Goal: Task Accomplishment & Management: Manage account settings

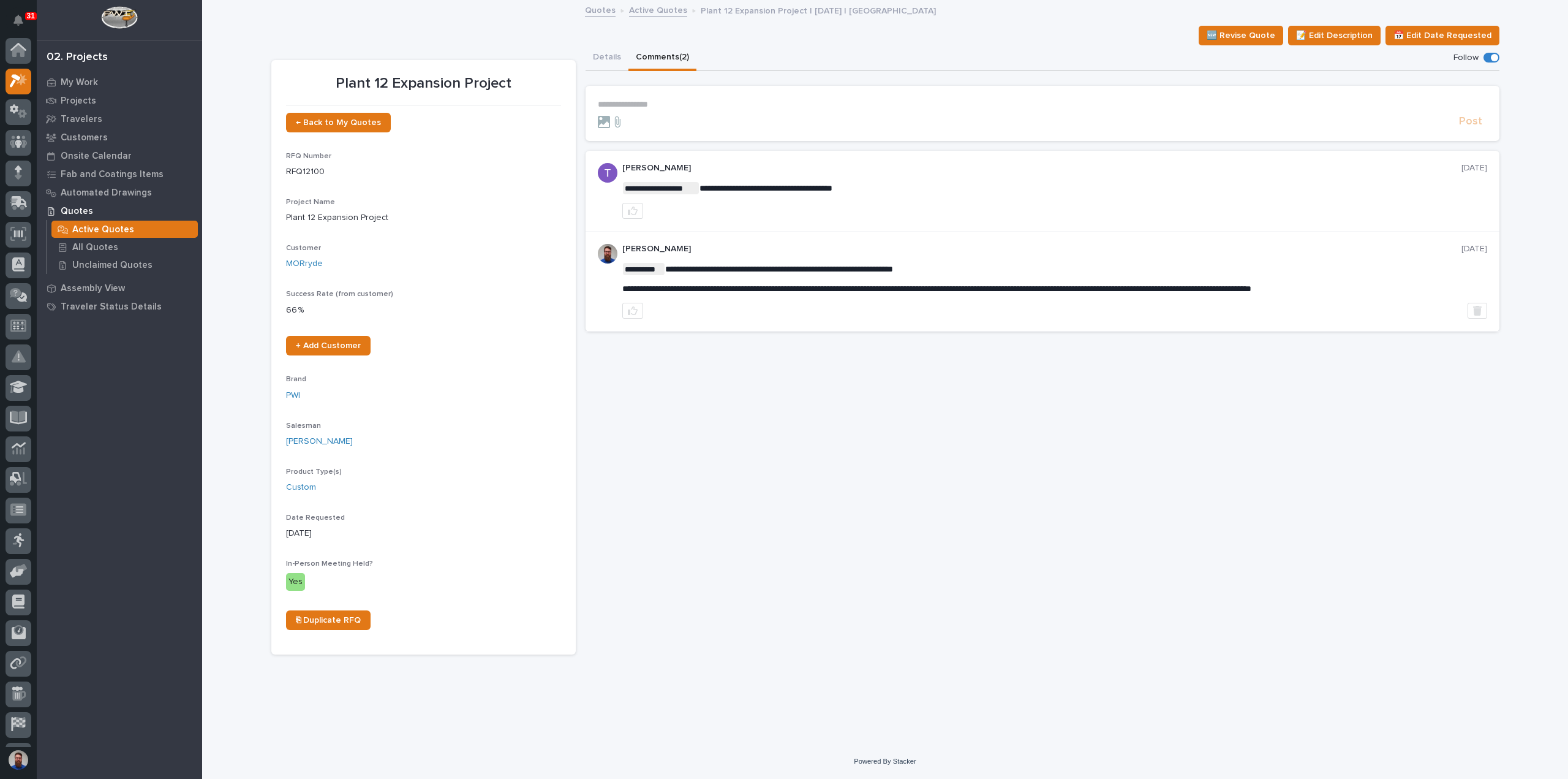
scroll to position [31, 0]
click at [620, 99] on p "**********" at bounding box center [1042, 104] width 890 height 11
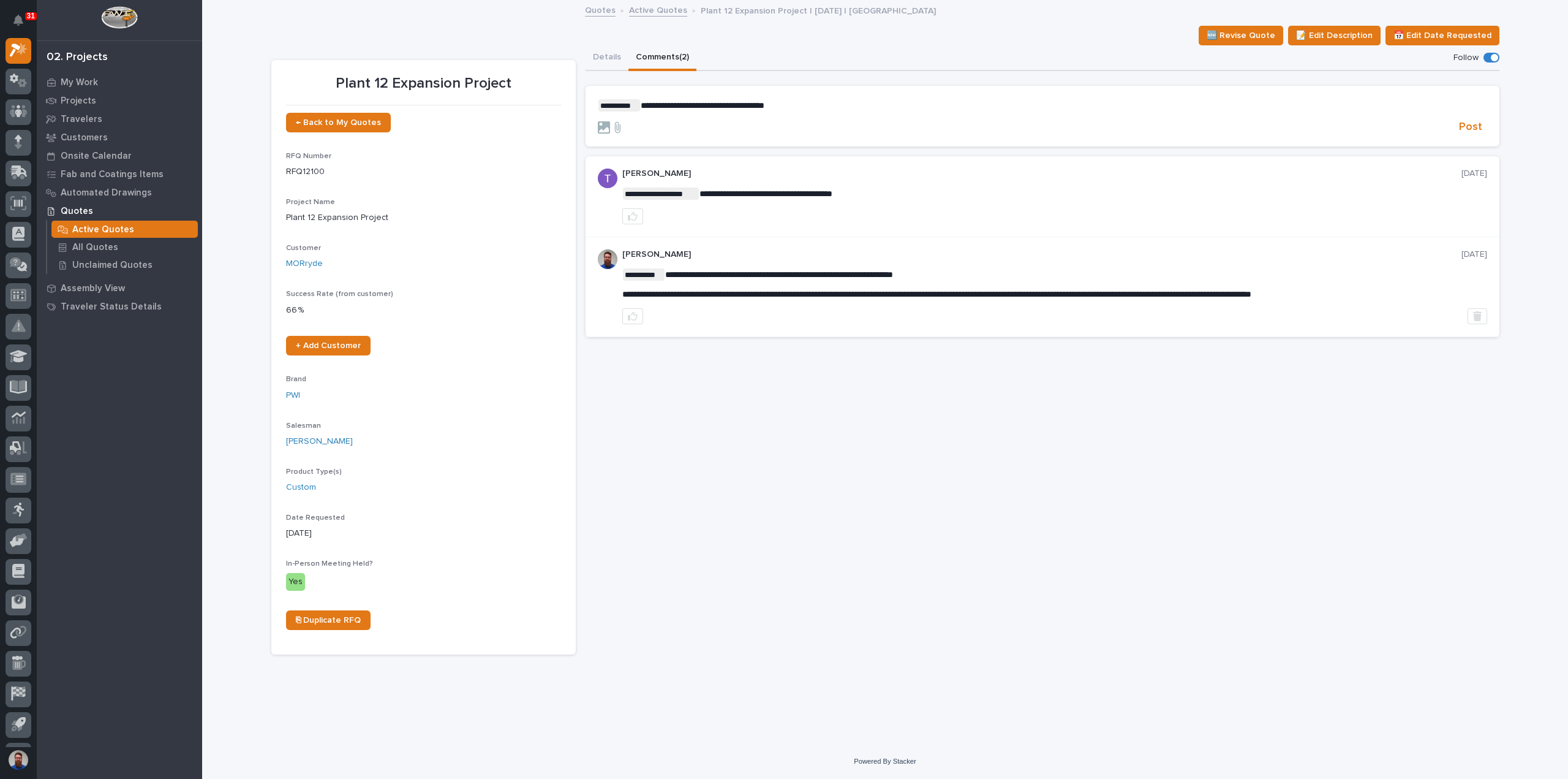
click at [682, 106] on span "**********" at bounding box center [702, 106] width 123 height 9
drag, startPoint x: 928, startPoint y: 108, endPoint x: 858, endPoint y: 121, distance: 71.2
click at [858, 121] on form "**********" at bounding box center [1042, 116] width 890 height 36
click at [643, 102] on span "**********" at bounding box center [751, 106] width 221 height 9
click at [1040, 93] on section "**********" at bounding box center [1042, 116] width 914 height 61
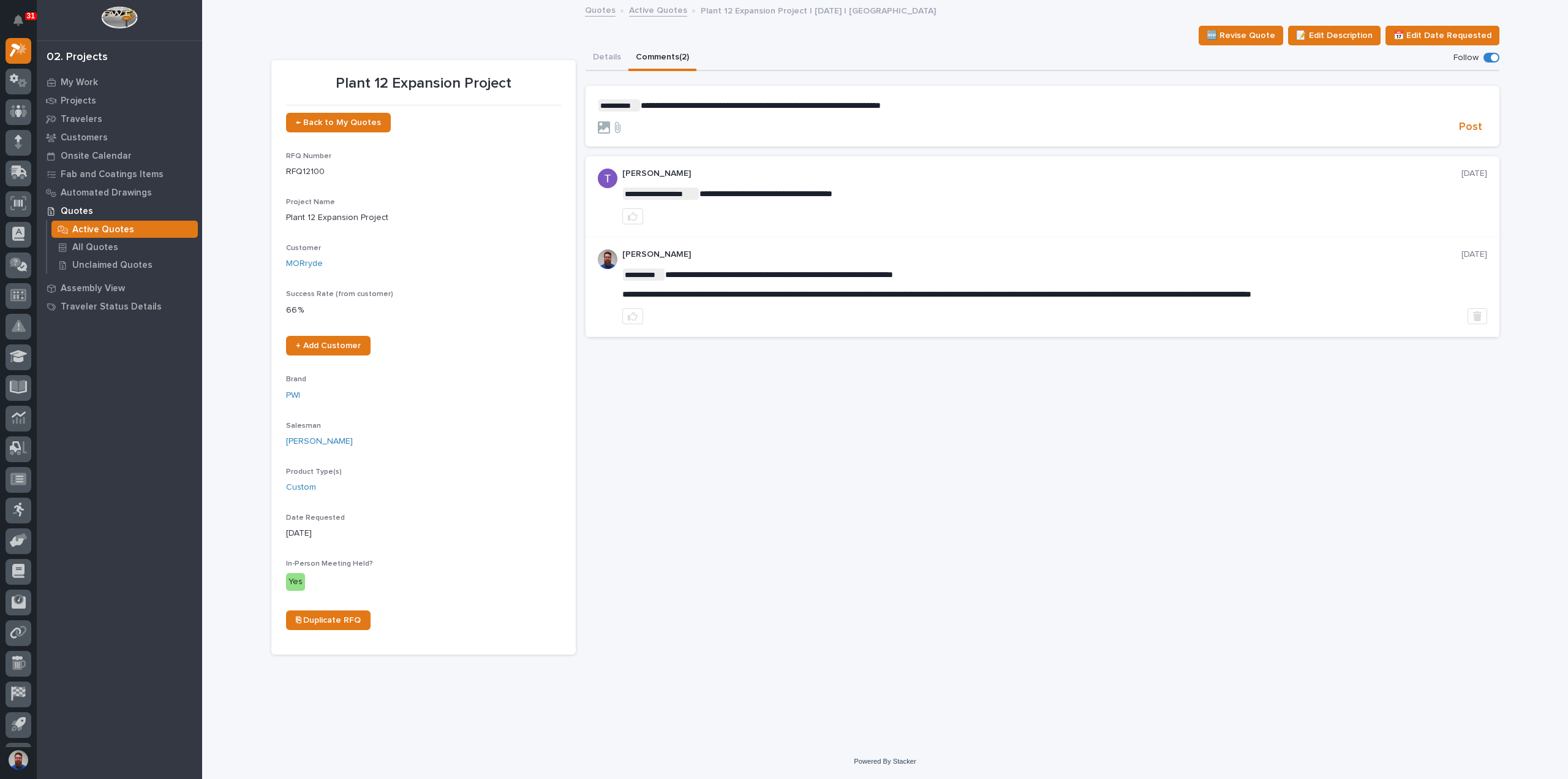
click at [1040, 103] on p "**********" at bounding box center [1042, 105] width 890 height 12
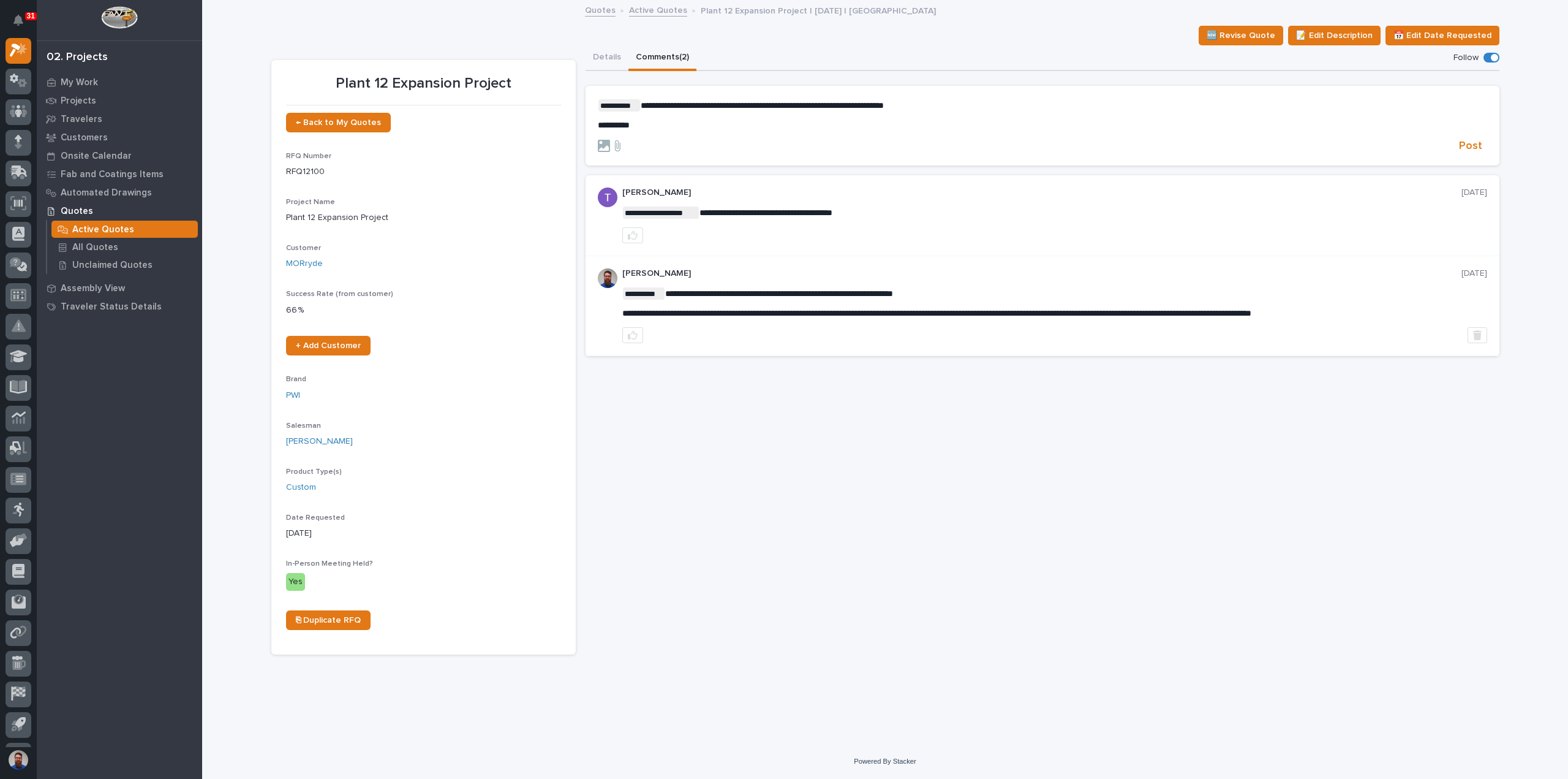
click at [780, 130] on form "**********" at bounding box center [1042, 126] width 890 height 54
click at [784, 122] on p "*********" at bounding box center [1042, 125] width 890 height 11
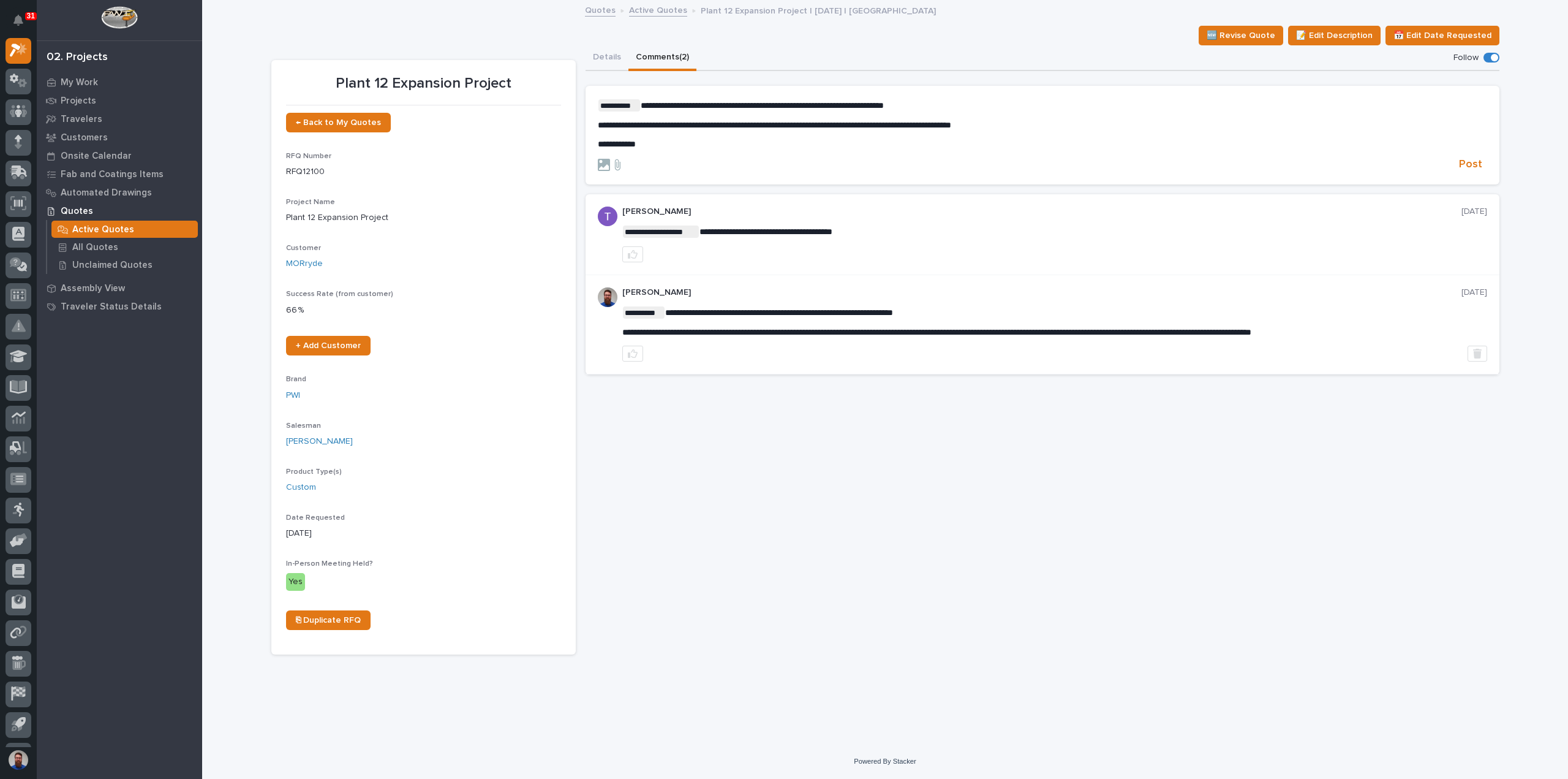
click at [768, 145] on p "**********" at bounding box center [1042, 144] width 890 height 11
click at [702, 145] on p "**********" at bounding box center [1042, 144] width 890 height 11
click at [1049, 144] on p "**********" at bounding box center [1042, 144] width 890 height 11
click at [1472, 163] on span "Post" at bounding box center [1471, 165] width 24 height 14
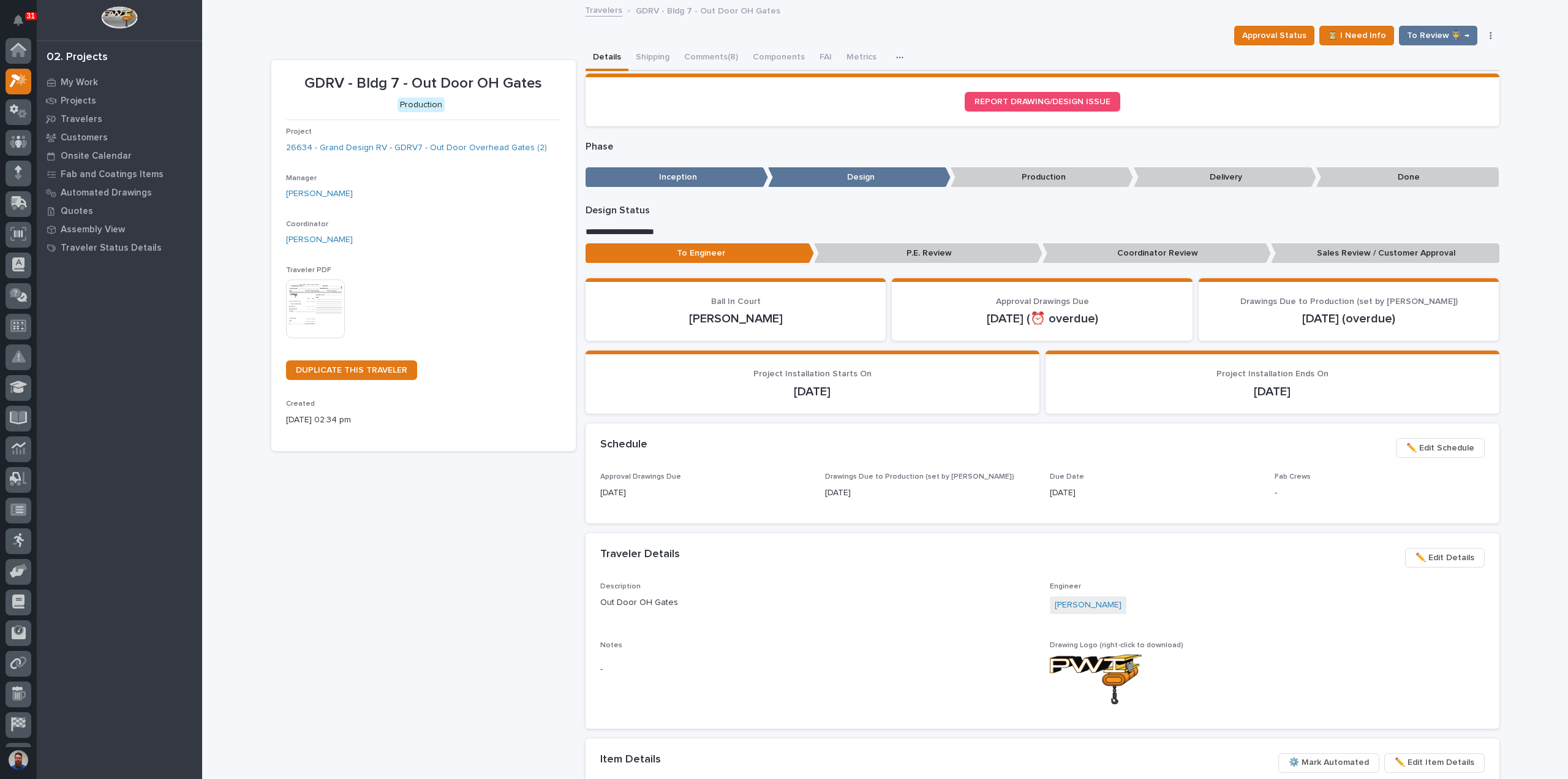
scroll to position [31, 0]
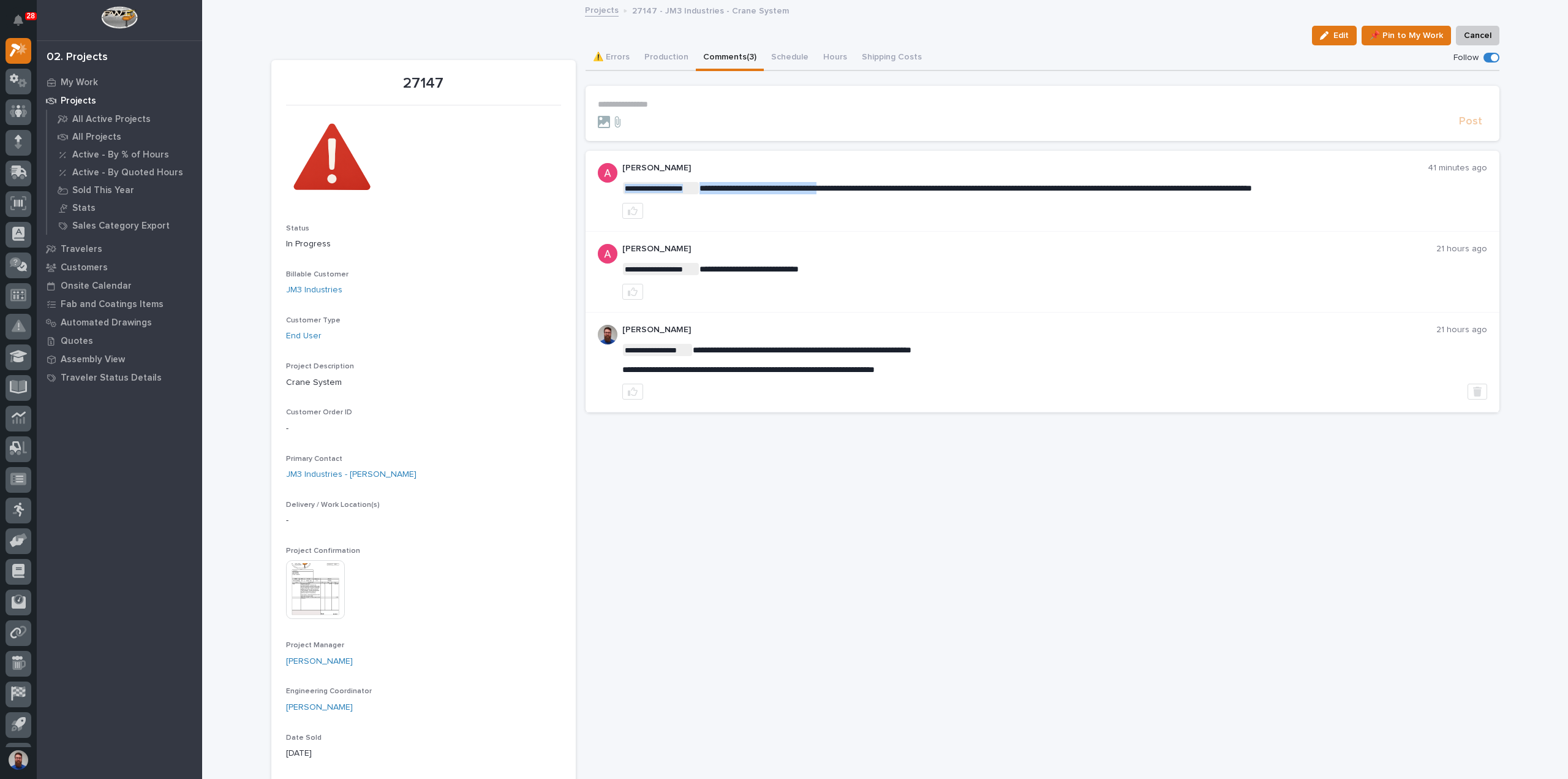
drag, startPoint x: 738, startPoint y: 189, endPoint x: 847, endPoint y: 187, distance: 109.0
click at [847, 187] on span "**********" at bounding box center [975, 188] width 552 height 9
drag, startPoint x: 777, startPoint y: 181, endPoint x: 878, endPoint y: 186, distance: 101.1
click at [878, 186] on p "**********" at bounding box center [1054, 188] width 865 height 12
click at [878, 186] on span "**********" at bounding box center [975, 188] width 552 height 9
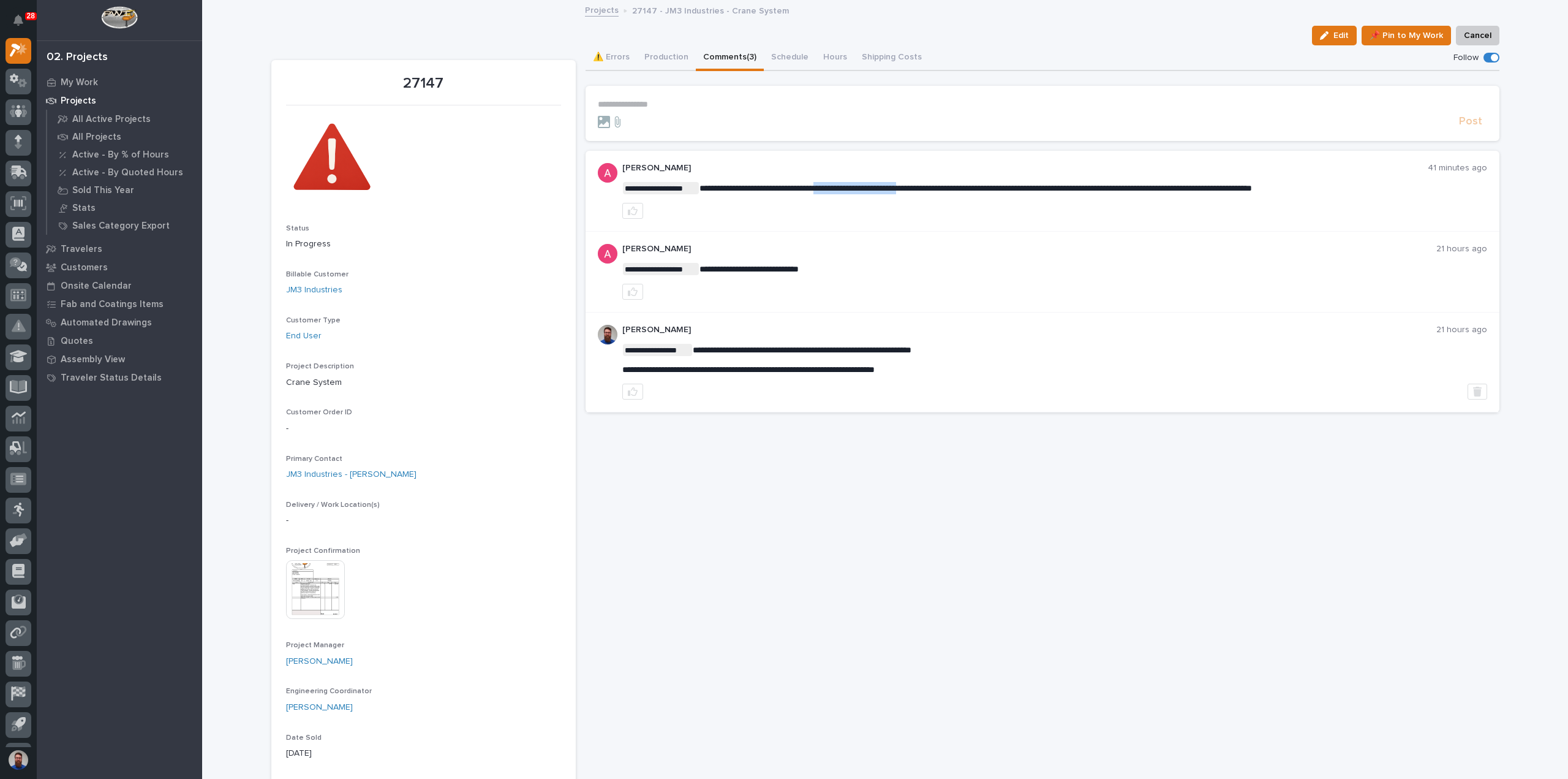
drag, startPoint x: 841, startPoint y: 186, endPoint x: 941, endPoint y: 187, distance: 100.0
click at [941, 187] on span "**********" at bounding box center [975, 188] width 552 height 9
drag, startPoint x: 1164, startPoint y: 193, endPoint x: 1068, endPoint y: 188, distance: 96.1
click at [1068, 188] on p "**********" at bounding box center [1054, 188] width 865 height 12
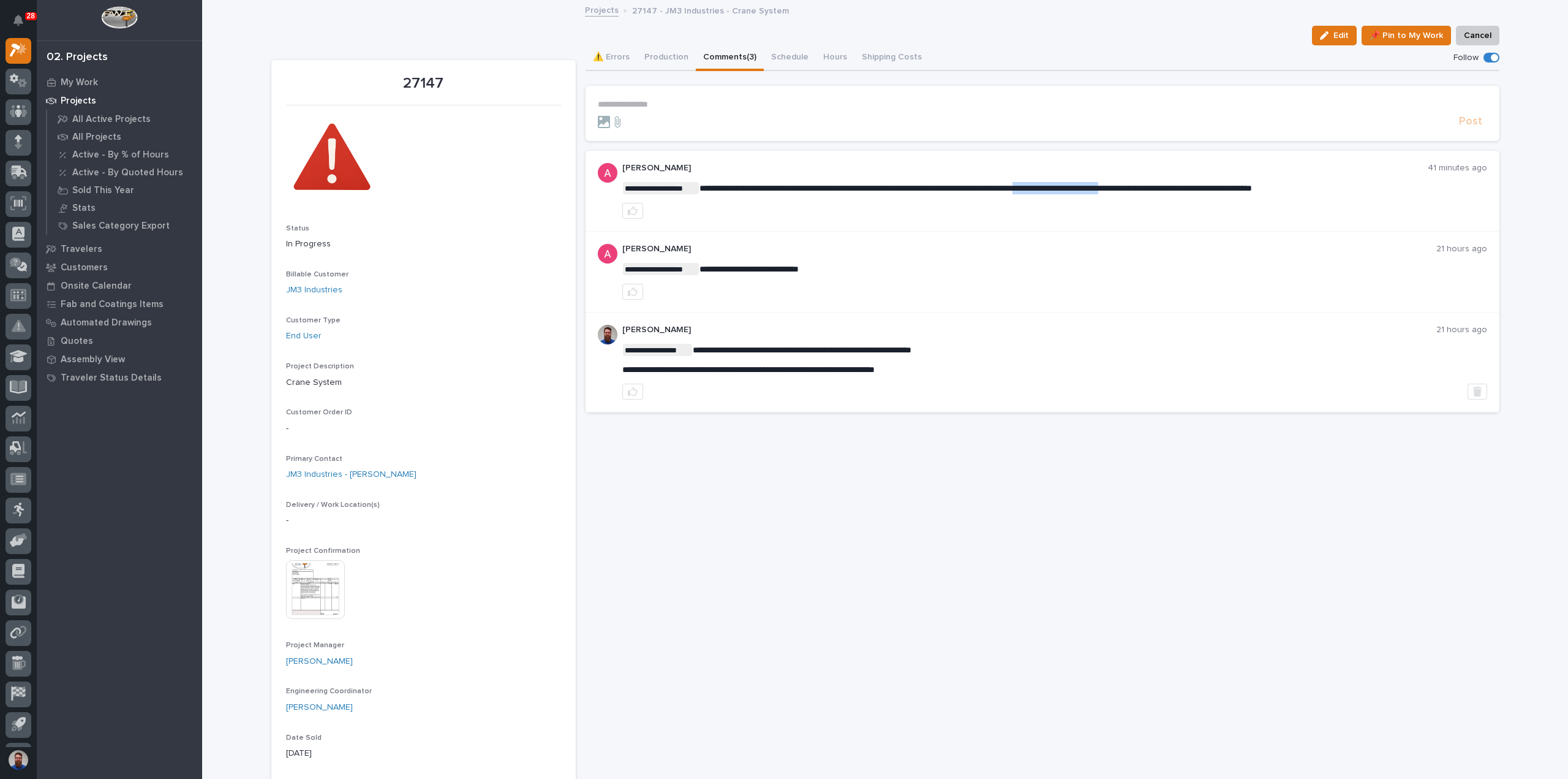
click at [1068, 188] on span "**********" at bounding box center [975, 188] width 552 height 9
drag, startPoint x: 880, startPoint y: 186, endPoint x: 973, endPoint y: 191, distance: 93.1
click at [973, 191] on span "**********" at bounding box center [975, 188] width 552 height 9
drag, startPoint x: 973, startPoint y: 191, endPoint x: 992, endPoint y: 189, distance: 19.1
click at [973, 191] on span "**********" at bounding box center [975, 188] width 552 height 9
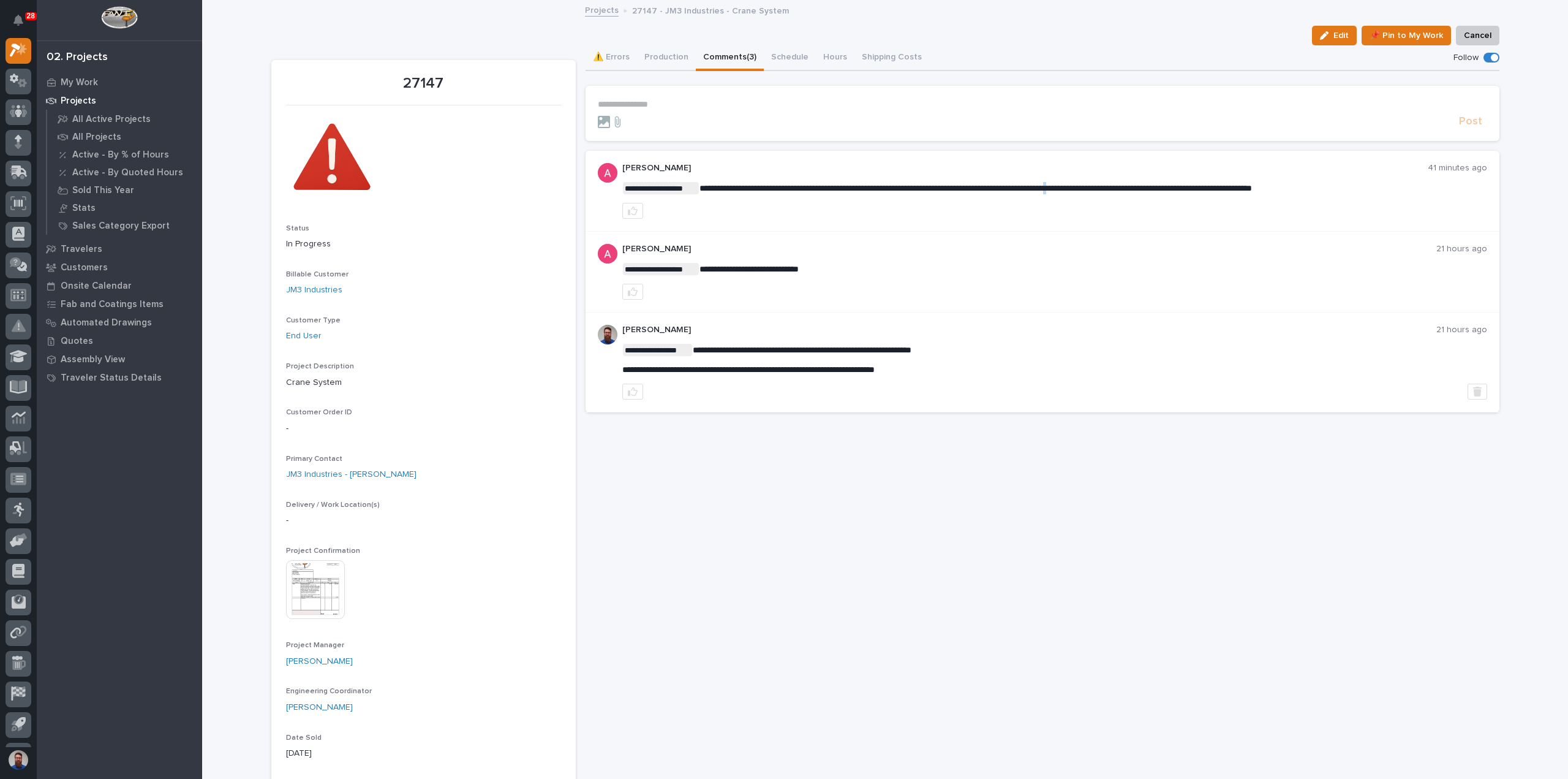
drag, startPoint x: 1112, startPoint y: 189, endPoint x: 1106, endPoint y: 189, distance: 6.0
click at [1106, 189] on span "**********" at bounding box center [975, 188] width 552 height 9
drag, startPoint x: 1174, startPoint y: 187, endPoint x: 1045, endPoint y: 192, distance: 129.1
click at [1047, 192] on p "**********" at bounding box center [1054, 188] width 865 height 12
click at [1043, 192] on p "**********" at bounding box center [1054, 188] width 865 height 12
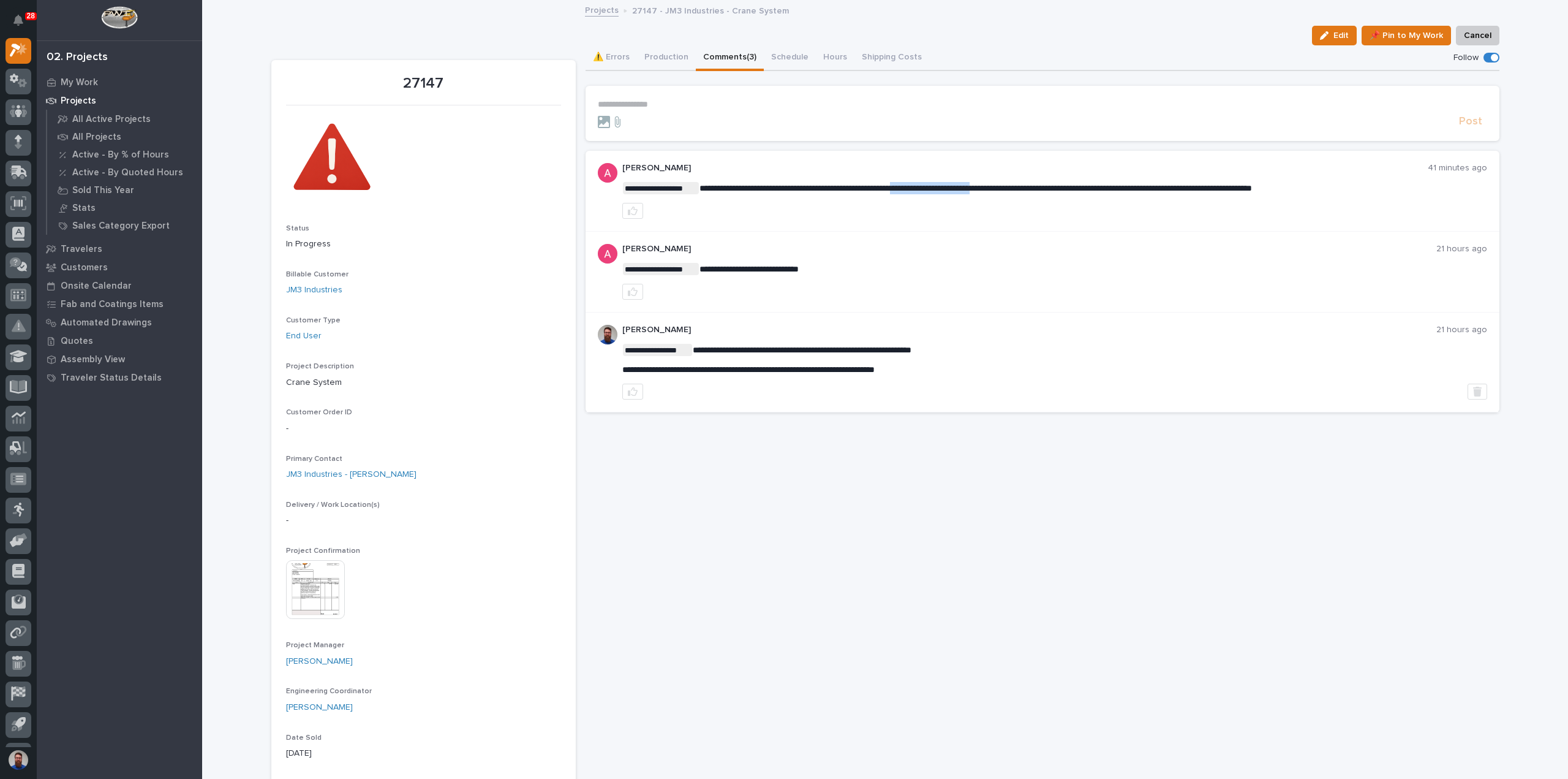
drag, startPoint x: 933, startPoint y: 184, endPoint x: 1045, endPoint y: 187, distance: 112.0
click at [1045, 187] on span "**********" at bounding box center [975, 188] width 552 height 9
drag, startPoint x: 1417, startPoint y: 185, endPoint x: 1250, endPoint y: 191, distance: 167.1
click at [1250, 191] on p "**********" at bounding box center [1054, 188] width 865 height 12
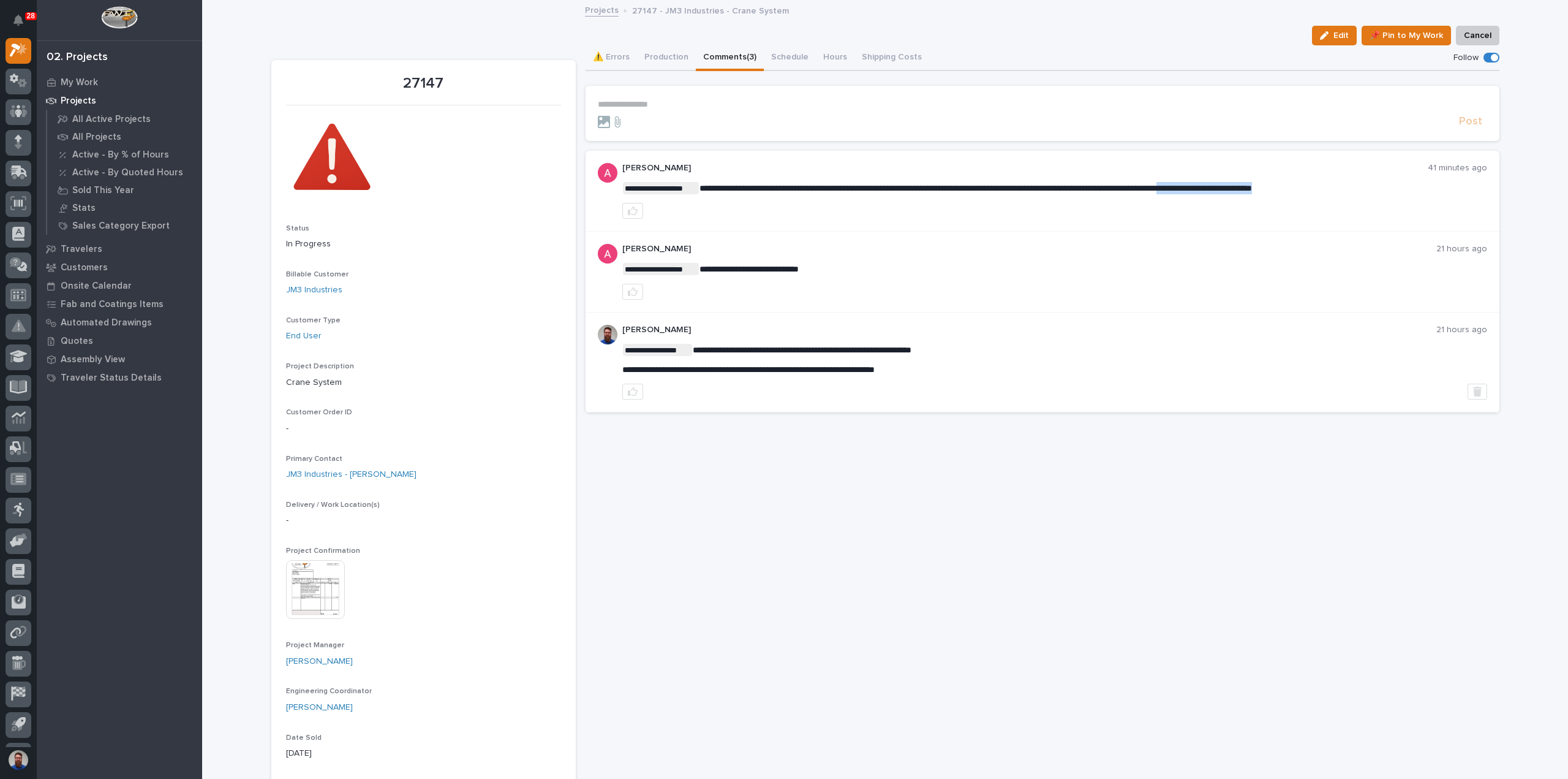
click at [1250, 191] on span "**********" at bounding box center [975, 188] width 552 height 9
click at [654, 60] on button "Production" at bounding box center [666, 58] width 59 height 25
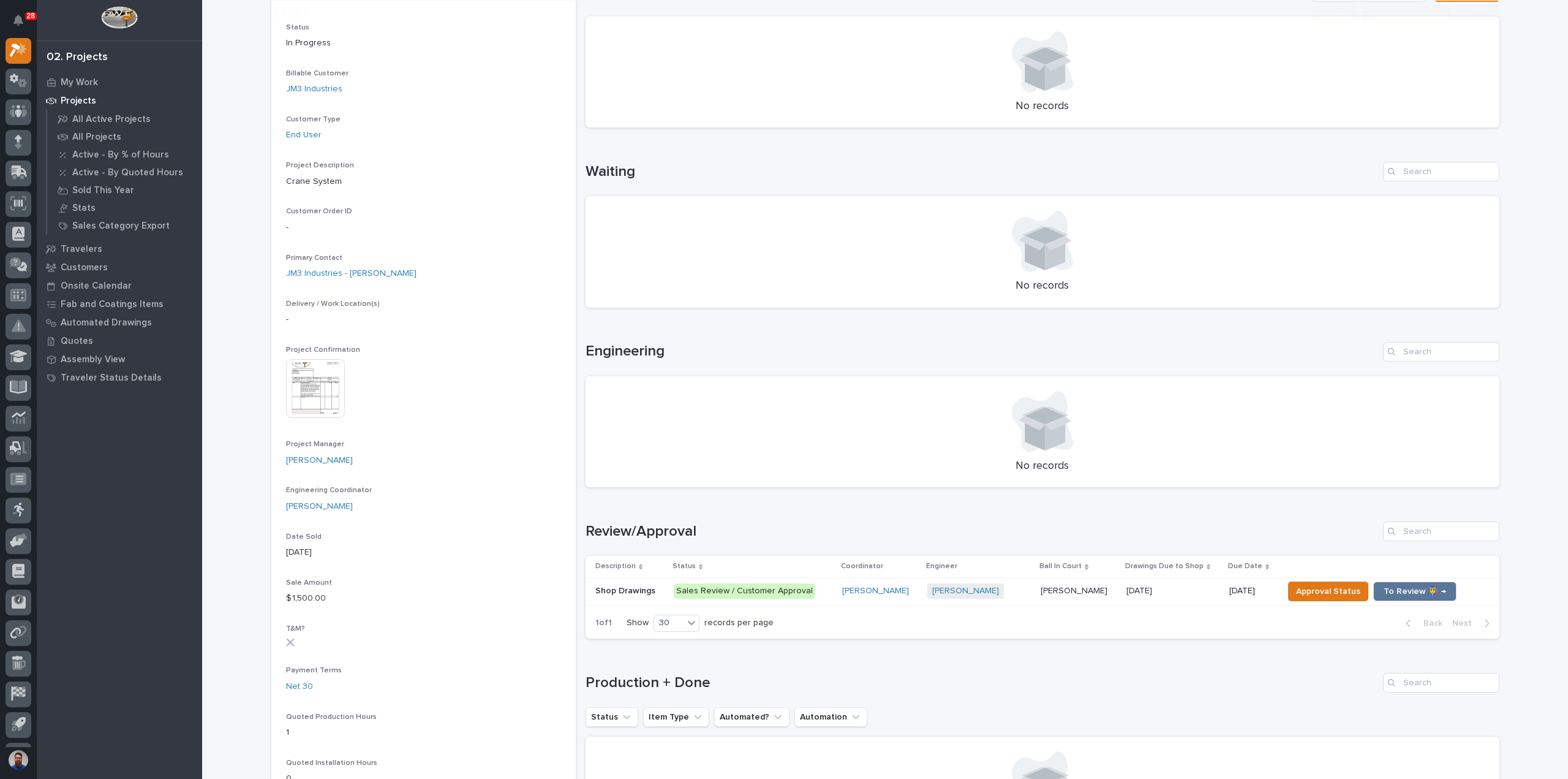
scroll to position [245, 0]
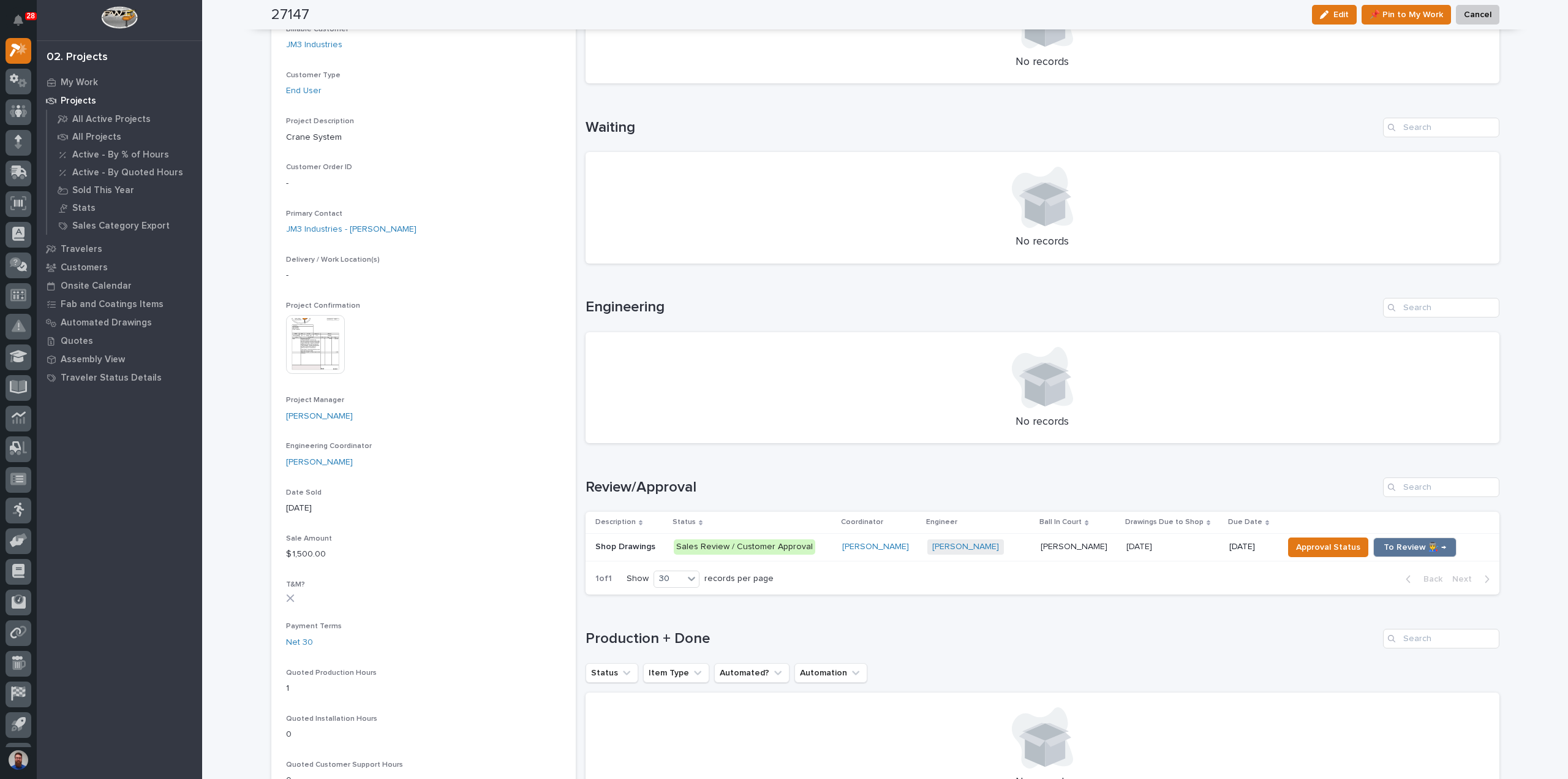
click at [644, 547] on p "Shop Drawings" at bounding box center [626, 545] width 62 height 13
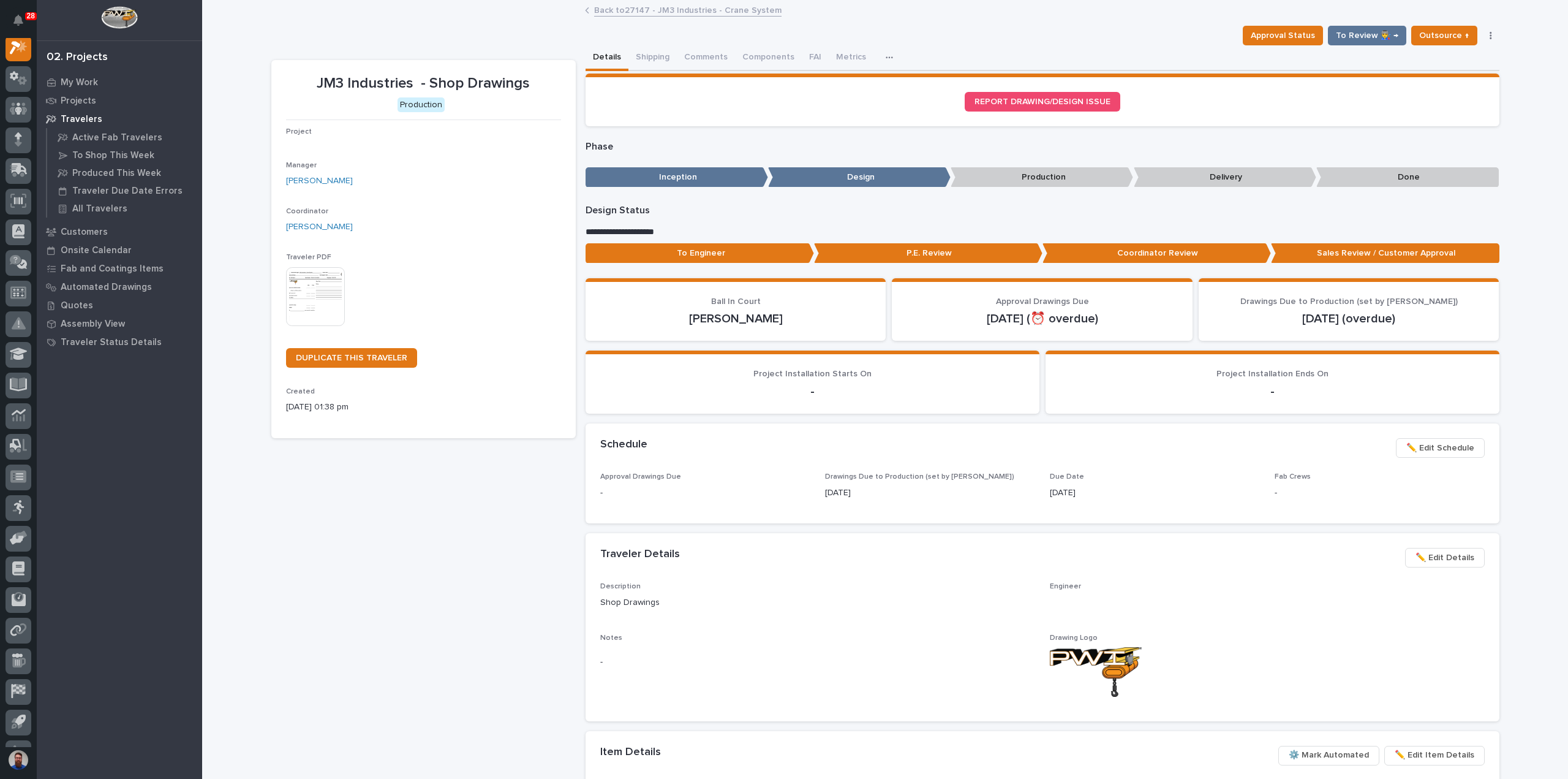
scroll to position [31, 0]
click at [734, 253] on p "To Engineer" at bounding box center [699, 253] width 228 height 20
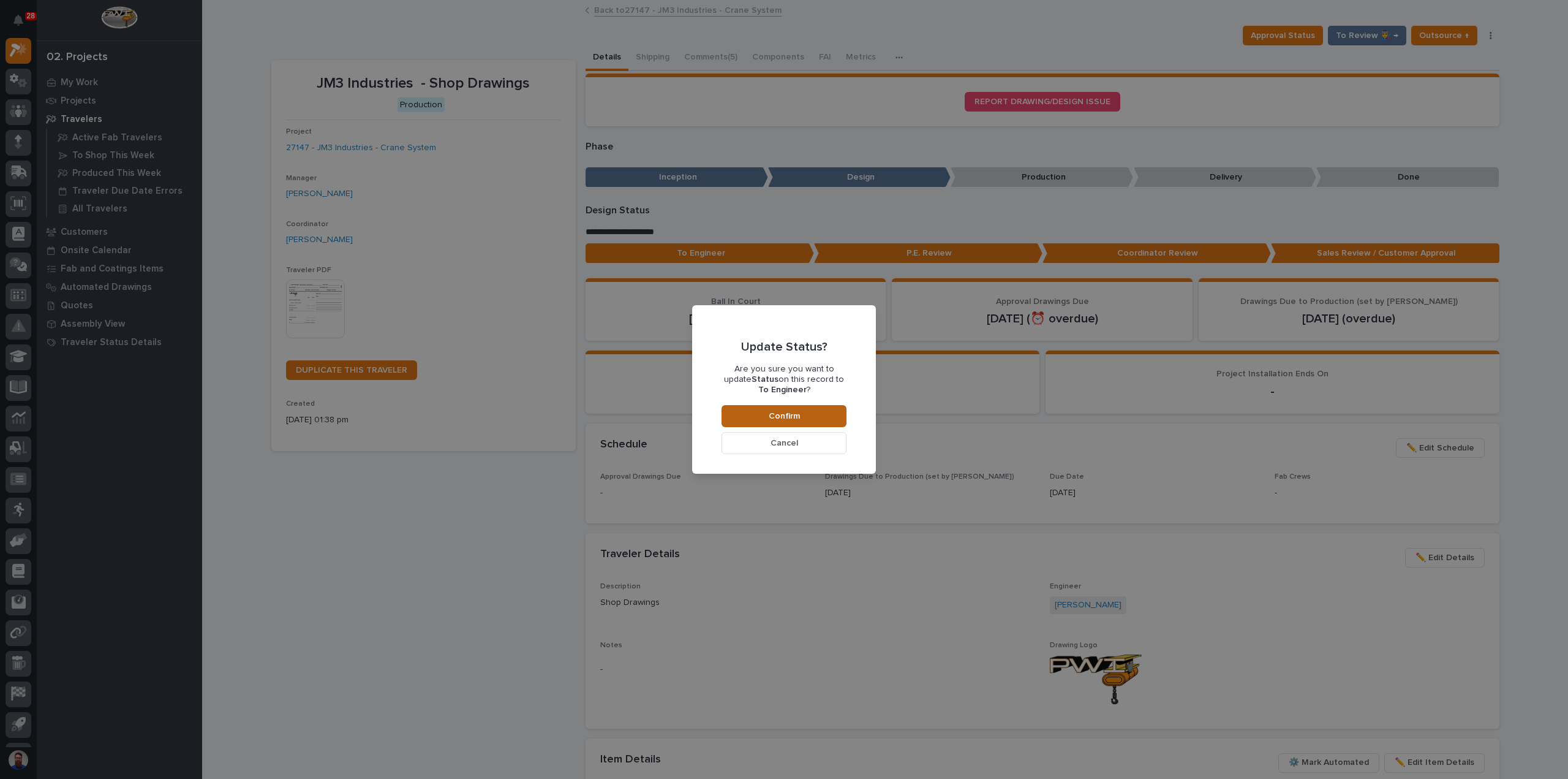
click at [780, 416] on span "Confirm" at bounding box center [785, 416] width 32 height 11
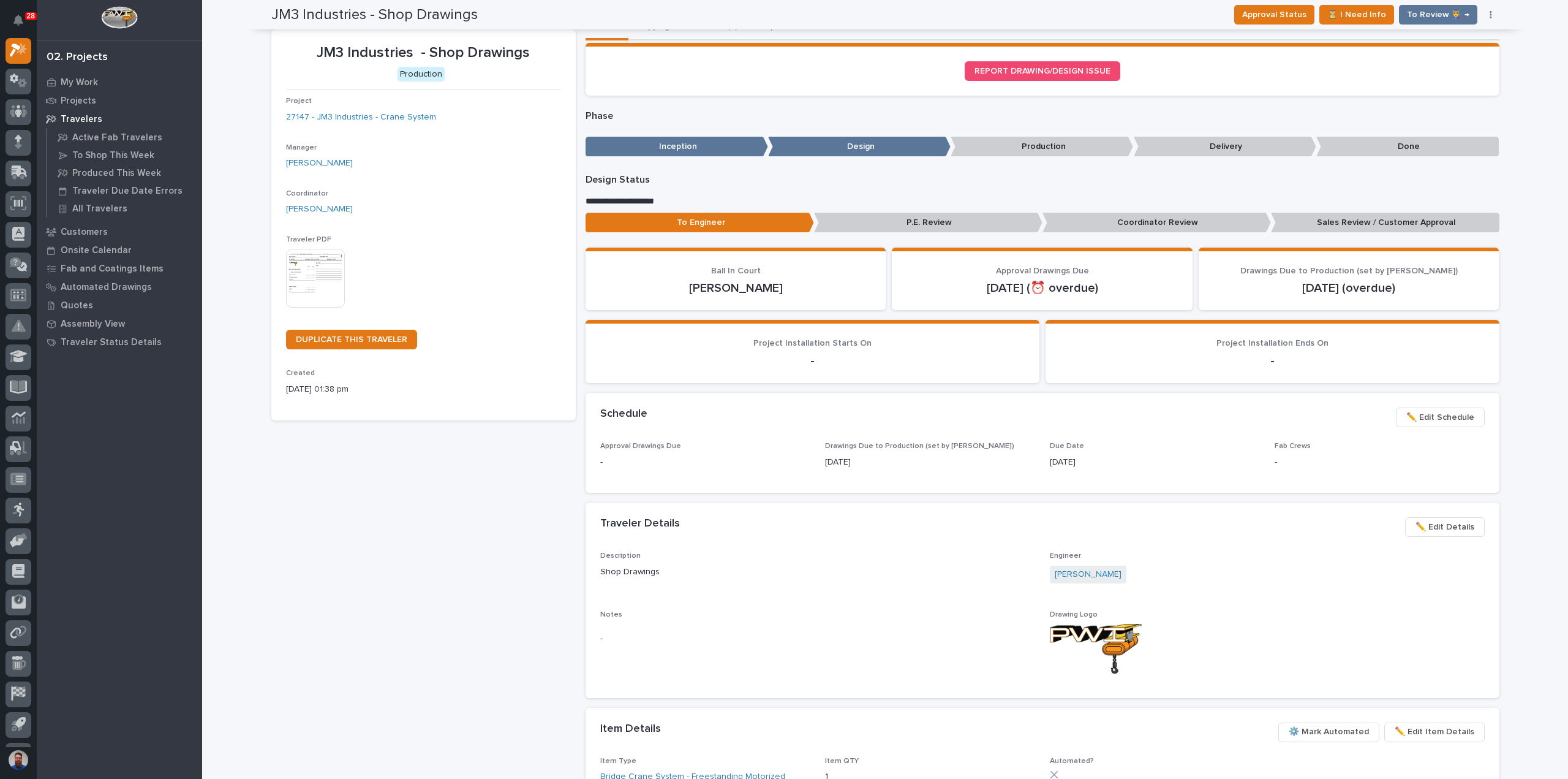
scroll to position [0, 0]
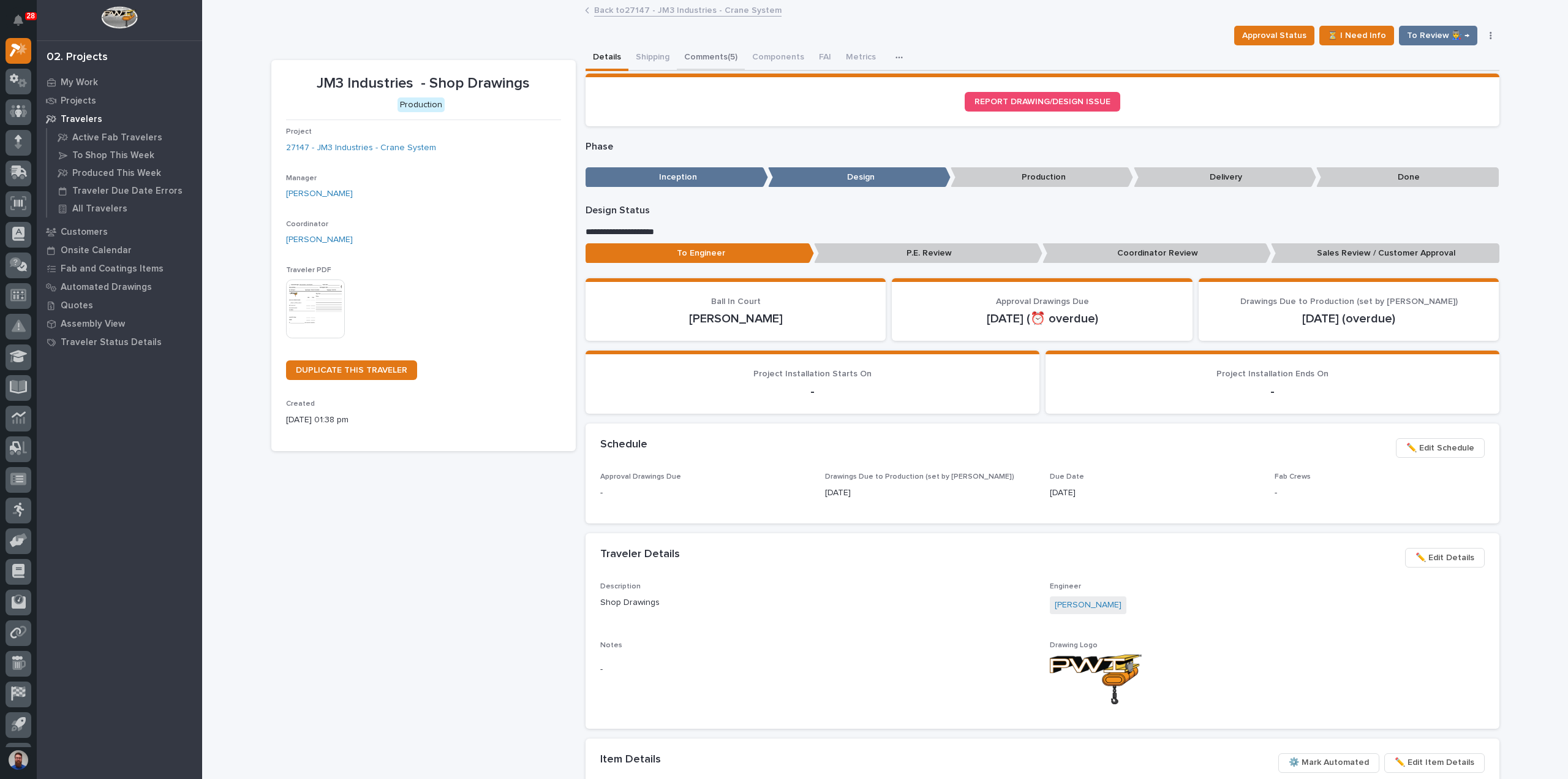
click at [724, 64] on button "Comments (5)" at bounding box center [711, 58] width 68 height 25
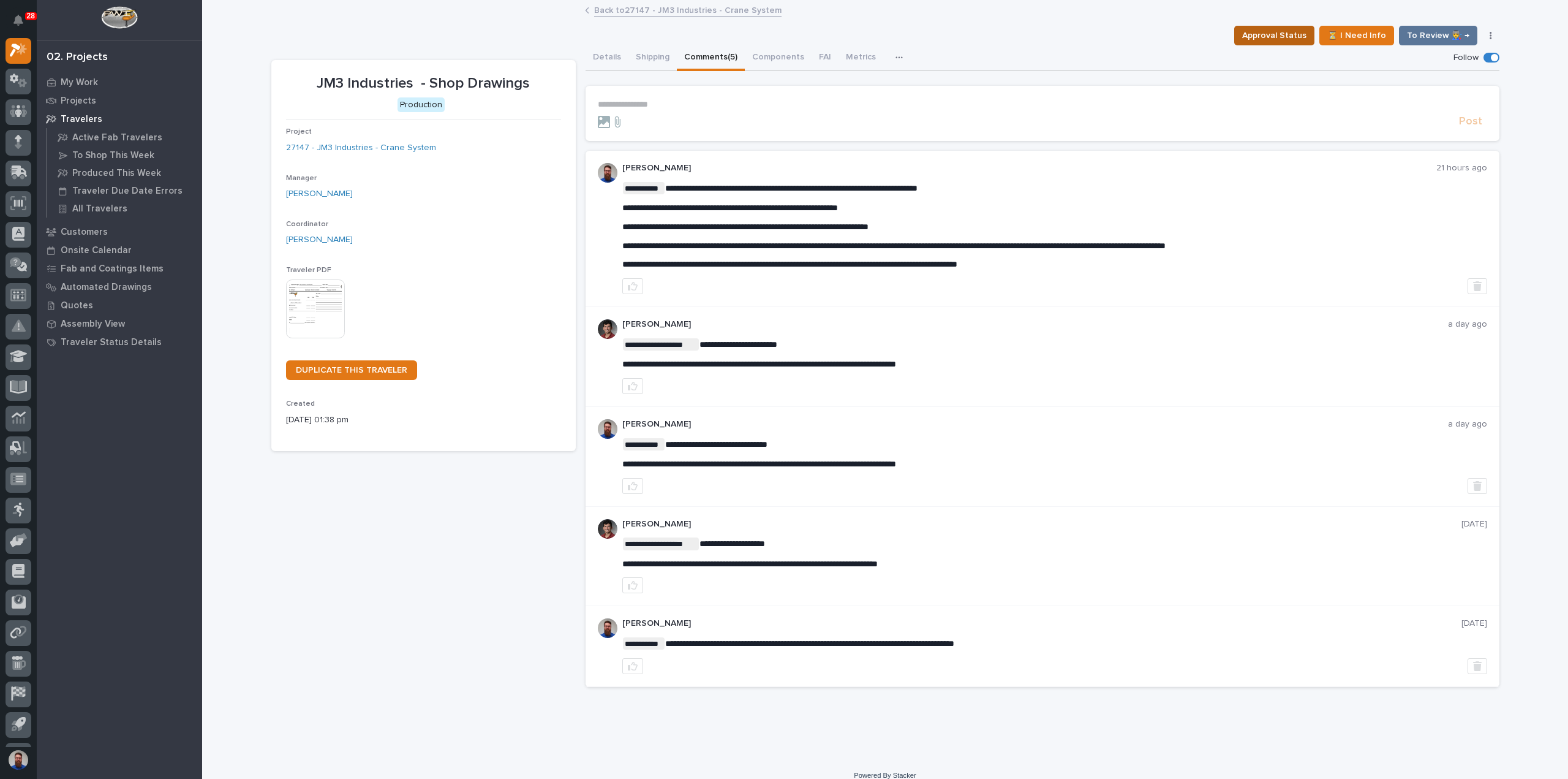
click at [1270, 38] on span "Approval Status" at bounding box center [1275, 35] width 65 height 15
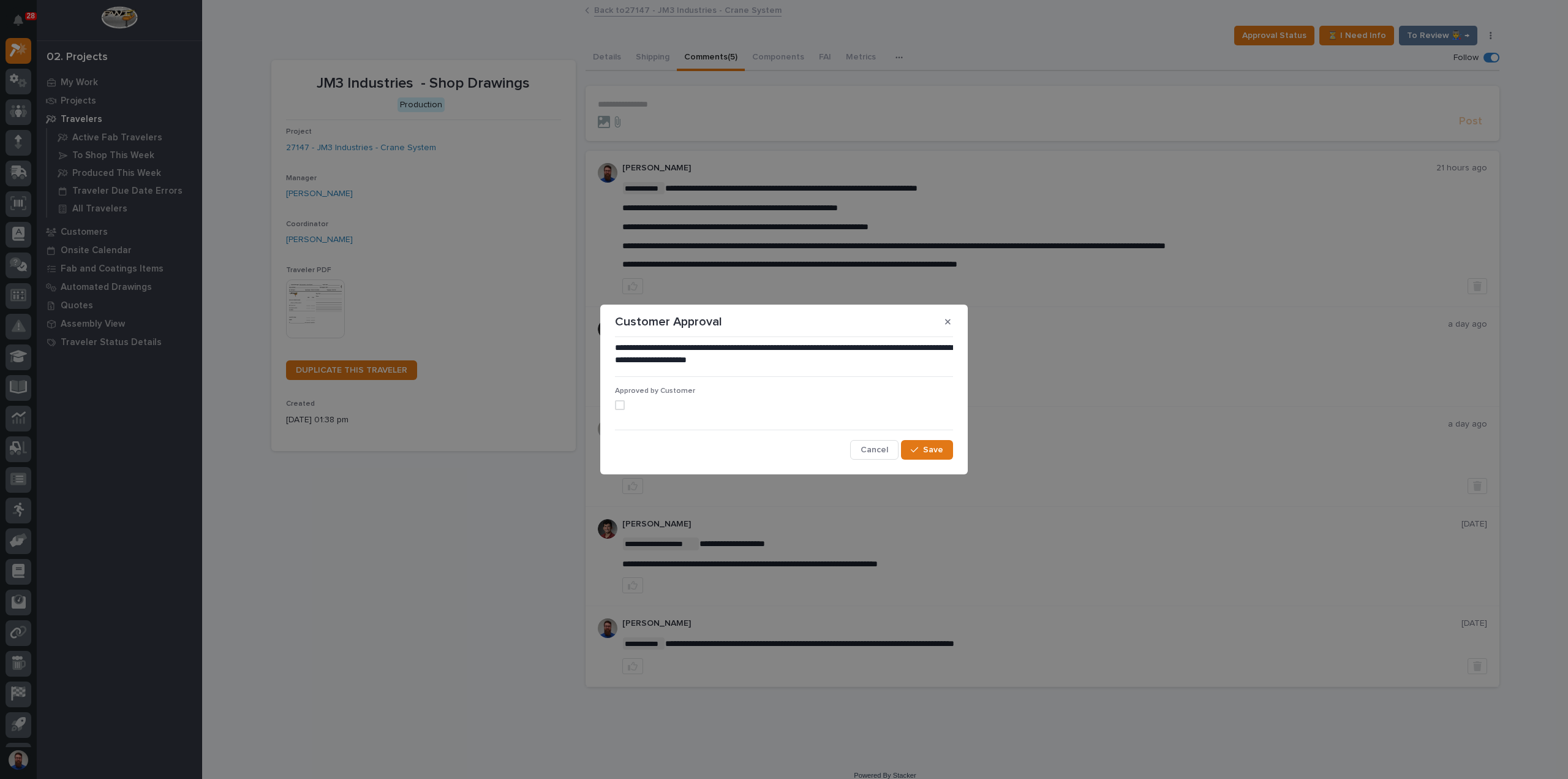
click at [634, 401] on label at bounding box center [784, 404] width 338 height 10
click at [939, 446] on span "Save" at bounding box center [933, 450] width 20 height 11
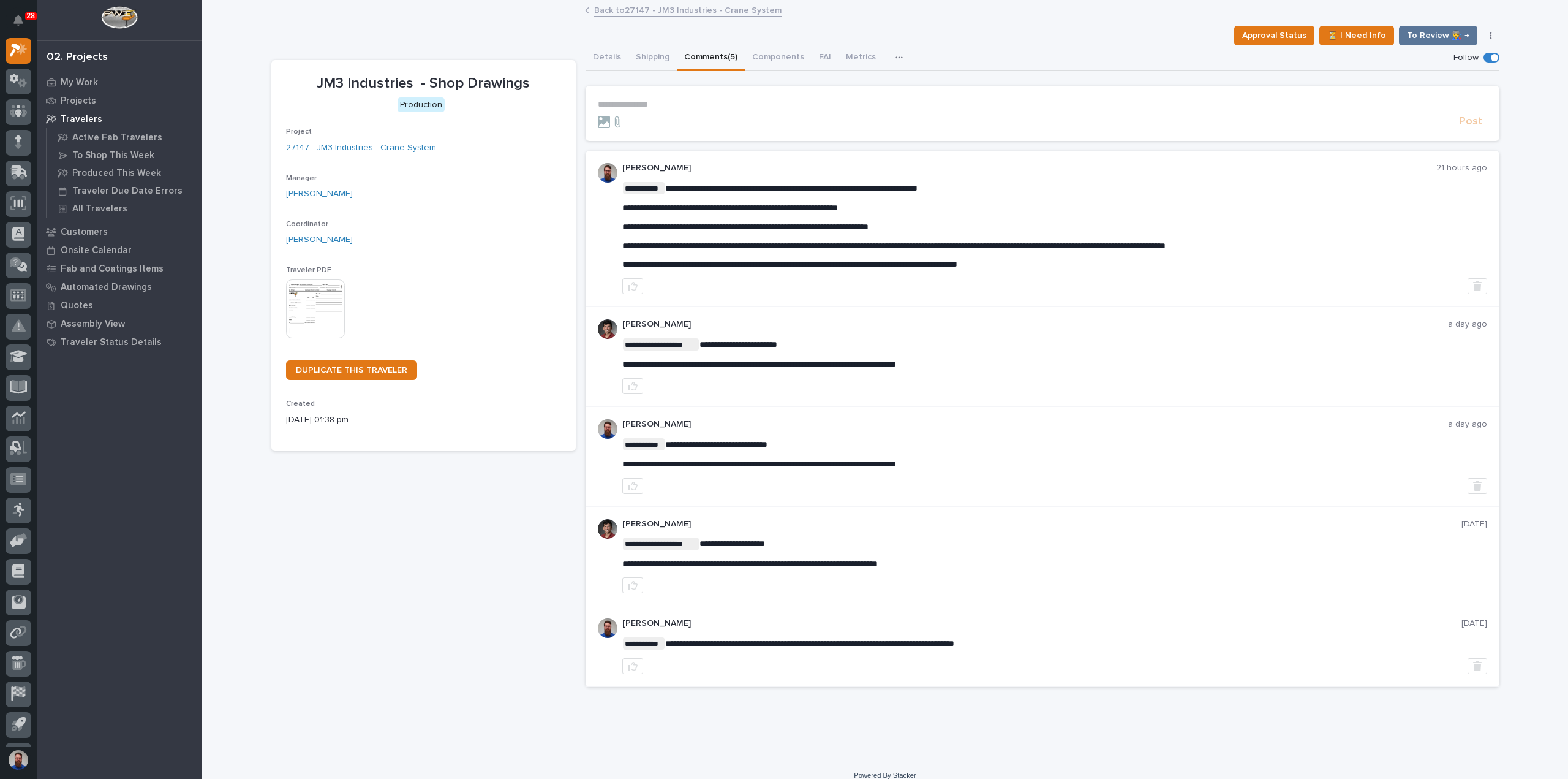
click at [691, 103] on p "**********" at bounding box center [1042, 104] width 890 height 11
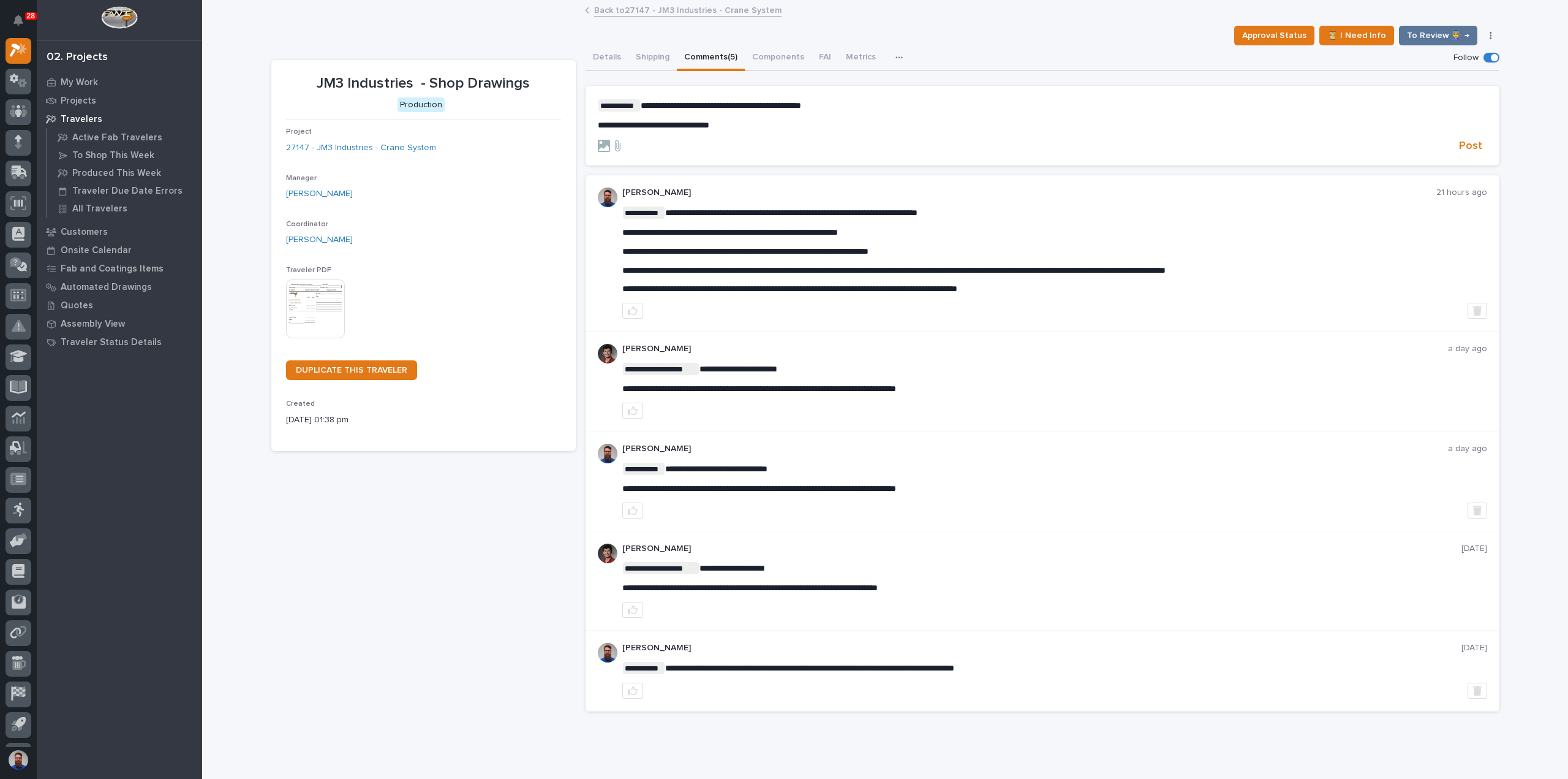
click at [752, 126] on p "**********" at bounding box center [1042, 125] width 890 height 11
drag, startPoint x: 885, startPoint y: 134, endPoint x: 749, endPoint y: 103, distance: 139.5
click at [749, 103] on form "**********" at bounding box center [1042, 126] width 890 height 54
drag, startPoint x: 793, startPoint y: 121, endPoint x: 668, endPoint y: 103, distance: 126.3
click at [668, 103] on div "**********" at bounding box center [1042, 115] width 890 height 32
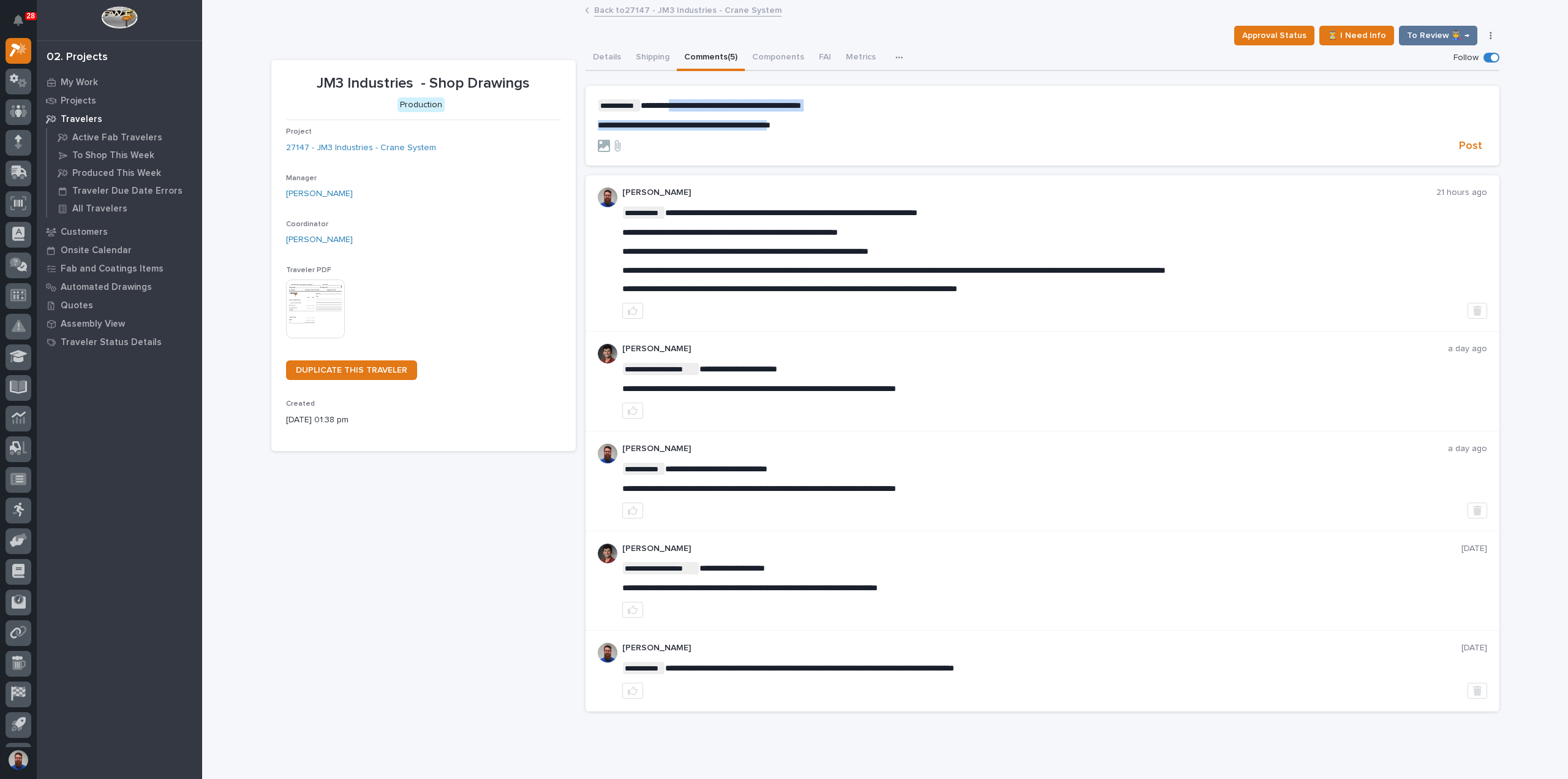
click at [668, 103] on span "**********" at bounding box center [720, 106] width 160 height 9
click at [1473, 149] on span "Post" at bounding box center [1471, 146] width 24 height 14
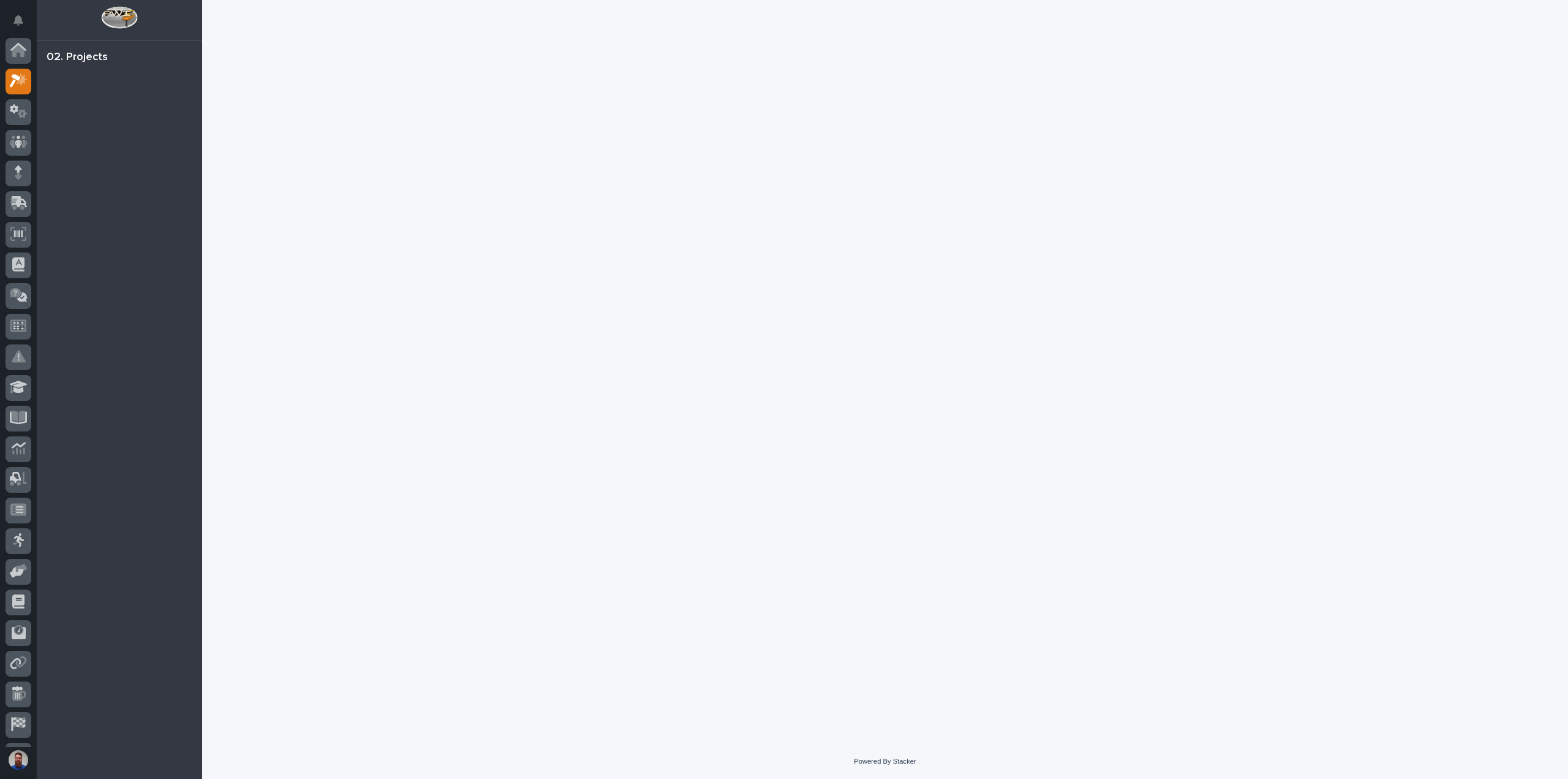
scroll to position [31, 0]
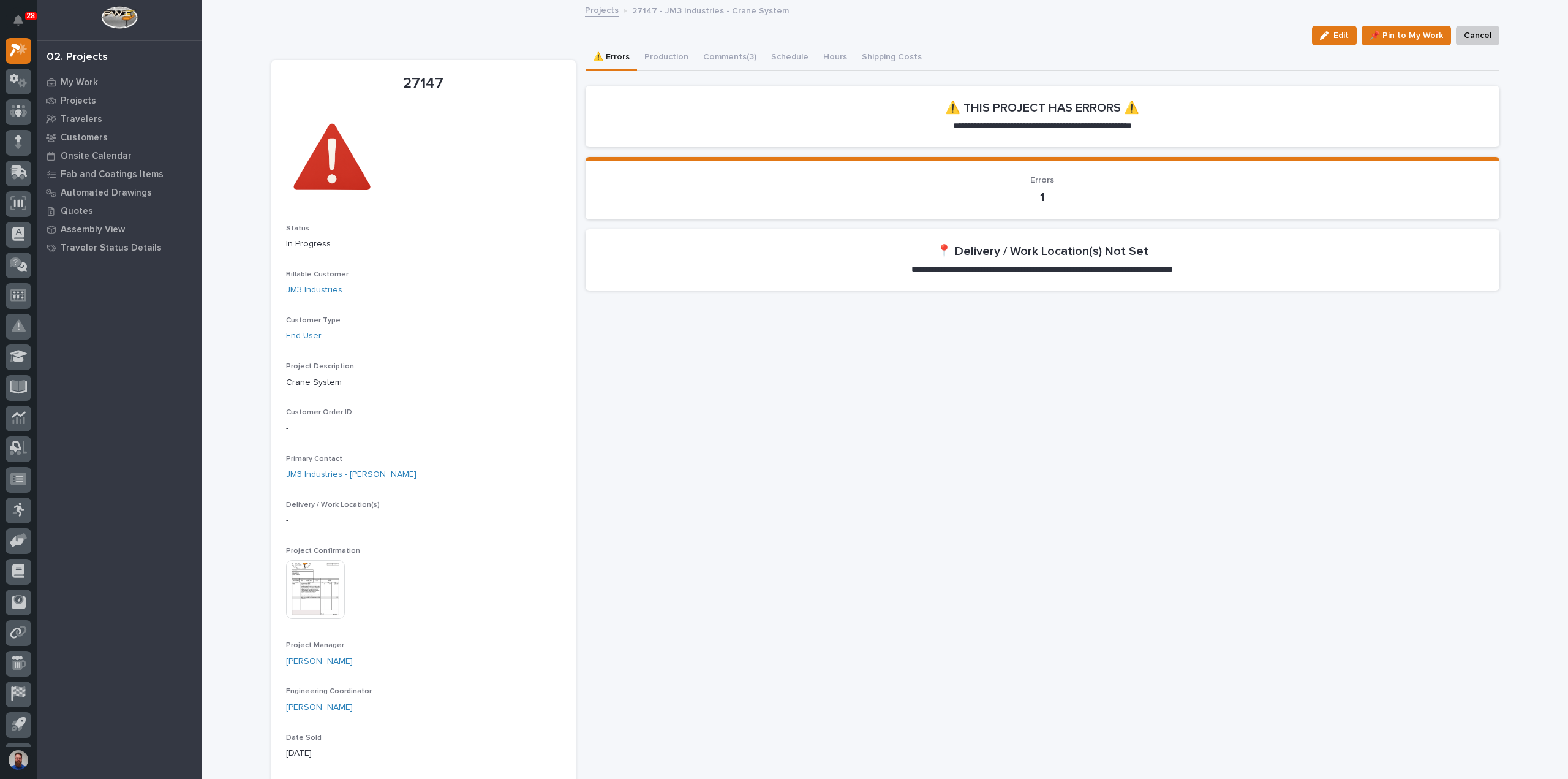
click at [719, 38] on div "Edit 📌 Pin to My Work Cancel" at bounding box center [886, 35] width 1228 height 19
click at [726, 48] on button "Comments (3)" at bounding box center [730, 58] width 68 height 25
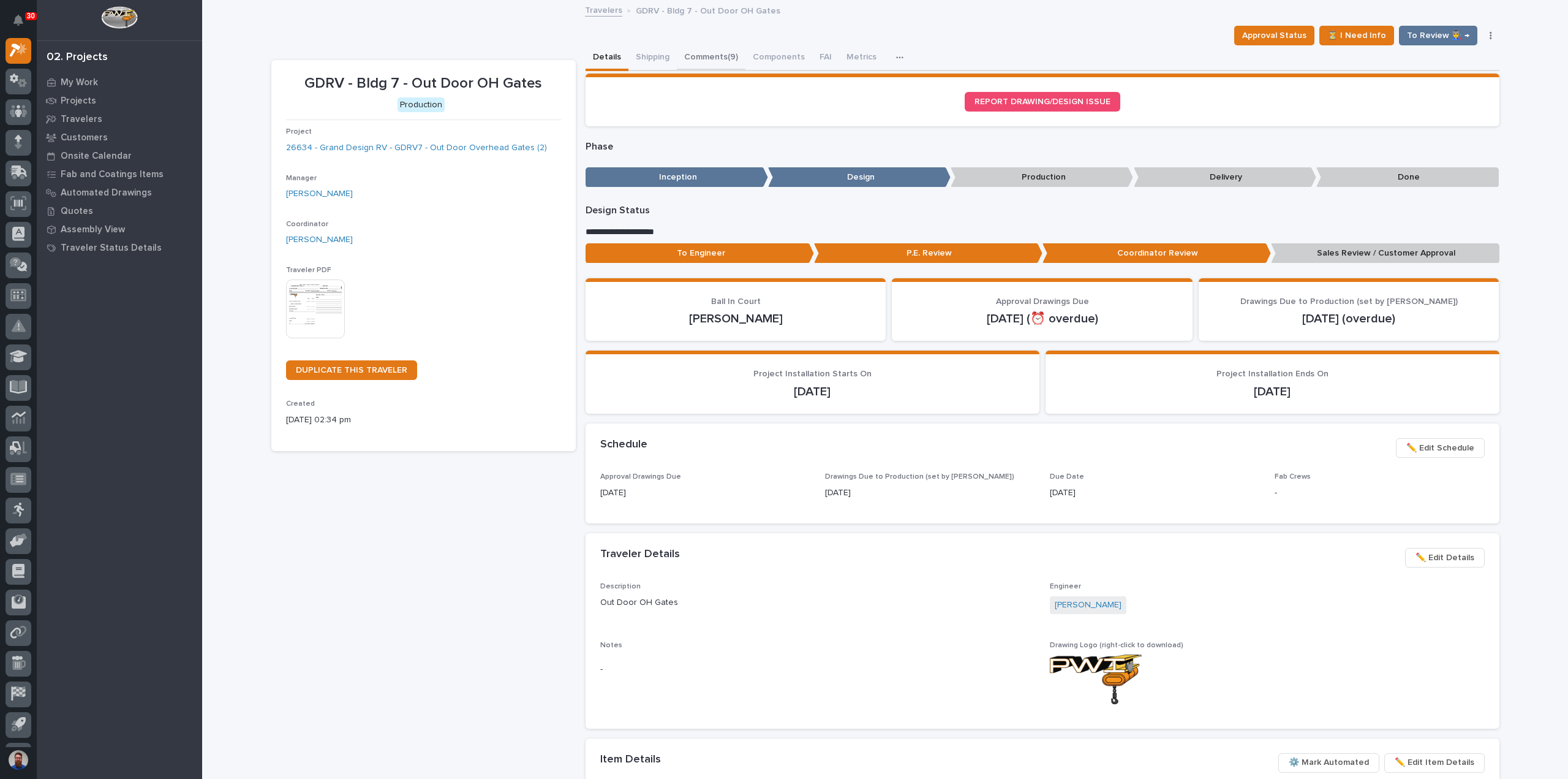
click at [679, 62] on button "Comments (9)" at bounding box center [711, 58] width 68 height 25
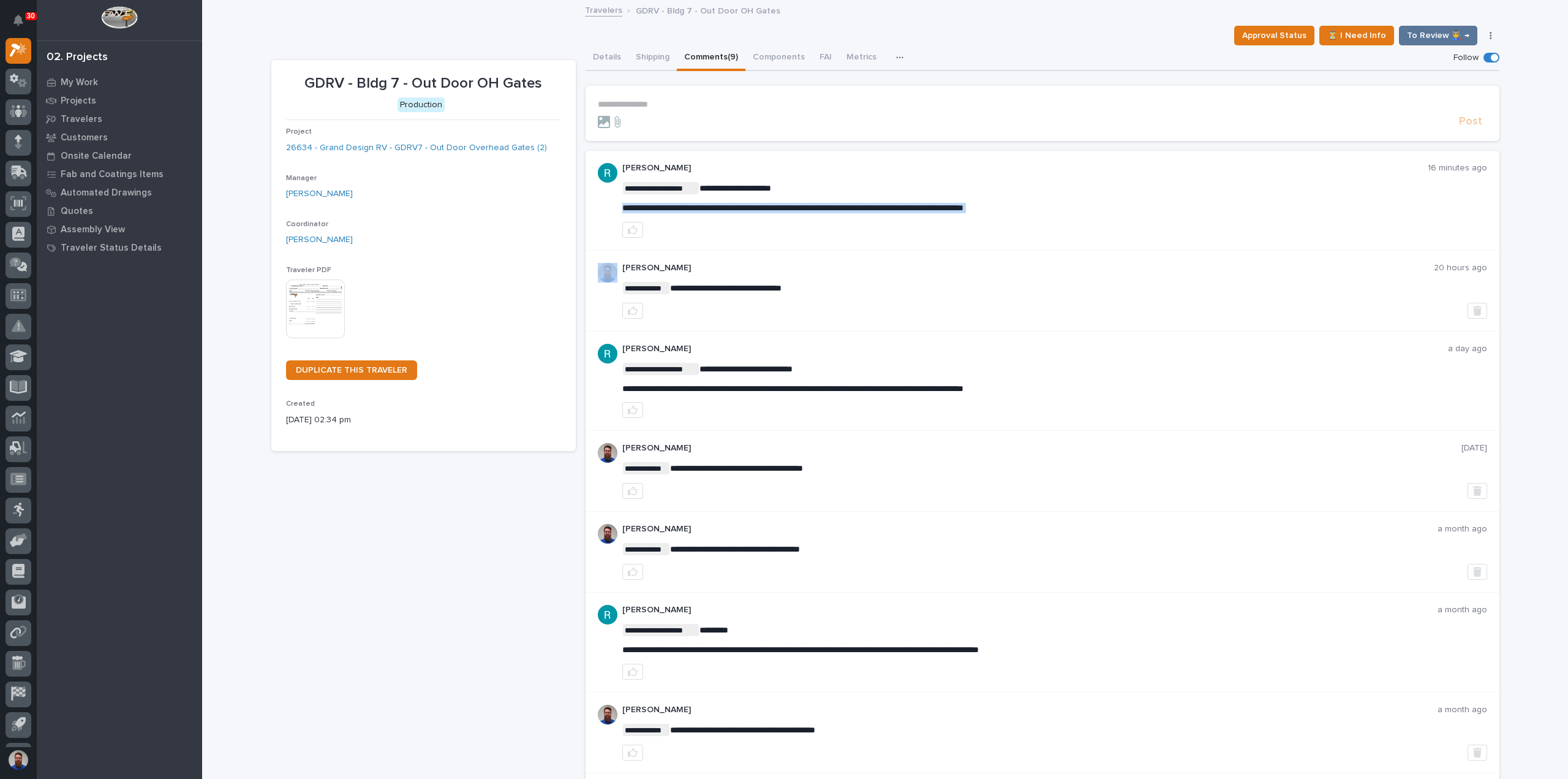
drag, startPoint x: 618, startPoint y: 207, endPoint x: 1020, endPoint y: 218, distance: 402.2
click at [963, 212] on span "**********" at bounding box center [793, 207] width 341 height 9
click at [1098, 209] on p "**********" at bounding box center [1054, 208] width 865 height 11
click at [1068, 205] on p "**********" at bounding box center [1054, 208] width 865 height 11
drag, startPoint x: 1083, startPoint y: 205, endPoint x: 617, endPoint y: 200, distance: 466.0
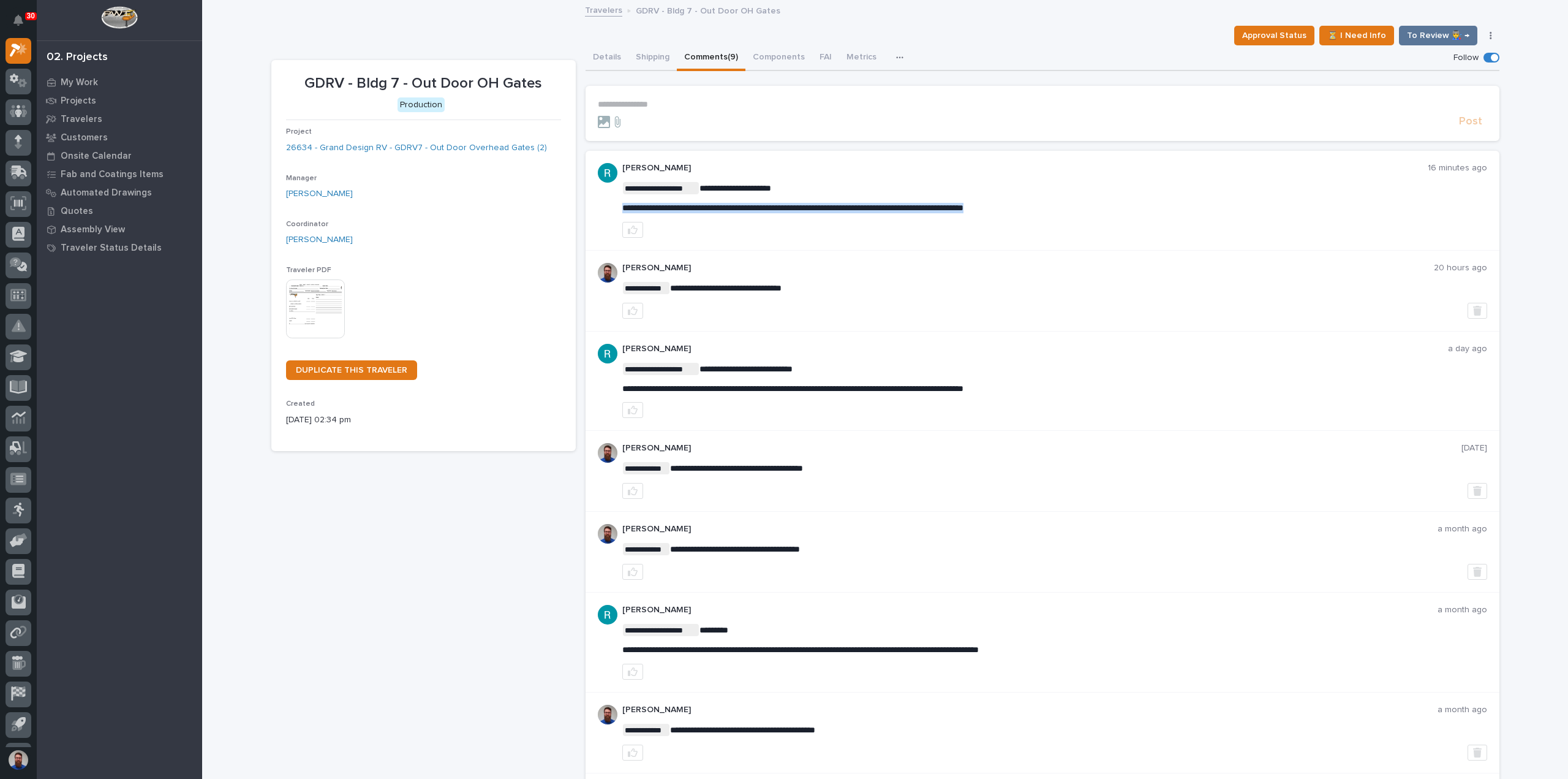
click at [617, 200] on div "**********" at bounding box center [1042, 200] width 914 height 100
copy span "**********"
click at [664, 105] on p "**********" at bounding box center [1042, 104] width 890 height 11
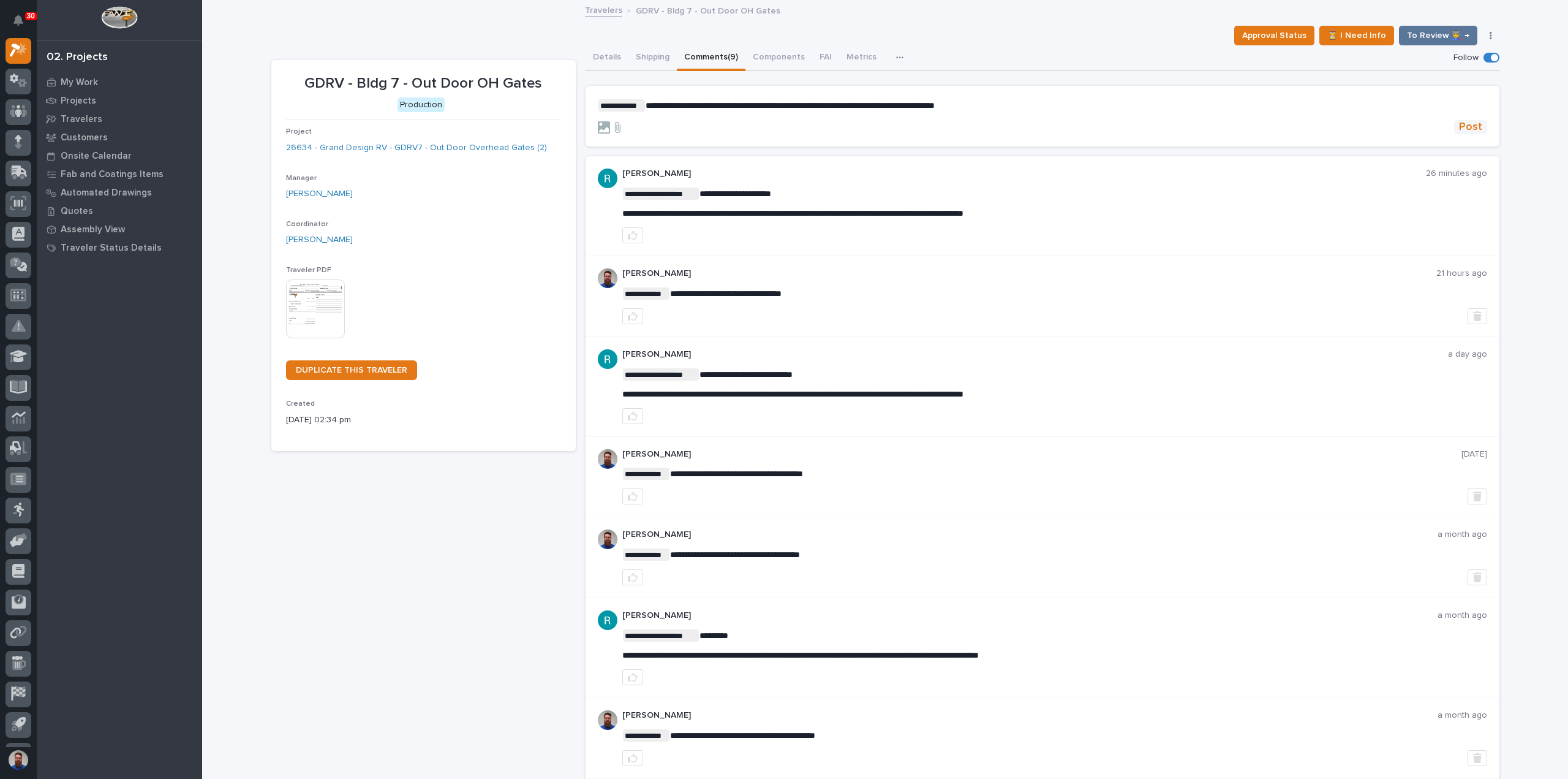
click at [1480, 129] on button "Post" at bounding box center [1471, 127] width 33 height 14
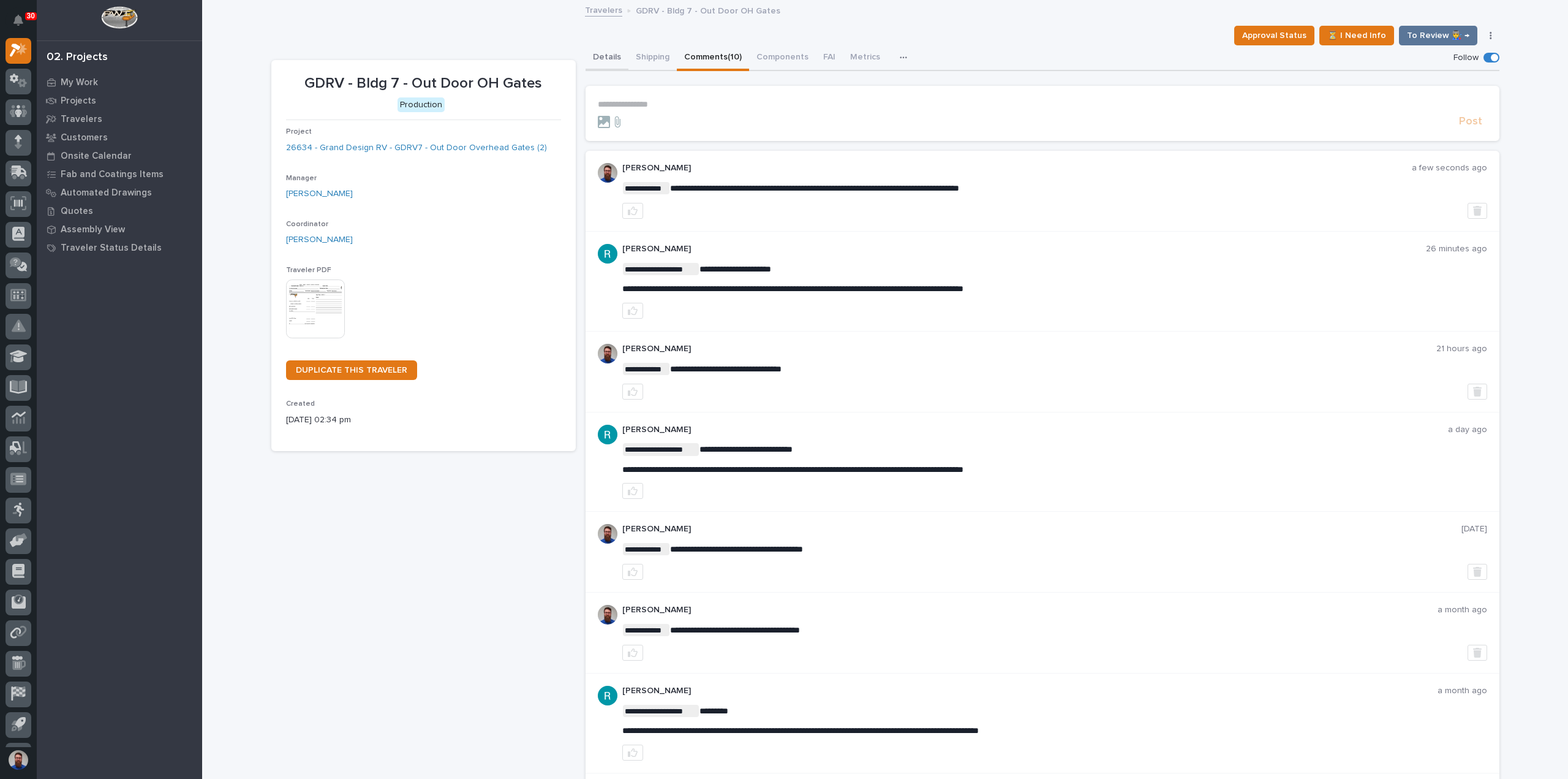
click at [612, 53] on button "Details" at bounding box center [606, 58] width 43 height 25
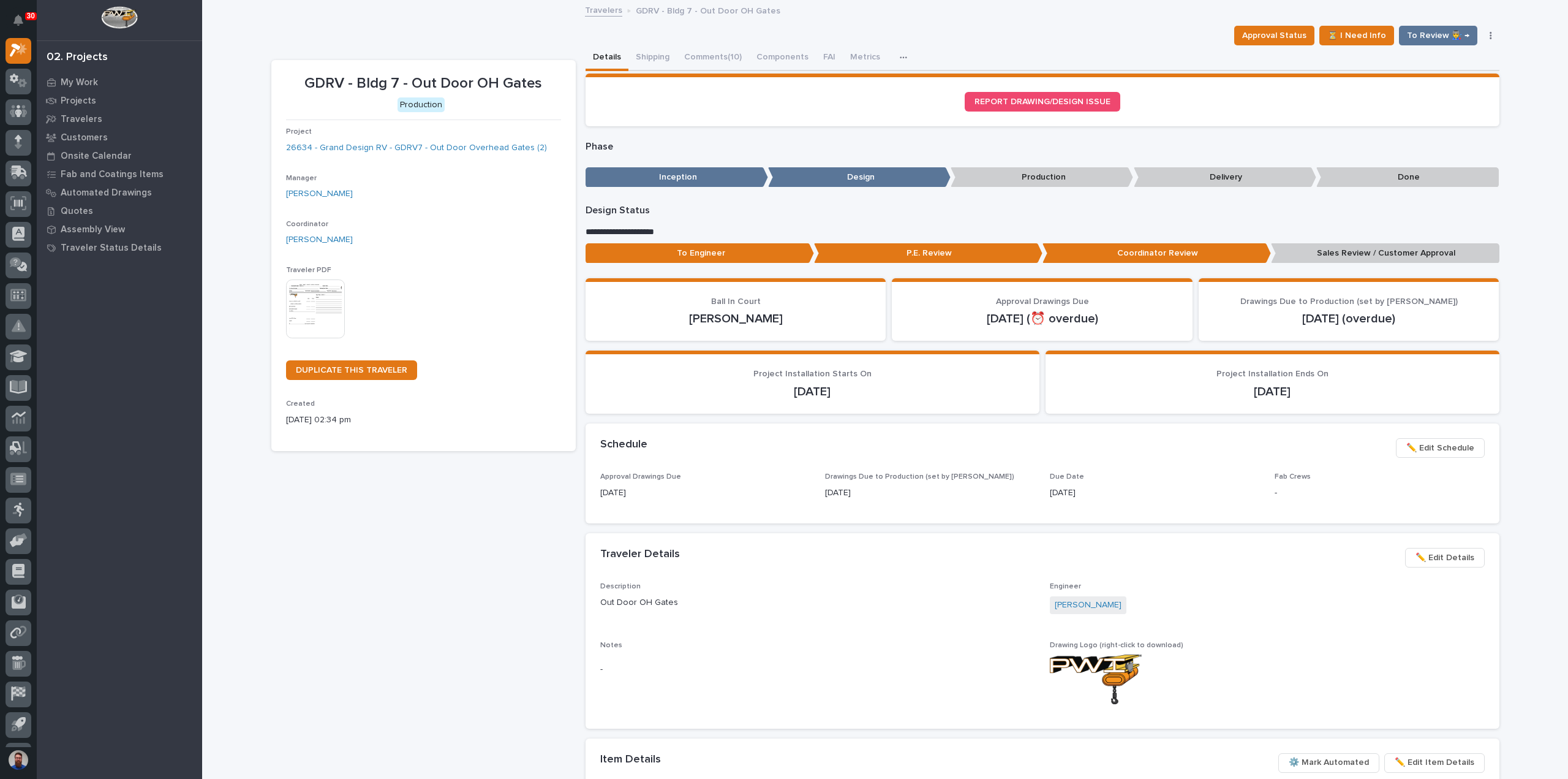
click at [1299, 251] on p "Sales Review / Customer Approval" at bounding box center [1385, 253] width 228 height 20
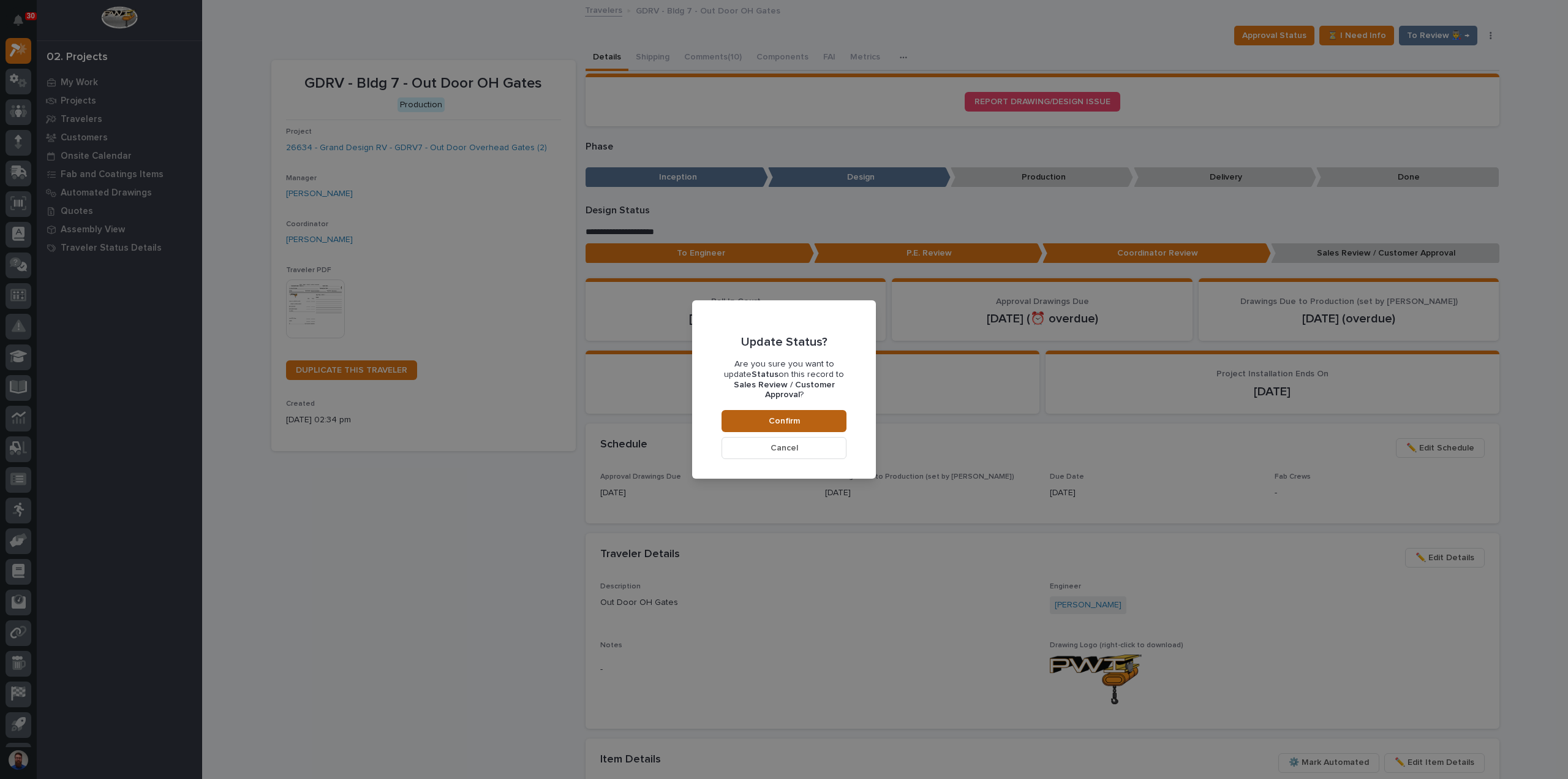
click at [818, 414] on button "Confirm" at bounding box center [784, 420] width 125 height 22
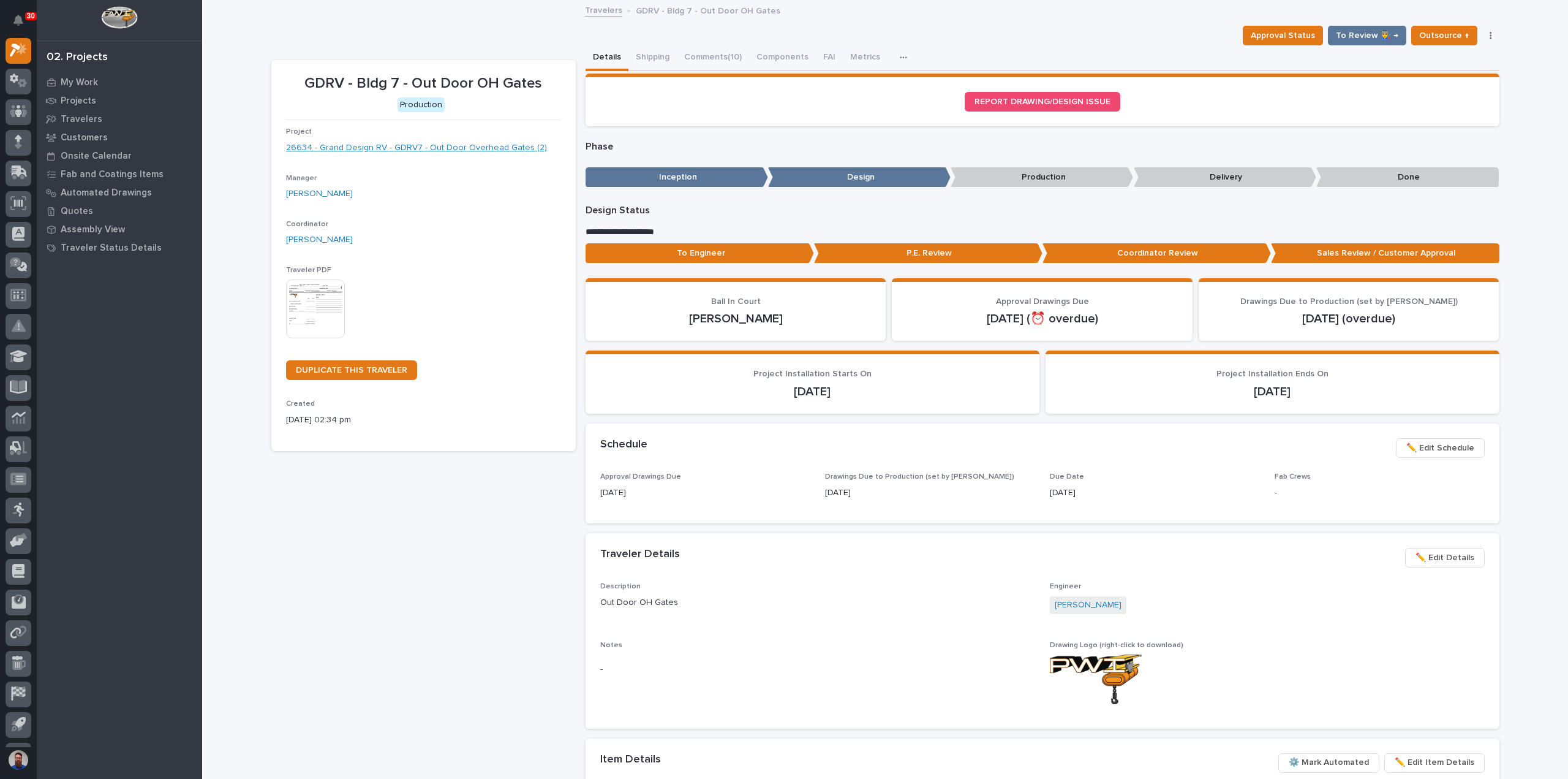
click at [479, 152] on link "26634 - Grand Design RV - GDRV7 - Out Door Overhead Gates (2)" at bounding box center [416, 148] width 261 height 13
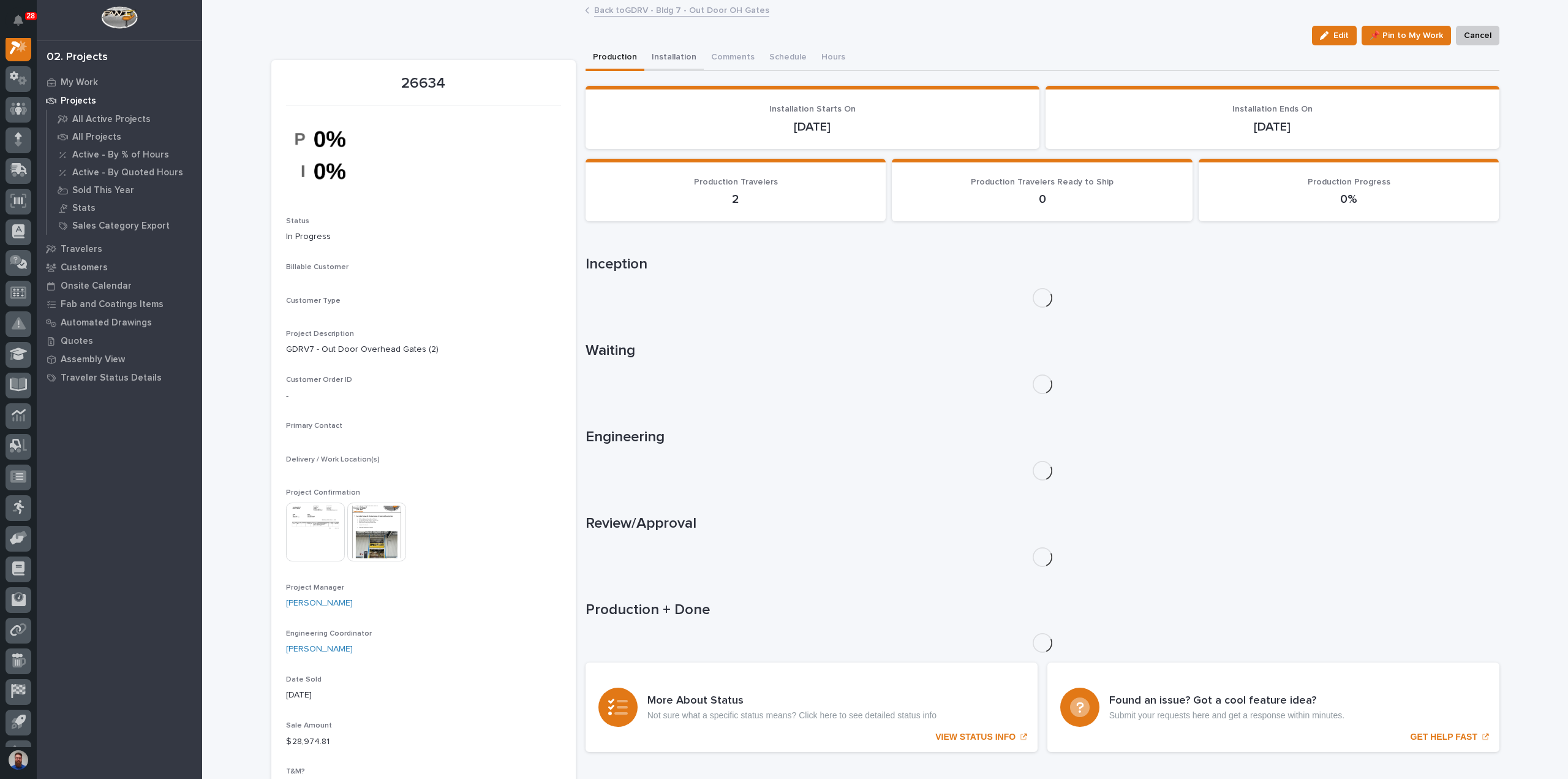
scroll to position [31, 0]
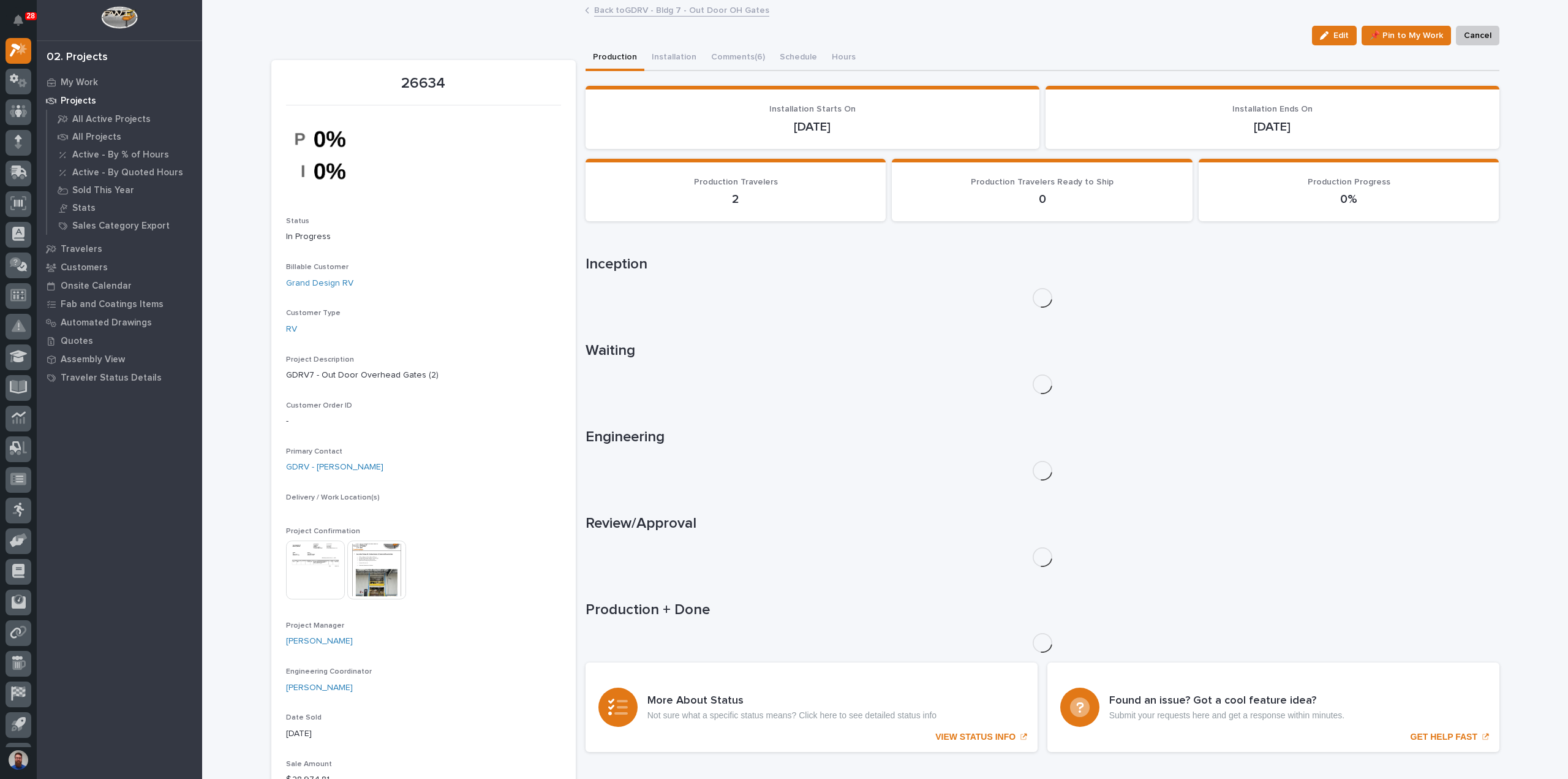
drag, startPoint x: 718, startPoint y: 57, endPoint x: 703, endPoint y: 79, distance: 26.6
click at [718, 56] on button "Comments (6)" at bounding box center [738, 58] width 68 height 25
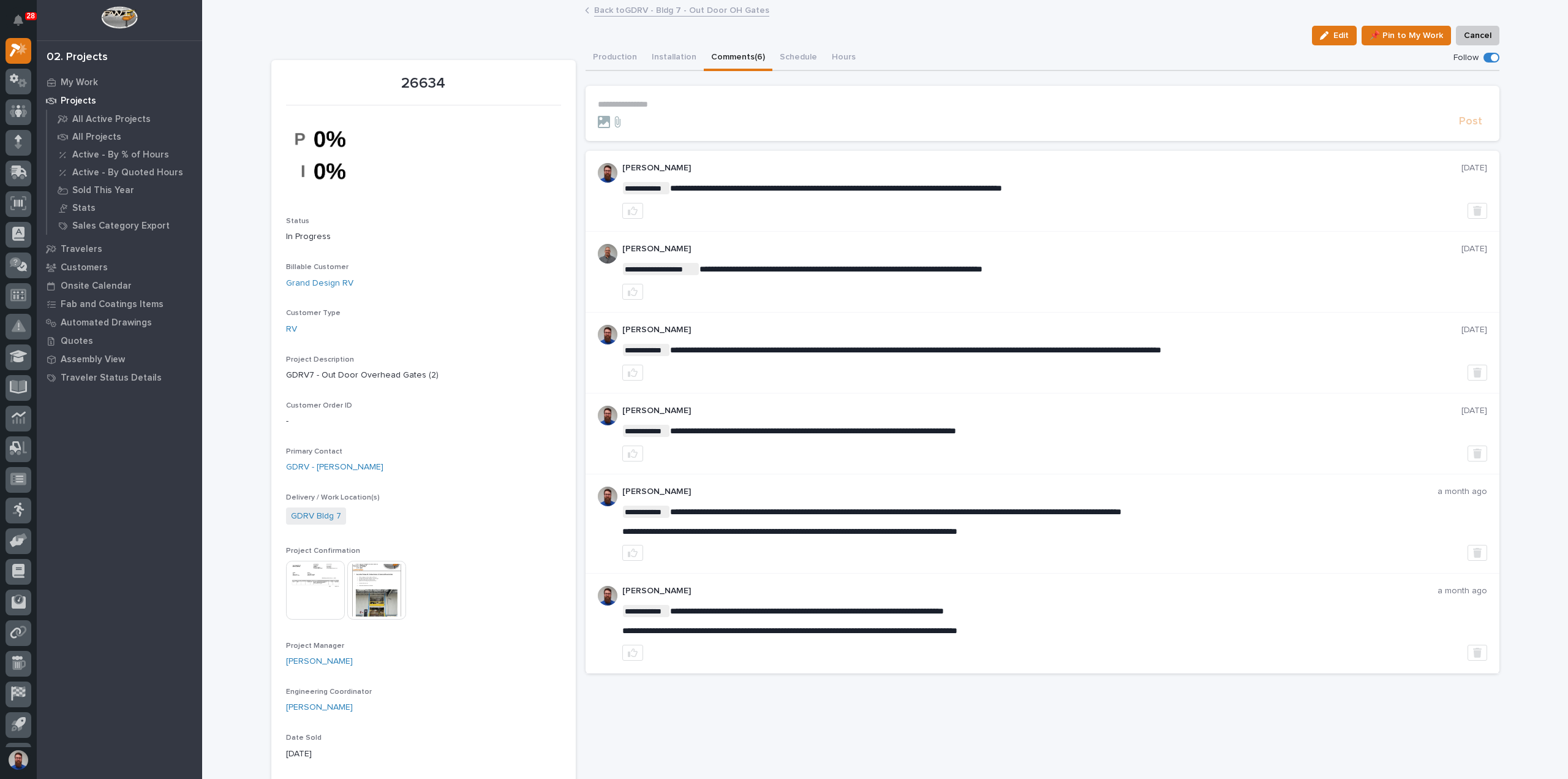
click at [681, 104] on p "**********" at bounding box center [1042, 104] width 890 height 11
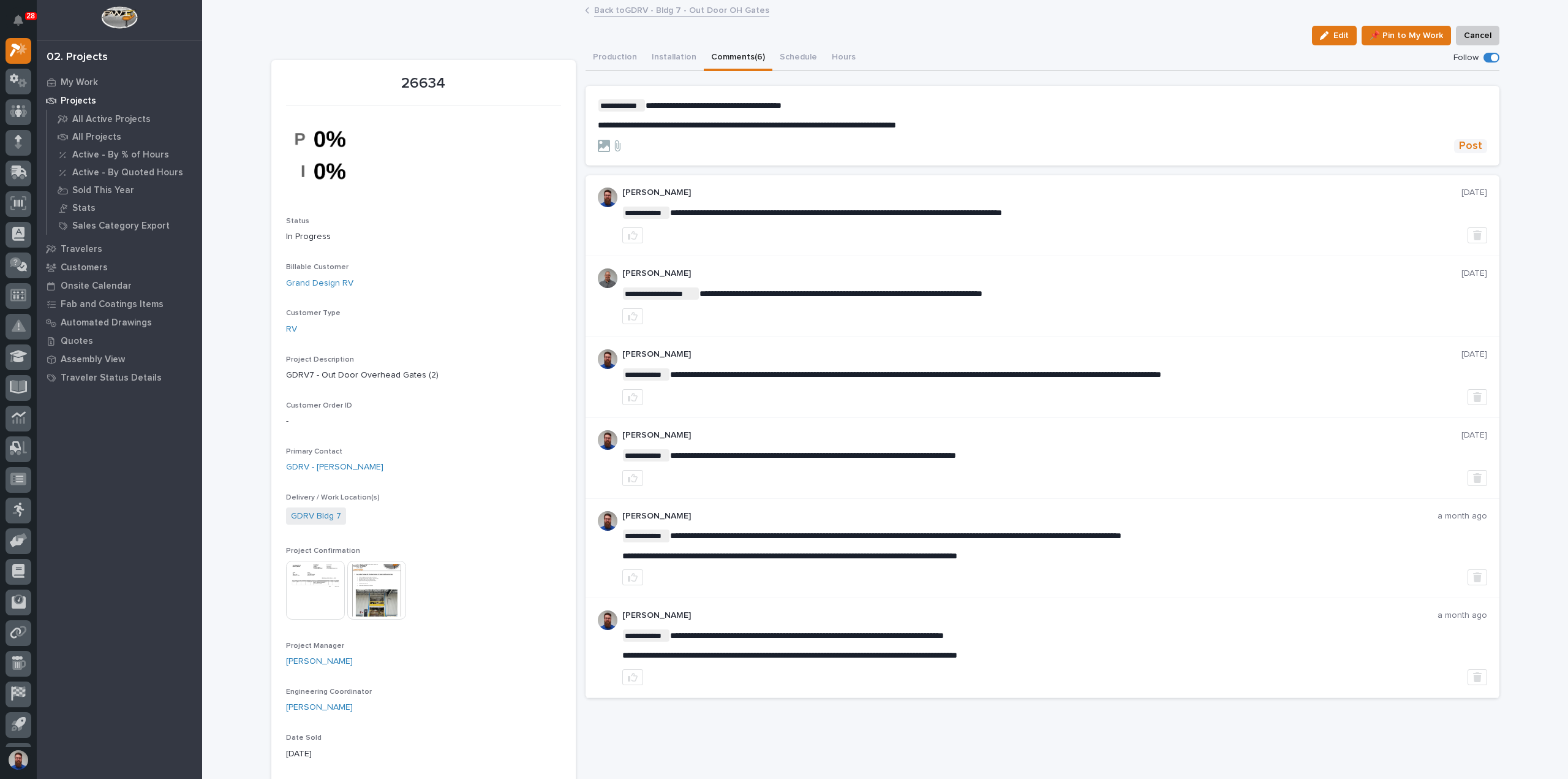
click at [1467, 149] on span "Post" at bounding box center [1471, 146] width 24 height 14
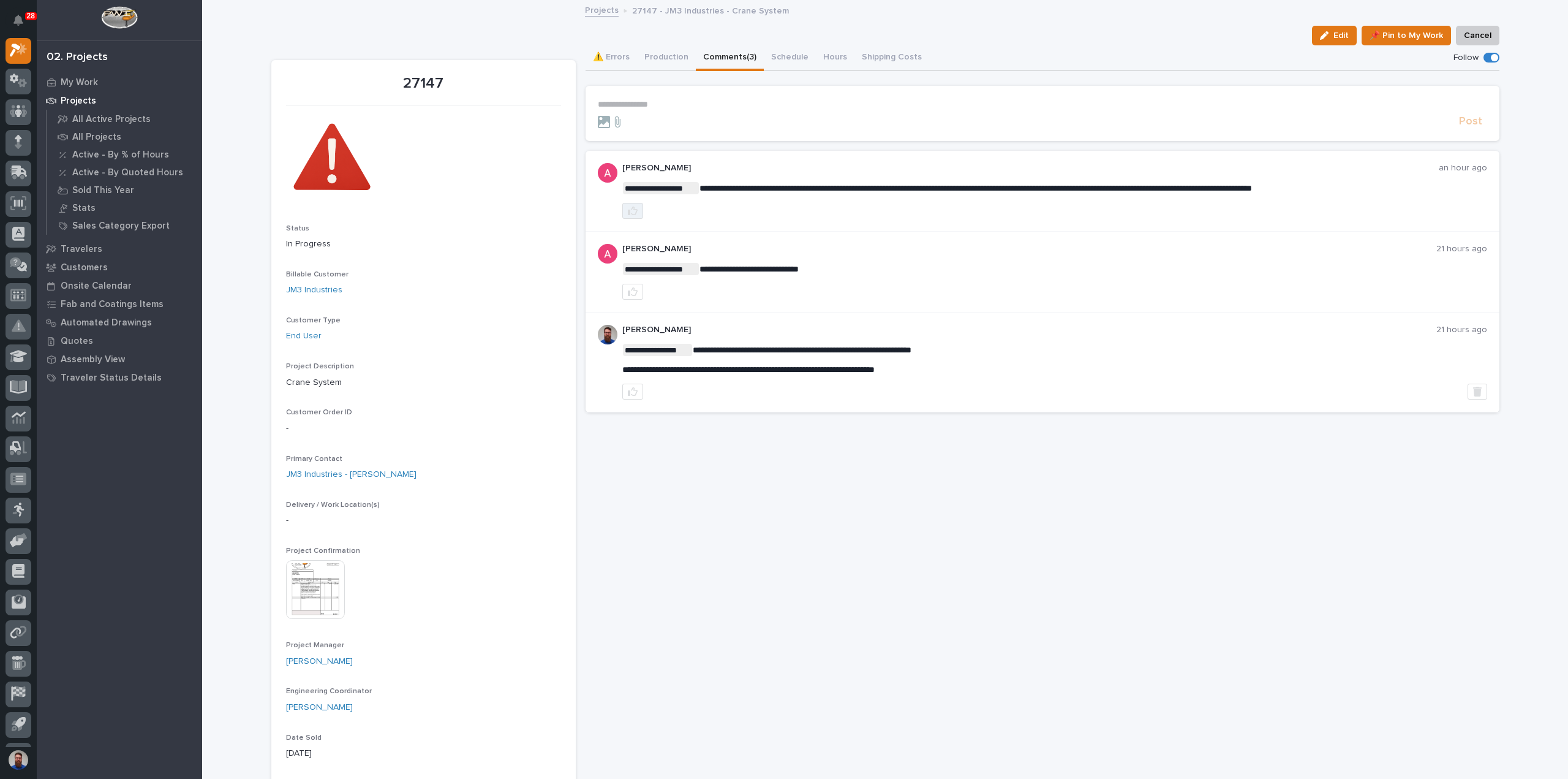
click at [628, 209] on icon "button" at bounding box center [633, 210] width 10 height 10
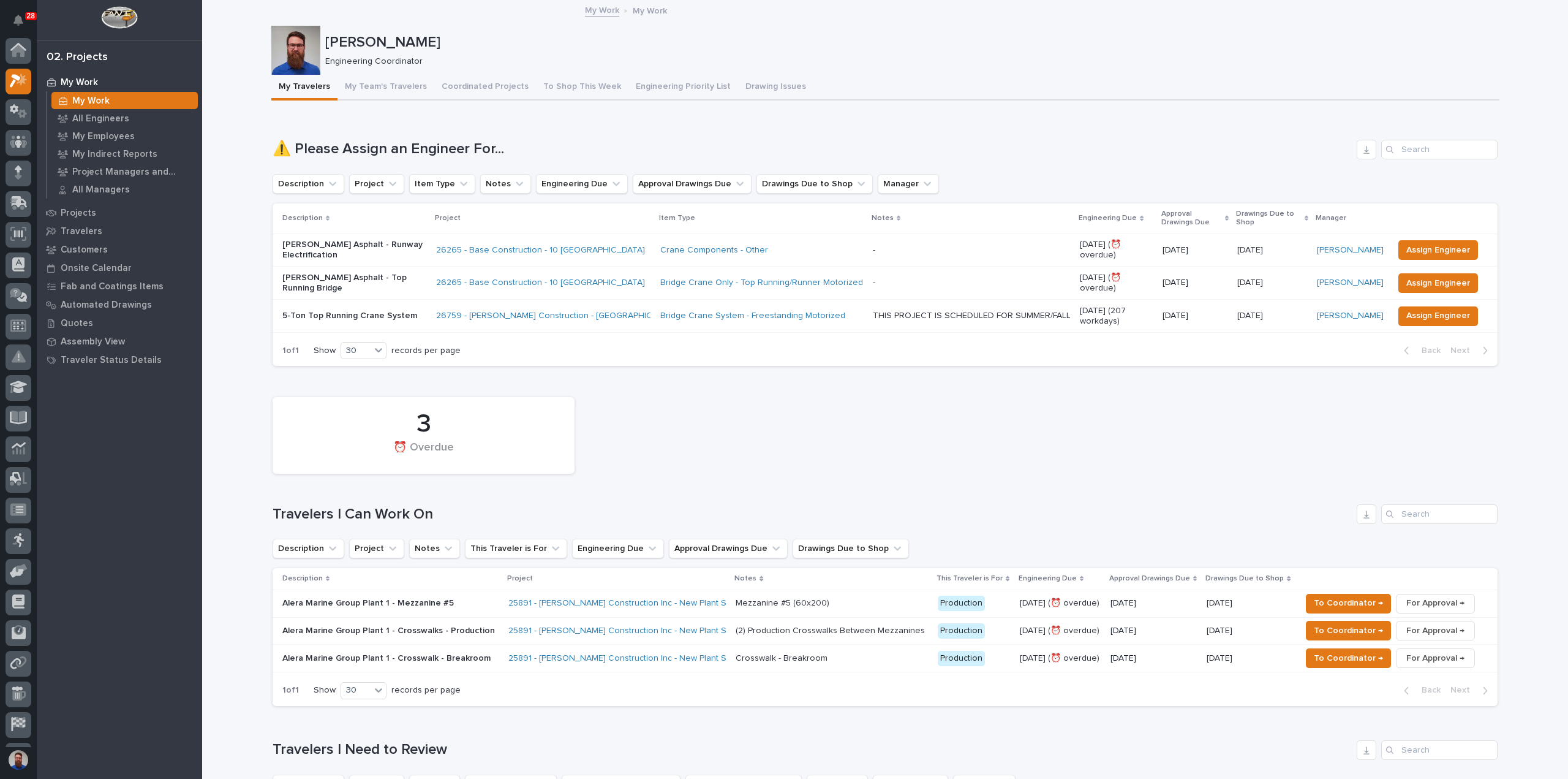
scroll to position [31, 0]
click at [94, 453] on div "My Work My Work All Engineers My Employees My Indirect Reports Project Managers…" at bounding box center [119, 425] width 165 height 705
click at [87, 209] on p "Projects" at bounding box center [78, 213] width 36 height 11
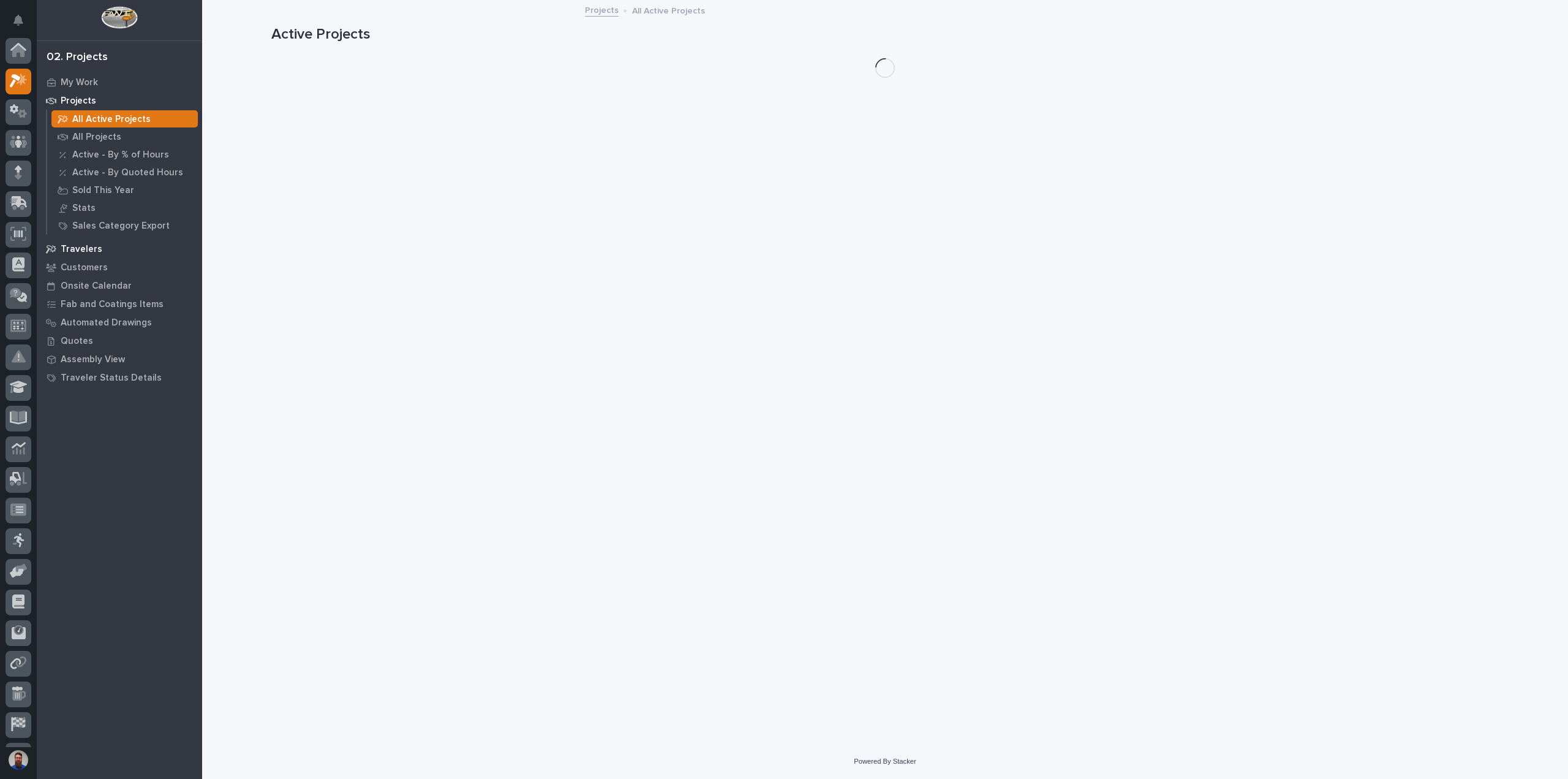
scroll to position [31, 0]
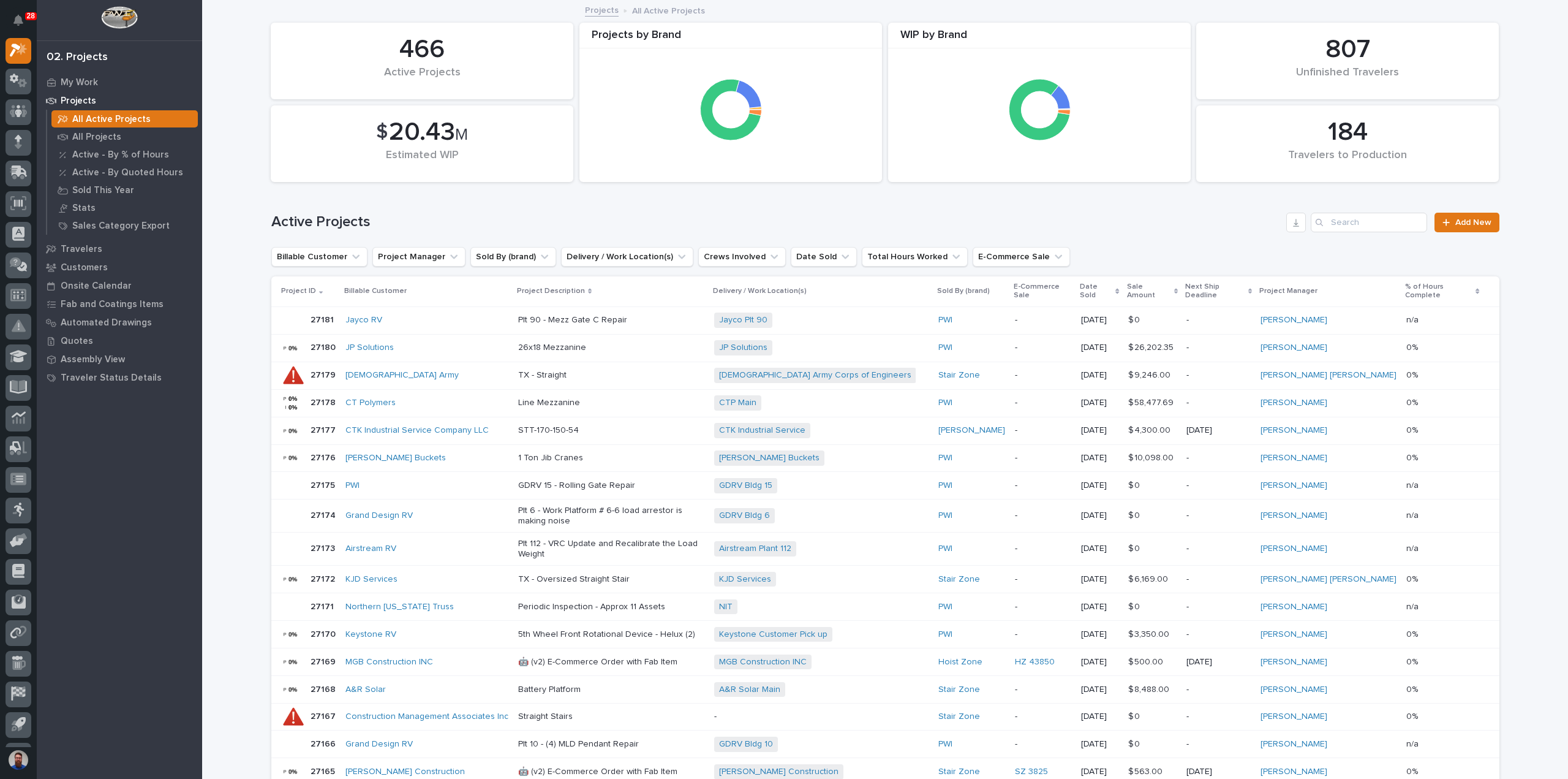
click at [1377, 232] on div "Active Projects Add New" at bounding box center [886, 217] width 1228 height 59
click at [1382, 228] on input "Search" at bounding box center [1368, 222] width 116 height 19
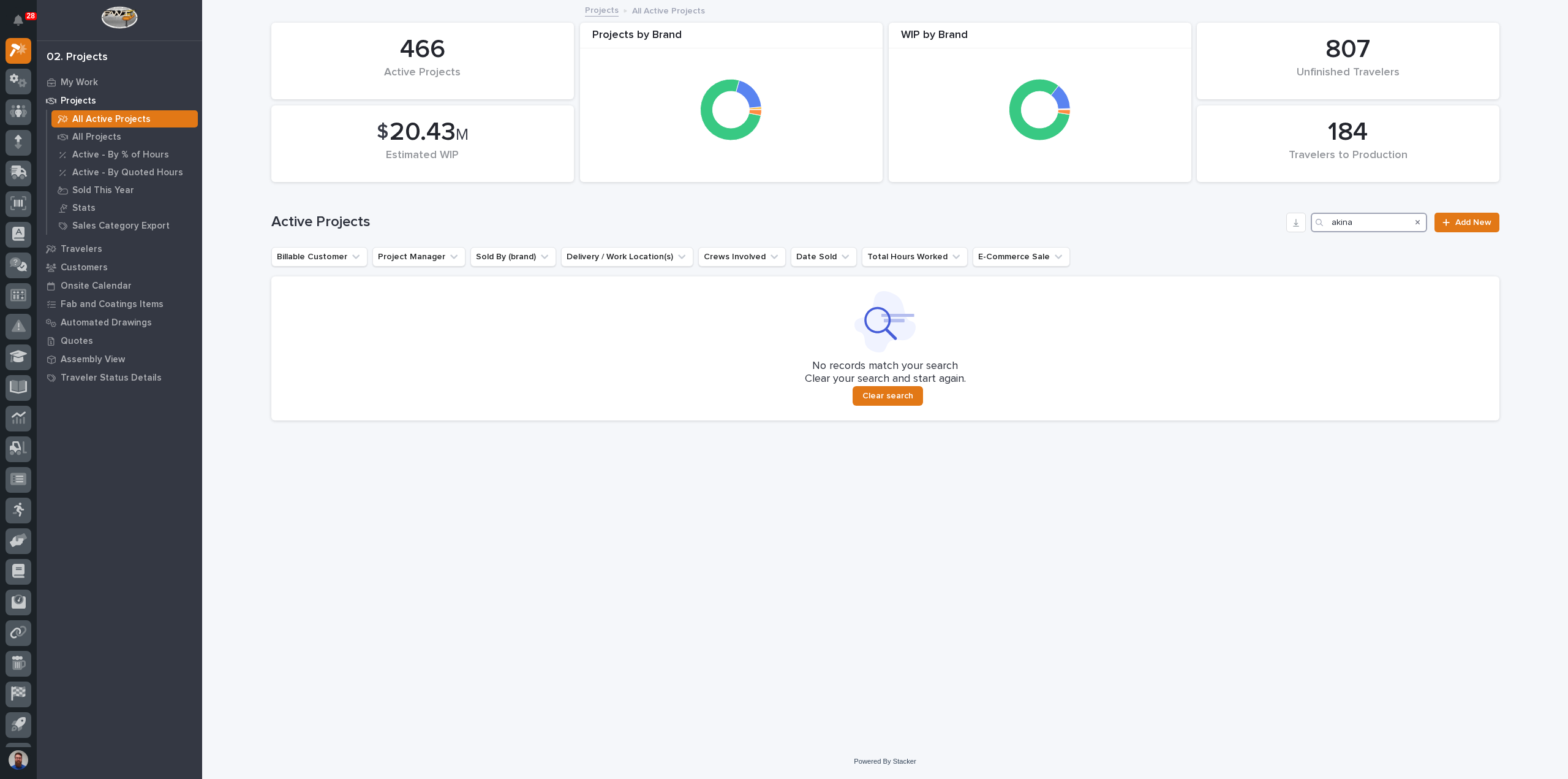
drag, startPoint x: 1367, startPoint y: 225, endPoint x: 1285, endPoint y: 221, distance: 82.1
click at [1285, 221] on div "Active Projects akina Add New" at bounding box center [886, 222] width 1228 height 19
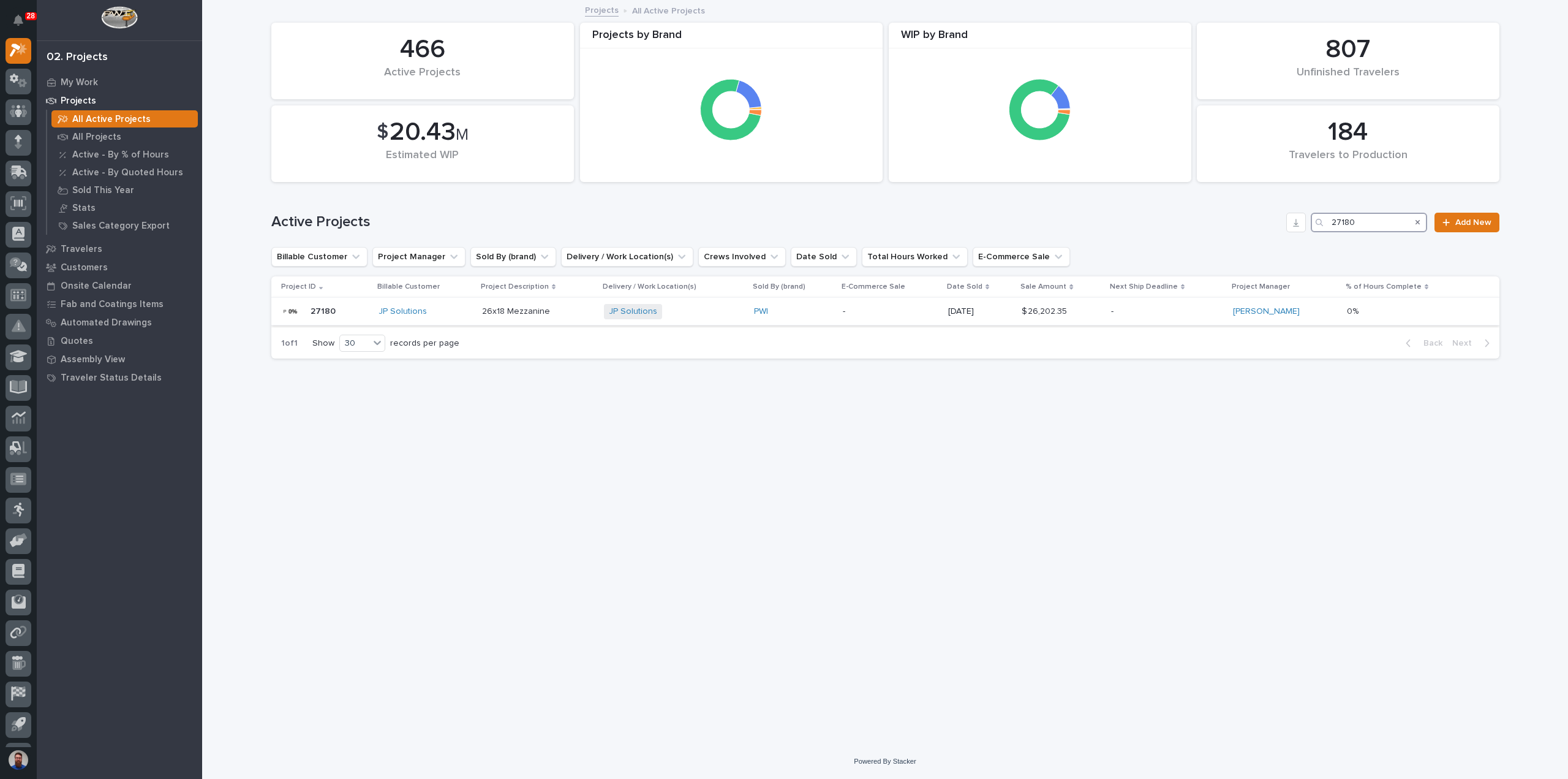
type input "27180"
click at [715, 319] on div "JP Solutions + 0" at bounding box center [674, 312] width 140 height 25
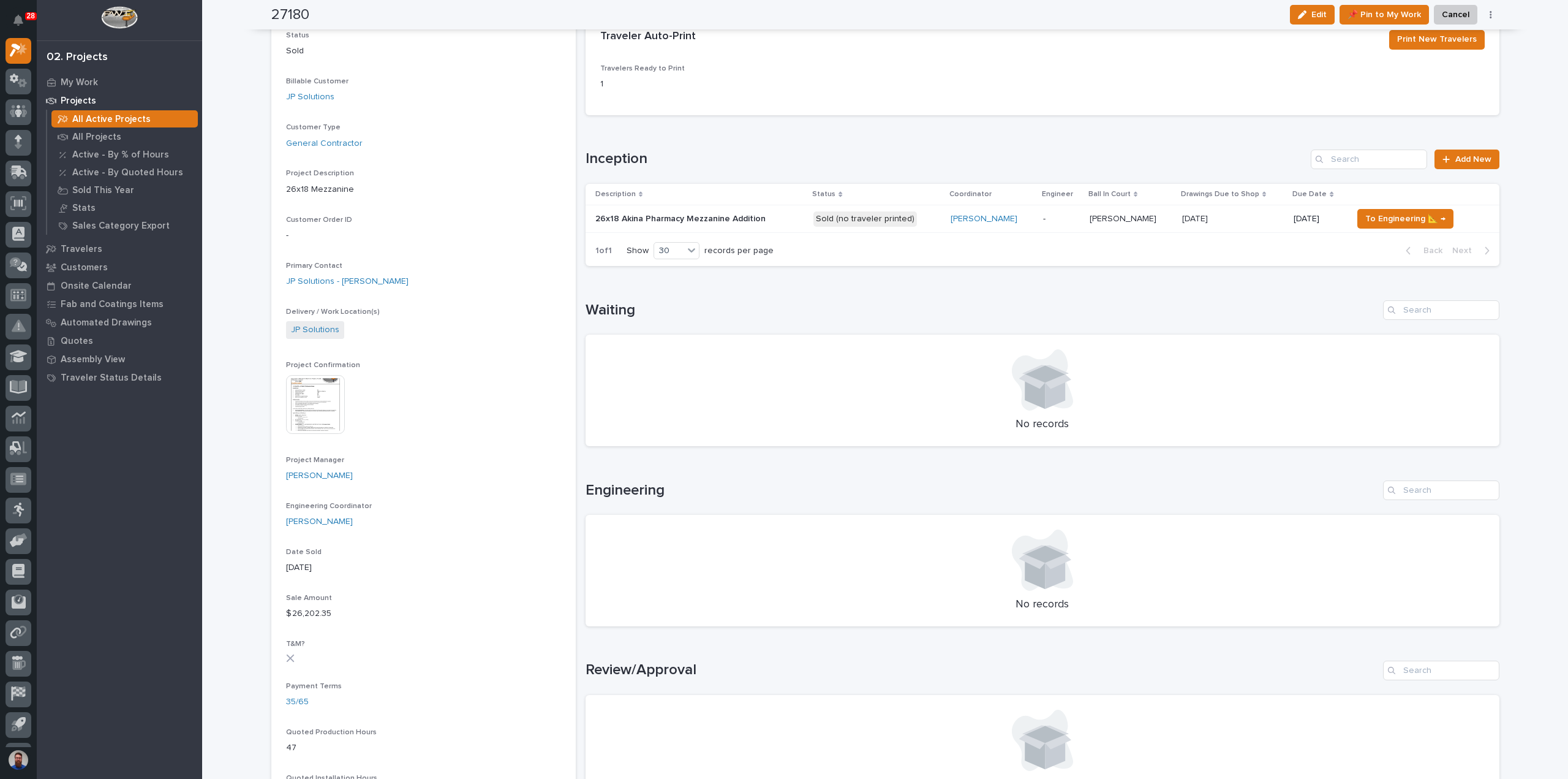
scroll to position [81, 0]
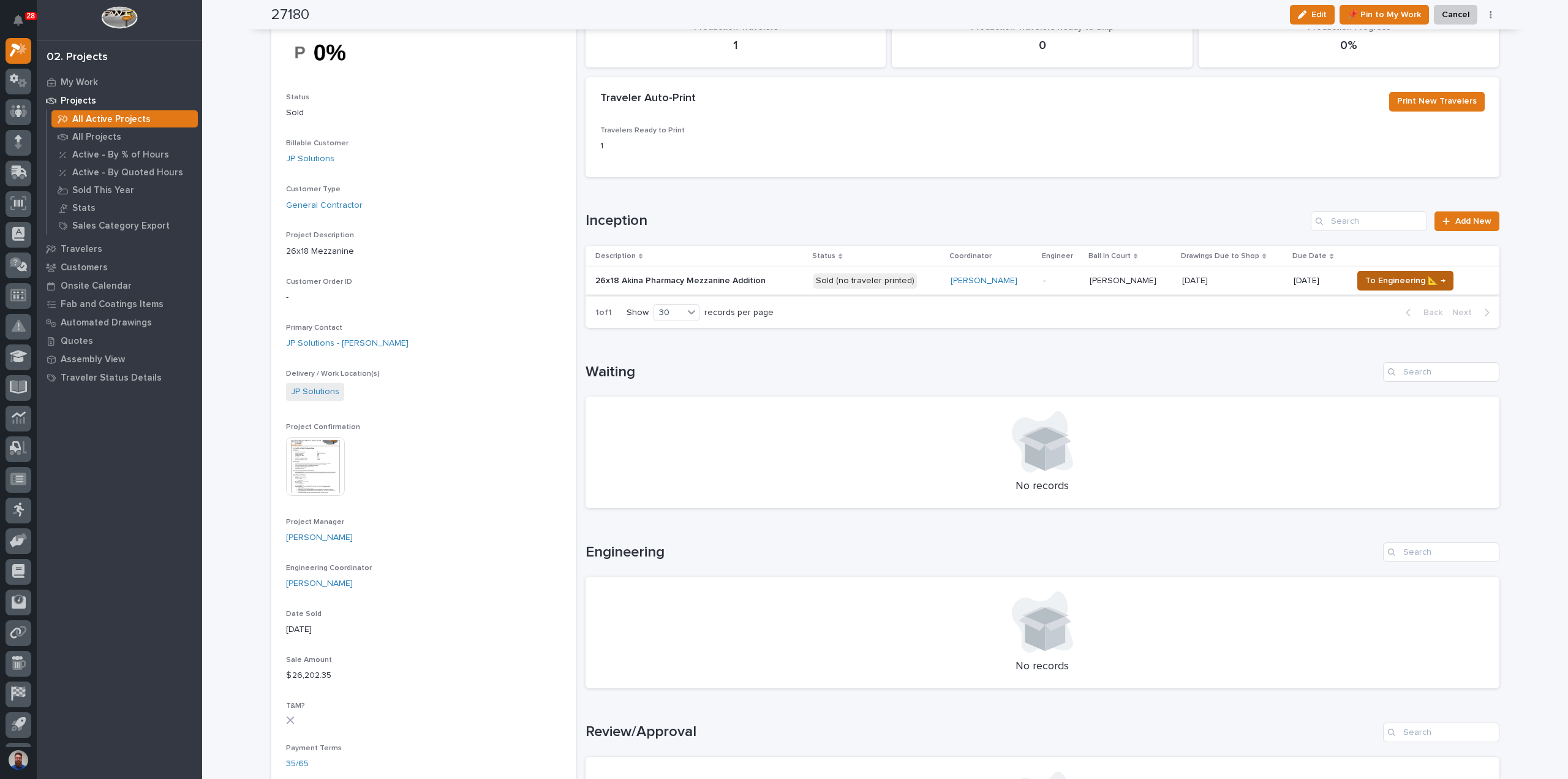
click at [1376, 279] on span "To Engineering 📐 →" at bounding box center [1405, 280] width 80 height 15
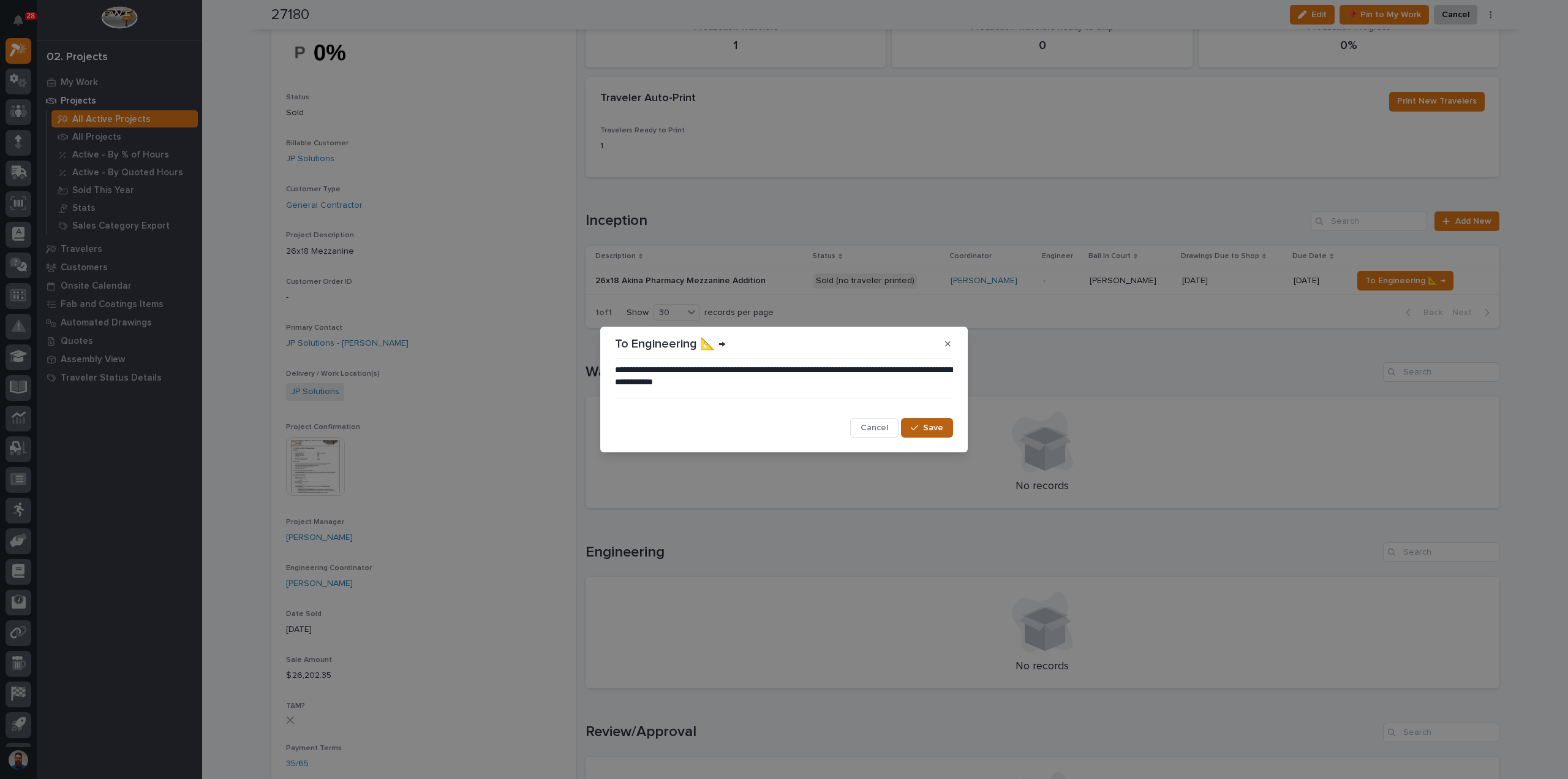
click at [926, 427] on span "Save" at bounding box center [933, 427] width 20 height 11
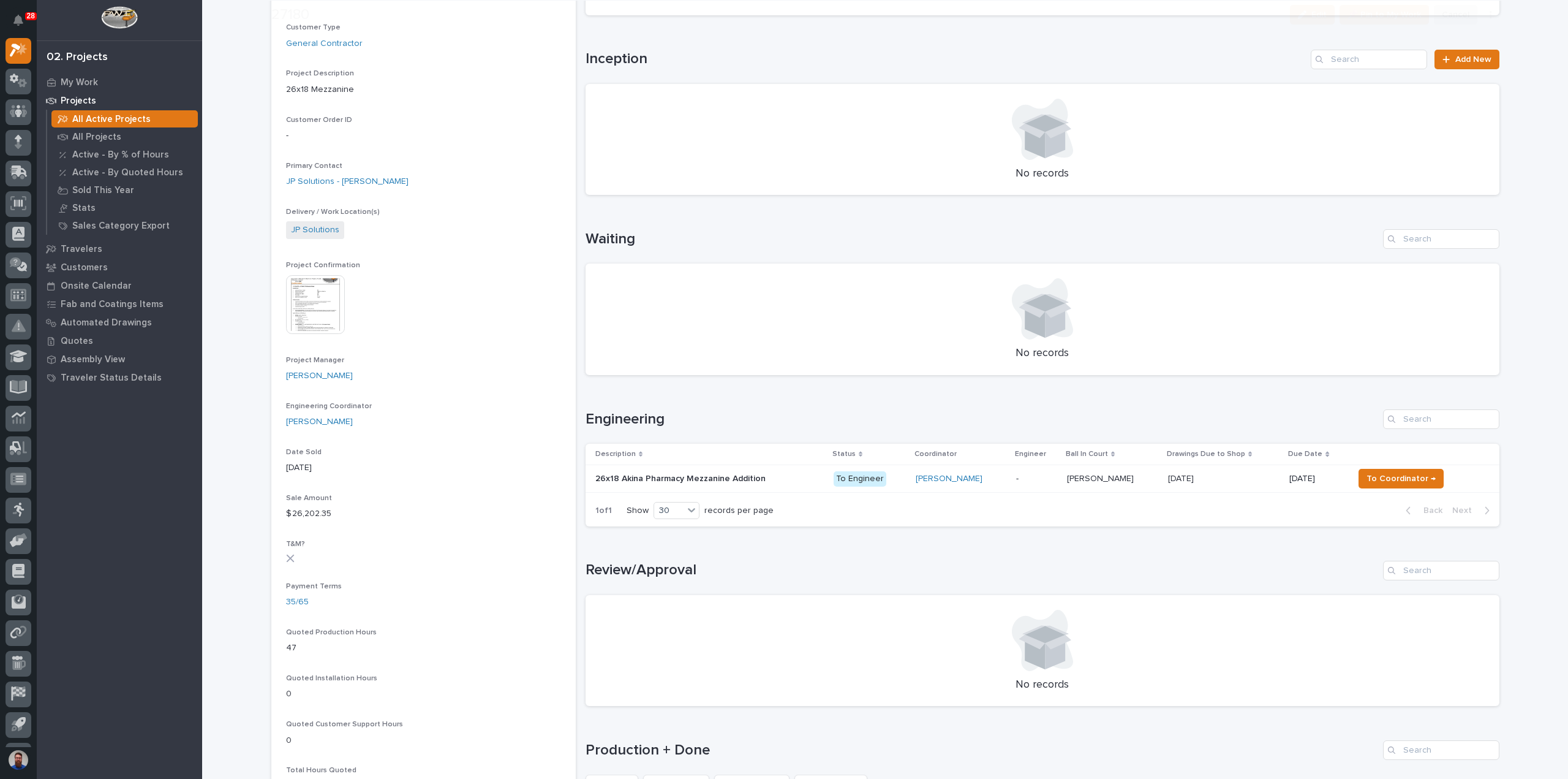
scroll to position [326, 0]
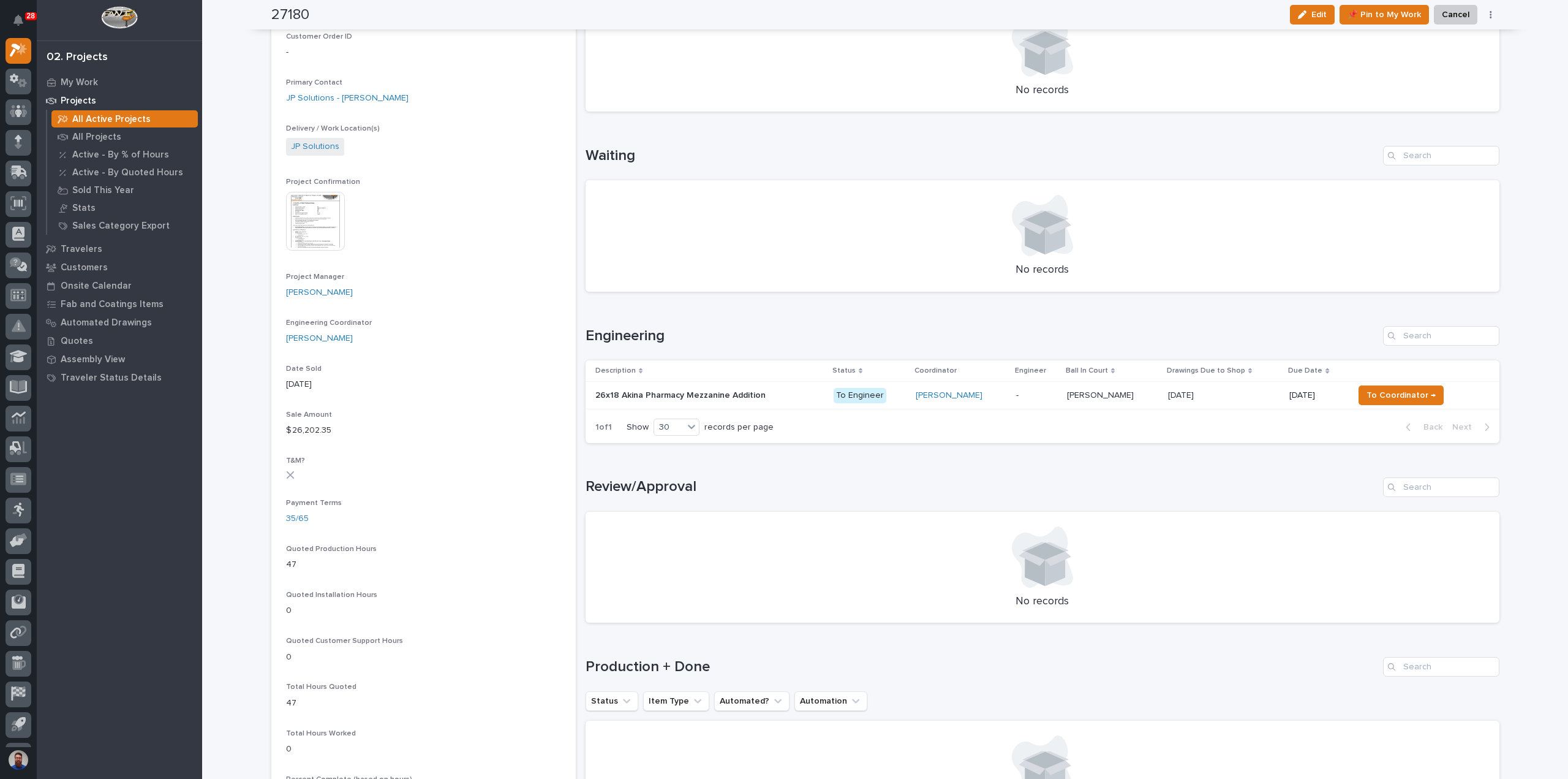
click at [737, 393] on p "26x18 Akina Pharmacy Mezzanine Addition" at bounding box center [681, 394] width 172 height 13
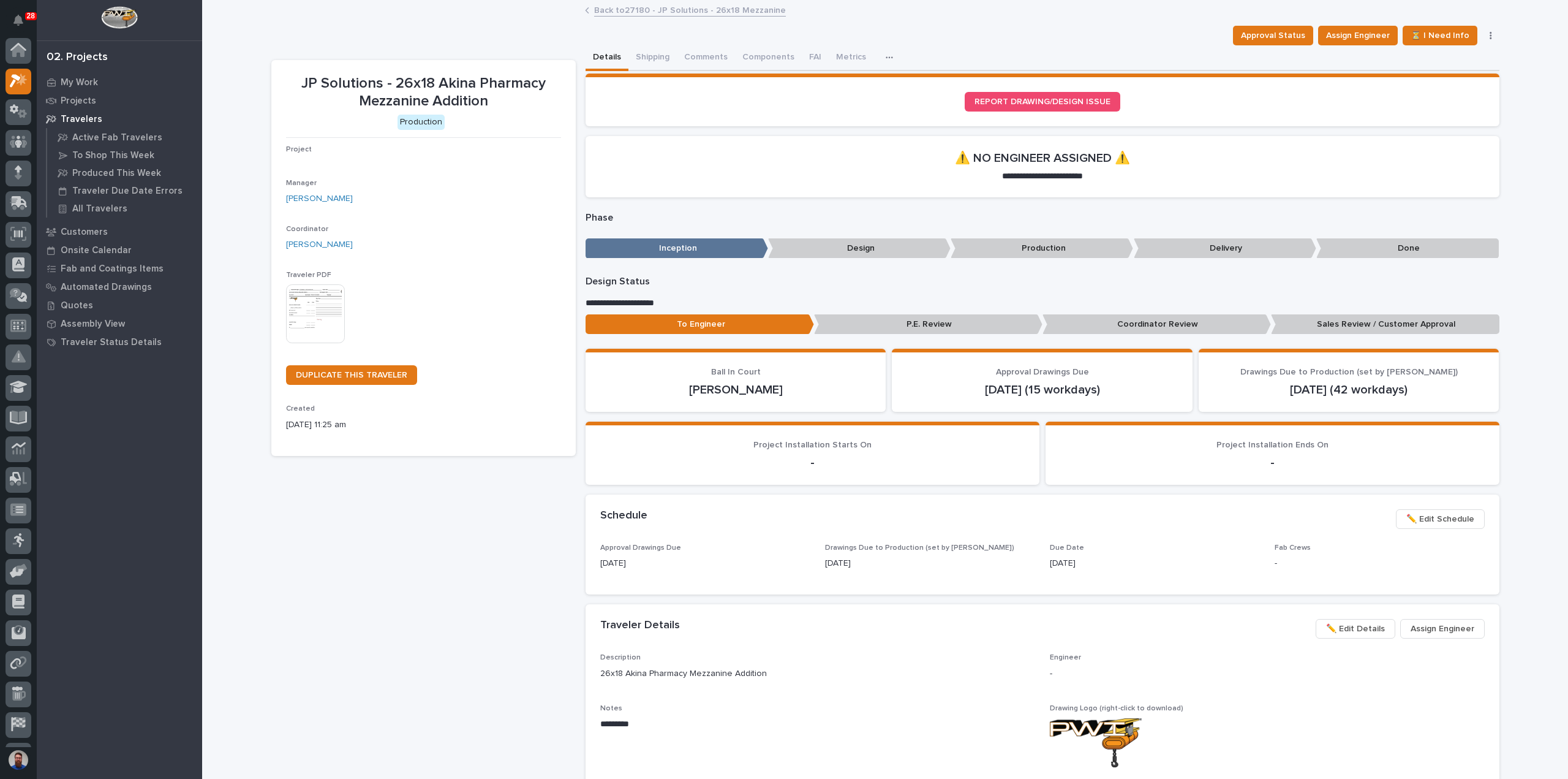
scroll to position [31, 0]
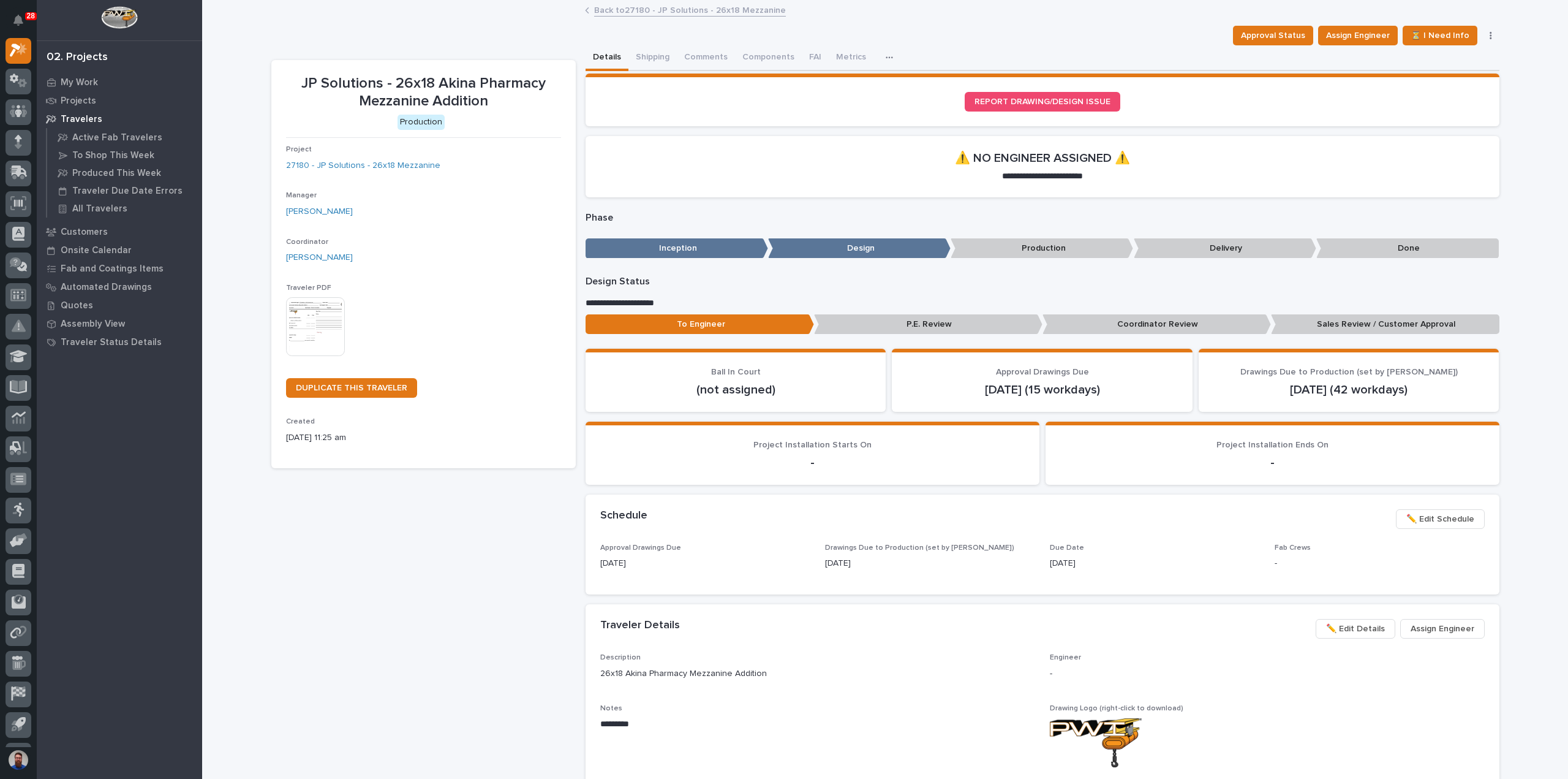
click at [1490, 36] on icon "button" at bounding box center [1491, 36] width 3 height 9
click at [1393, 476] on section "Project Installation Ends On -" at bounding box center [1272, 453] width 454 height 63
click at [1354, 636] on button "✏️ Edit Details" at bounding box center [1355, 628] width 80 height 19
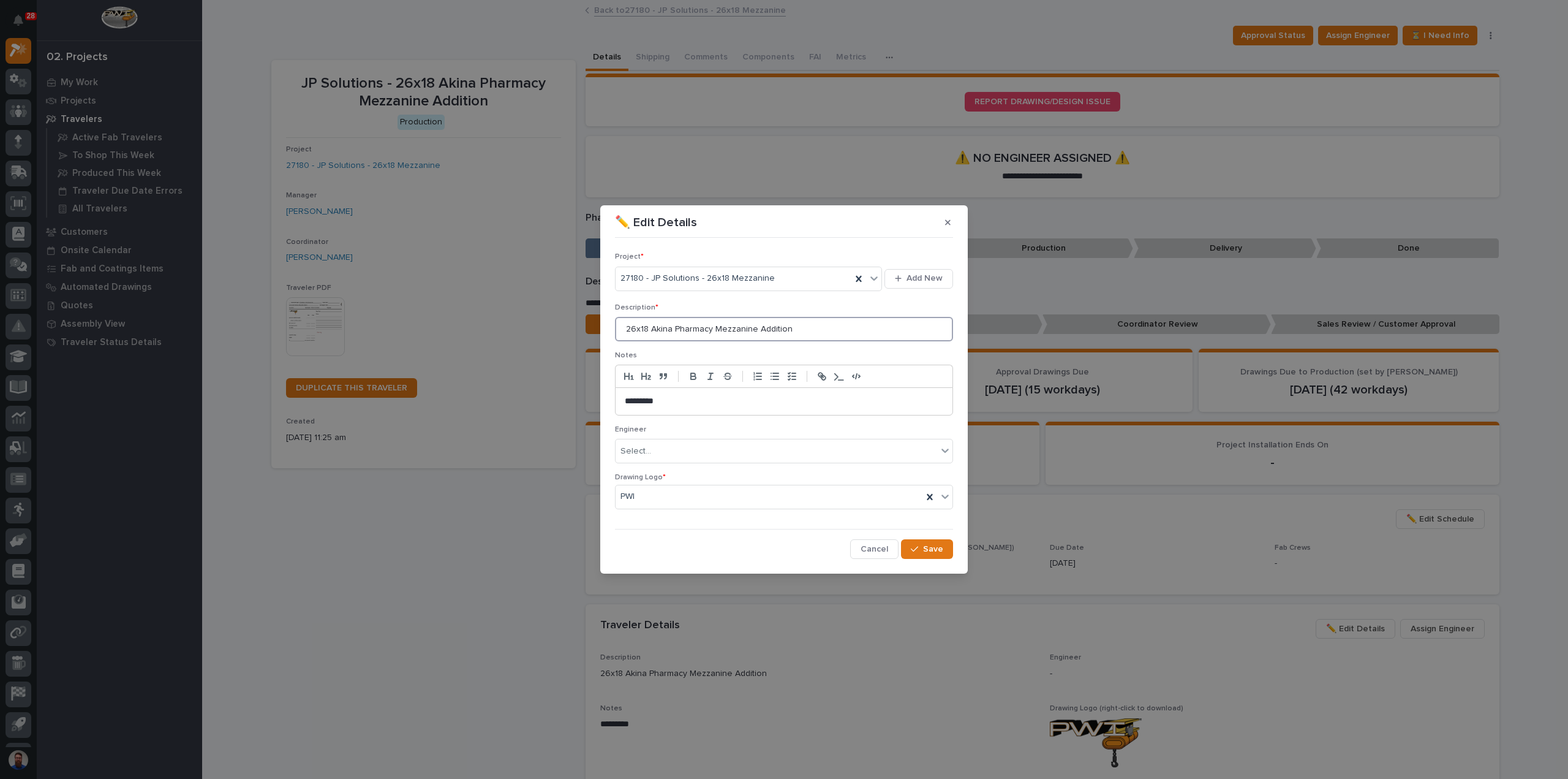
drag, startPoint x: 649, startPoint y: 332, endPoint x: 577, endPoint y: 336, distance: 72.1
click at [577, 336] on div "✏️ Edit Details Project * 27180 - JP Solutions - 26x18 Mezzanine Add New Descri…" at bounding box center [784, 390] width 1568 height 779
type input "Akina Pharmacy Mezzanine Addition"
click at [924, 550] on span "Save" at bounding box center [933, 549] width 20 height 11
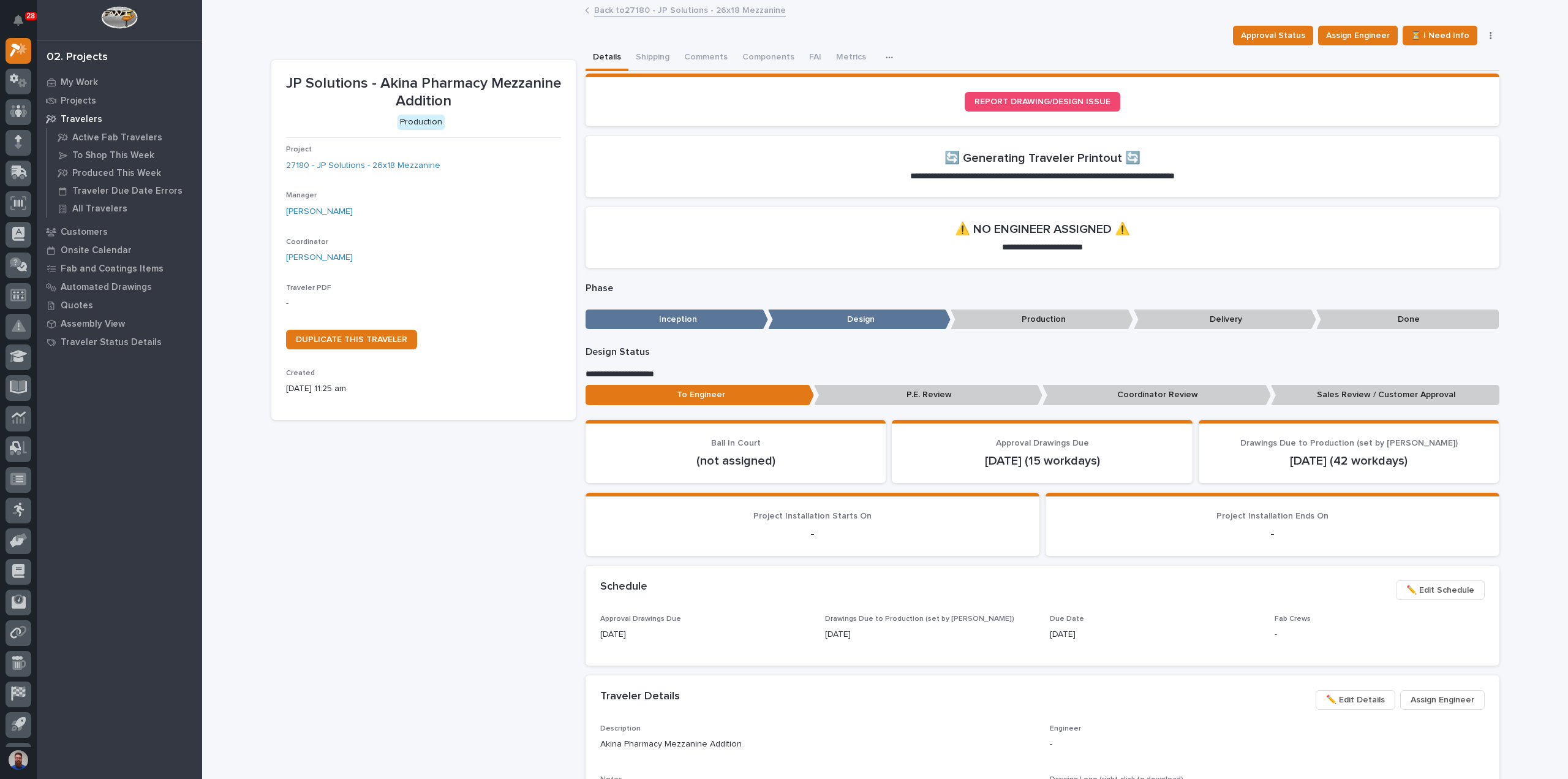
click at [620, 11] on link "Back to 27180 - JP Solutions - 26x18 Mezzanine" at bounding box center [690, 10] width 192 height 14
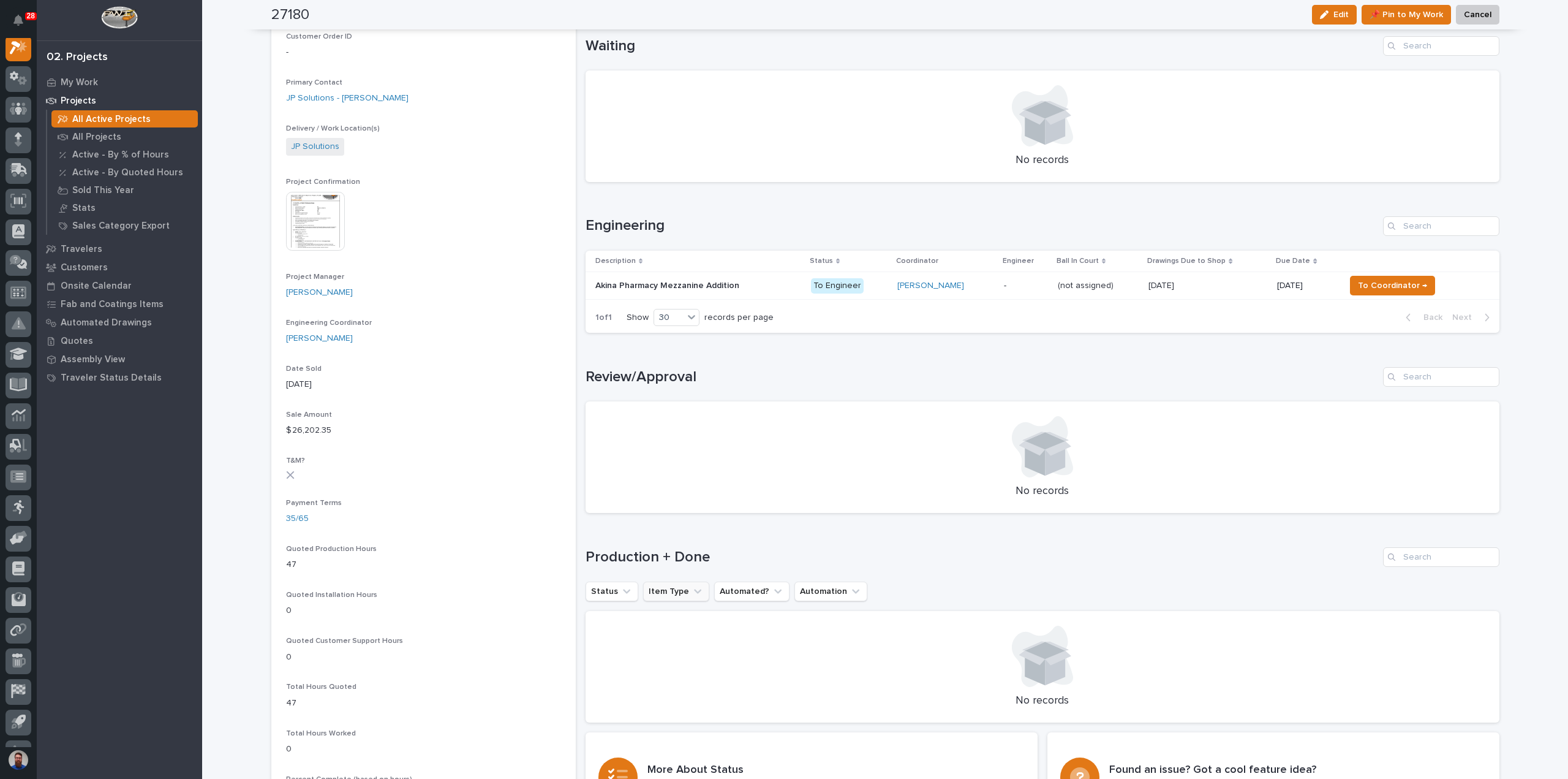
scroll to position [735, 0]
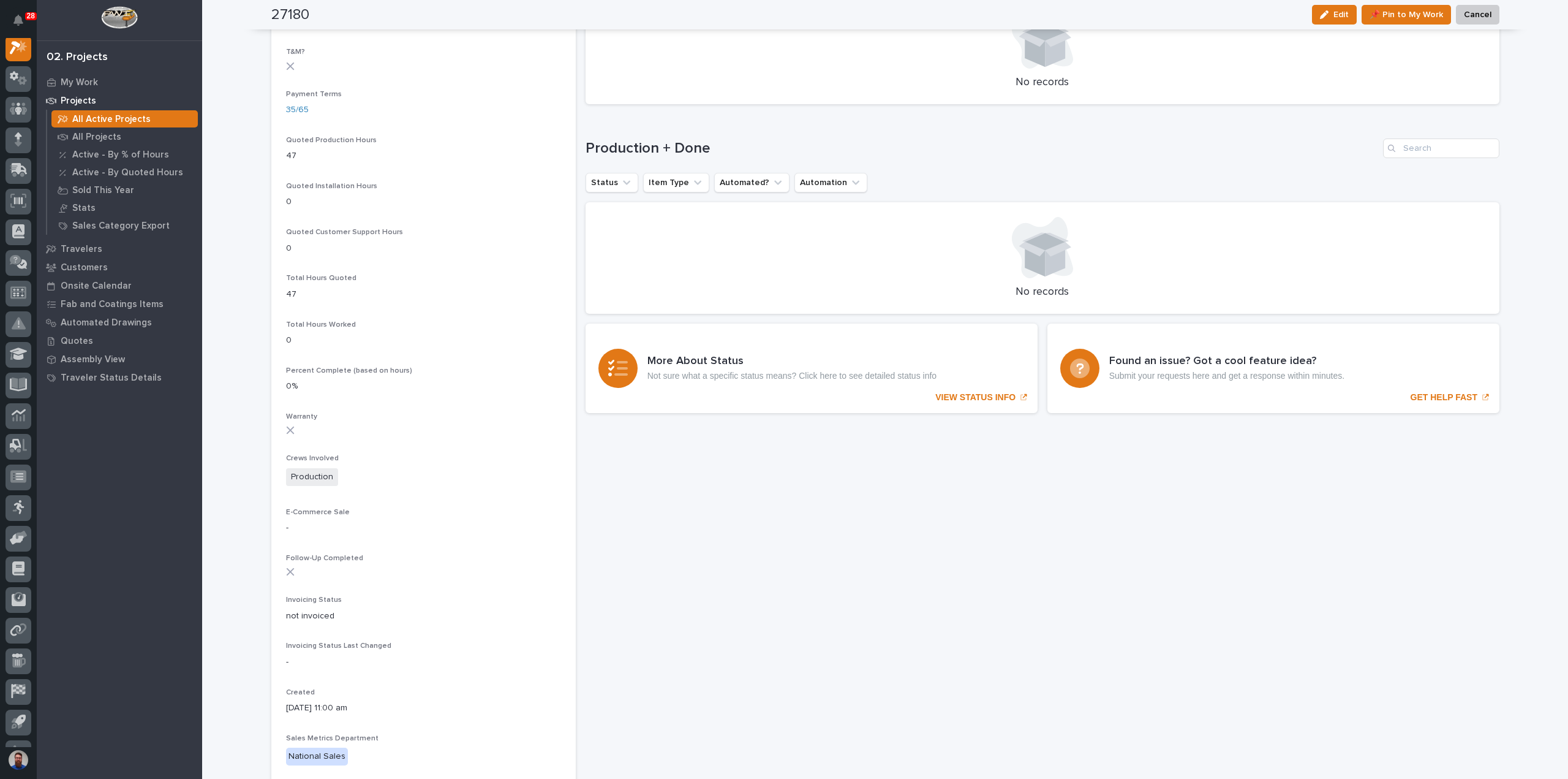
click at [683, 563] on div "Sorry, there was an error saving your record. Please try again. Please fill out…" at bounding box center [1042, 70] width 914 height 1519
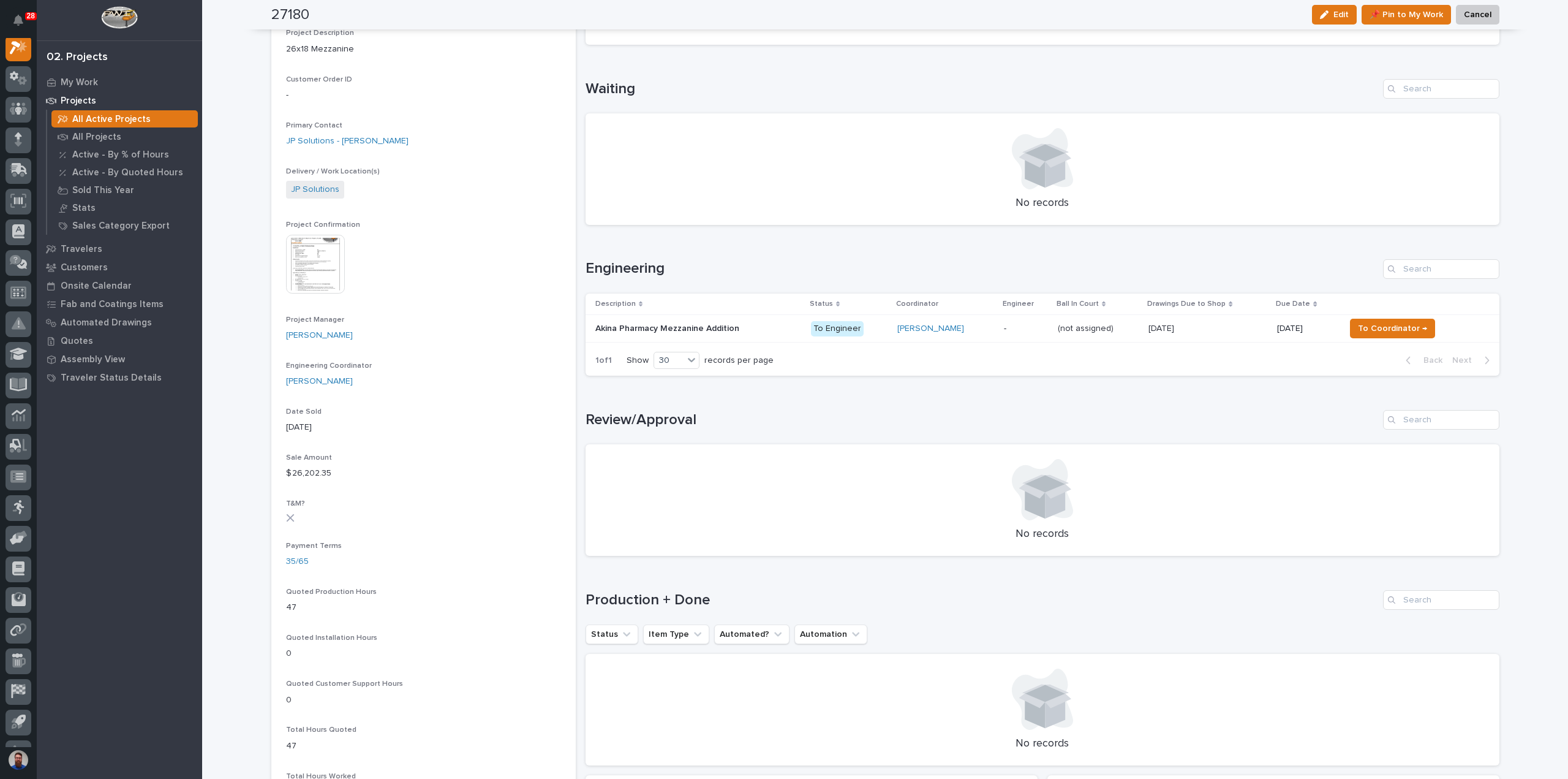
scroll to position [0, 0]
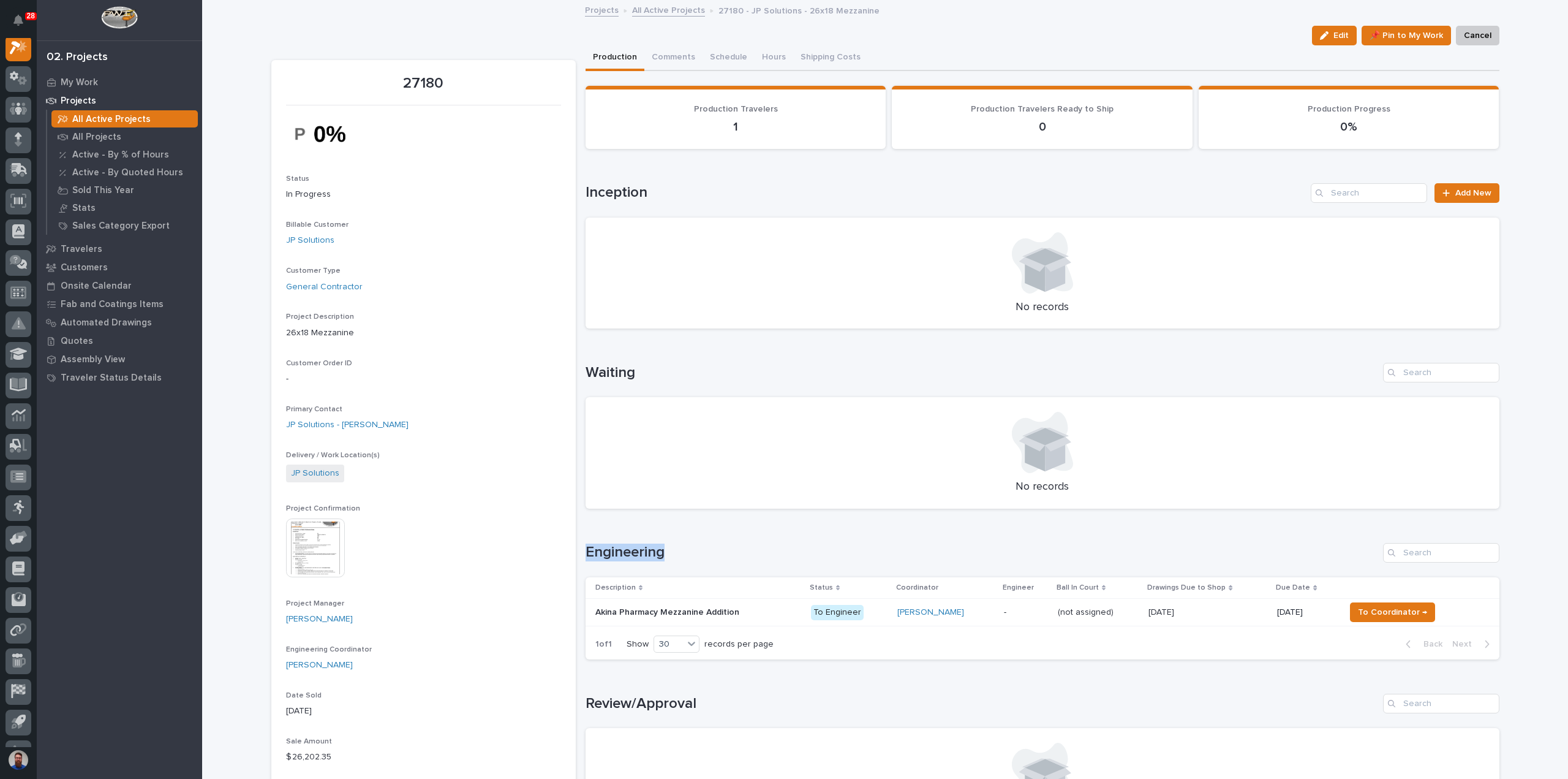
drag, startPoint x: 679, startPoint y: 550, endPoint x: 579, endPoint y: 558, distance: 100.3
drag, startPoint x: 676, startPoint y: 545, endPoint x: 584, endPoint y: 552, distance: 92.3
click at [585, 552] on h1 "Engineering" at bounding box center [982, 552] width 793 height 18
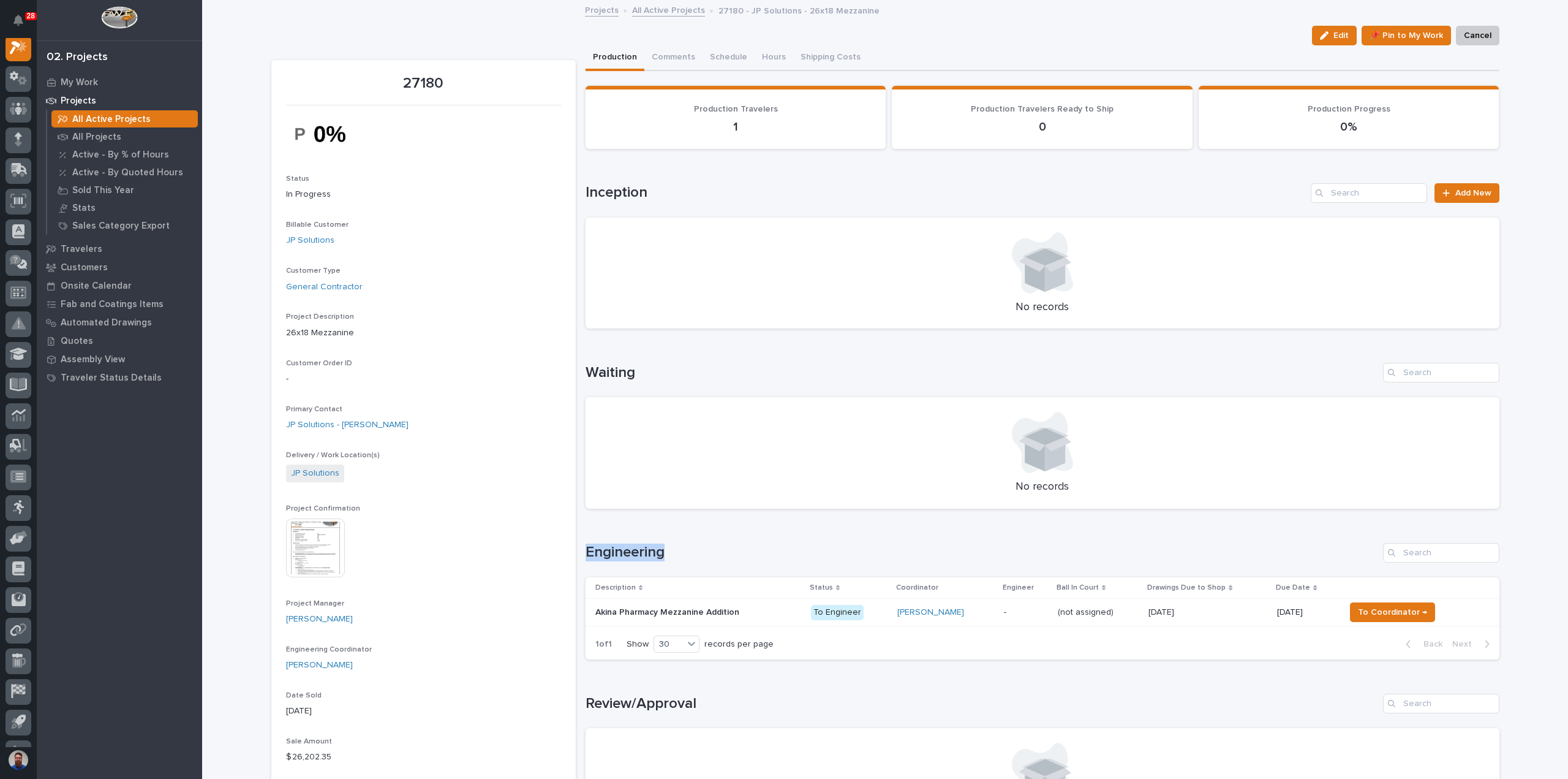
click at [585, 552] on h1 "Engineering" at bounding box center [982, 552] width 793 height 18
drag, startPoint x: 583, startPoint y: 544, endPoint x: 667, endPoint y: 552, distance: 84.4
click at [667, 552] on h1 "Engineering" at bounding box center [982, 552] width 793 height 18
click at [671, 551] on h1 "Engineering" at bounding box center [982, 552] width 793 height 18
drag, startPoint x: 613, startPoint y: 551, endPoint x: 579, endPoint y: 551, distance: 34.0
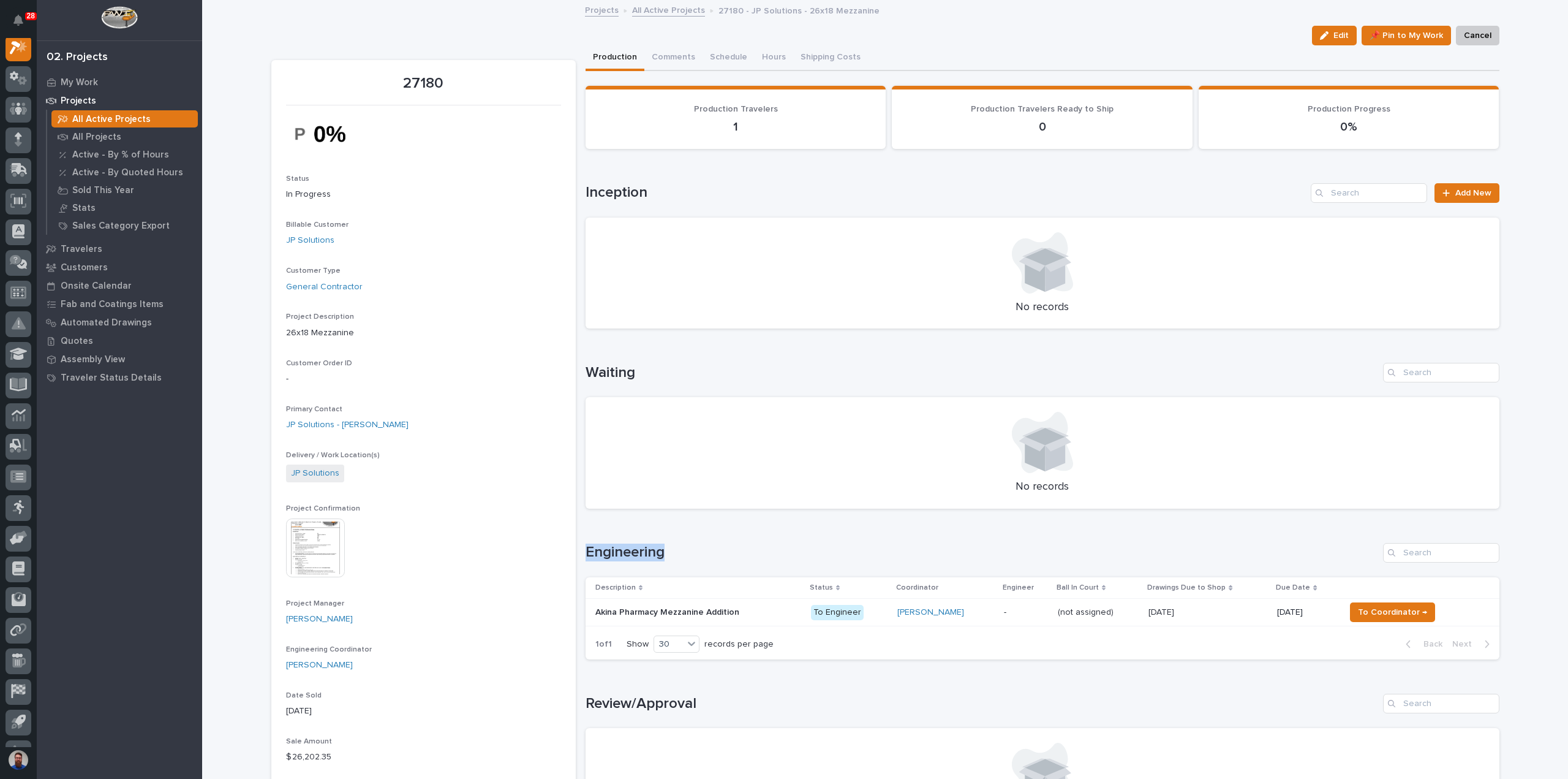
click at [607, 543] on div "Engineering" at bounding box center [1042, 552] width 914 height 19
click at [644, 549] on h1 "Engineering" at bounding box center [982, 552] width 793 height 18
drag, startPoint x: 618, startPoint y: 551, endPoint x: 601, endPoint y: 551, distance: 17.0
click at [603, 551] on h1 "Engineering" at bounding box center [982, 552] width 793 height 18
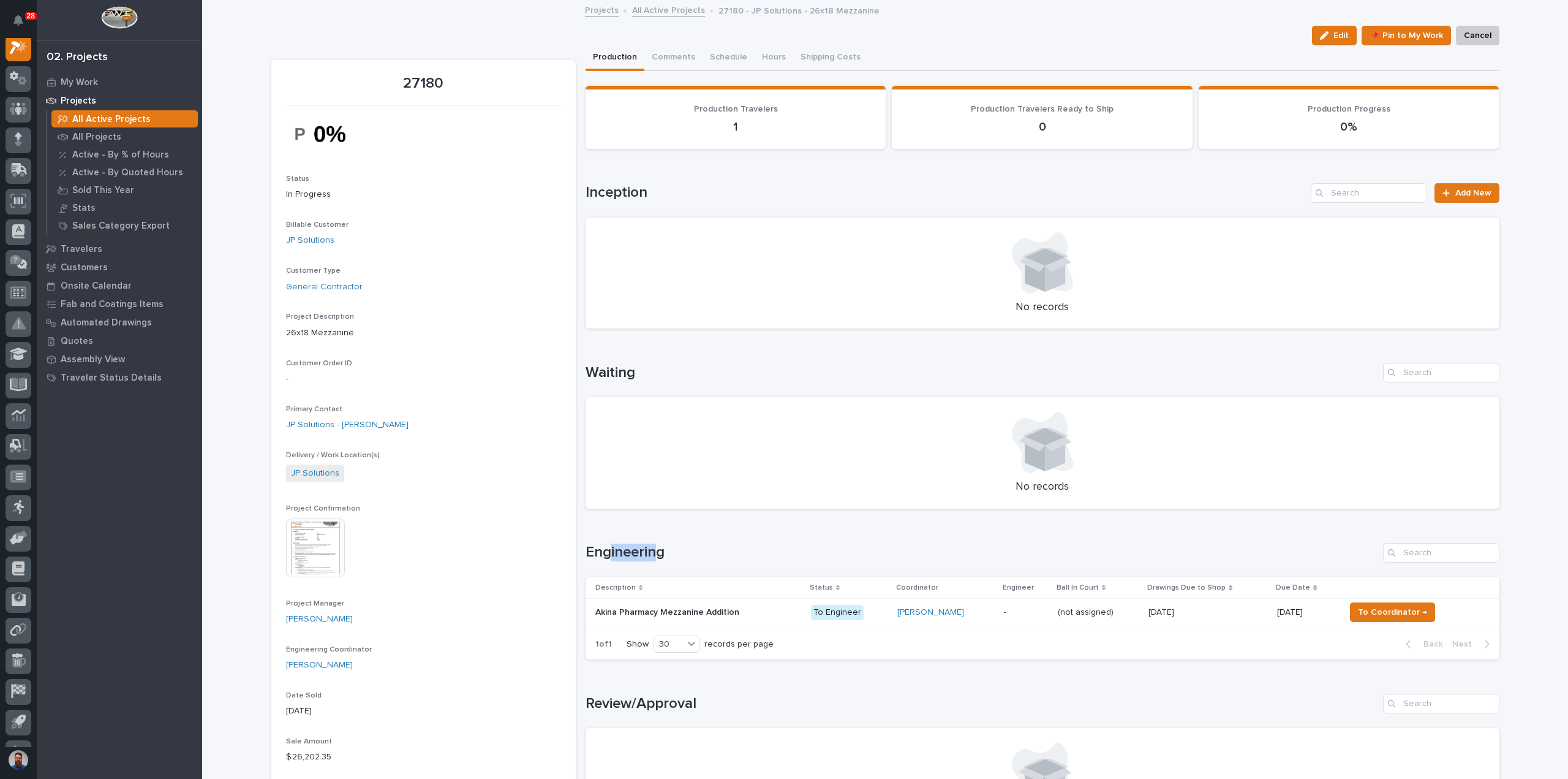
click at [601, 551] on h1 "Engineering" at bounding box center [982, 552] width 793 height 18
drag, startPoint x: 586, startPoint y: 552, endPoint x: 683, endPoint y: 560, distance: 97.3
click at [683, 560] on h1 "Engineering" at bounding box center [982, 552] width 793 height 18
click at [687, 557] on h1 "Engineering" at bounding box center [982, 552] width 793 height 18
drag, startPoint x: 696, startPoint y: 552, endPoint x: 581, endPoint y: 549, distance: 115.0
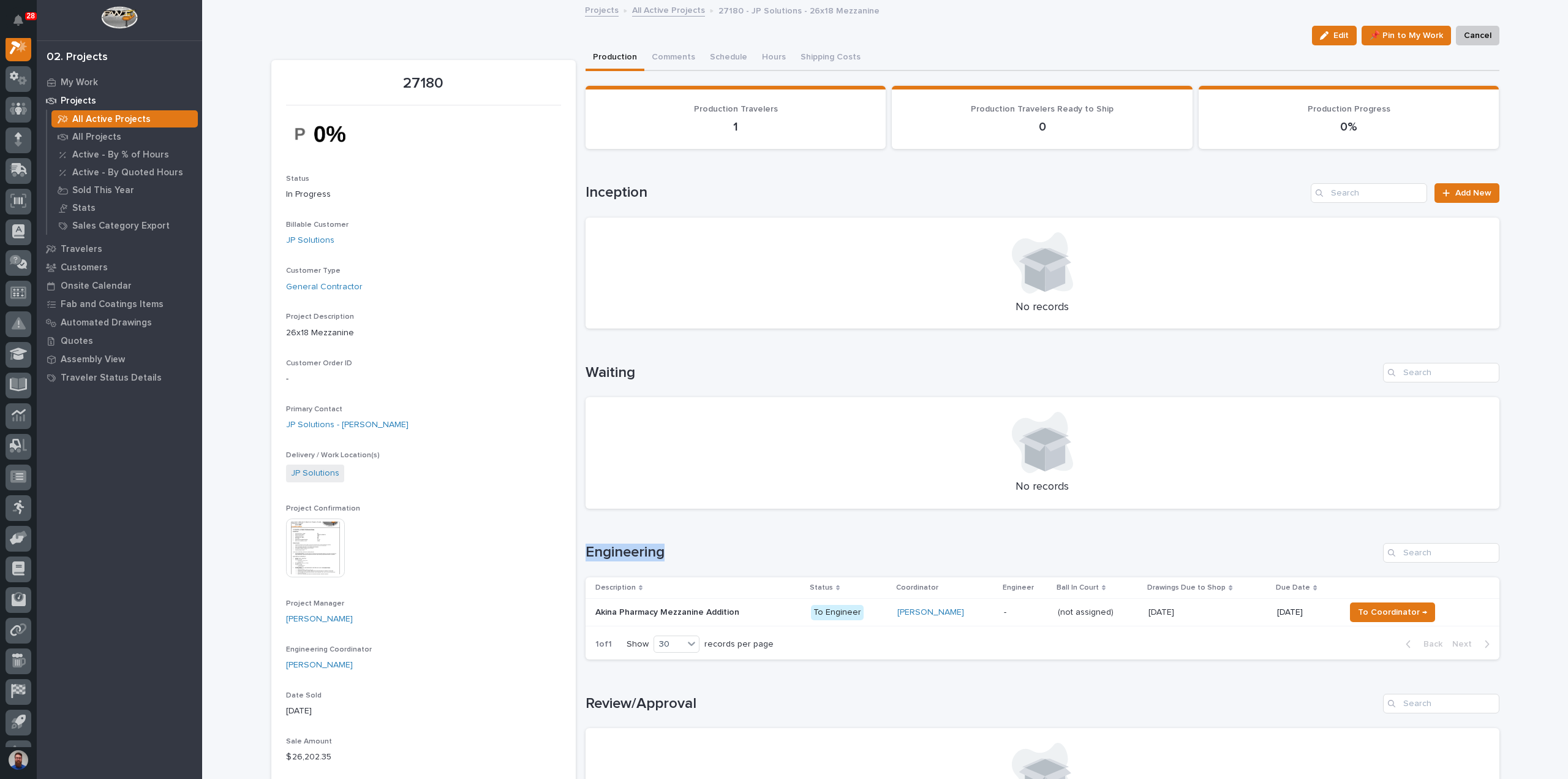
click at [585, 549] on h1 "Engineering" at bounding box center [982, 552] width 793 height 18
click at [588, 549] on h1 "Engineering" at bounding box center [982, 552] width 793 height 18
drag, startPoint x: 668, startPoint y: 546, endPoint x: 585, endPoint y: 555, distance: 83.5
click at [585, 555] on h1 "Engineering" at bounding box center [982, 552] width 793 height 18
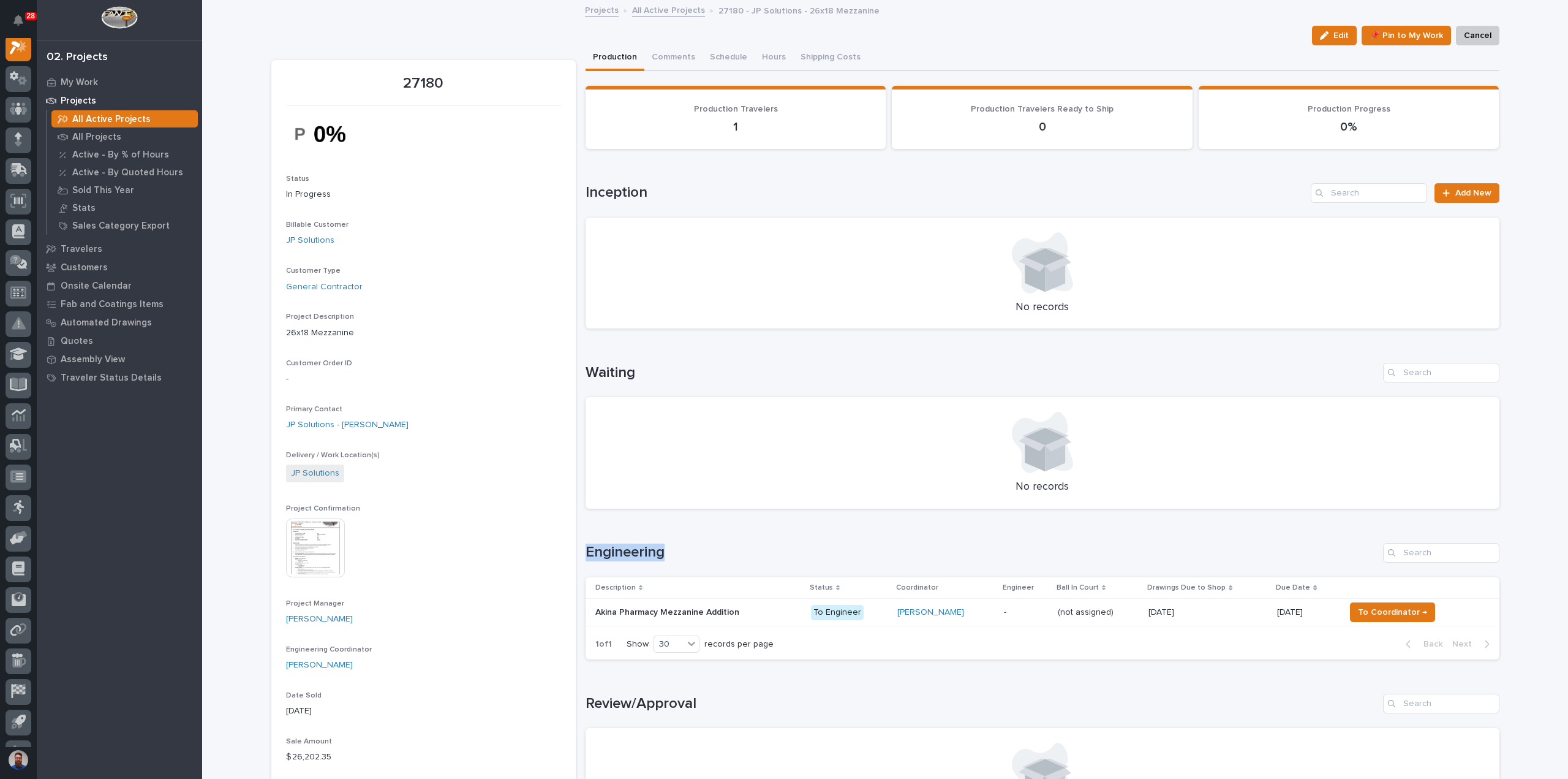
drag, startPoint x: 582, startPoint y: 553, endPoint x: 682, endPoint y: 559, distance: 100.2
click at [682, 559] on h1 "Engineering" at bounding box center [982, 552] width 793 height 18
click at [679, 558] on h1 "Engineering" at bounding box center [982, 552] width 793 height 18
click at [673, 549] on h1 "Engineering" at bounding box center [982, 552] width 793 height 18
drag, startPoint x: 680, startPoint y: 549, endPoint x: 578, endPoint y: 555, distance: 102.2
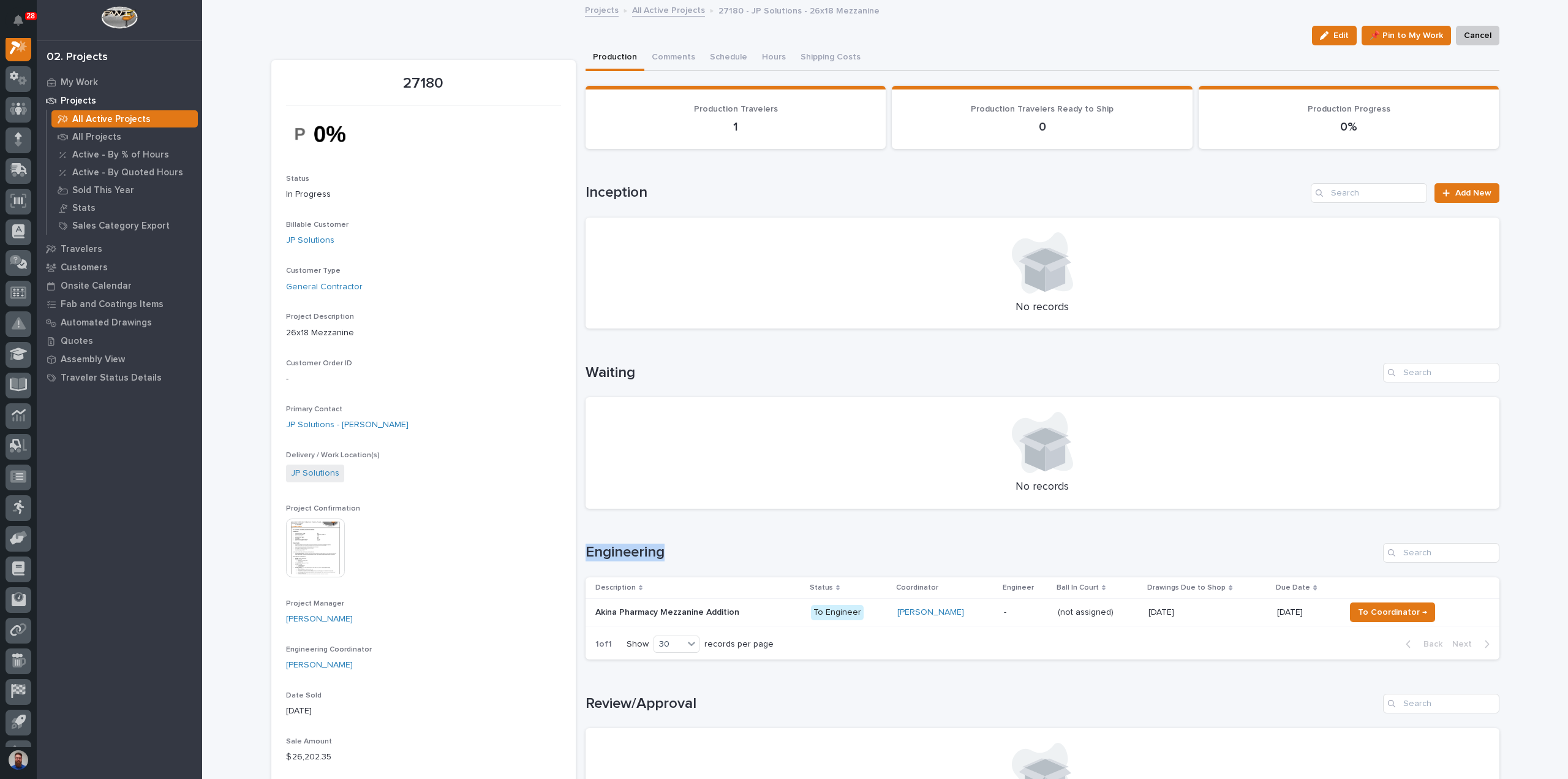
click at [616, 546] on h1 "Engineering" at bounding box center [982, 552] width 793 height 18
click at [1061, 620] on div "(not assigned) (not assigned)" at bounding box center [1098, 612] width 81 height 20
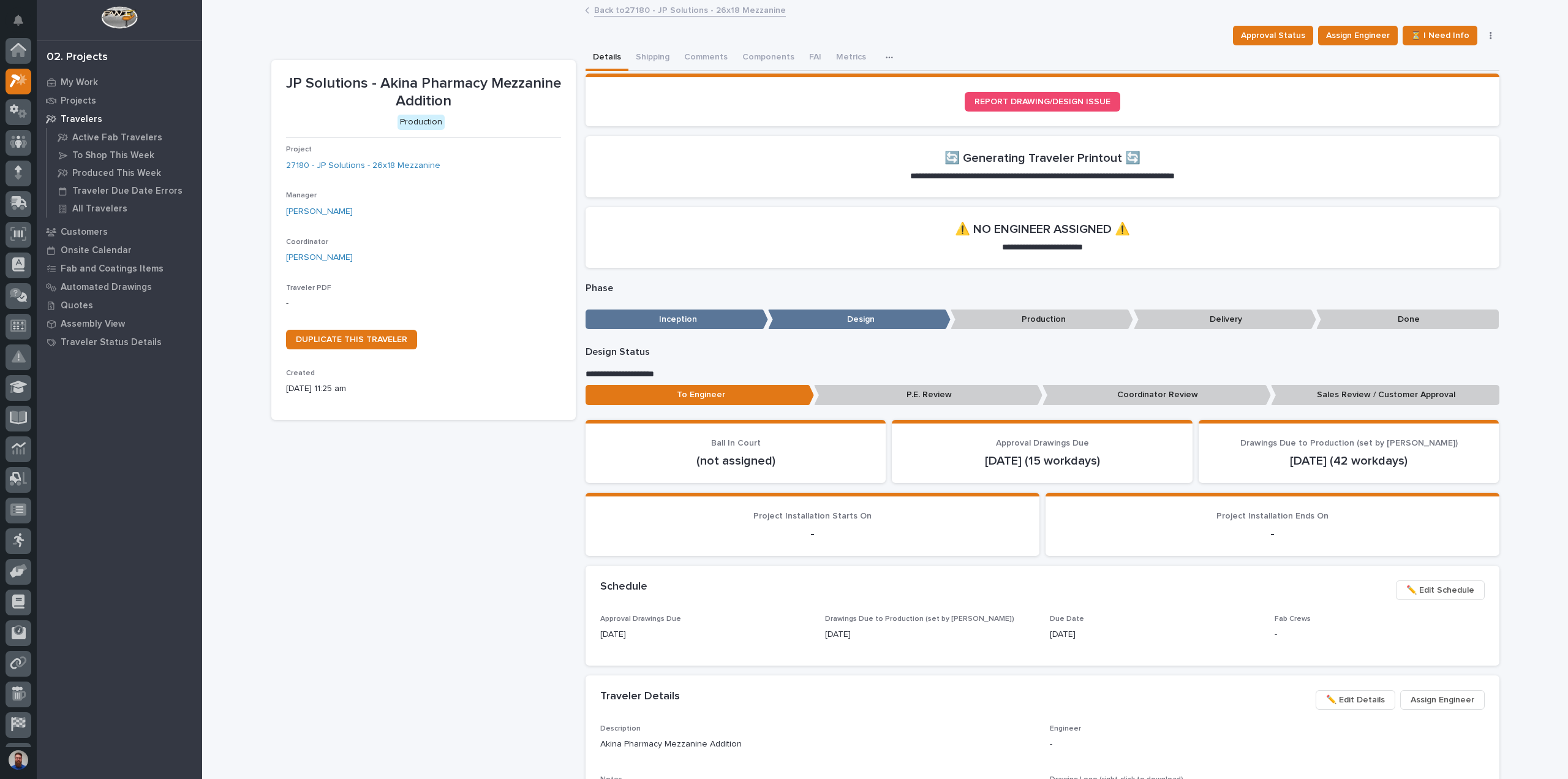
scroll to position [31, 0]
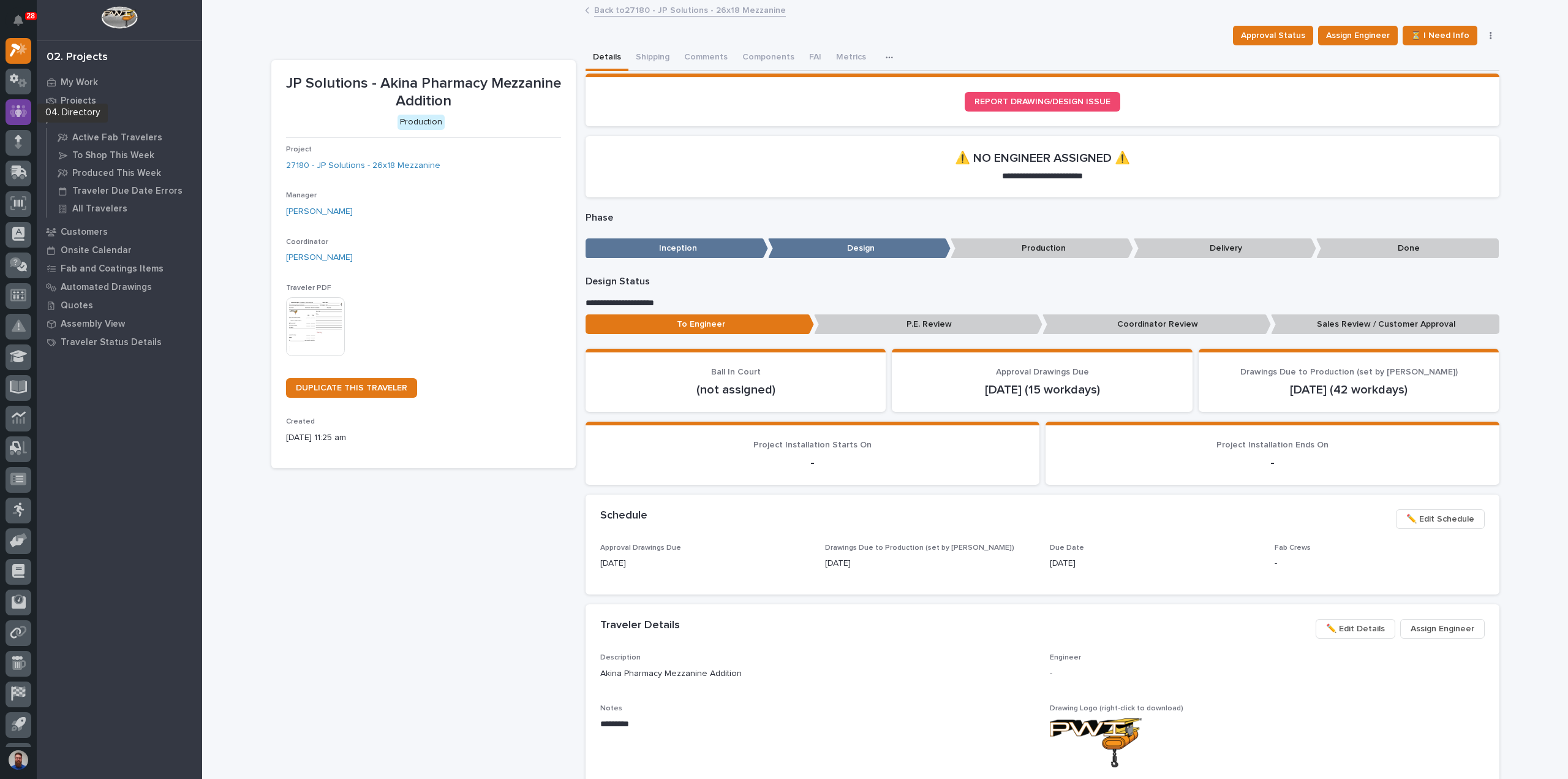
click at [16, 111] on icon at bounding box center [18, 111] width 7 height 12
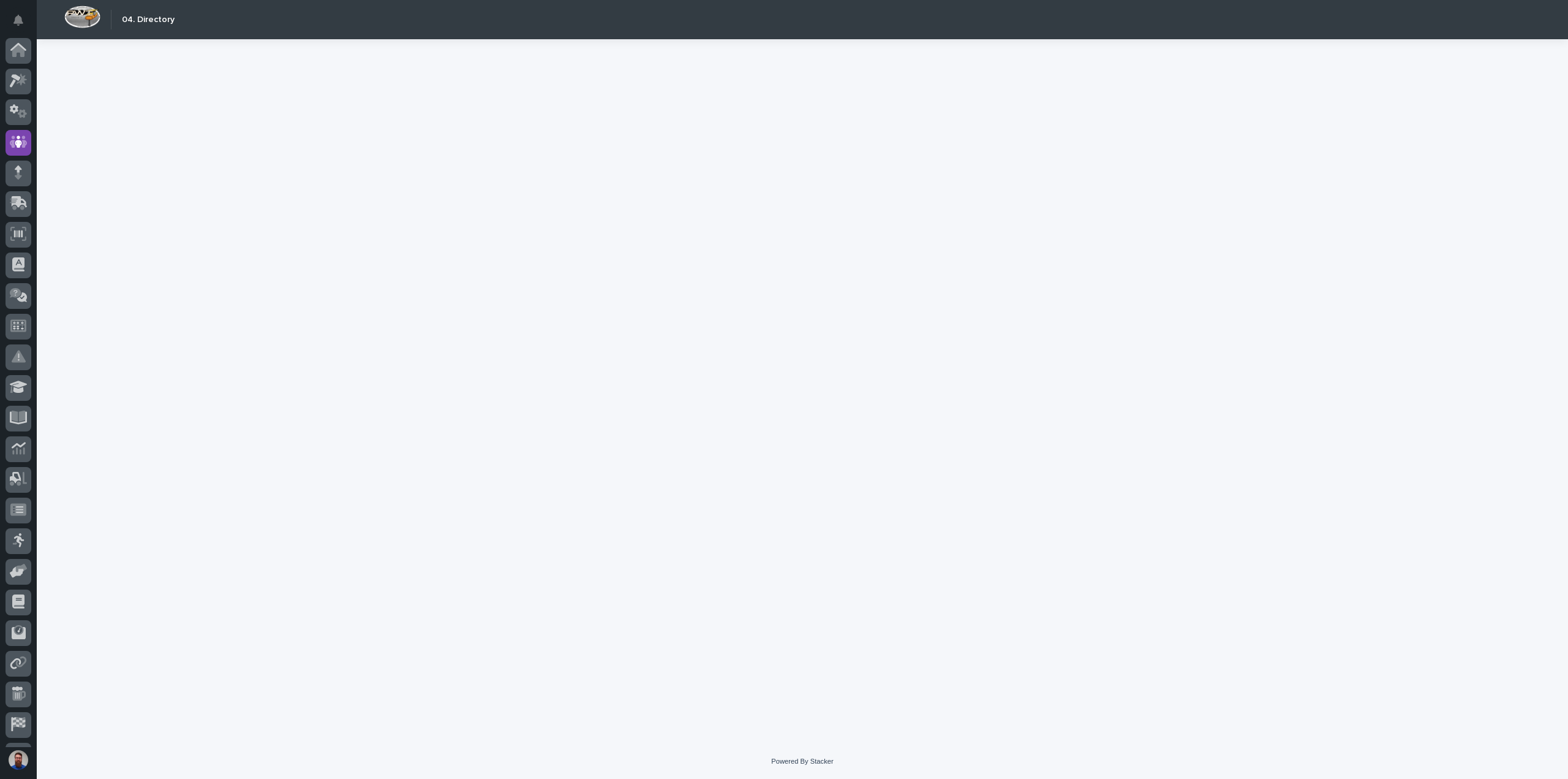
scroll to position [56, 0]
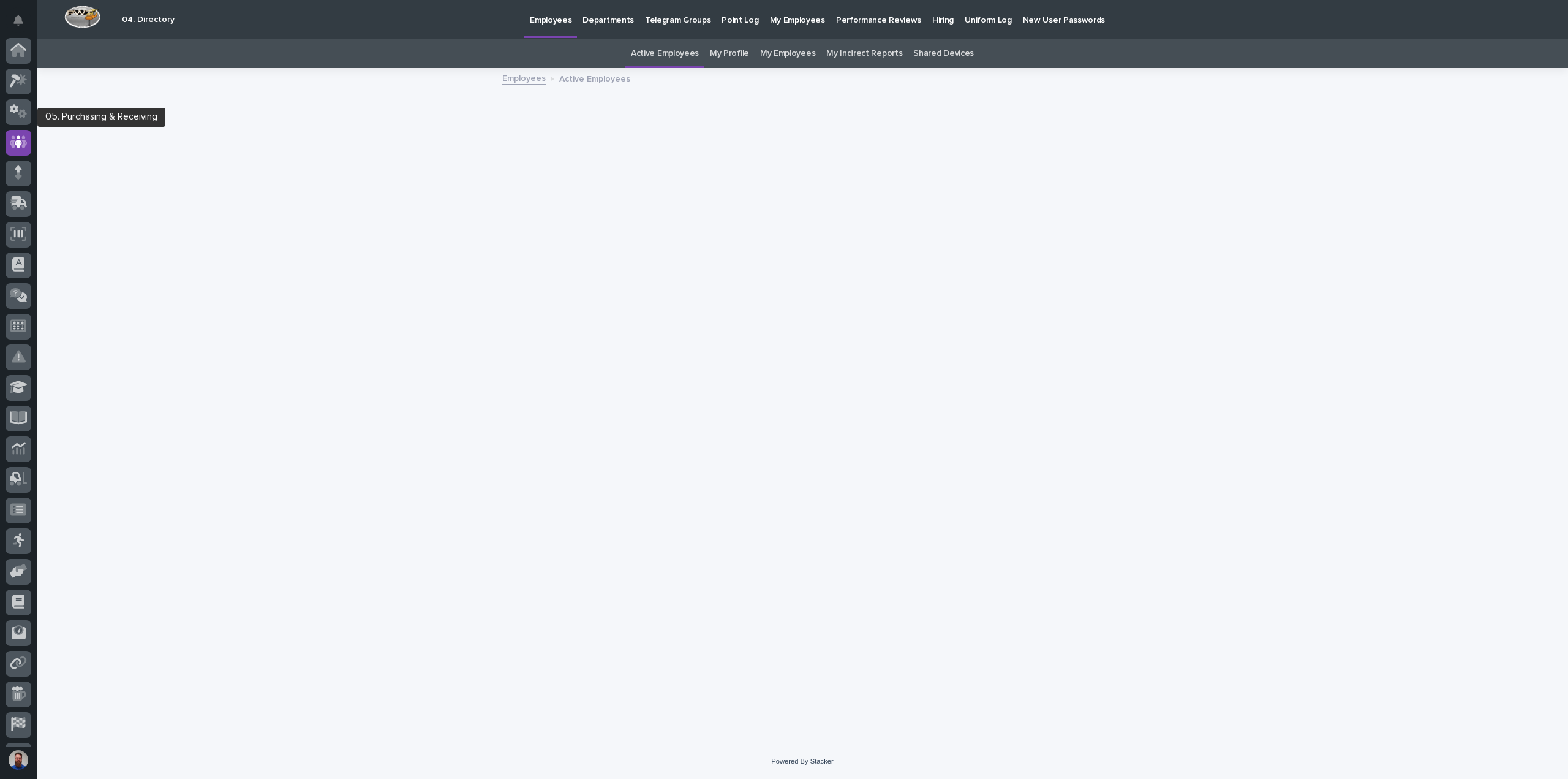
scroll to position [56, 0]
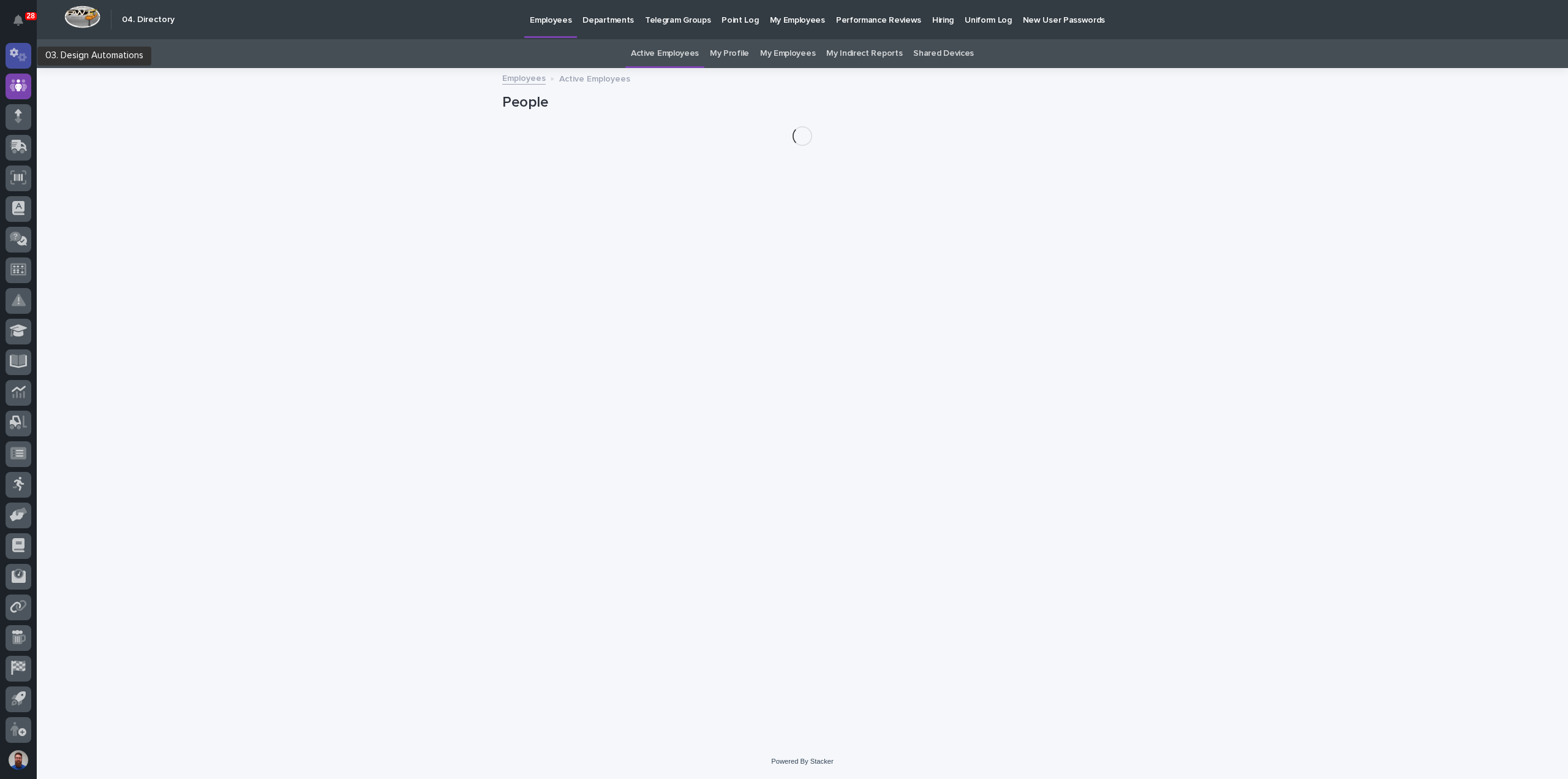
click at [17, 59] on icon at bounding box center [18, 55] width 18 height 14
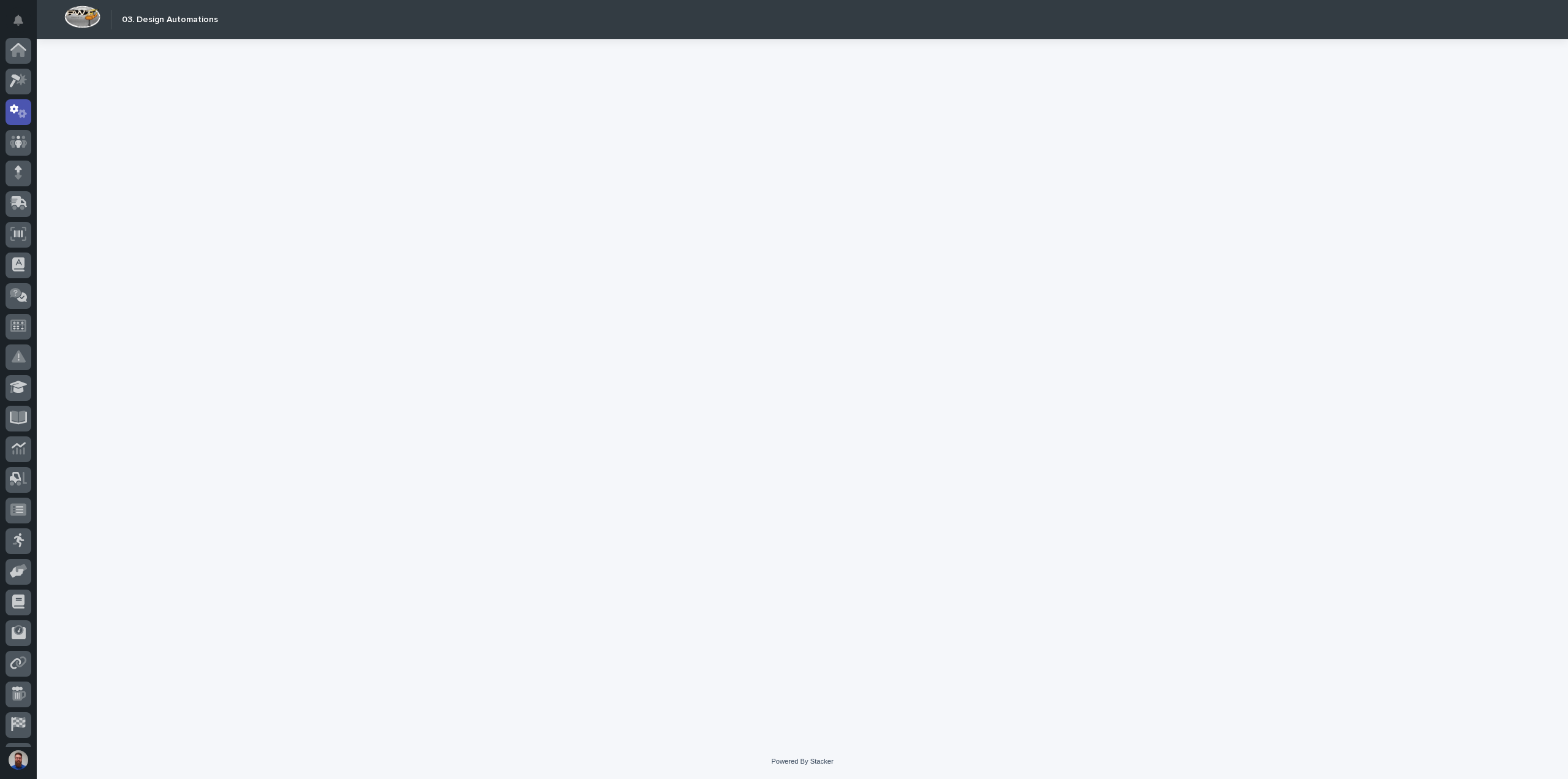
scroll to position [56, 0]
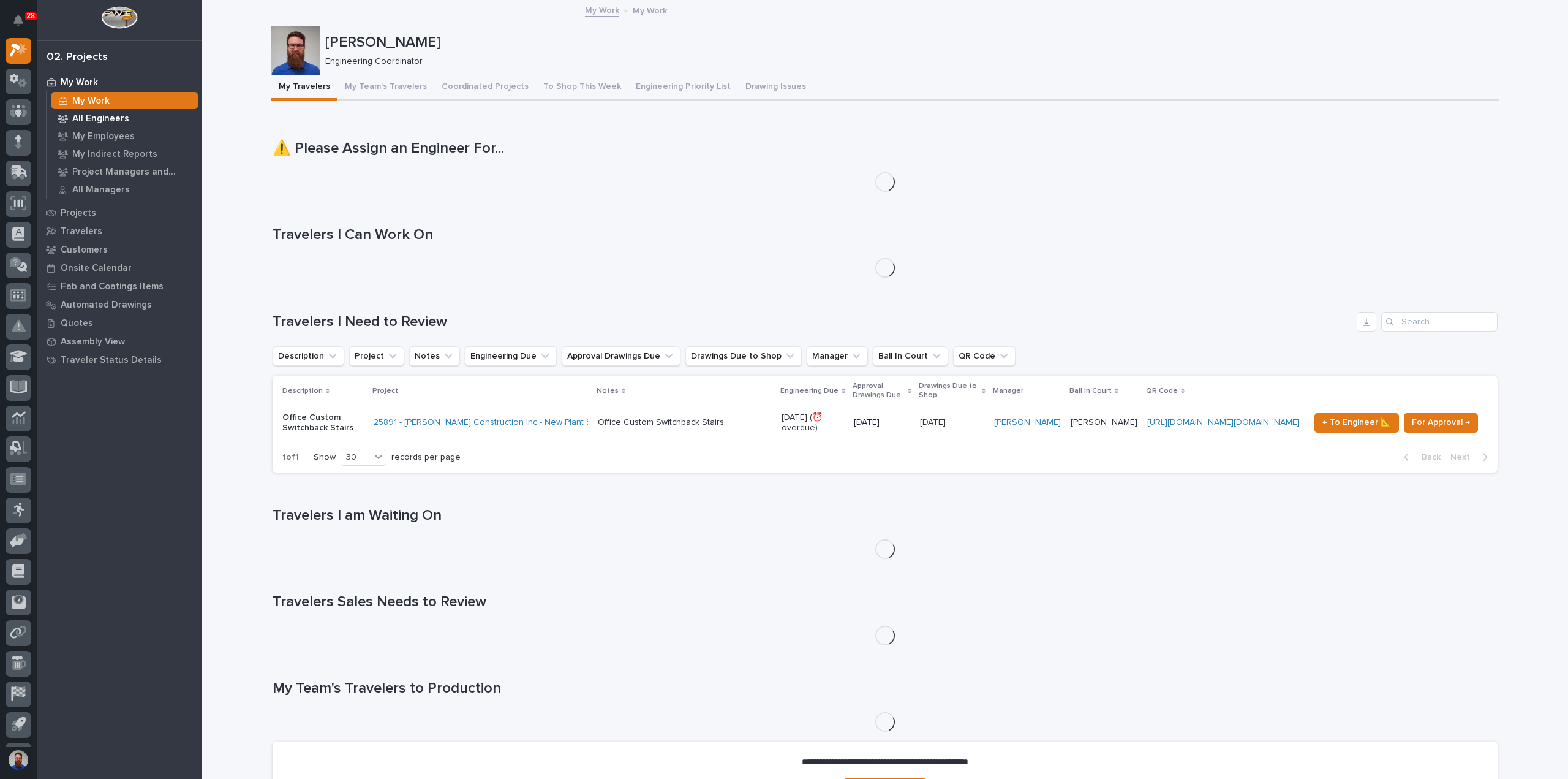
click at [95, 118] on p "All Engineers" at bounding box center [101, 119] width 57 height 11
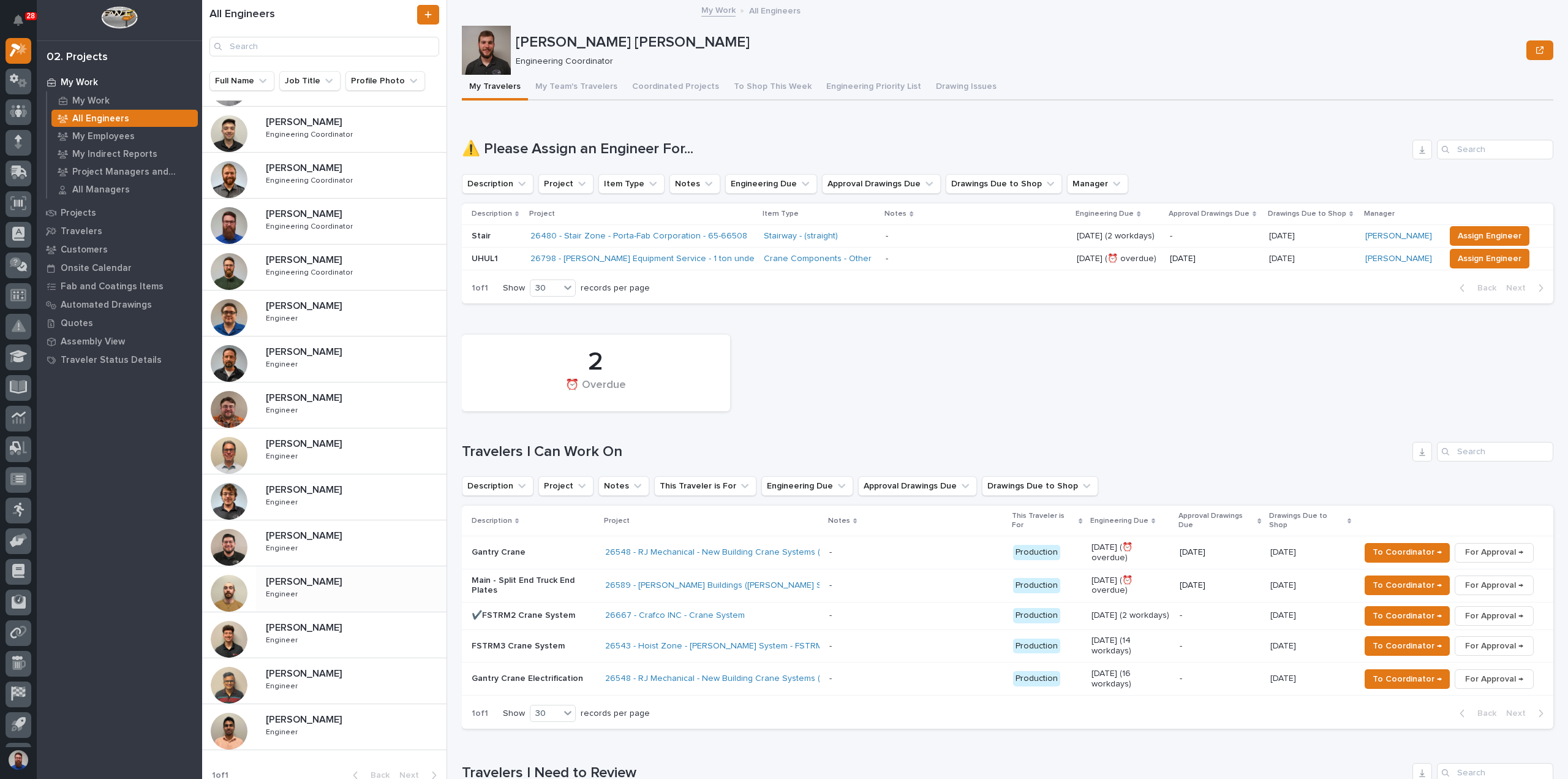
scroll to position [277, 0]
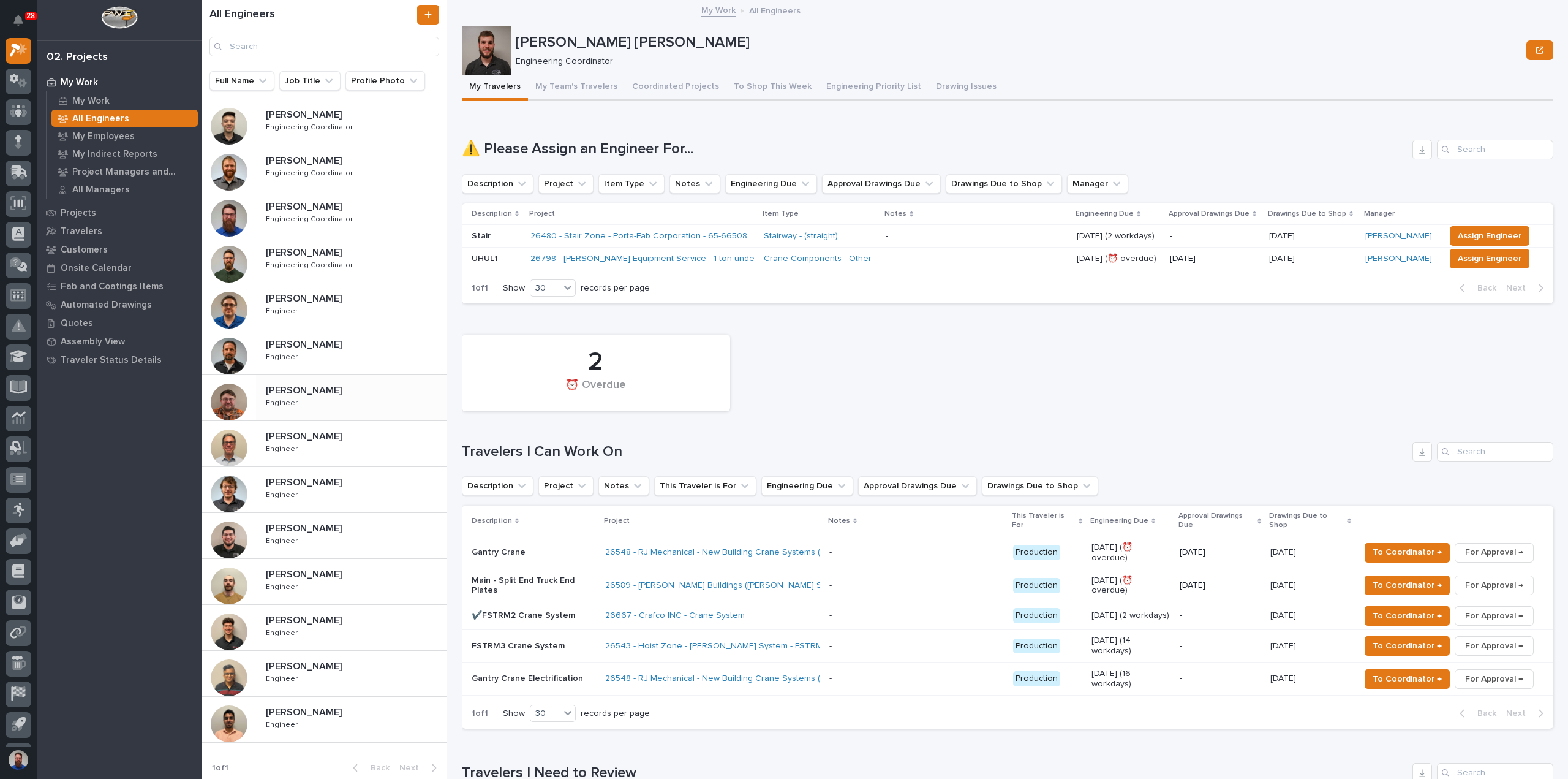
click at [335, 404] on div "Jacob Stayton Jacob Stayton Engineer Engineer" at bounding box center [352, 397] width 191 height 36
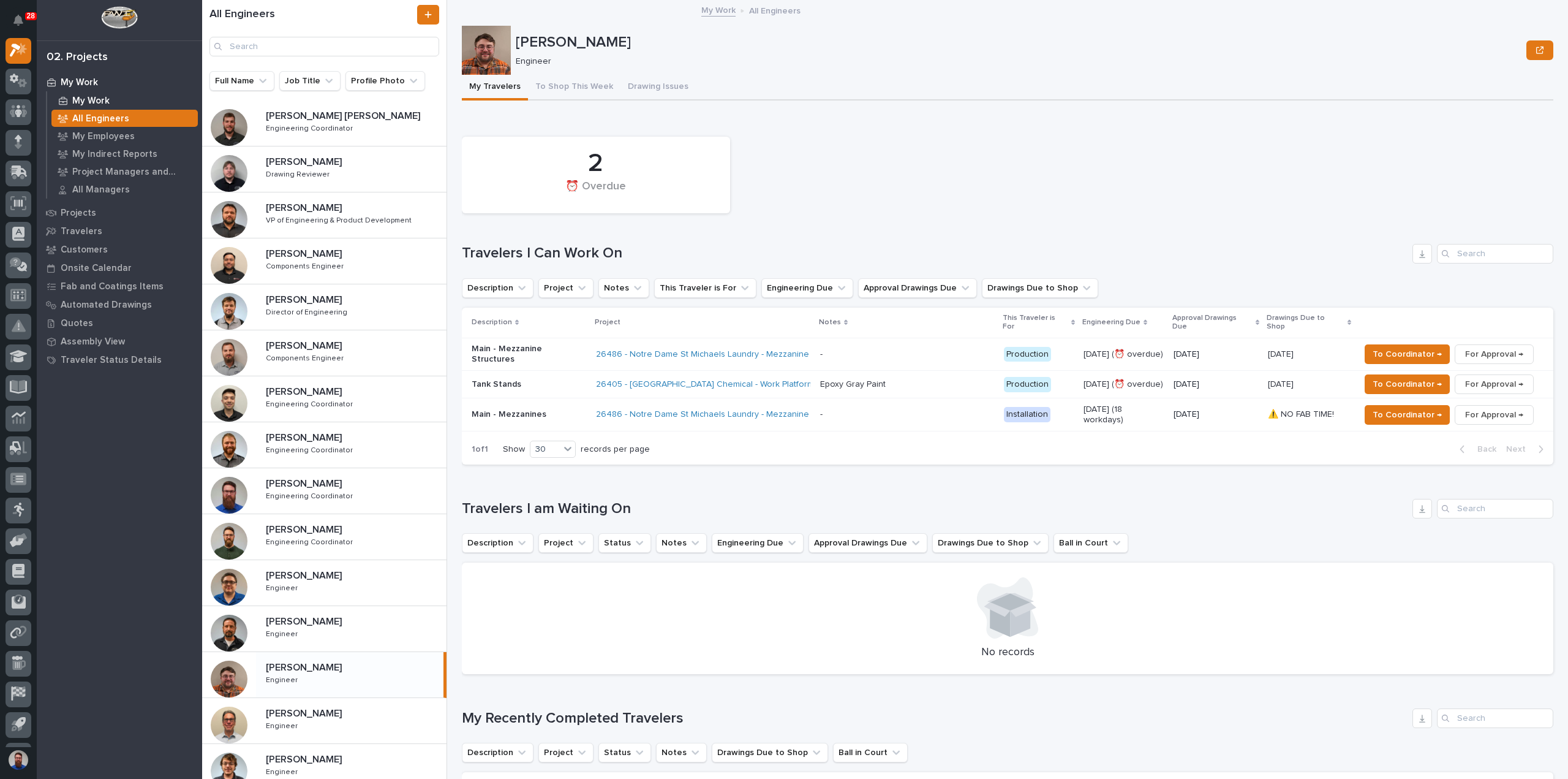
click at [132, 99] on div "My Work" at bounding box center [124, 101] width 146 height 18
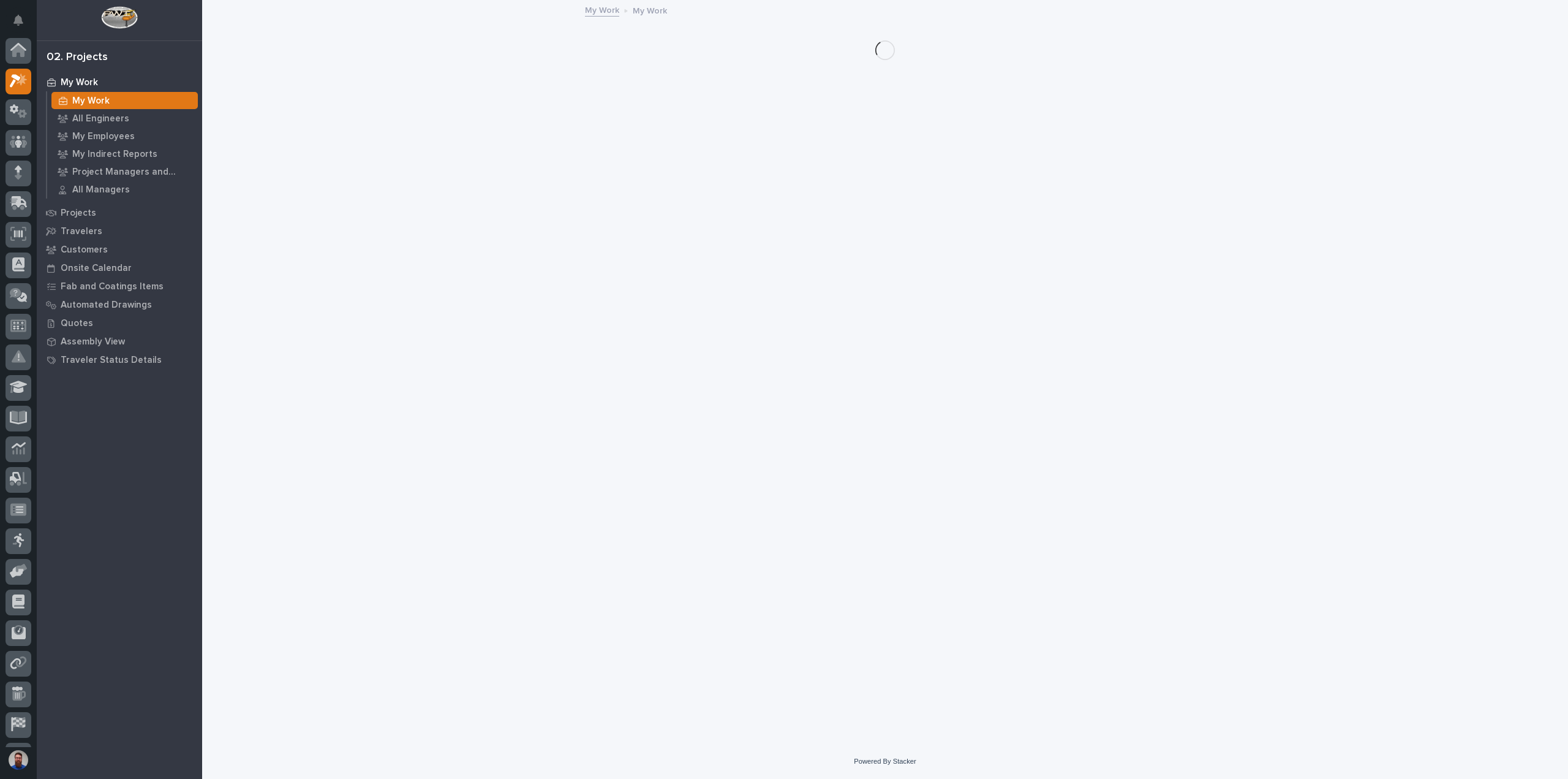
scroll to position [31, 0]
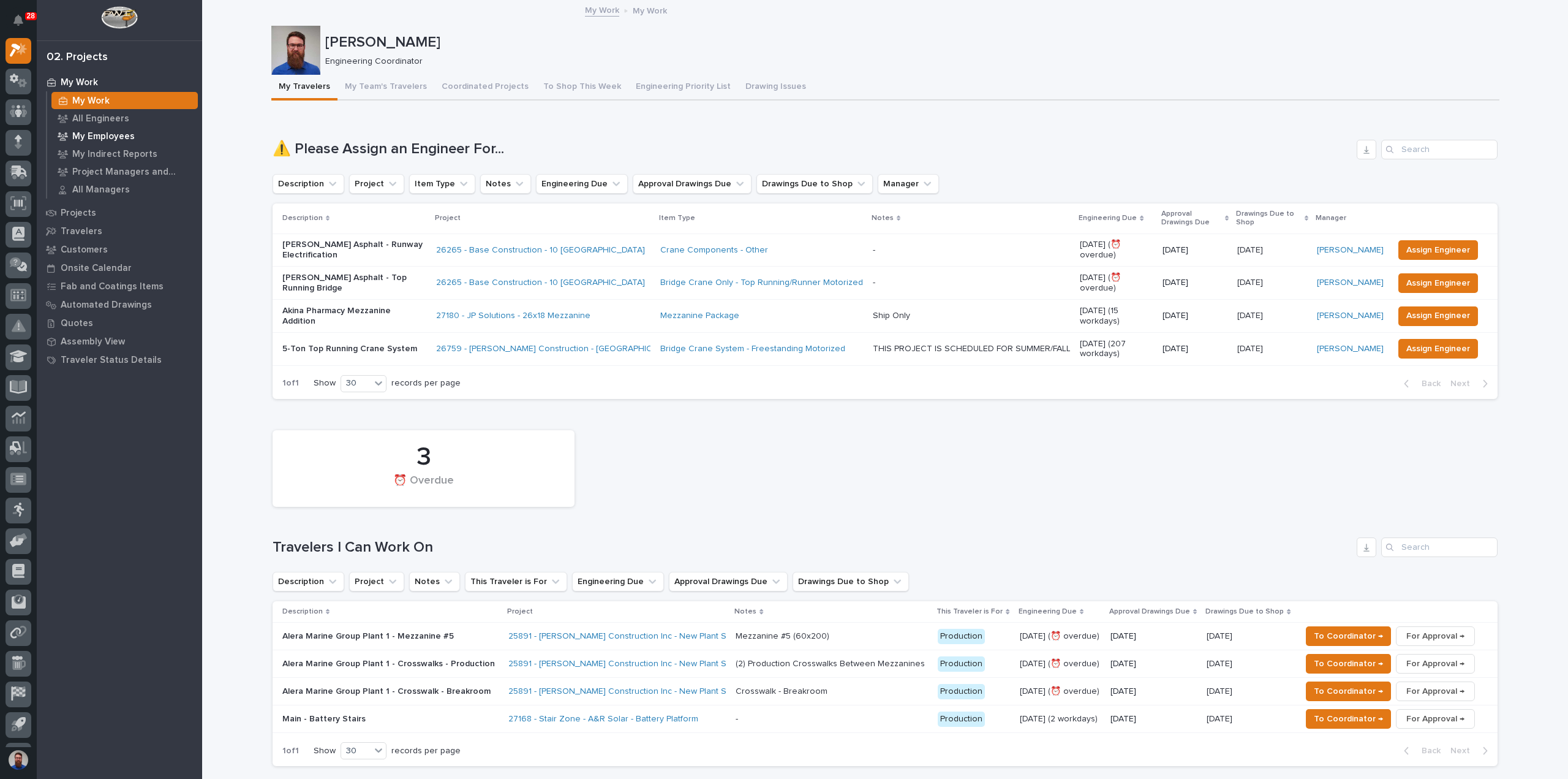
click at [113, 140] on p "My Employees" at bounding box center [103, 137] width 62 height 11
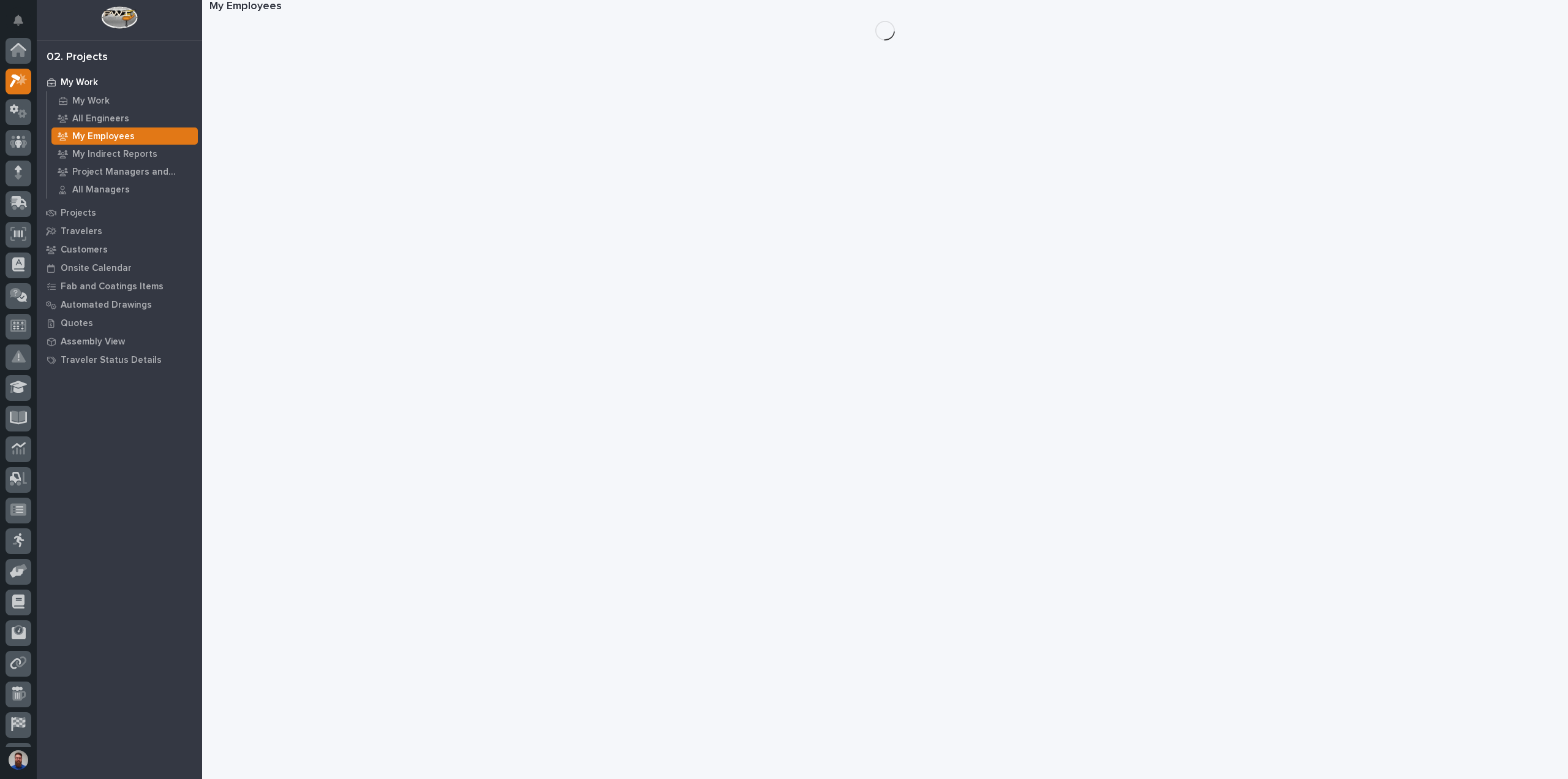
scroll to position [31, 0]
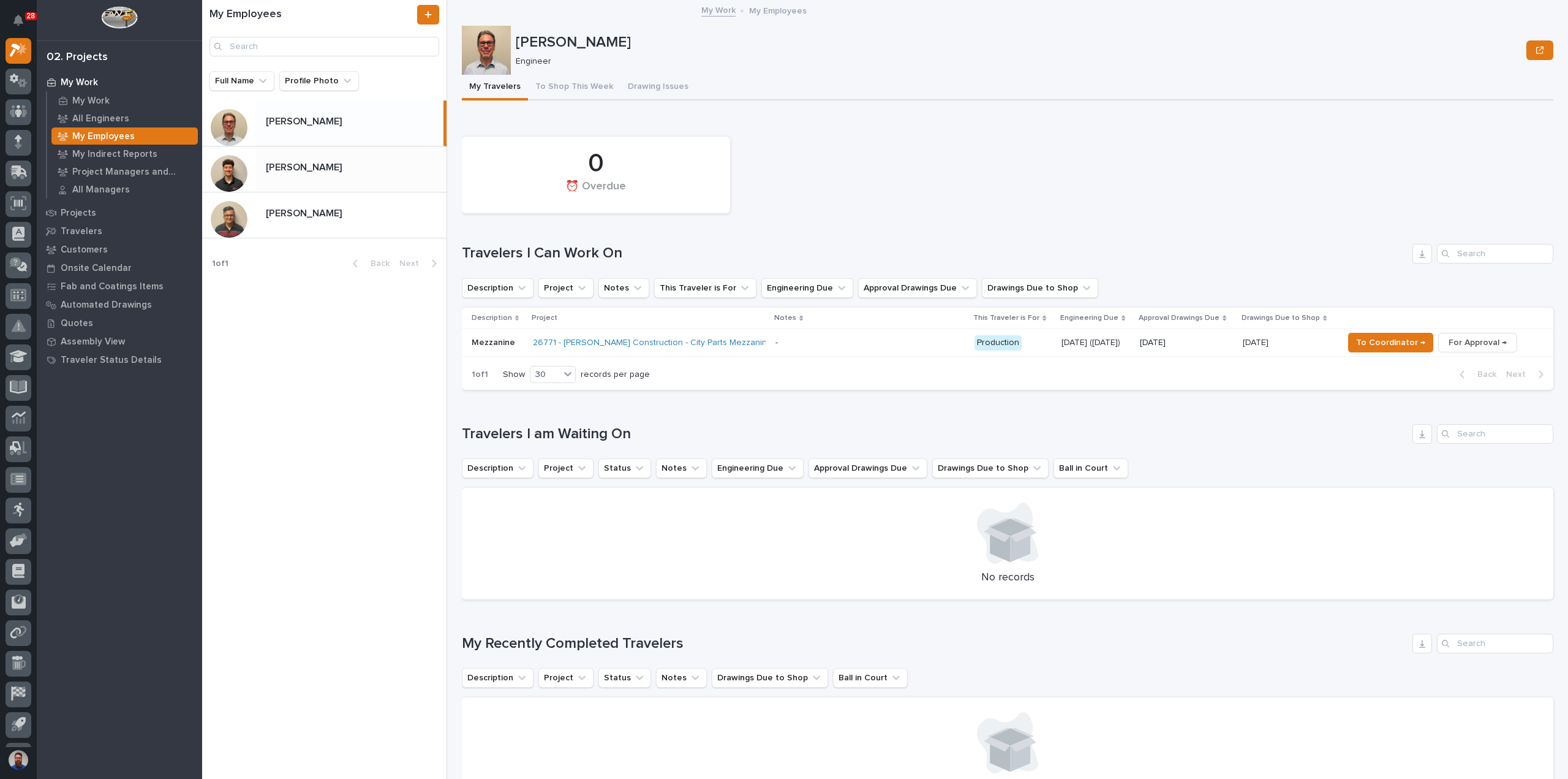
click at [346, 172] on p at bounding box center [354, 167] width 176 height 11
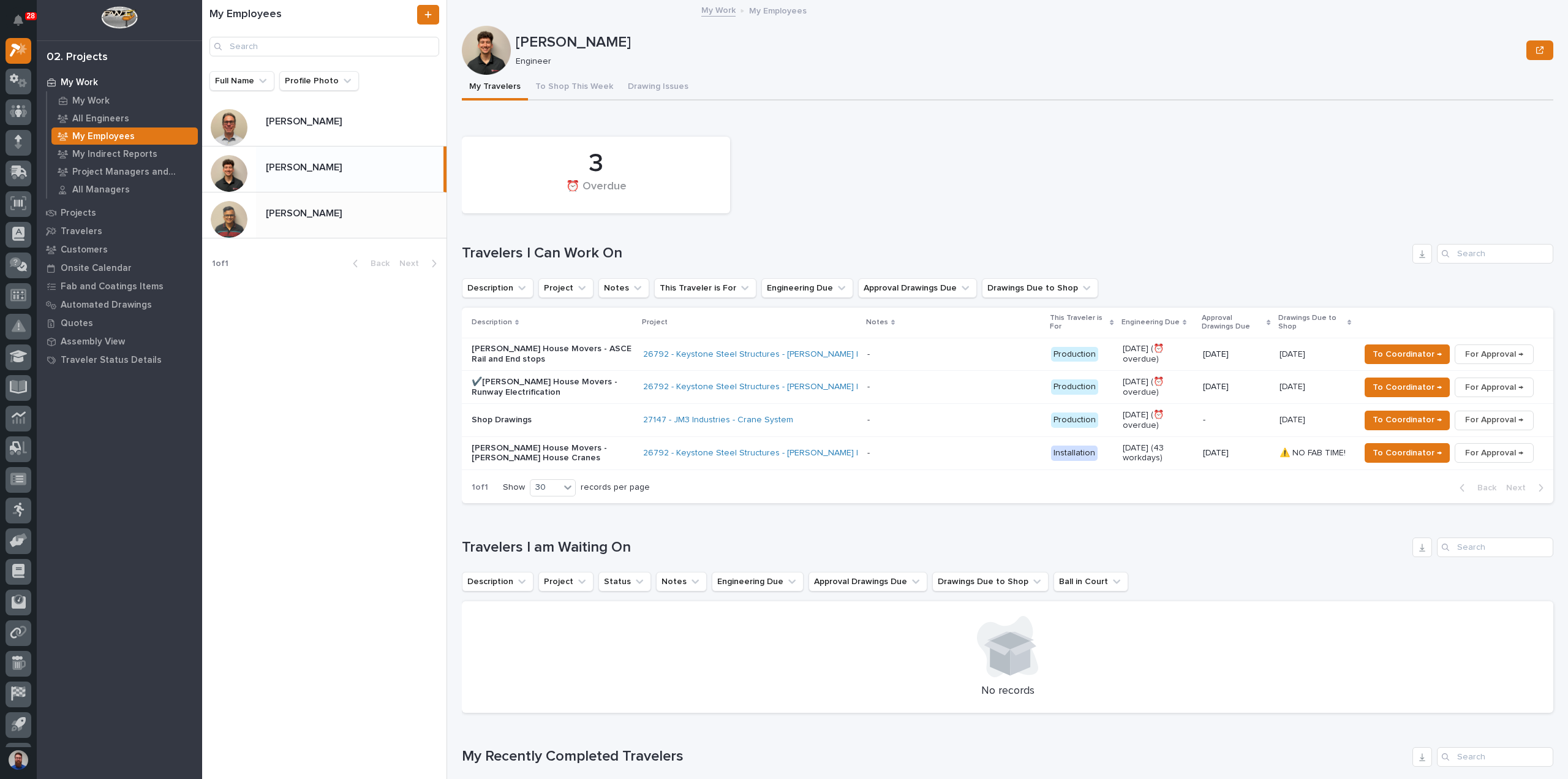
click at [324, 220] on p at bounding box center [354, 213] width 176 height 11
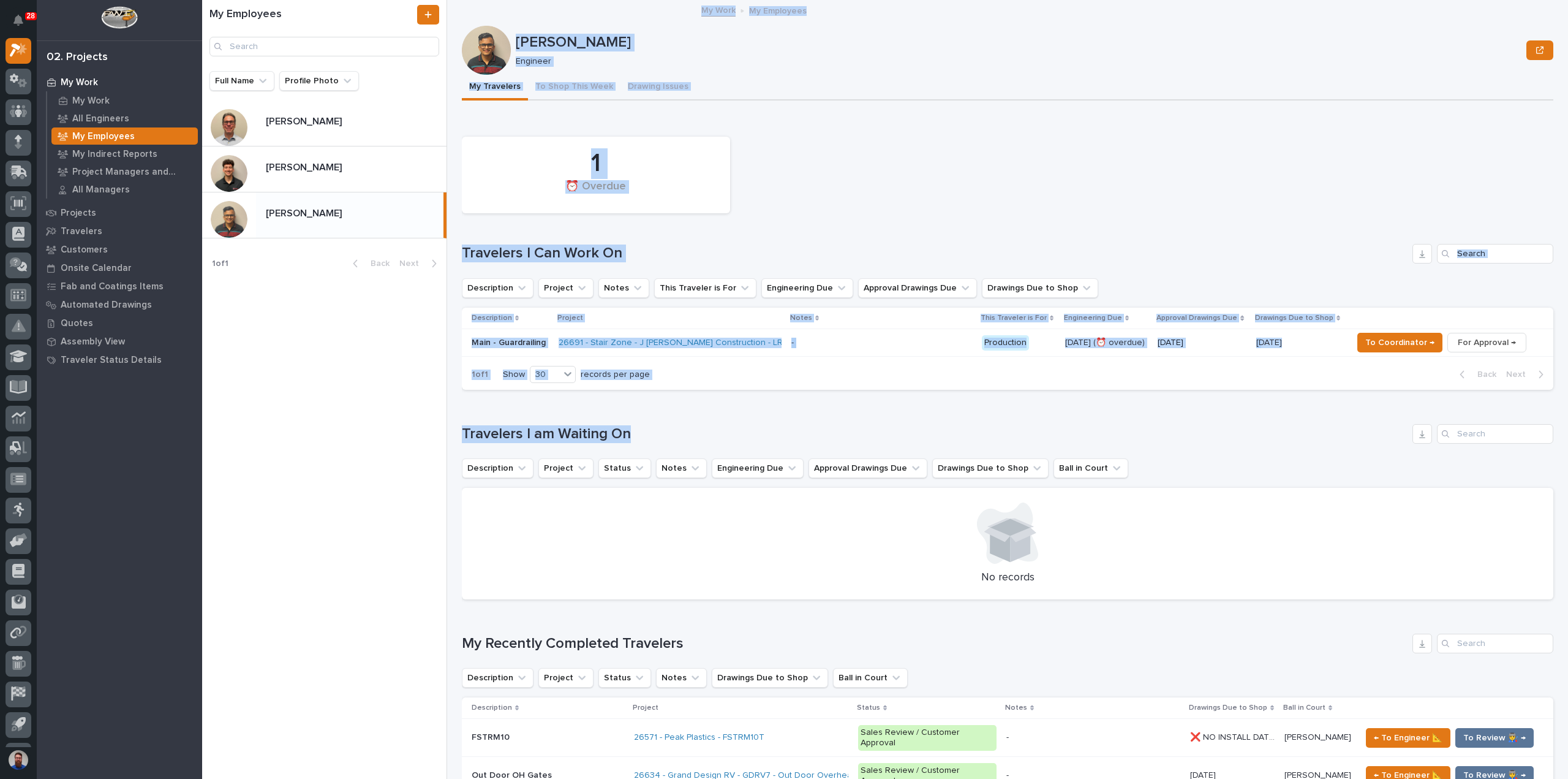
drag, startPoint x: 668, startPoint y: 408, endPoint x: 396, endPoint y: 414, distance: 272.1
click at [396, 414] on div "My Employees Full Name Profile Photo Jamey Jodway Jamey Jodway Nate Rulli Nate …" at bounding box center [885, 390] width 1366 height 779
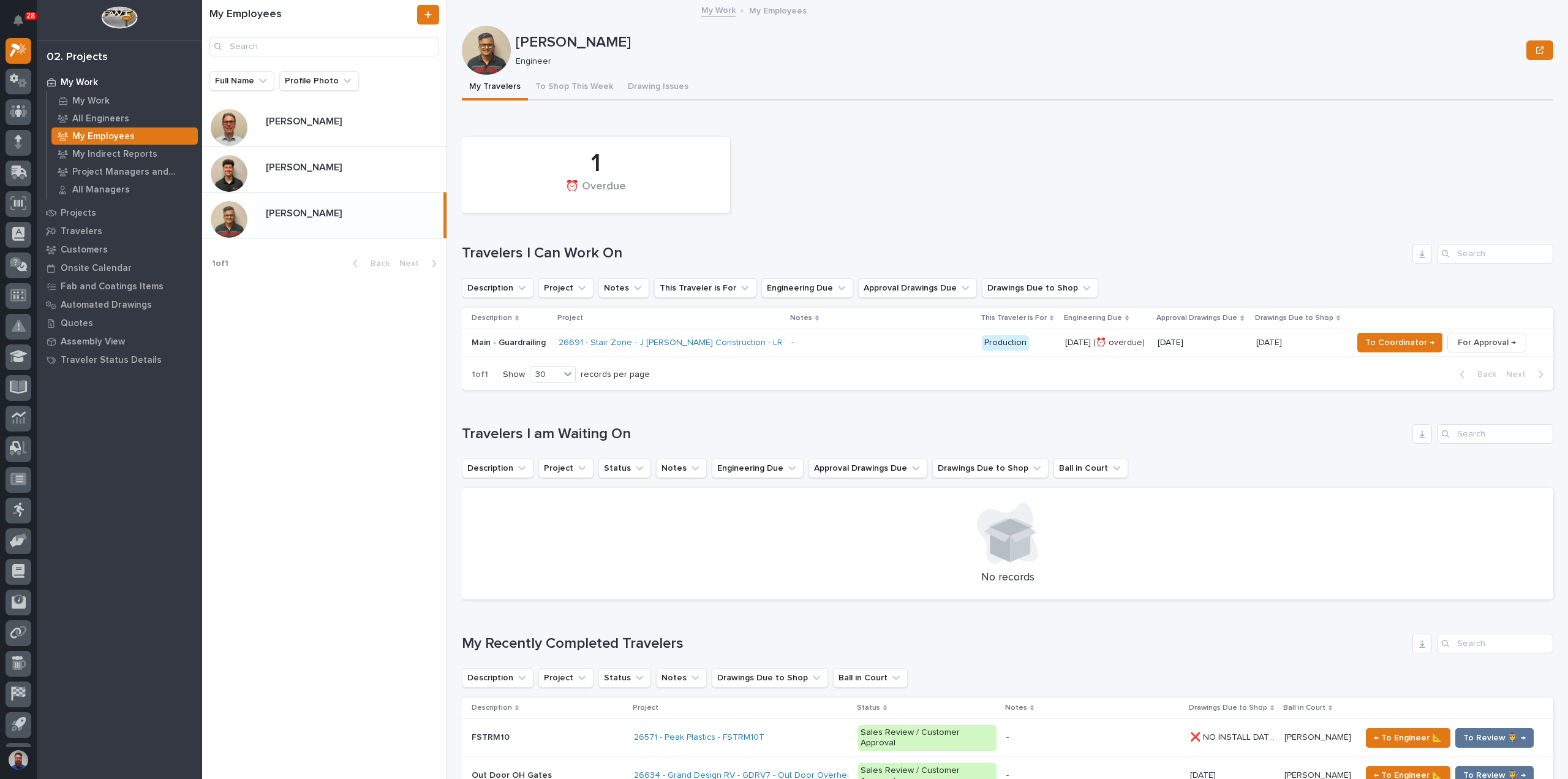
click at [396, 414] on div "My Employees Full Name Profile Photo Jamey Jodway Jamey Jodway Nate Rulli Nate …" at bounding box center [325, 390] width 245 height 779
drag, startPoint x: 464, startPoint y: 430, endPoint x: 654, endPoint y: 430, distance: 190.0
click at [654, 430] on div "My Employees Full Name Profile Photo Jamey Jodway Jamey Jodway Nate Rulli Nate …" at bounding box center [885, 390] width 1366 height 779
click at [654, 430] on h1 "Travelers I am Waiting On" at bounding box center [934, 434] width 946 height 18
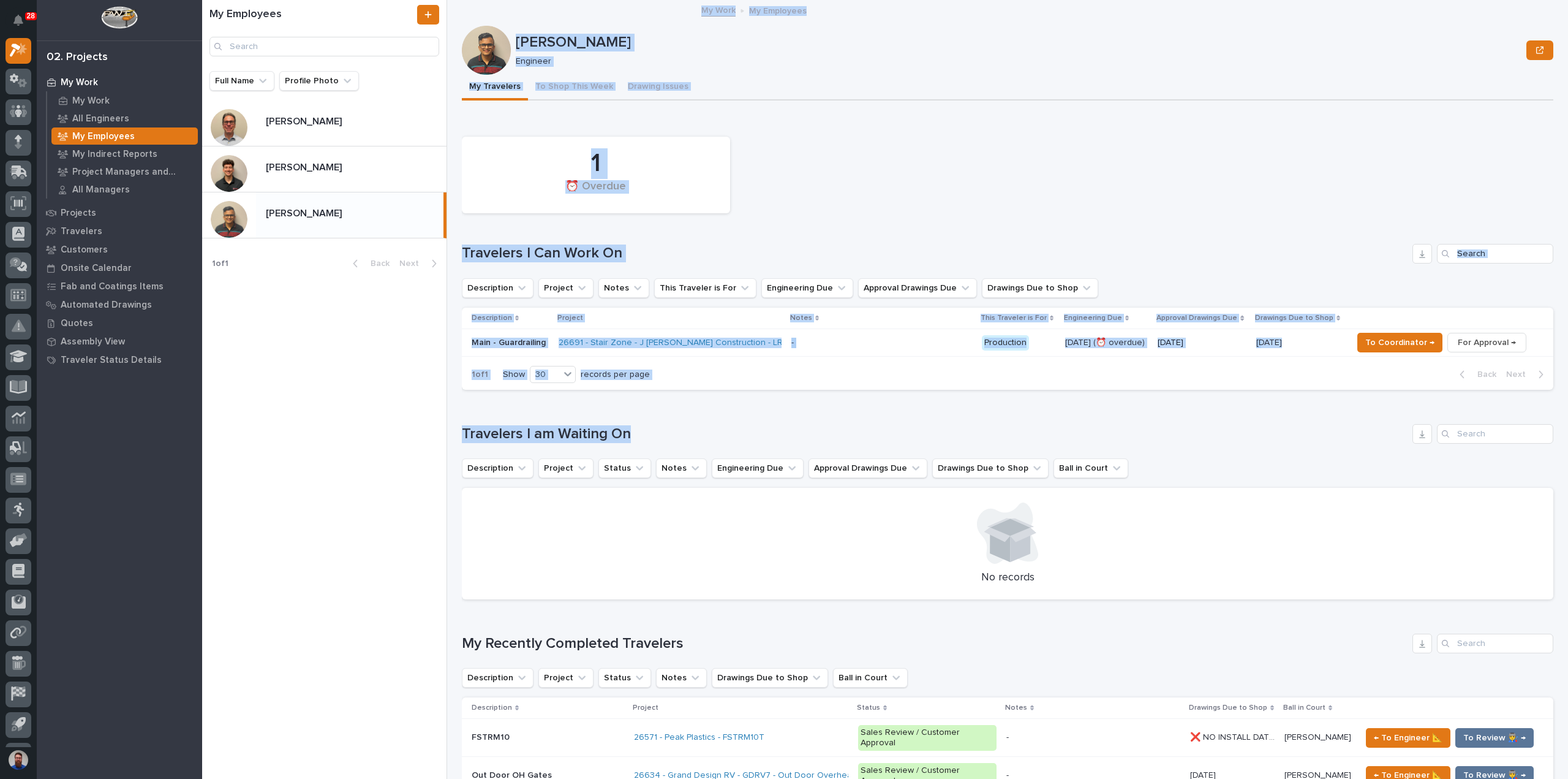
drag, startPoint x: 507, startPoint y: 422, endPoint x: 444, endPoint y: 419, distance: 63.1
click at [444, 420] on div "My Employees Full Name Profile Photo Jamey Jodway Jamey Jodway Nate Rulli Nate …" at bounding box center [885, 390] width 1366 height 779
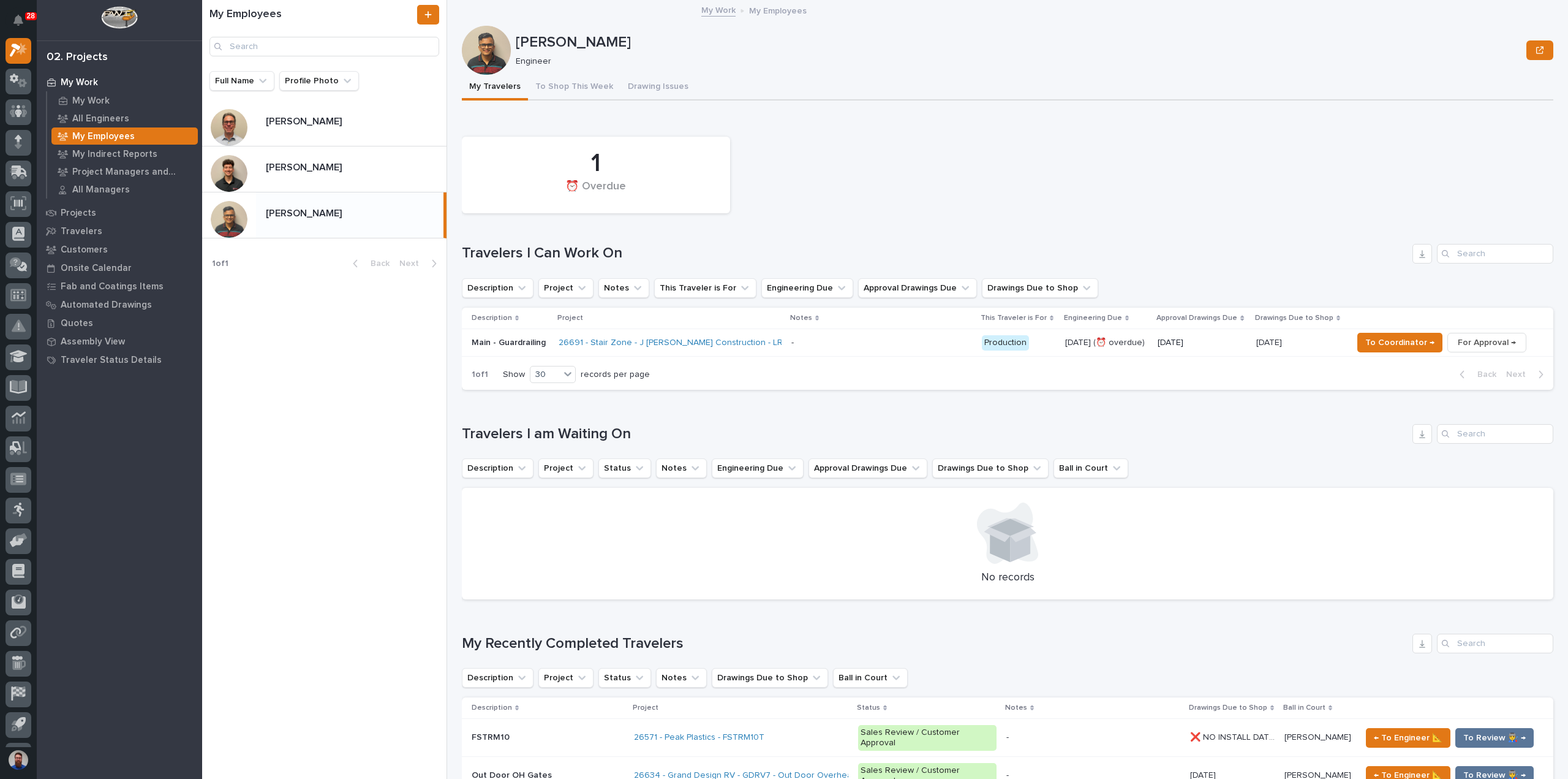
click at [444, 419] on div "My Employees Full Name Profile Photo Jamey Jodway Jamey Jodway Nate Rulli Nate …" at bounding box center [325, 390] width 245 height 779
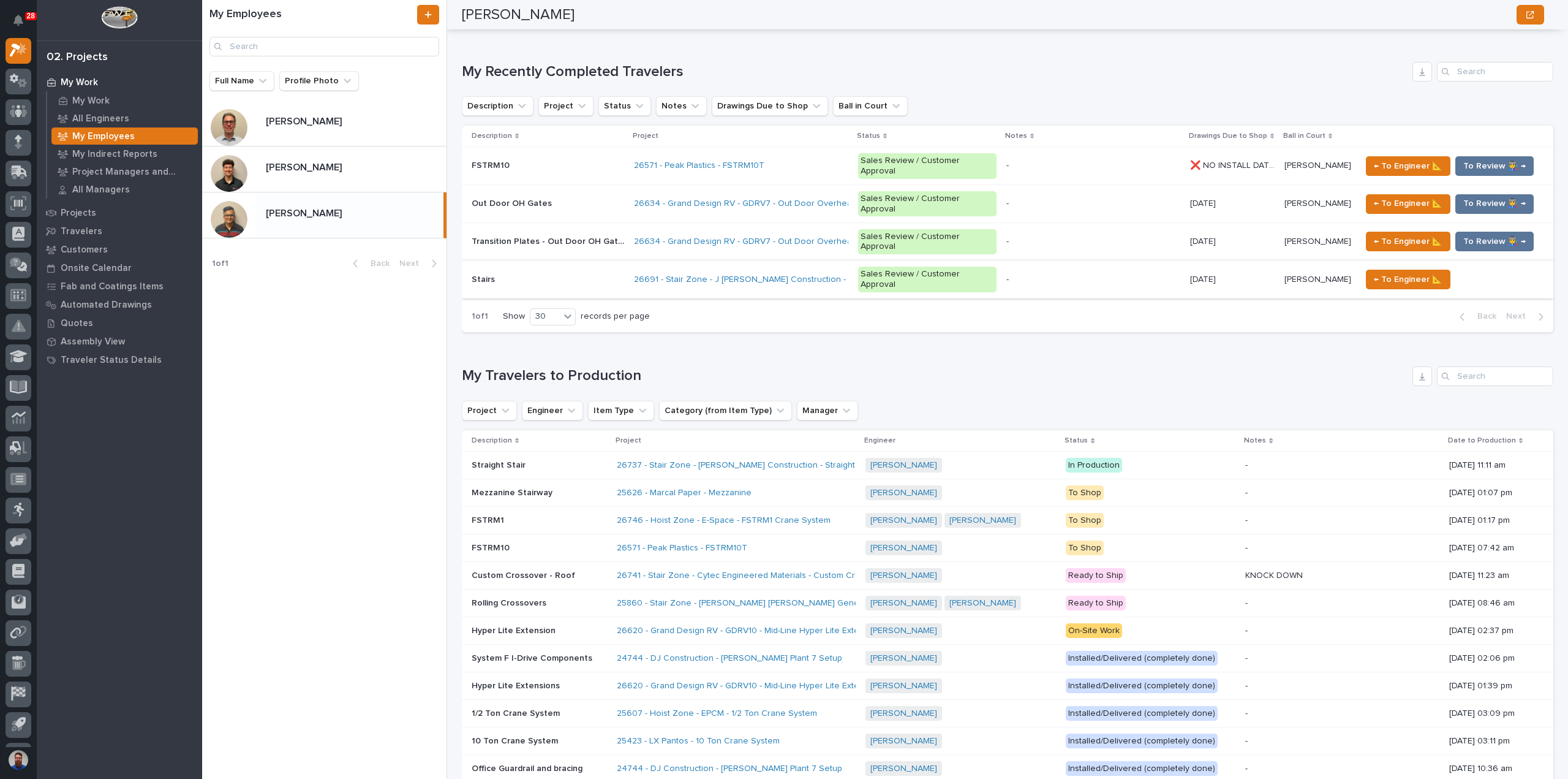
scroll to position [735, 0]
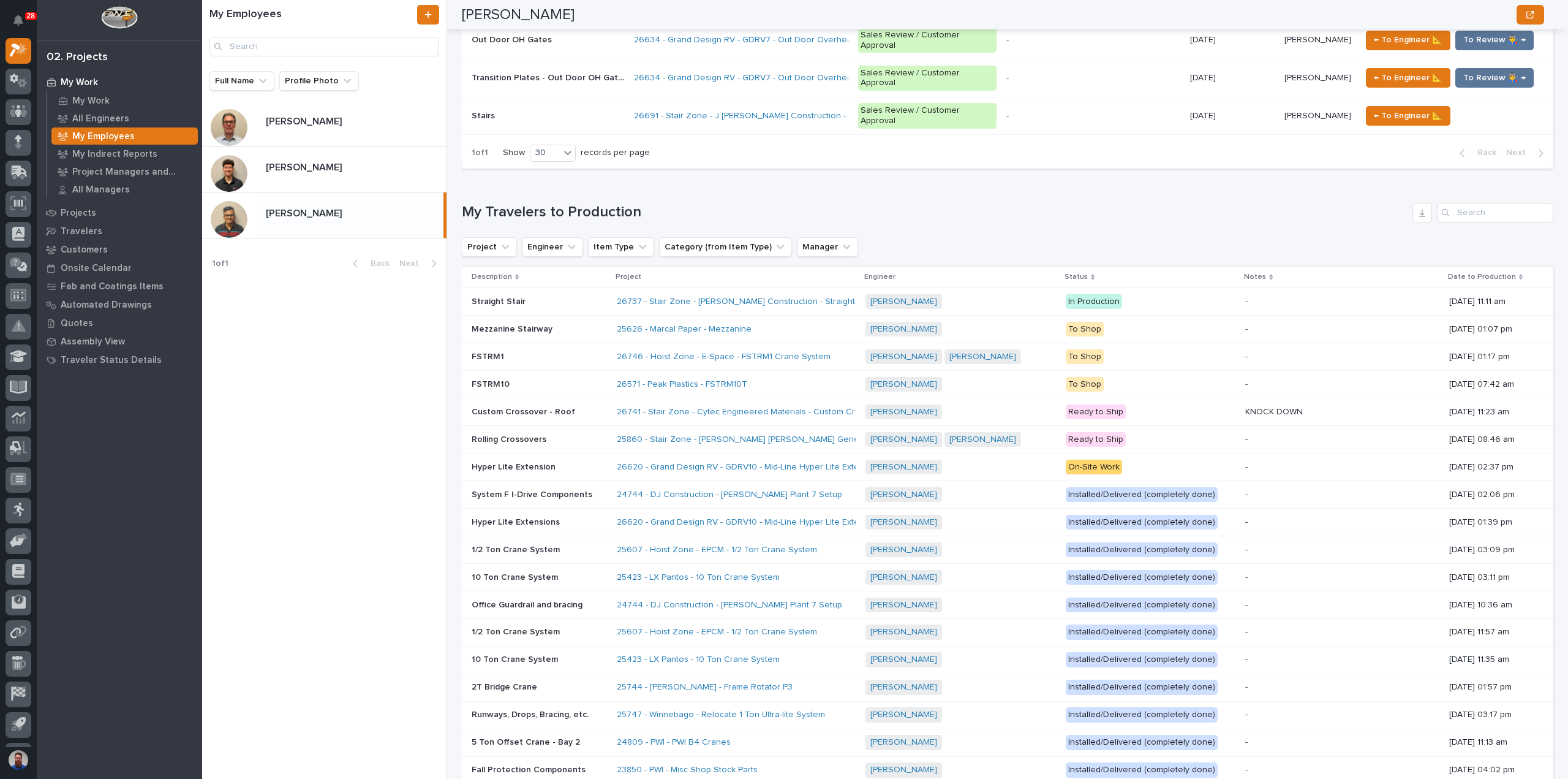
click at [371, 418] on div "My Employees Full Name Profile Photo Jamey Jodway Jamey Jodway Nate Rulli Nate …" at bounding box center [325, 390] width 245 height 779
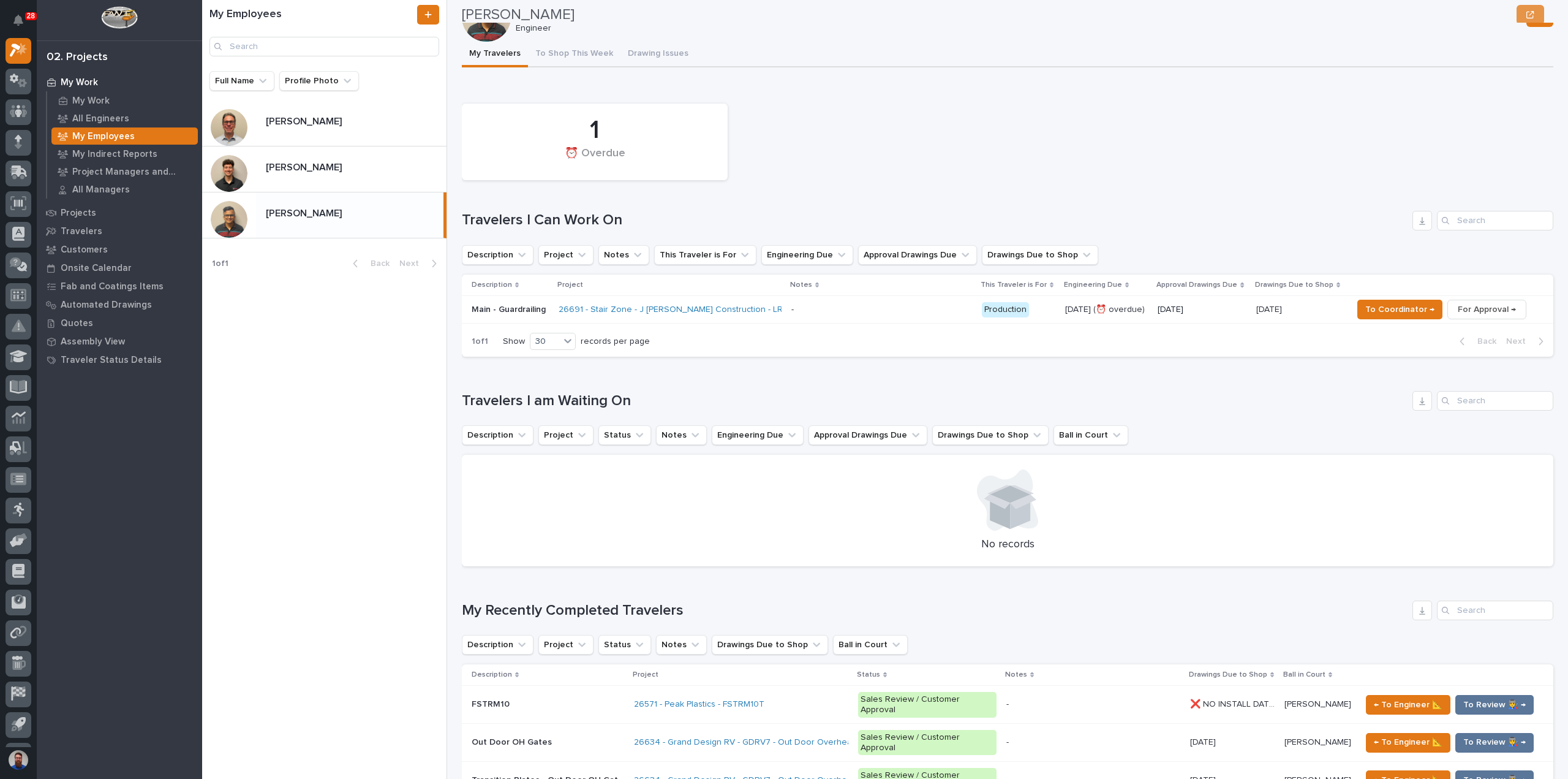
scroll to position [0, 0]
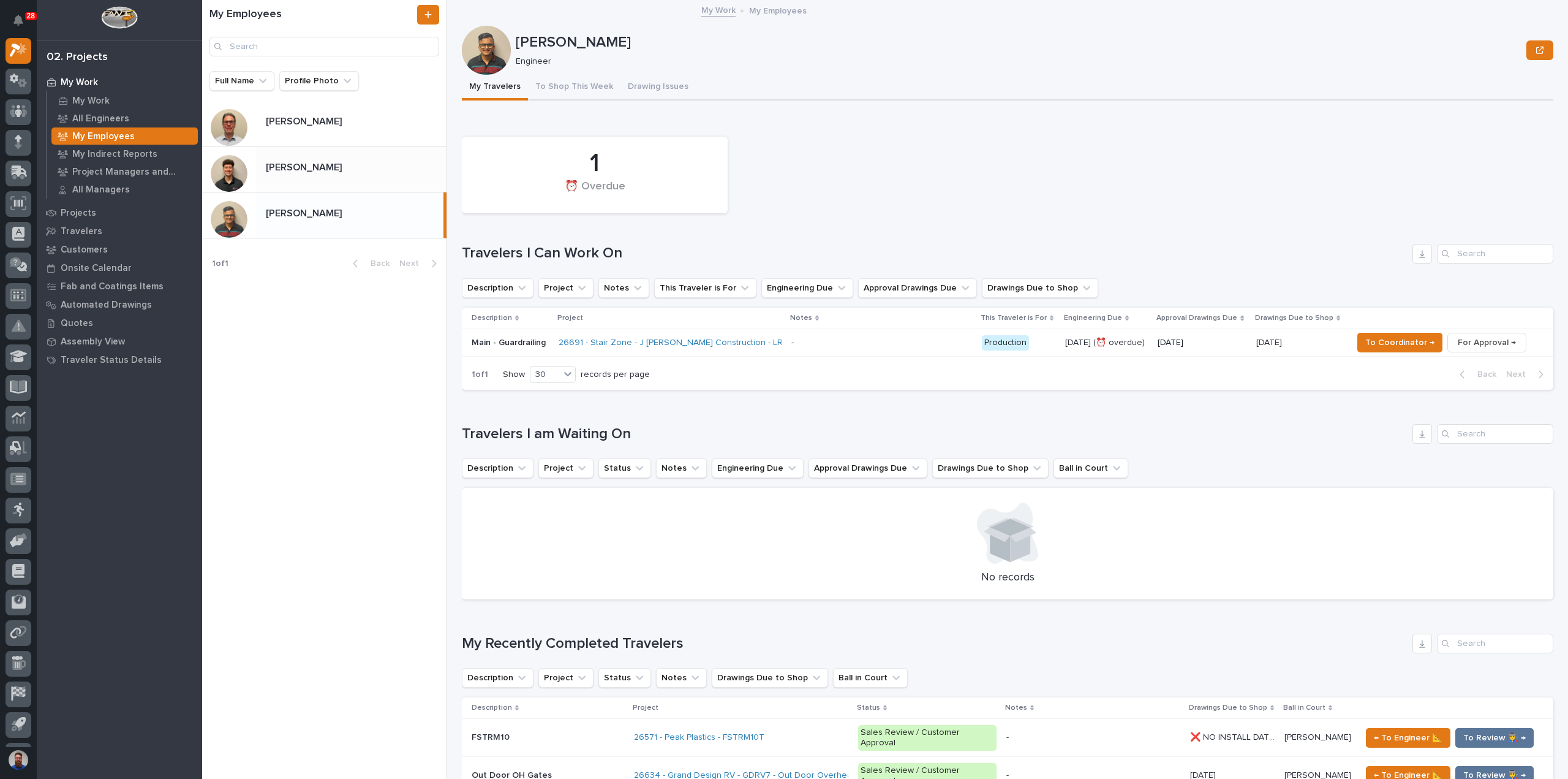
click at [332, 170] on p at bounding box center [354, 167] width 176 height 11
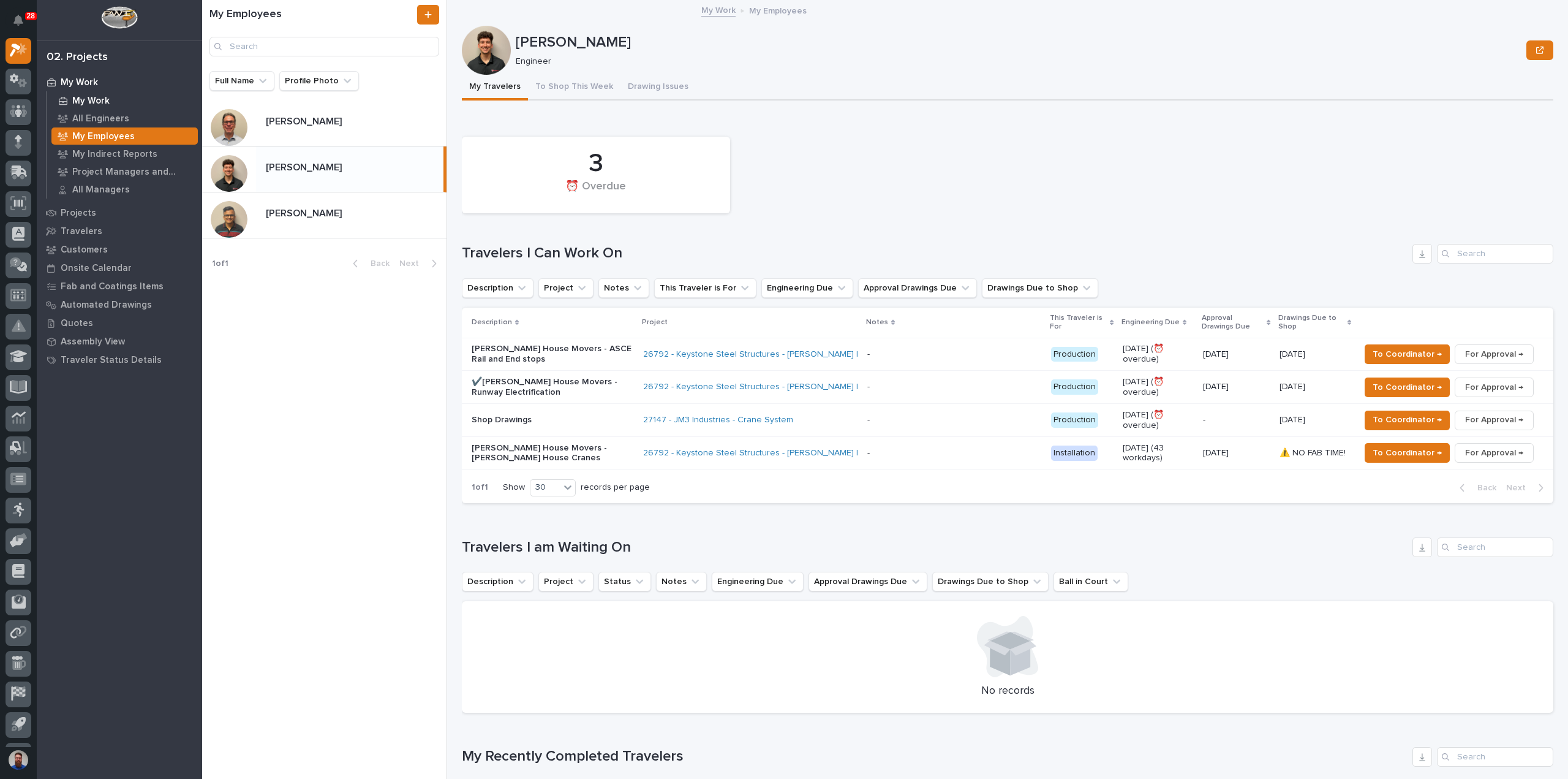
click at [108, 100] on p "My Work" at bounding box center [91, 101] width 38 height 11
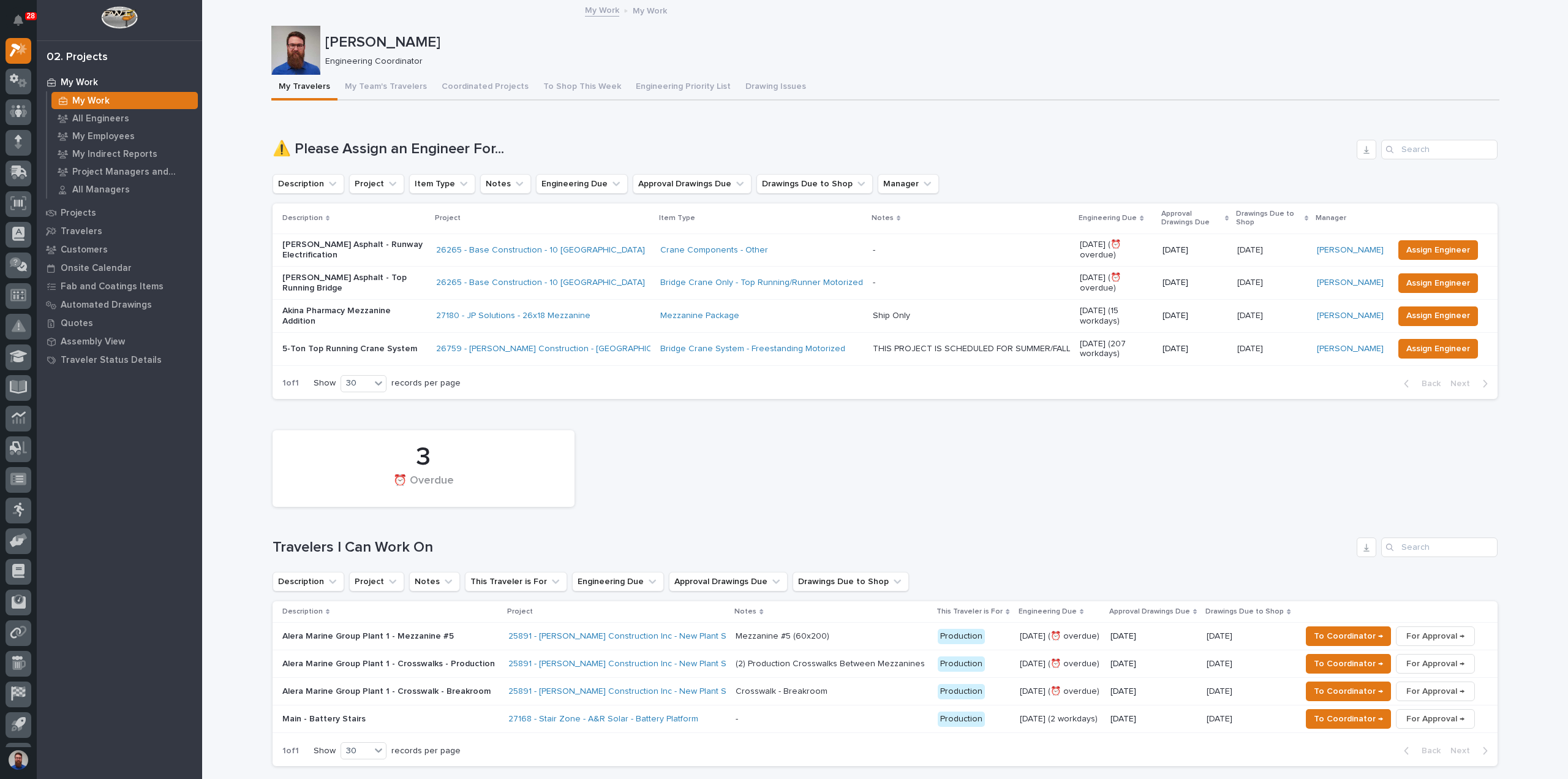
scroll to position [326, 0]
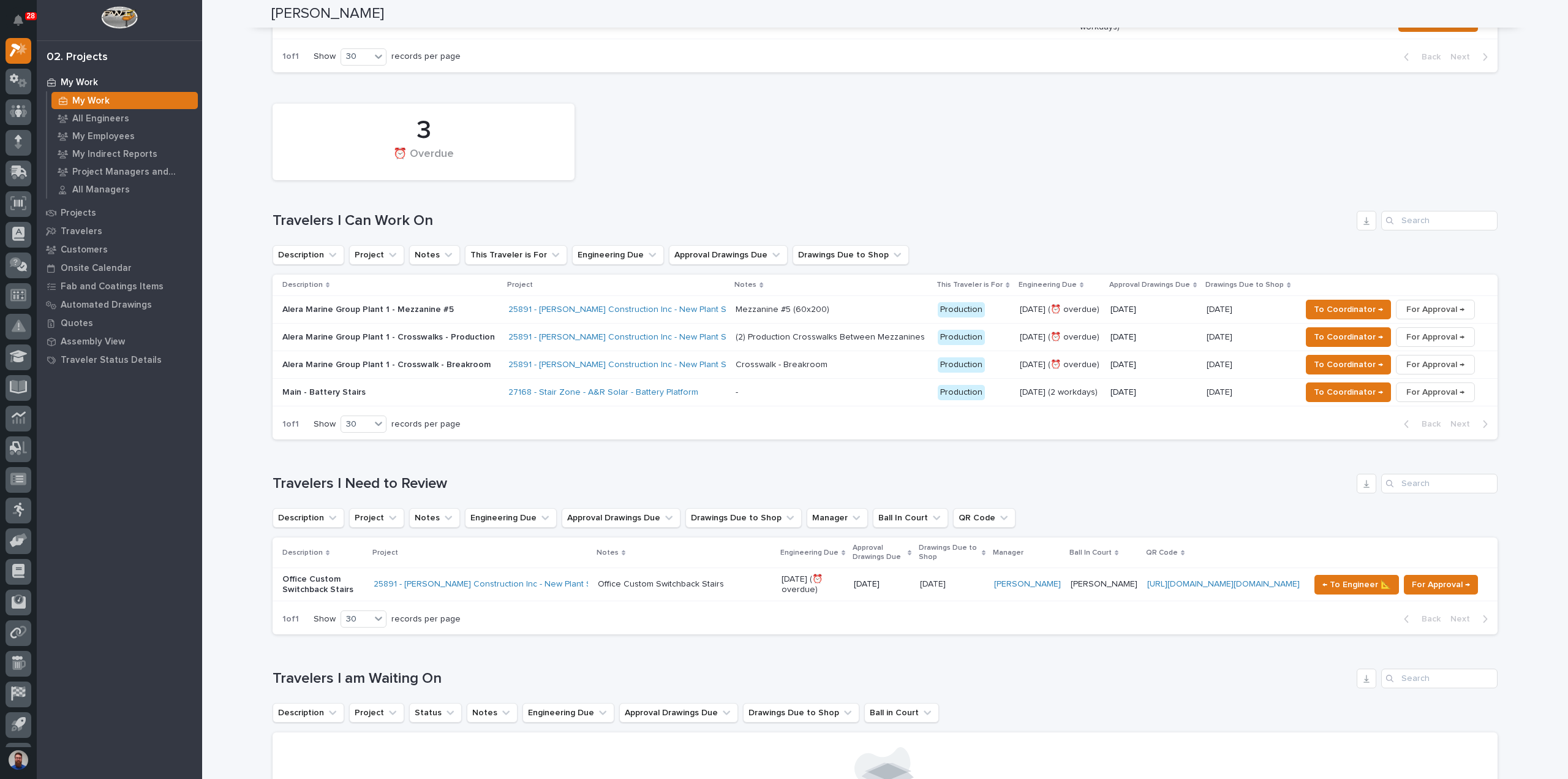
click at [1251, 398] on div "09/29/2025 09/29/2025" at bounding box center [1249, 392] width 85 height 20
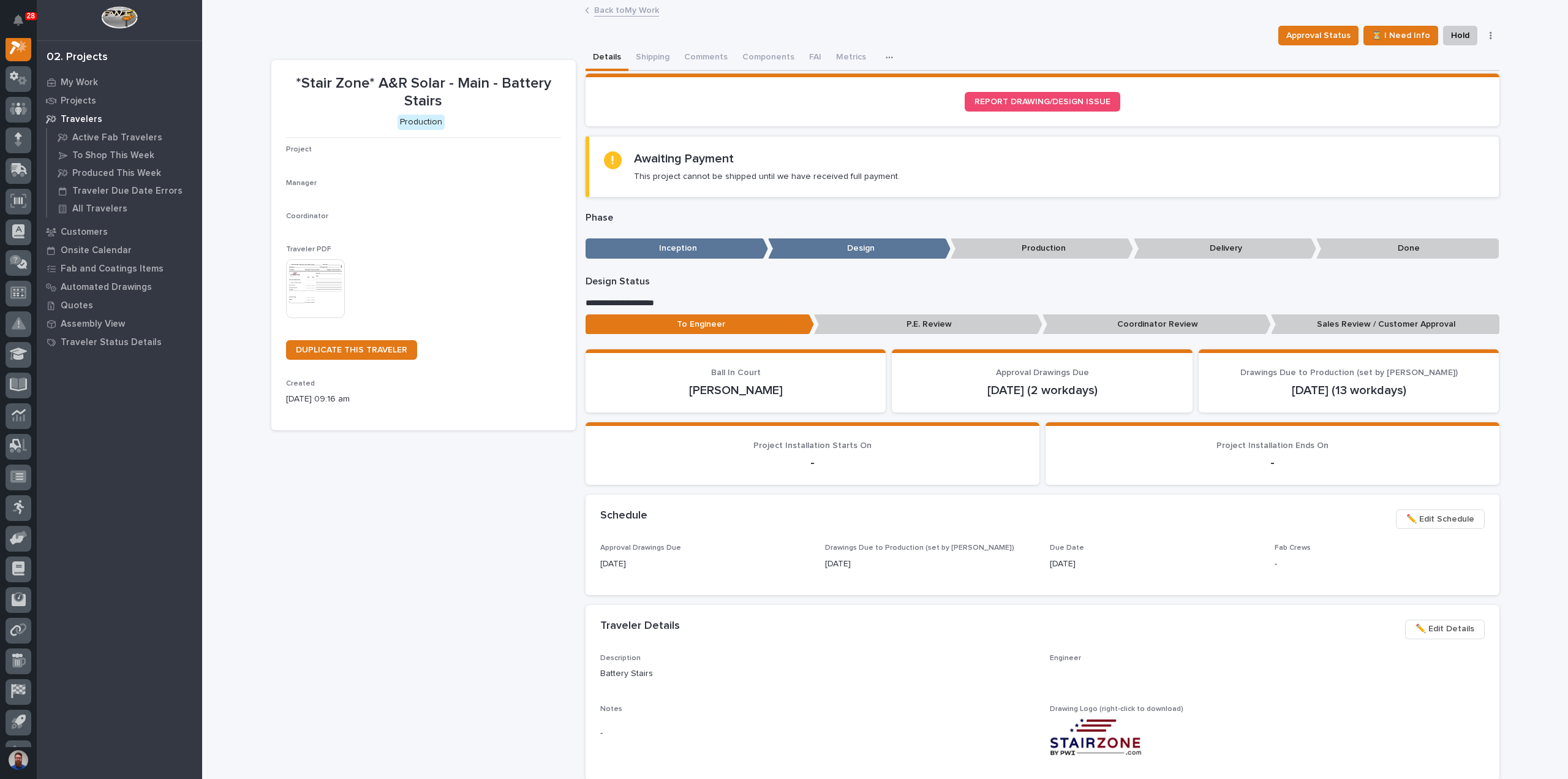
scroll to position [31, 0]
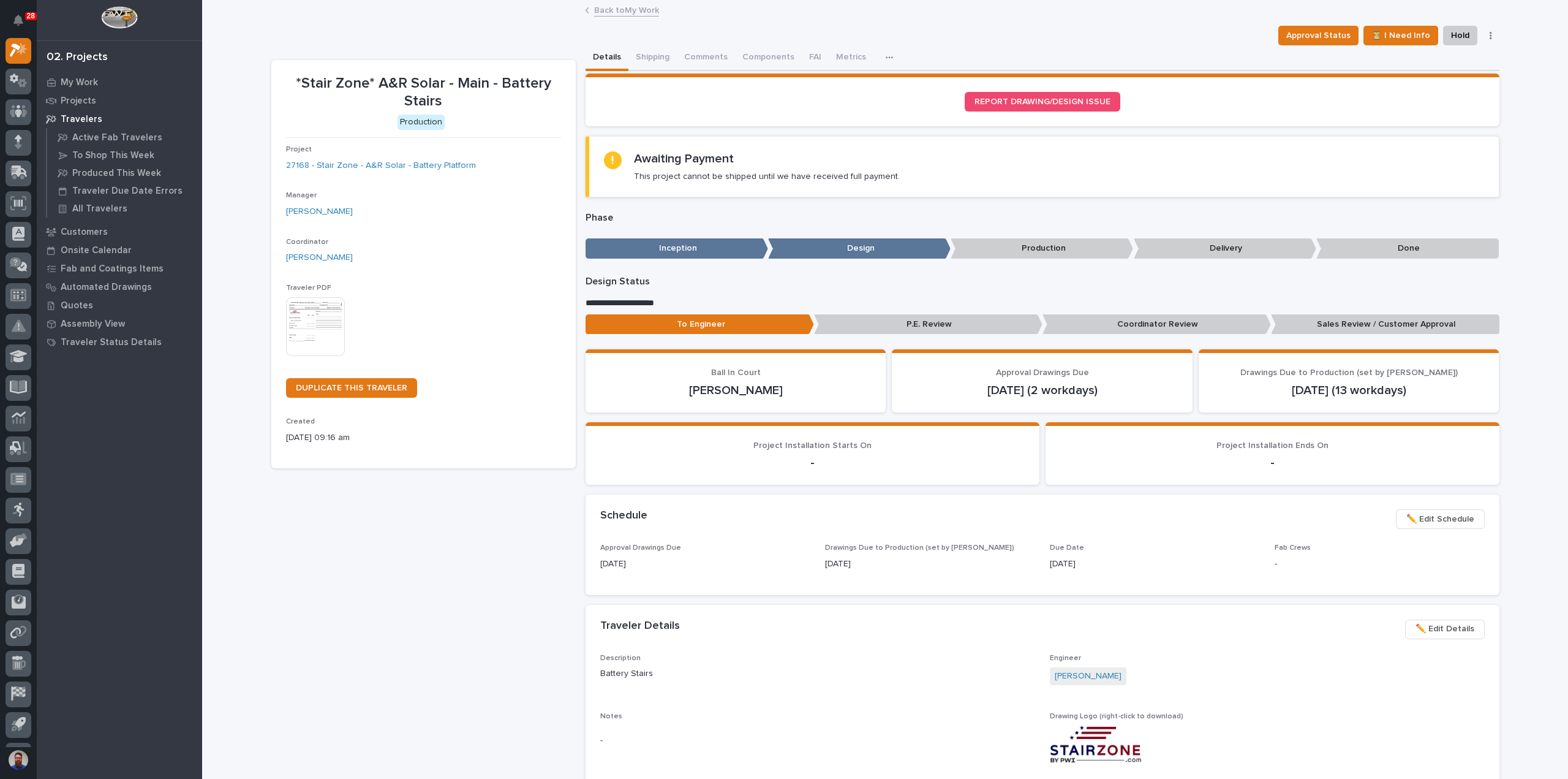
click at [1448, 628] on span "✏️ Edit Details" at bounding box center [1445, 628] width 59 height 15
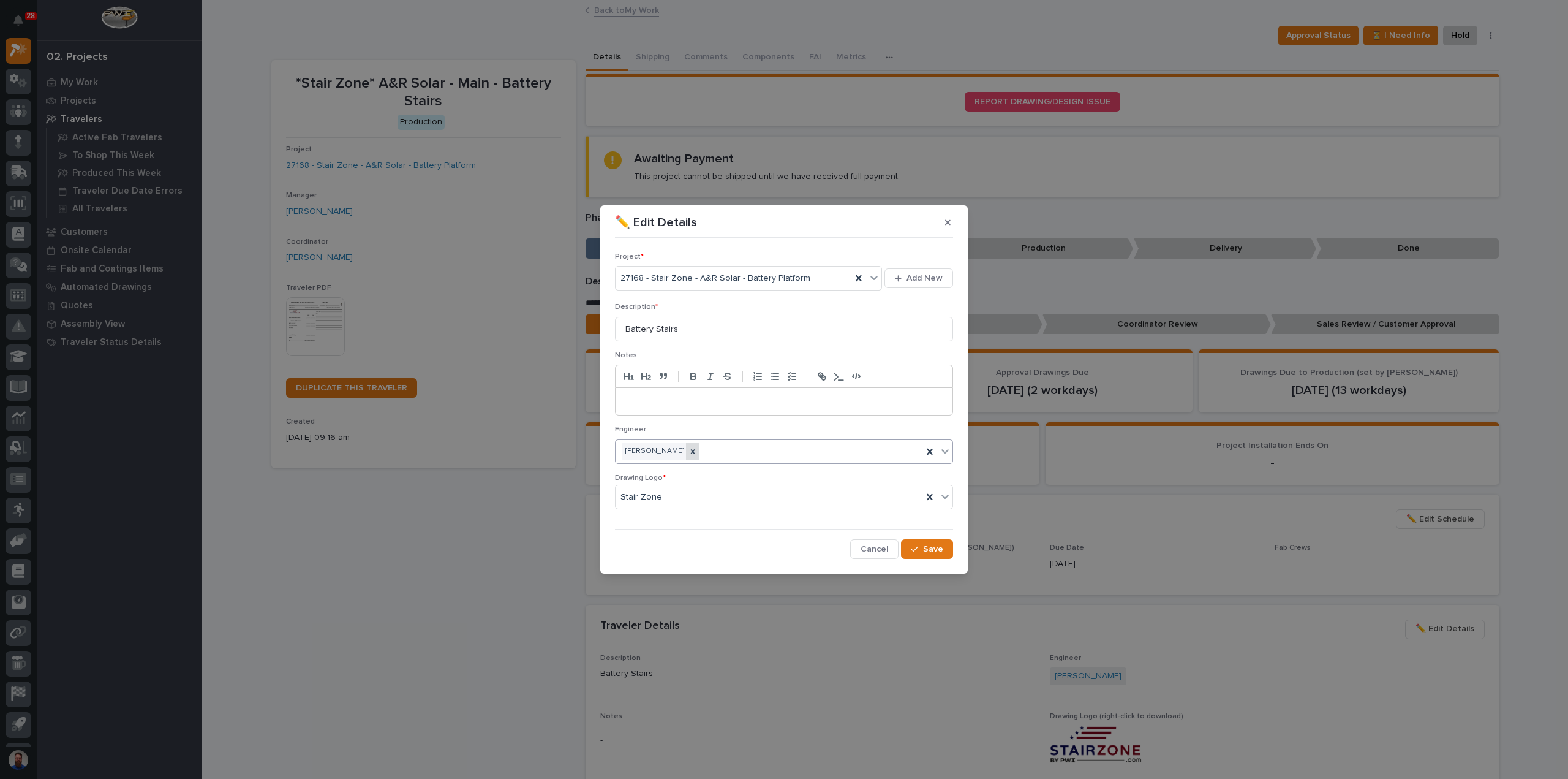
click at [697, 453] on icon at bounding box center [693, 452] width 9 height 9
click at [699, 453] on div "Weston Hochstetler" at bounding box center [769, 451] width 307 height 22
type input "****"
click at [916, 551] on icon "button" at bounding box center [914, 549] width 7 height 9
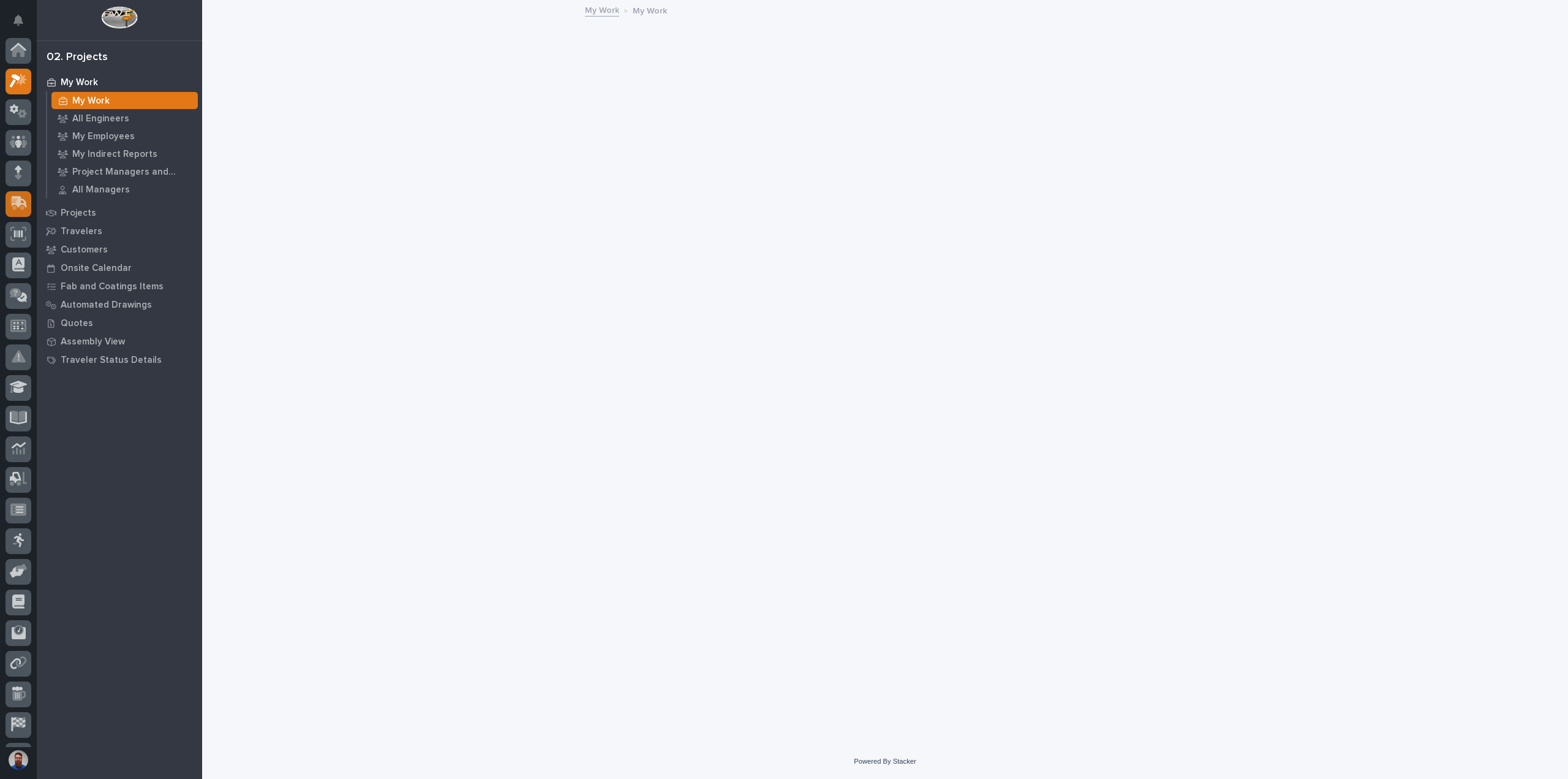
scroll to position [31, 0]
click at [80, 215] on p "Projects" at bounding box center [78, 213] width 36 height 11
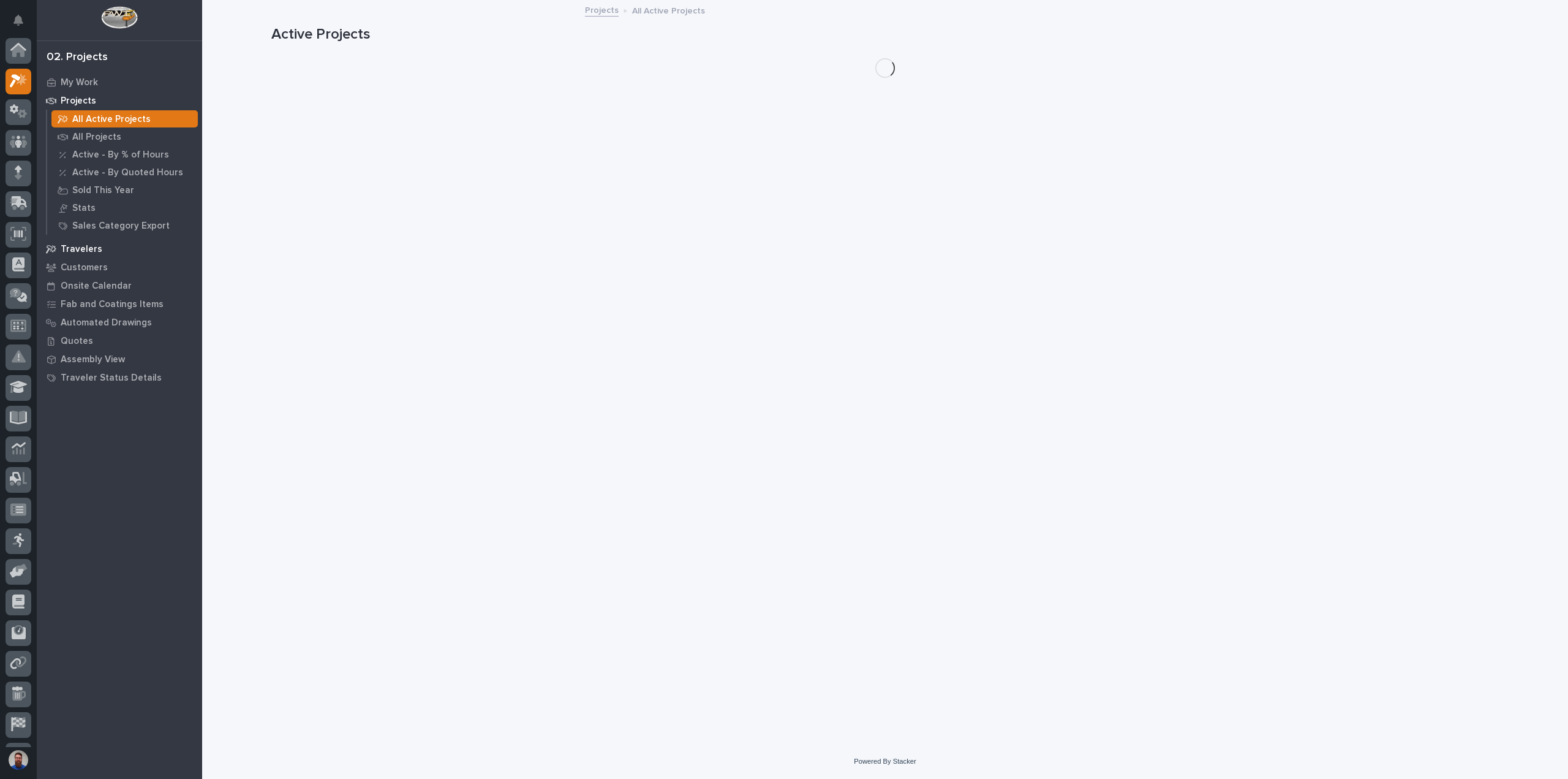
scroll to position [31, 0]
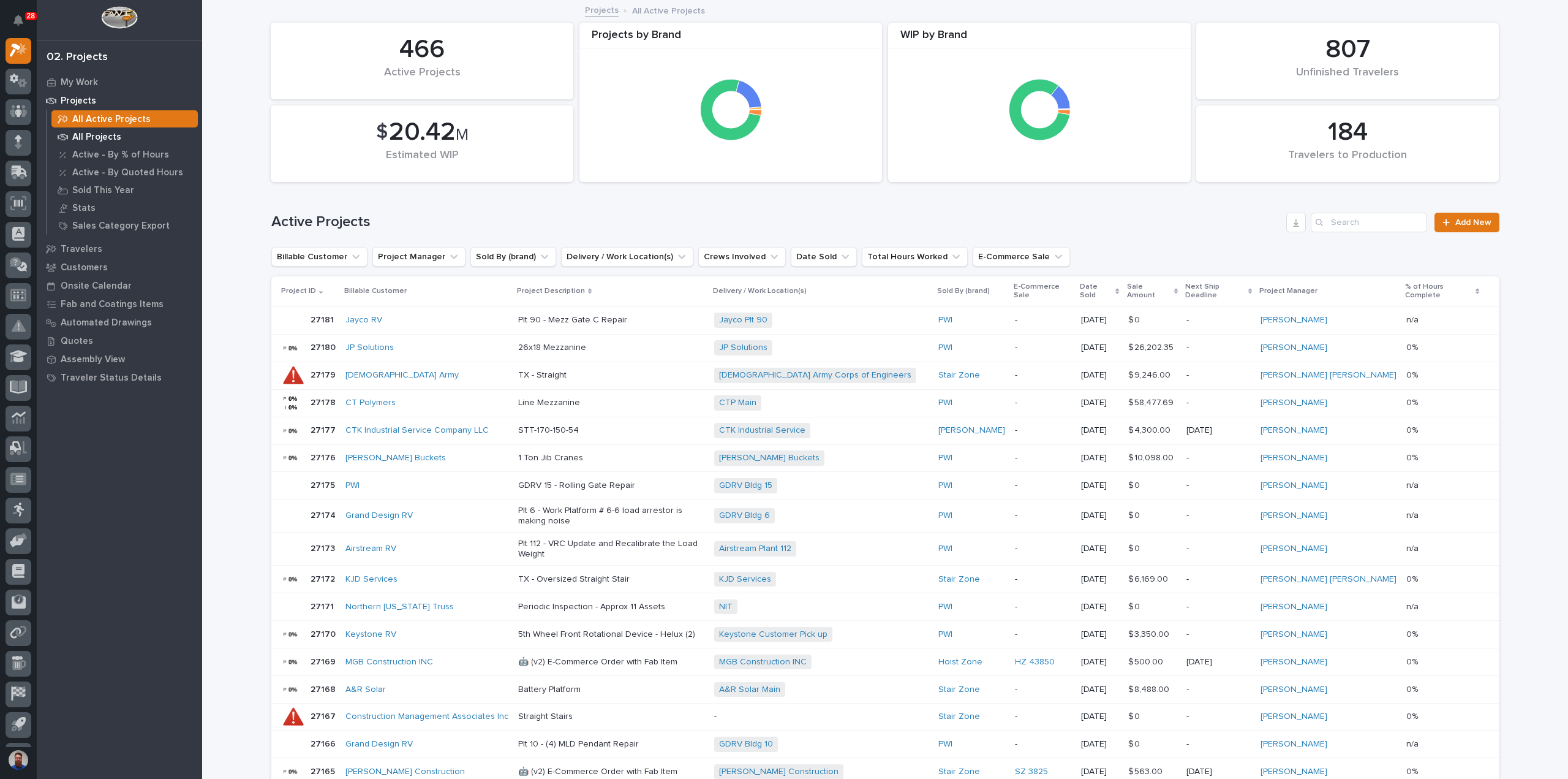
click at [93, 140] on p "All Projects" at bounding box center [97, 137] width 49 height 11
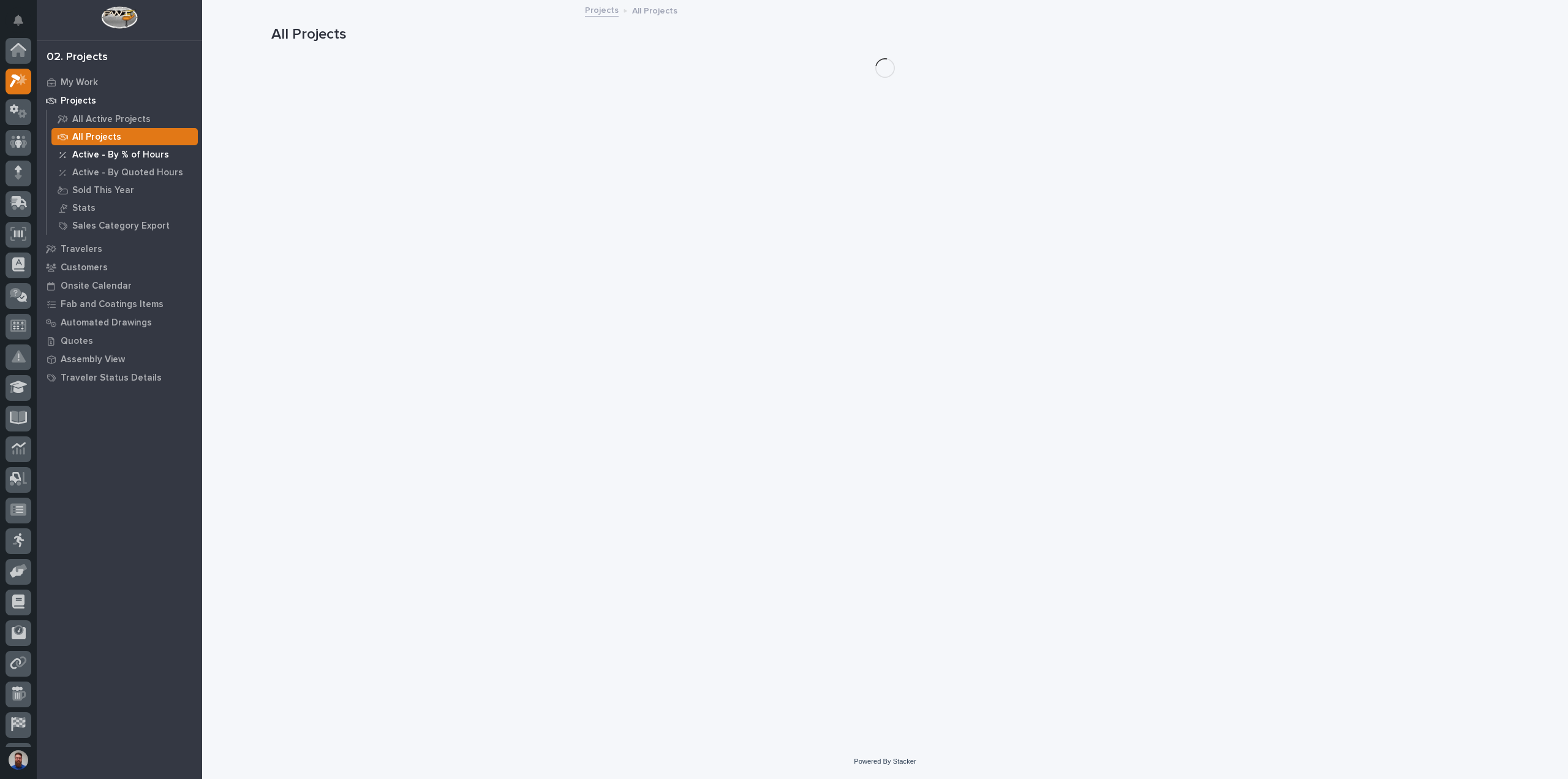
scroll to position [31, 0]
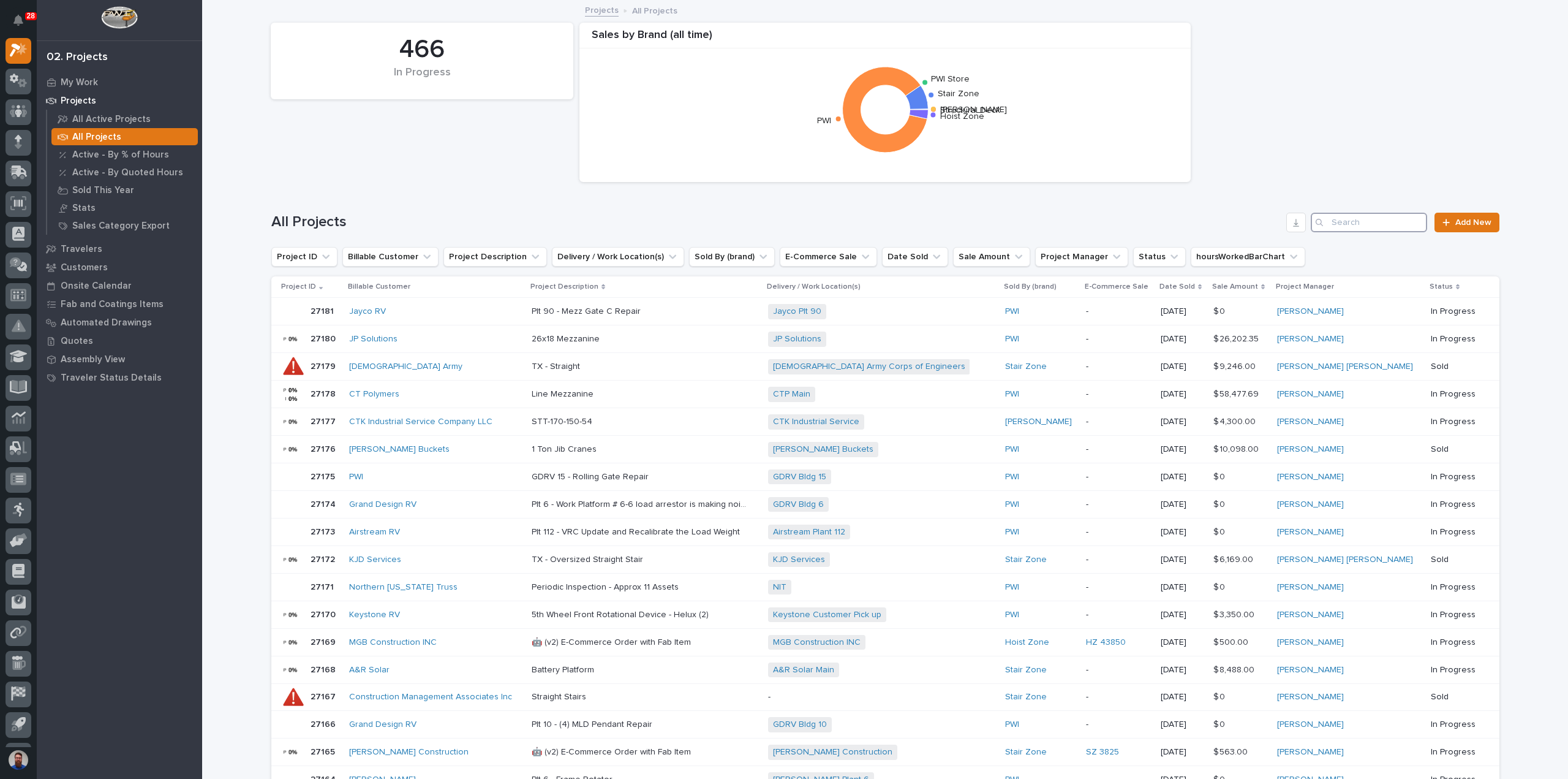
click at [1368, 225] on input "Search" at bounding box center [1368, 222] width 116 height 19
click at [238, 345] on div "Loading... Saving… Loading... Saving… 466 In Progress Sales by Brand (all time)…" at bounding box center [885, 614] width 1366 height 1227
click at [1368, 219] on input "Search" at bounding box center [1368, 222] width 116 height 19
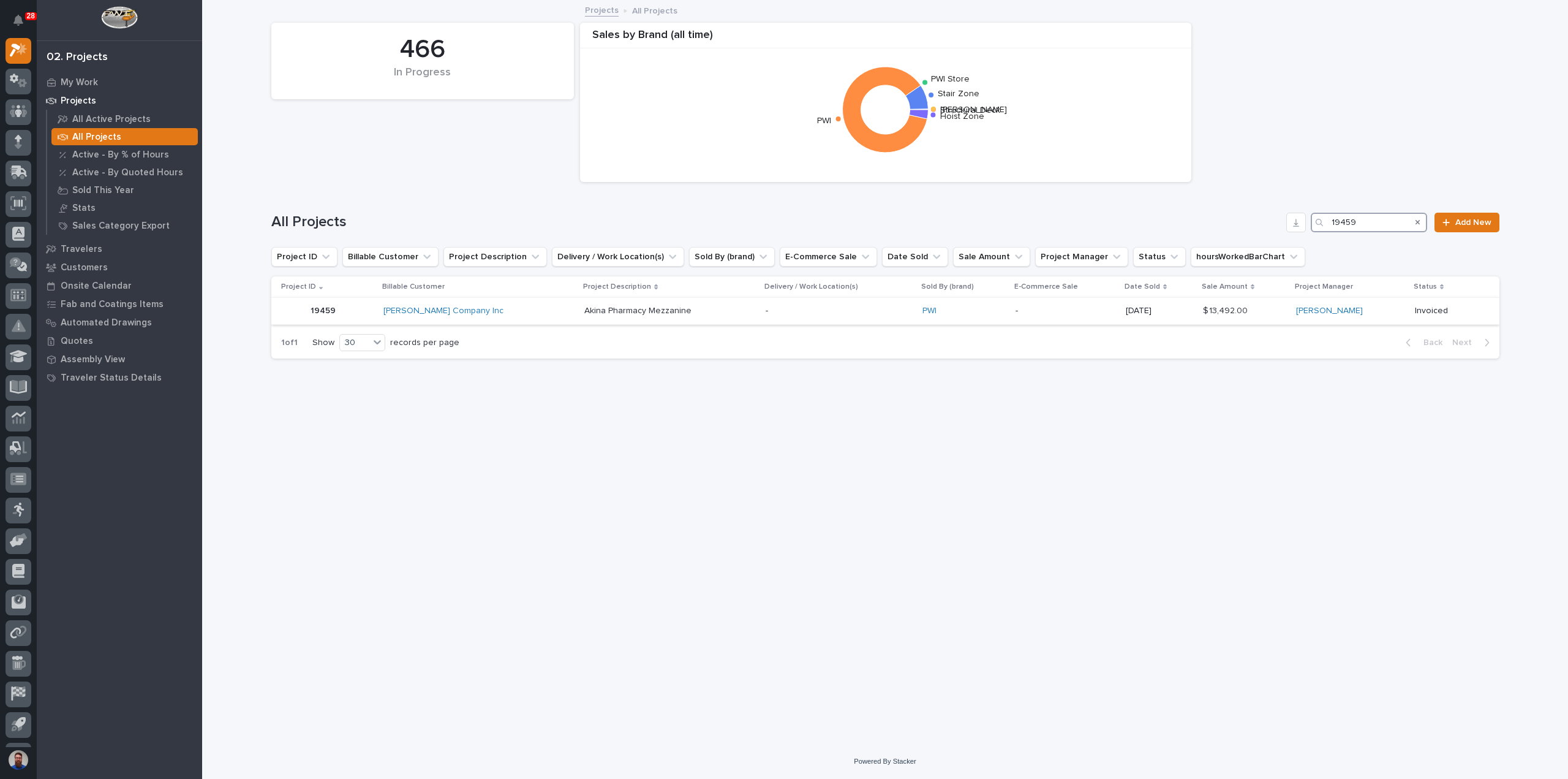
type input "19459"
click at [690, 313] on p at bounding box center [670, 311] width 172 height 11
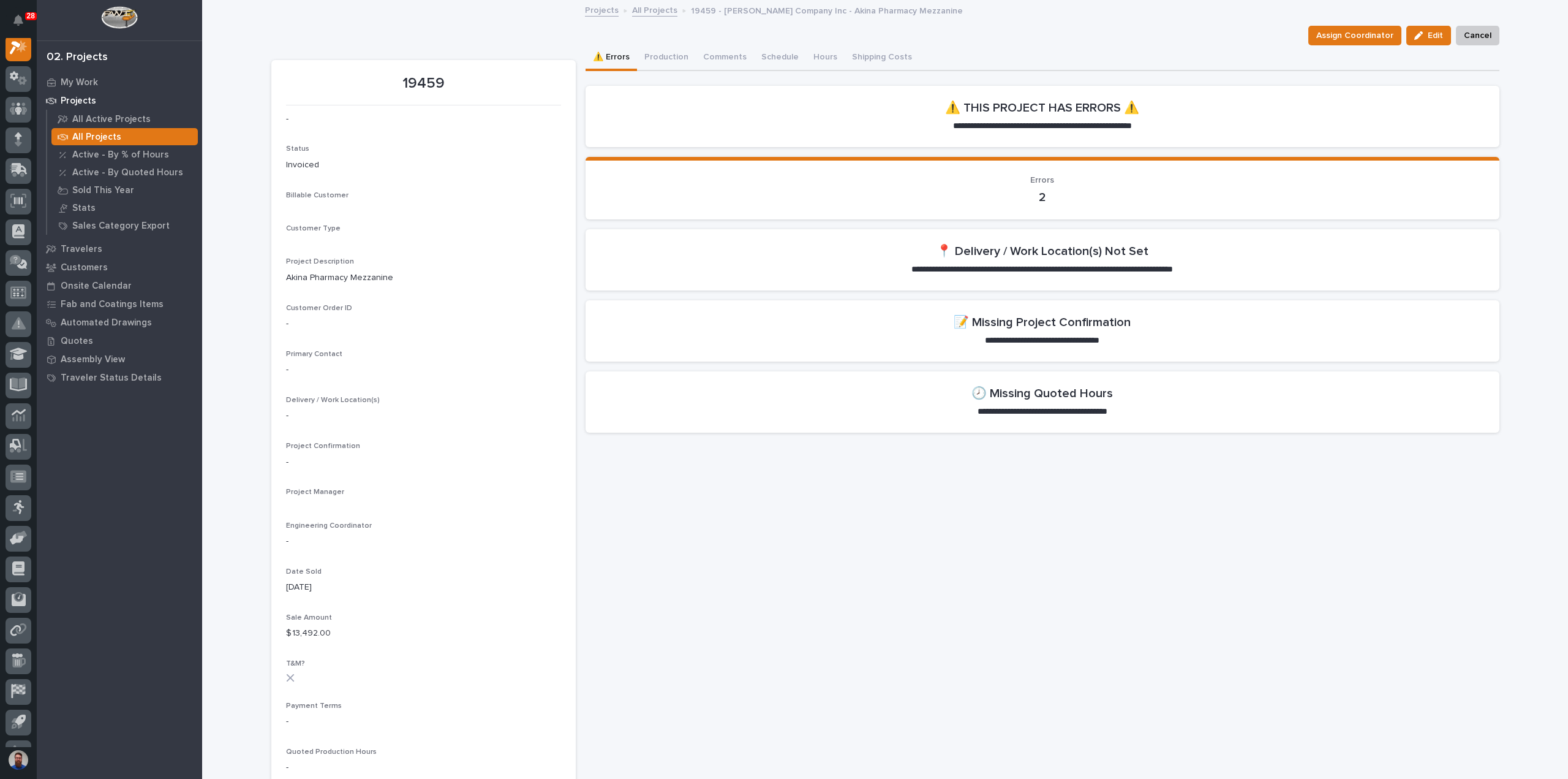
scroll to position [31, 0]
click at [658, 61] on button "Production" at bounding box center [666, 58] width 59 height 25
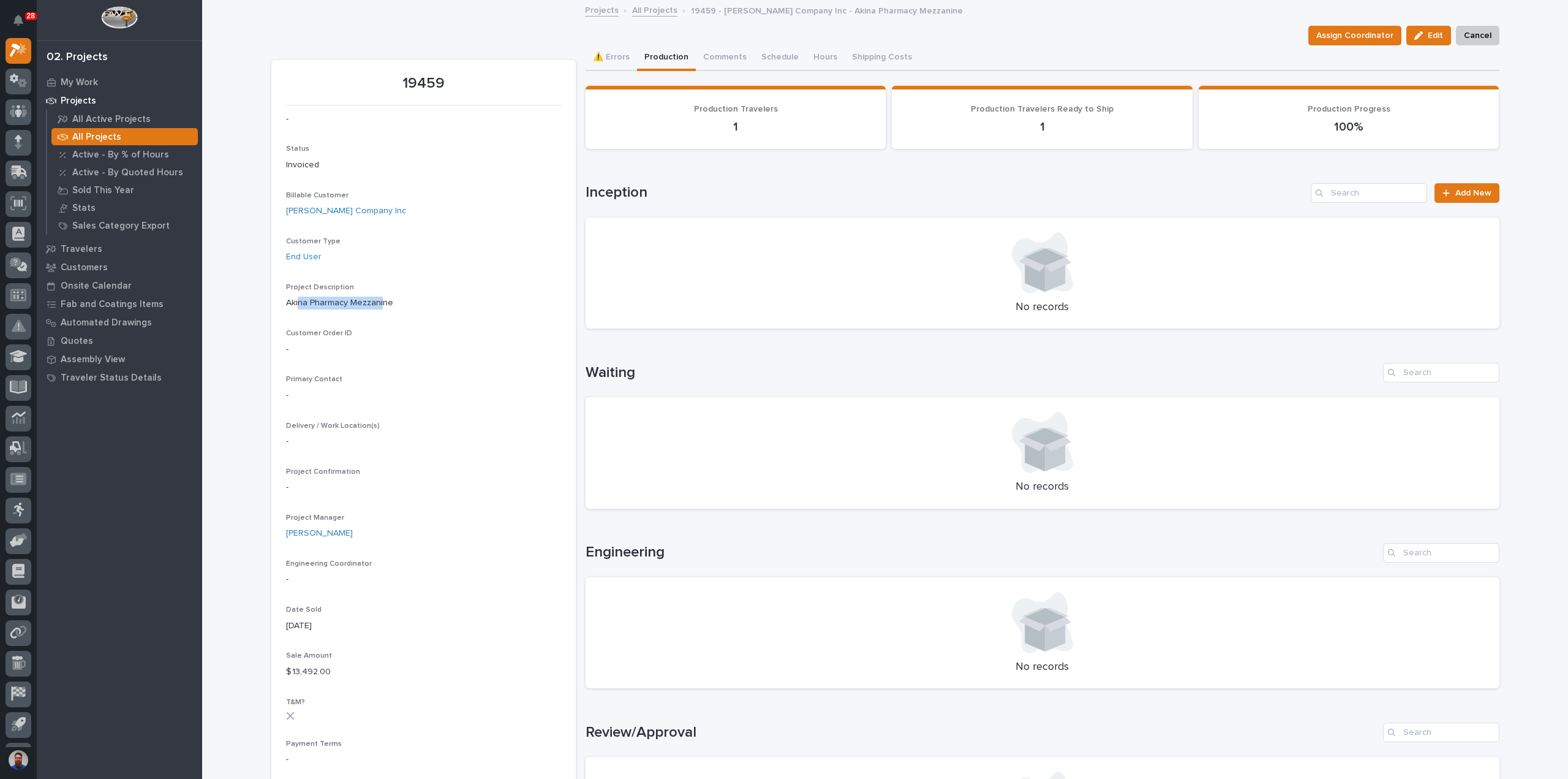
drag, startPoint x: 293, startPoint y: 305, endPoint x: 375, endPoint y: 305, distance: 82.0
click at [375, 305] on p "Akina Pharmacy Mezzanine" at bounding box center [424, 303] width 275 height 13
click at [376, 305] on p "Akina Pharmacy Mezzanine" at bounding box center [424, 303] width 275 height 13
drag, startPoint x: 397, startPoint y: 304, endPoint x: 291, endPoint y: 293, distance: 106.6
click at [291, 293] on div "Project Description Akina Pharmacy Mezzanine" at bounding box center [424, 300] width 275 height 36
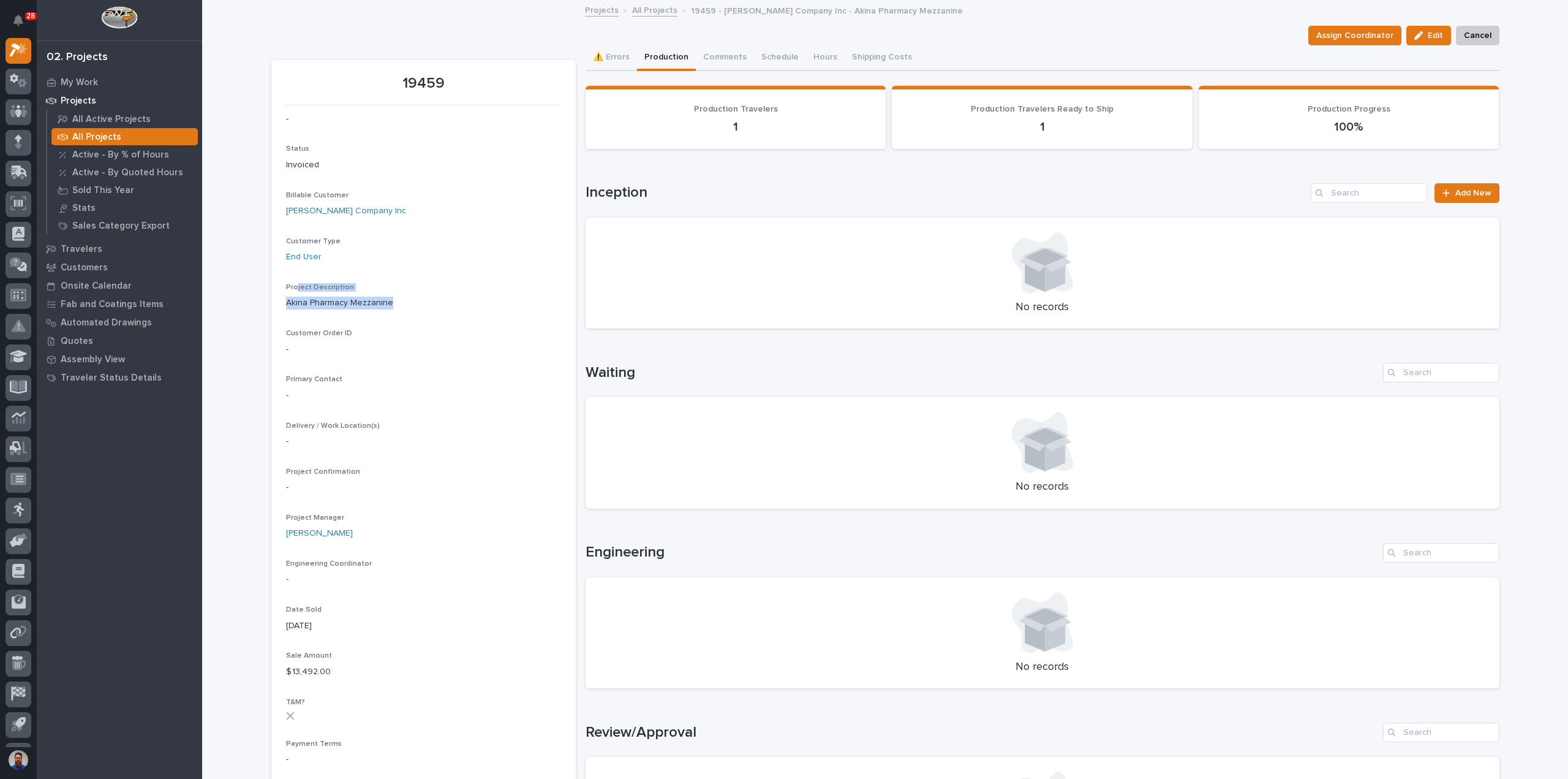
click at [291, 293] on div "Project Description Akina Pharmacy Mezzanine" at bounding box center [424, 300] width 275 height 36
click at [248, 446] on div "Loading... Saving… Loading... Saving… 19459 Assign Coordinator Edit Cancel Assi…" at bounding box center [885, 772] width 1366 height 1542
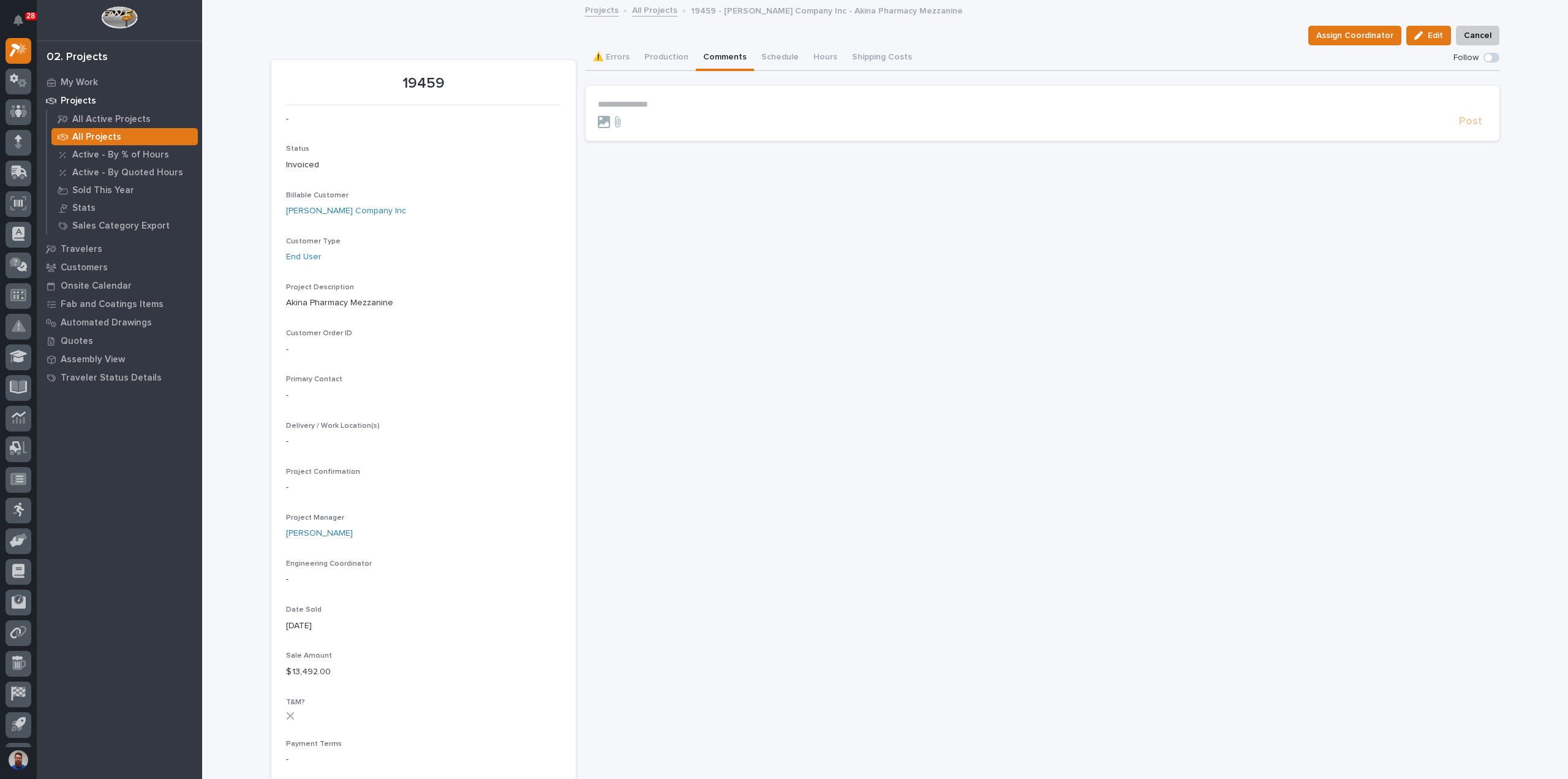
click at [717, 56] on button "Comments" at bounding box center [724, 58] width 59 height 25
click at [648, 61] on button "Production" at bounding box center [666, 58] width 59 height 25
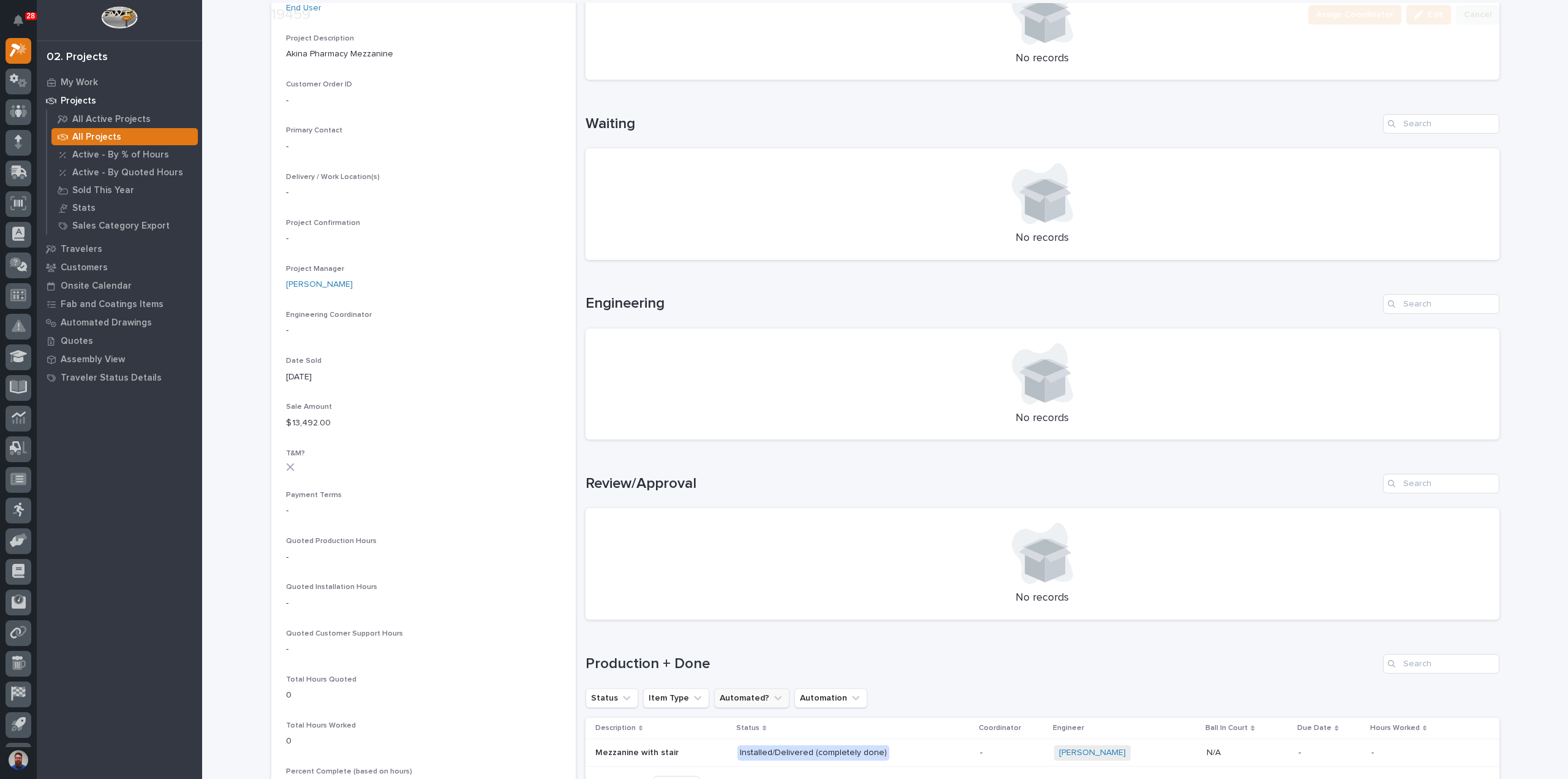
scroll to position [326, 0]
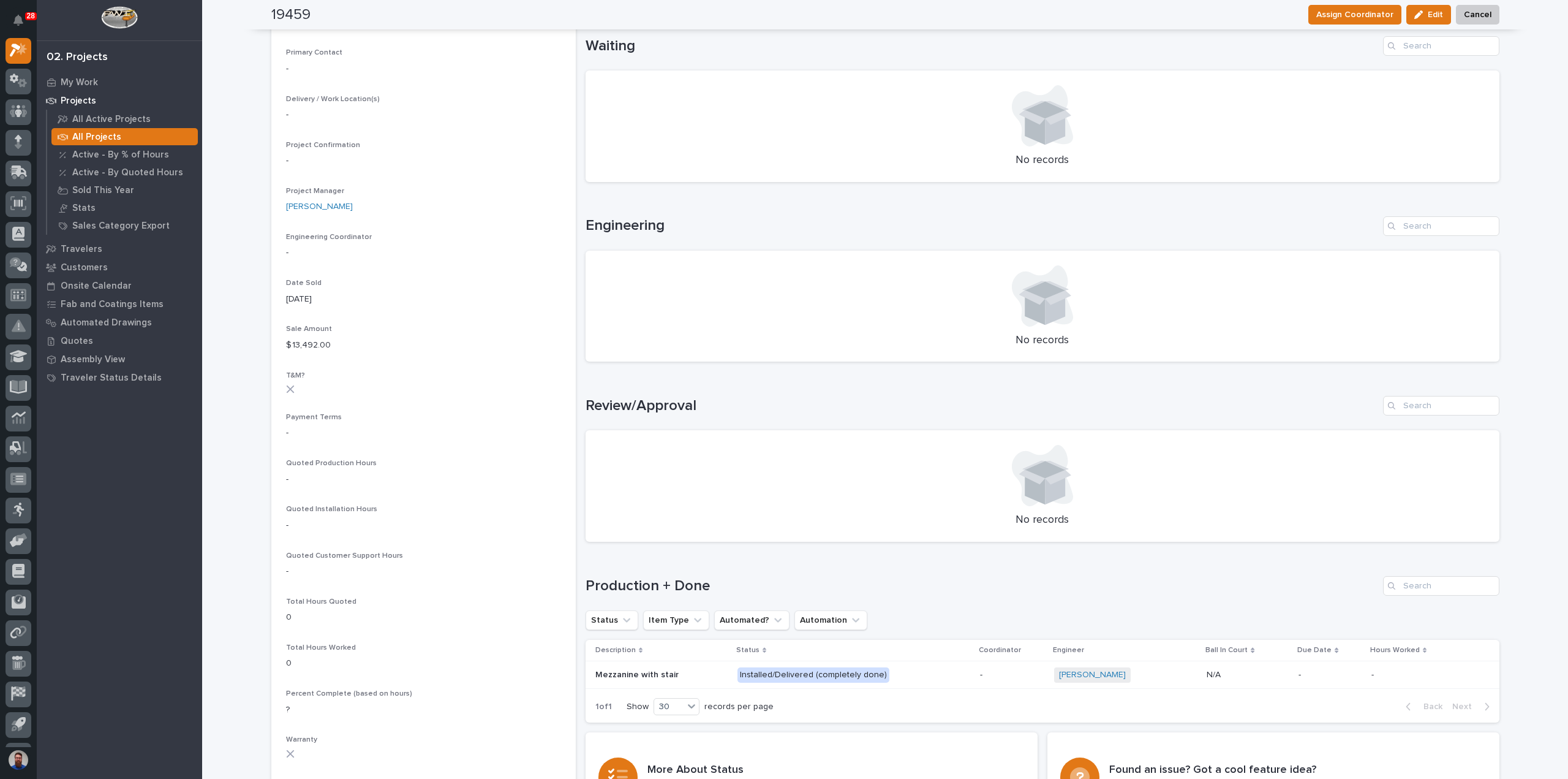
click at [675, 671] on p at bounding box center [661, 675] width 132 height 11
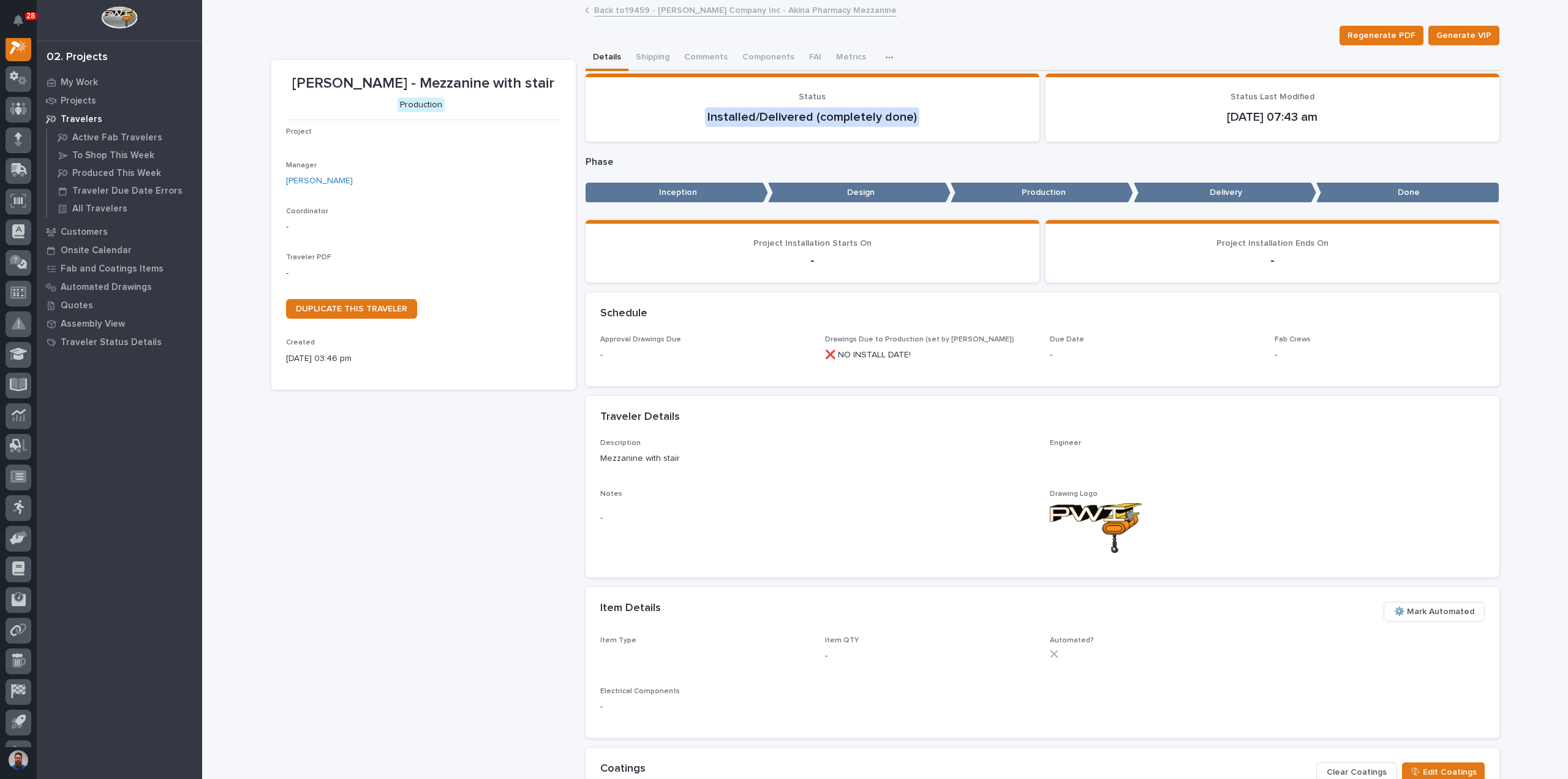
scroll to position [31, 0]
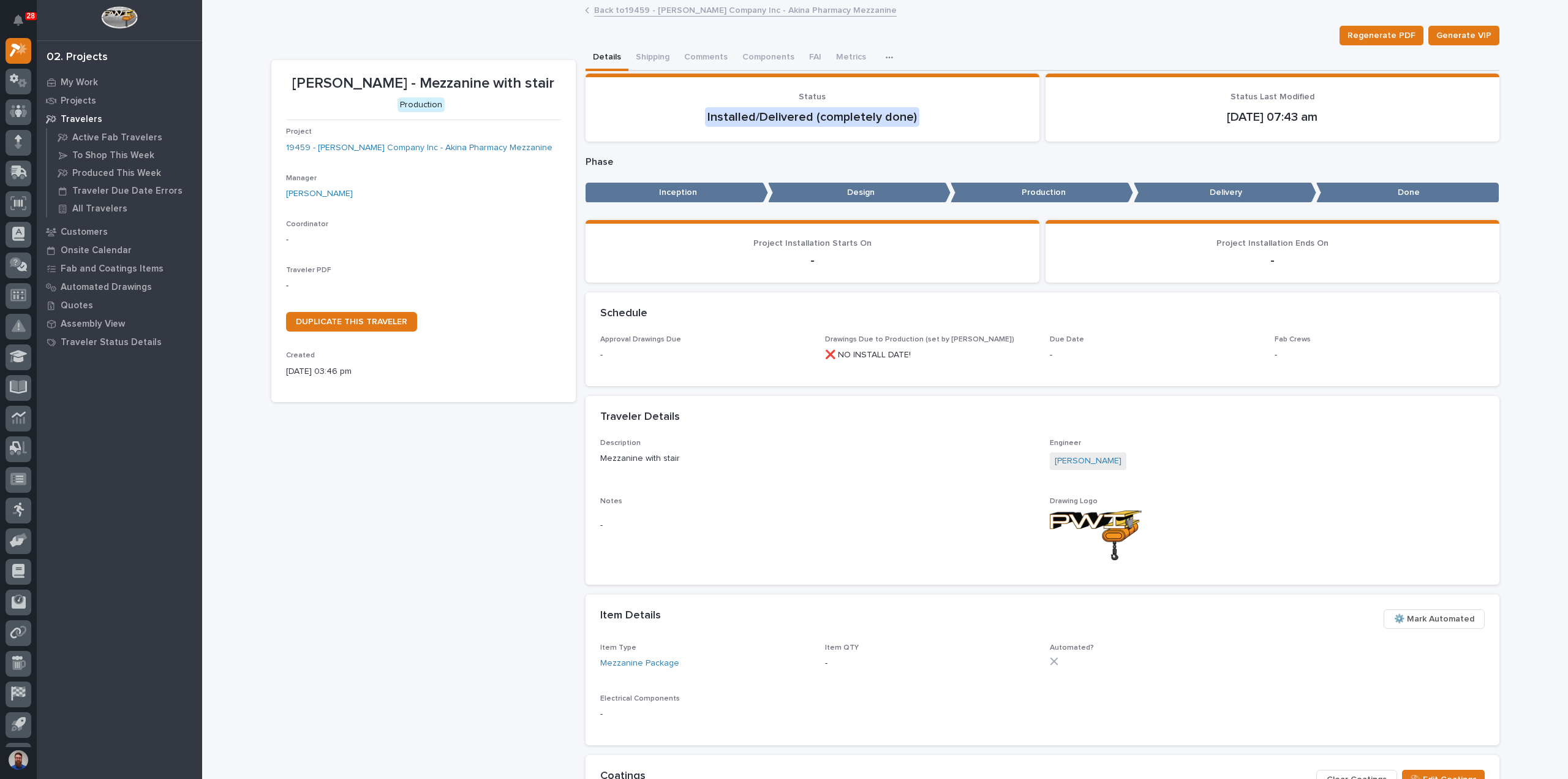
drag, startPoint x: 610, startPoint y: 186, endPoint x: 616, endPoint y: 192, distance: 8.5
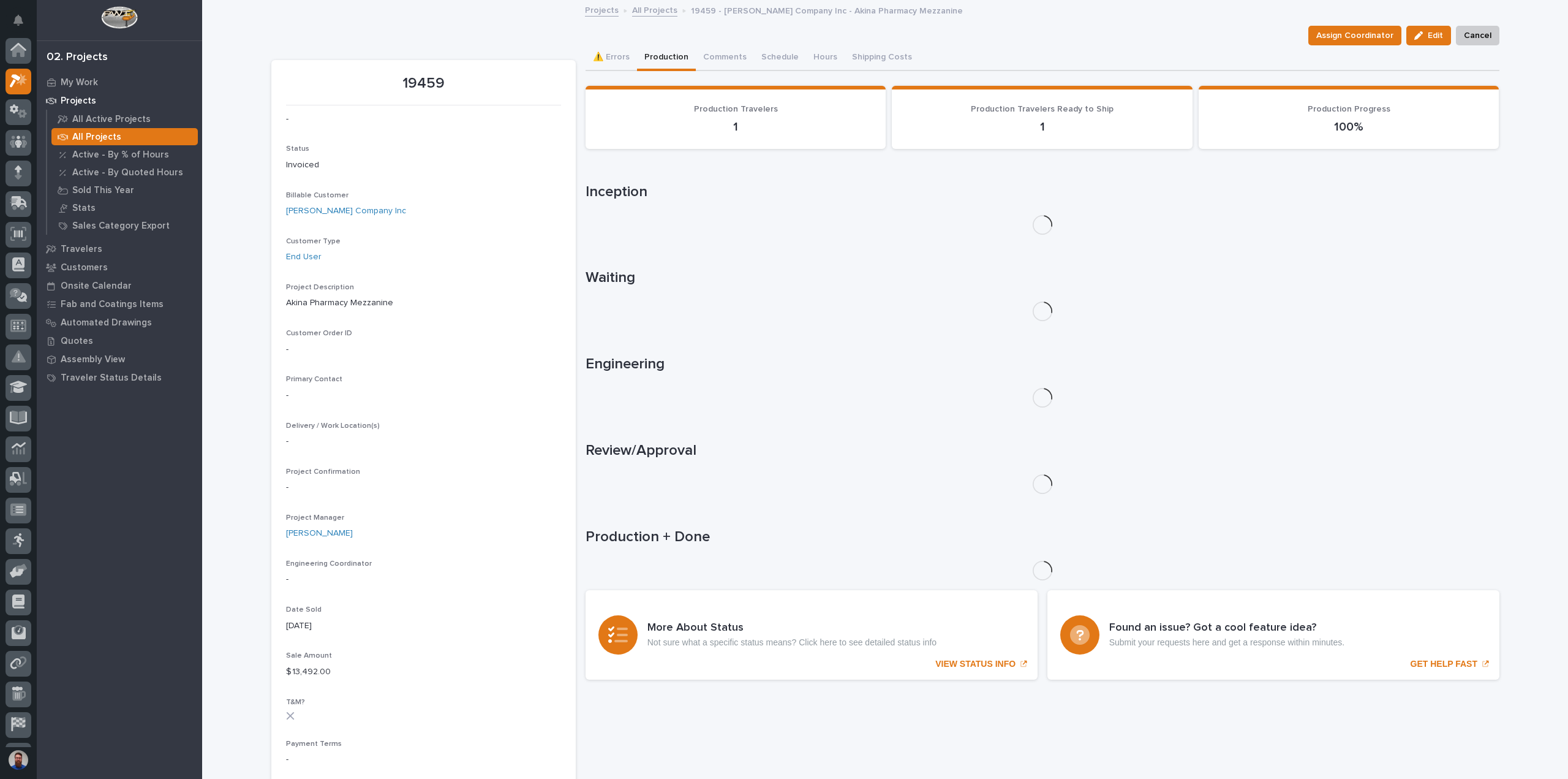
scroll to position [33, 0]
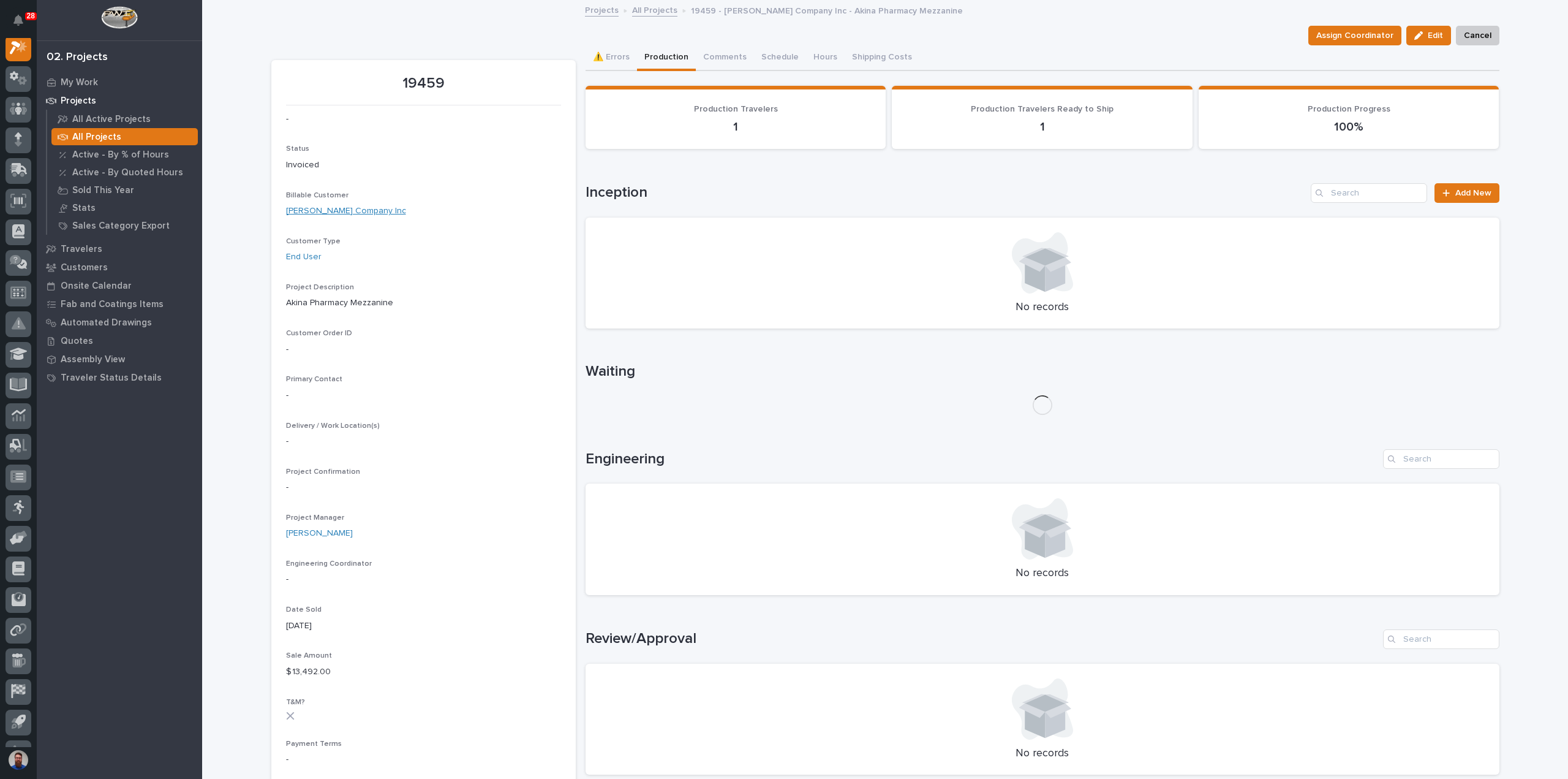
click at [320, 211] on link "[PERSON_NAME] Company Inc" at bounding box center [346, 211] width 120 height 13
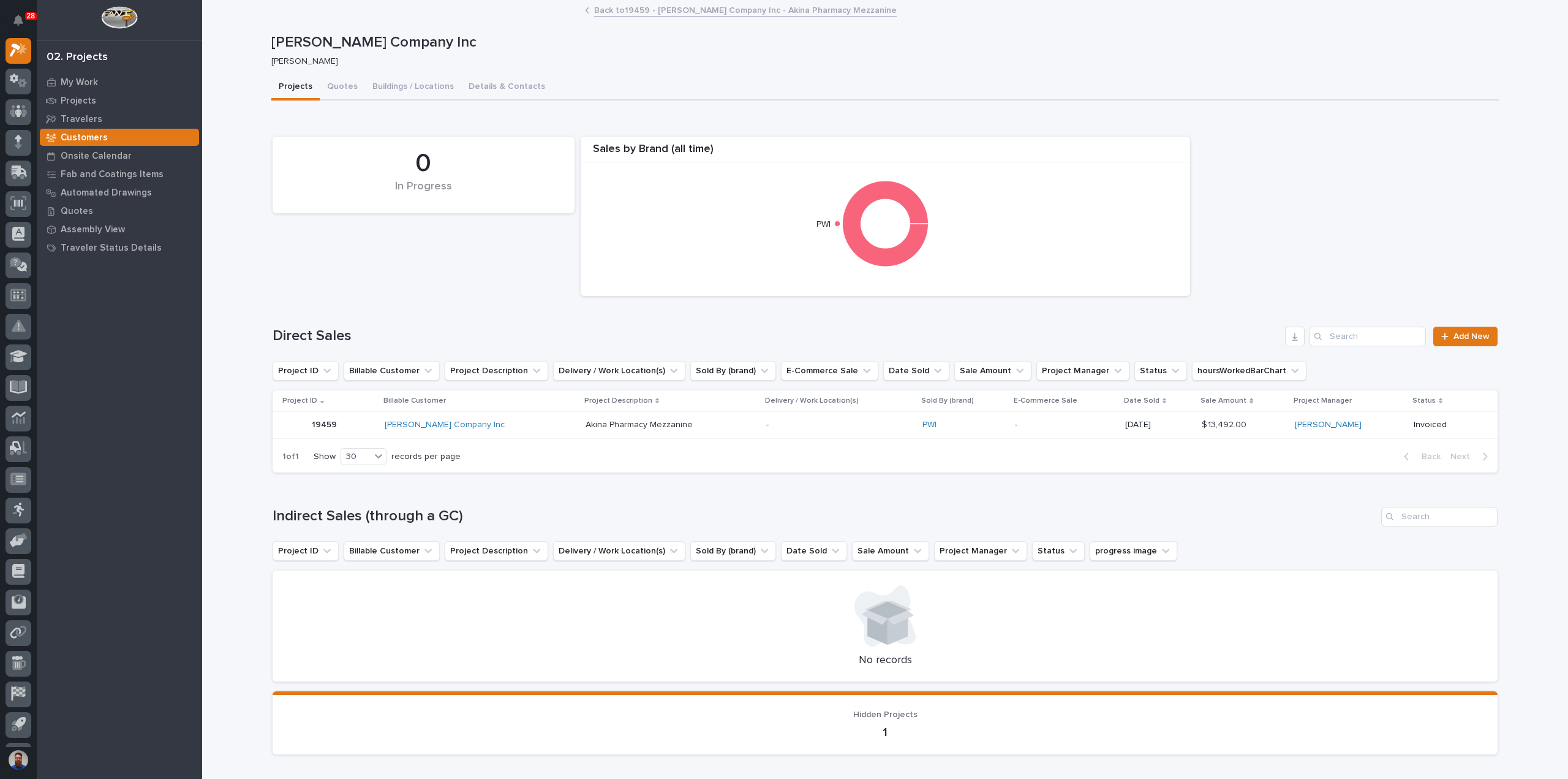
drag, startPoint x: 416, startPoint y: 193, endPoint x: 430, endPoint y: 195, distance: 14.1
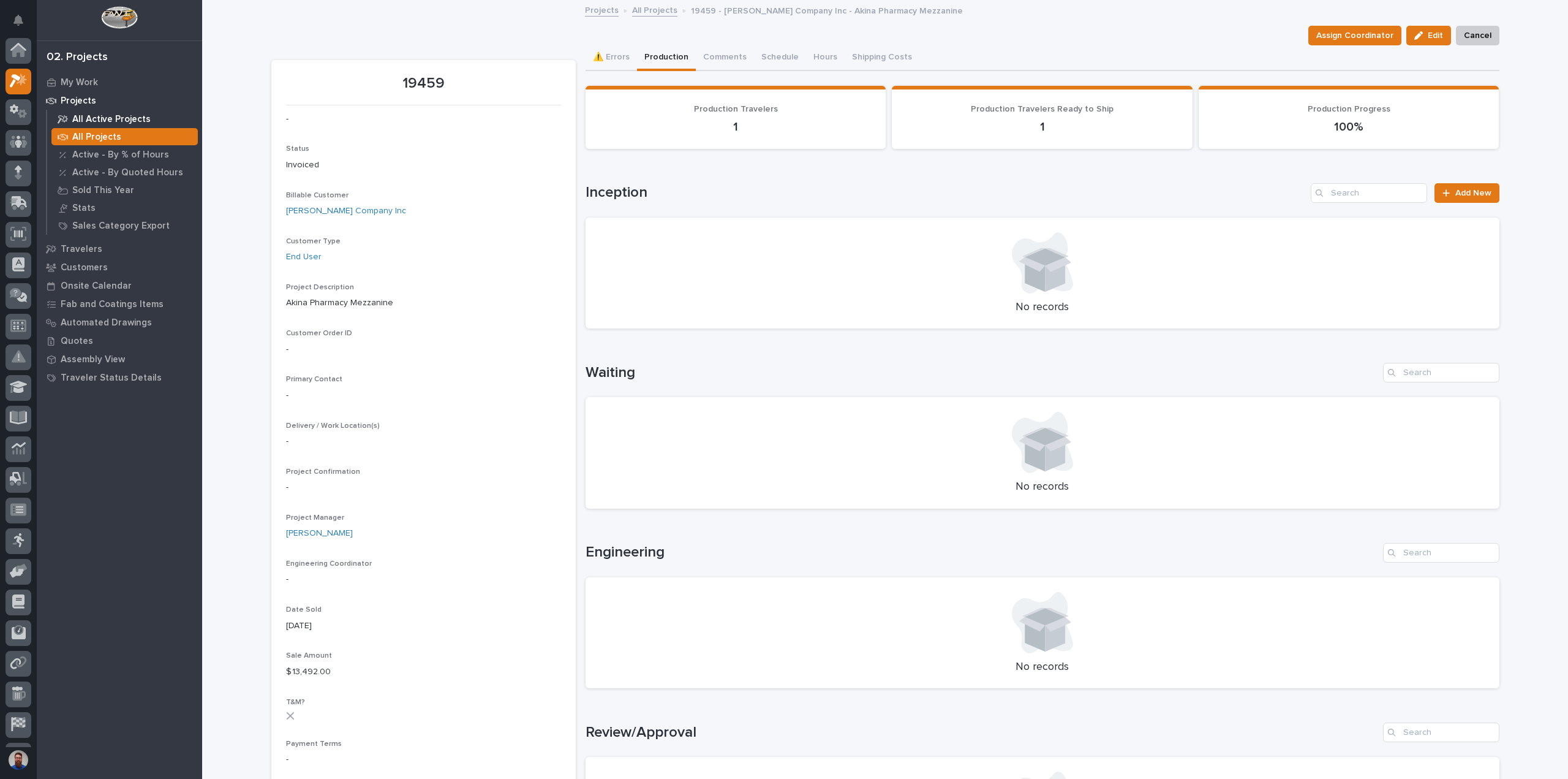
scroll to position [33, 0]
click at [87, 263] on p "Customers" at bounding box center [84, 268] width 47 height 11
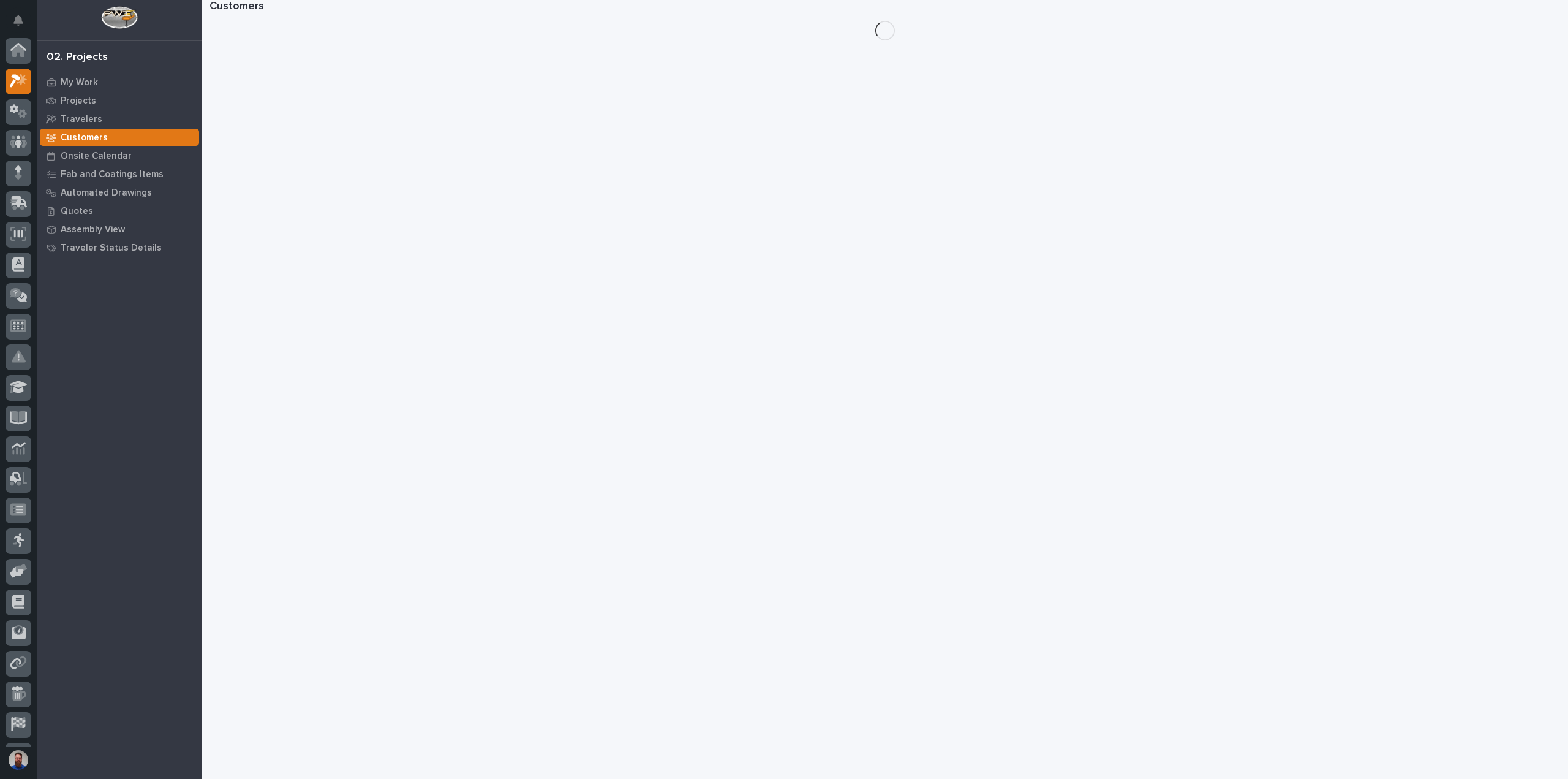
scroll to position [31, 0]
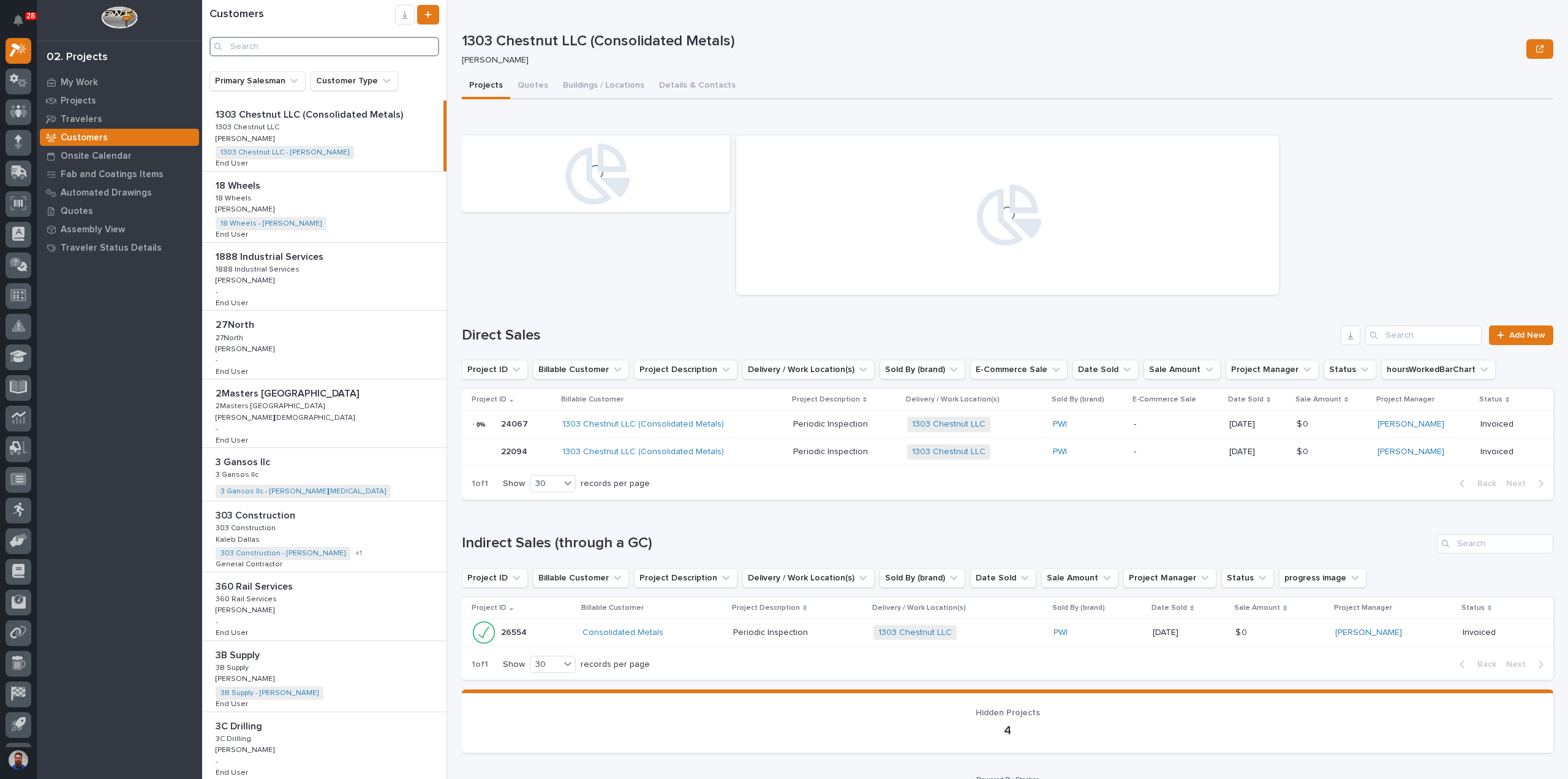
click at [285, 51] on input "Search" at bounding box center [324, 46] width 230 height 19
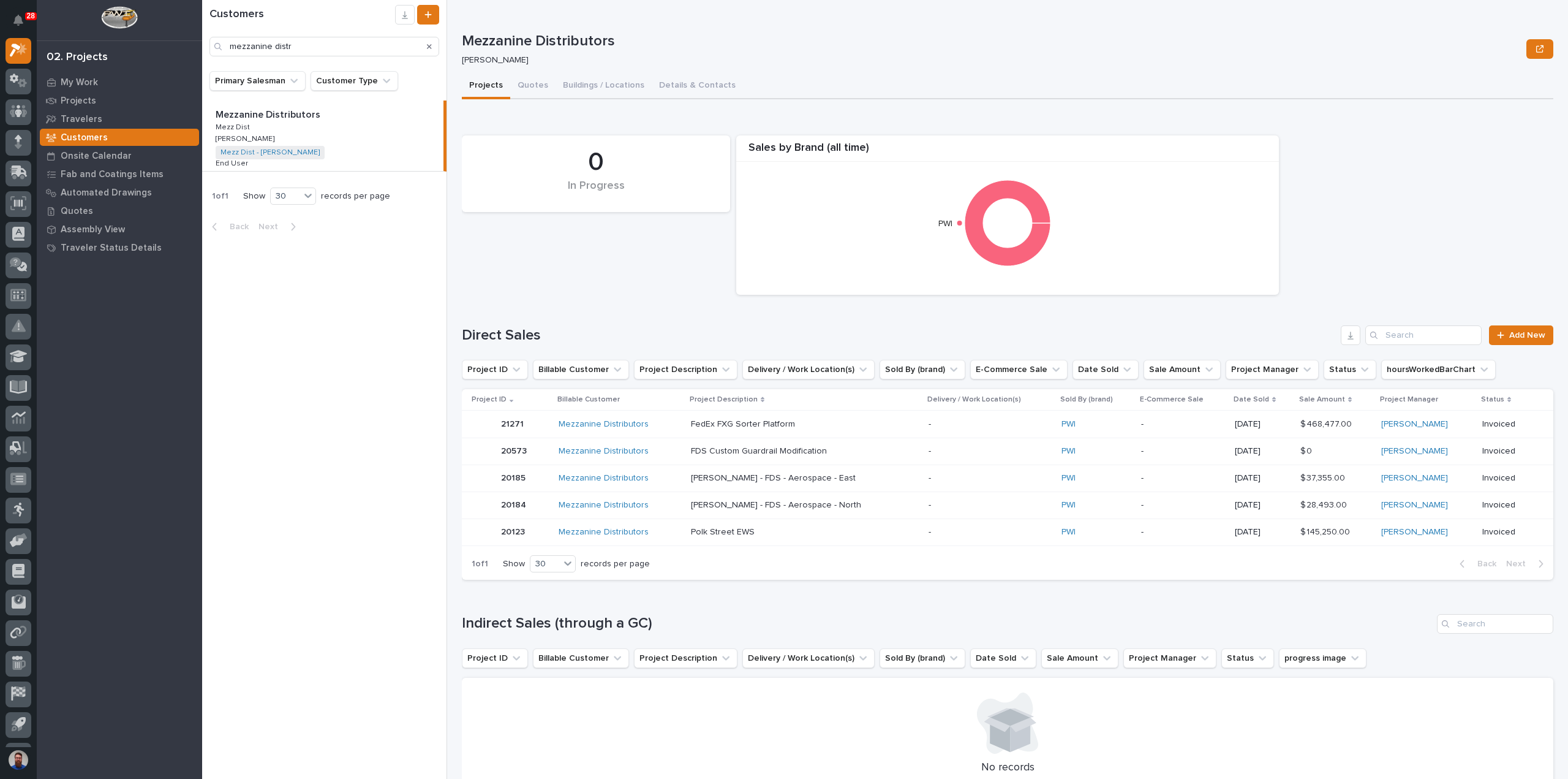
click at [304, 111] on p "Mezzanine Distributors" at bounding box center [269, 114] width 108 height 14
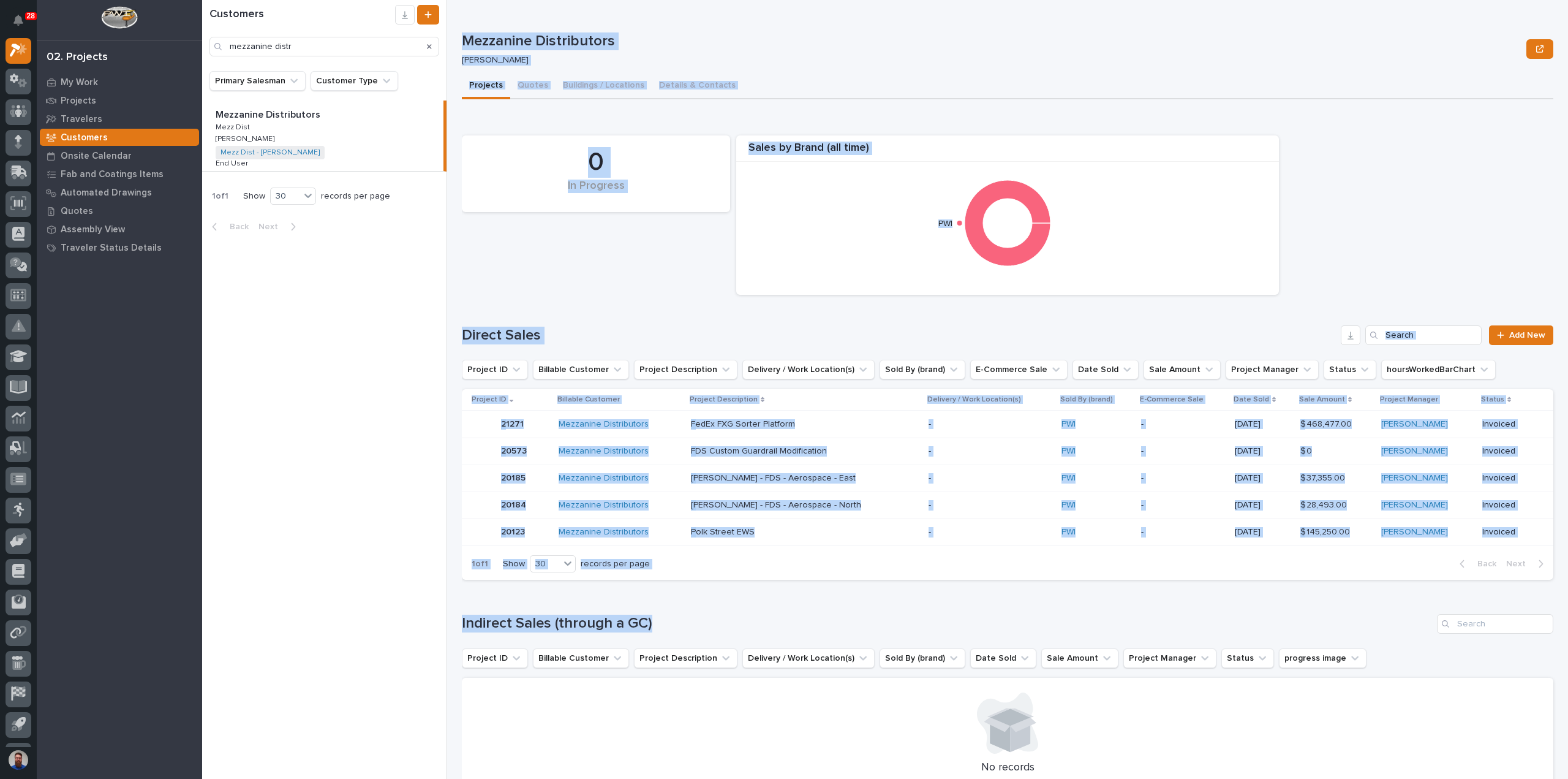
drag, startPoint x: 508, startPoint y: 611, endPoint x: 430, endPoint y: 612, distance: 78.0
click at [430, 612] on div "Customers mezzanine distr Primary Salesman Customer Type Mezzanine Distributors…" at bounding box center [885, 390] width 1366 height 779
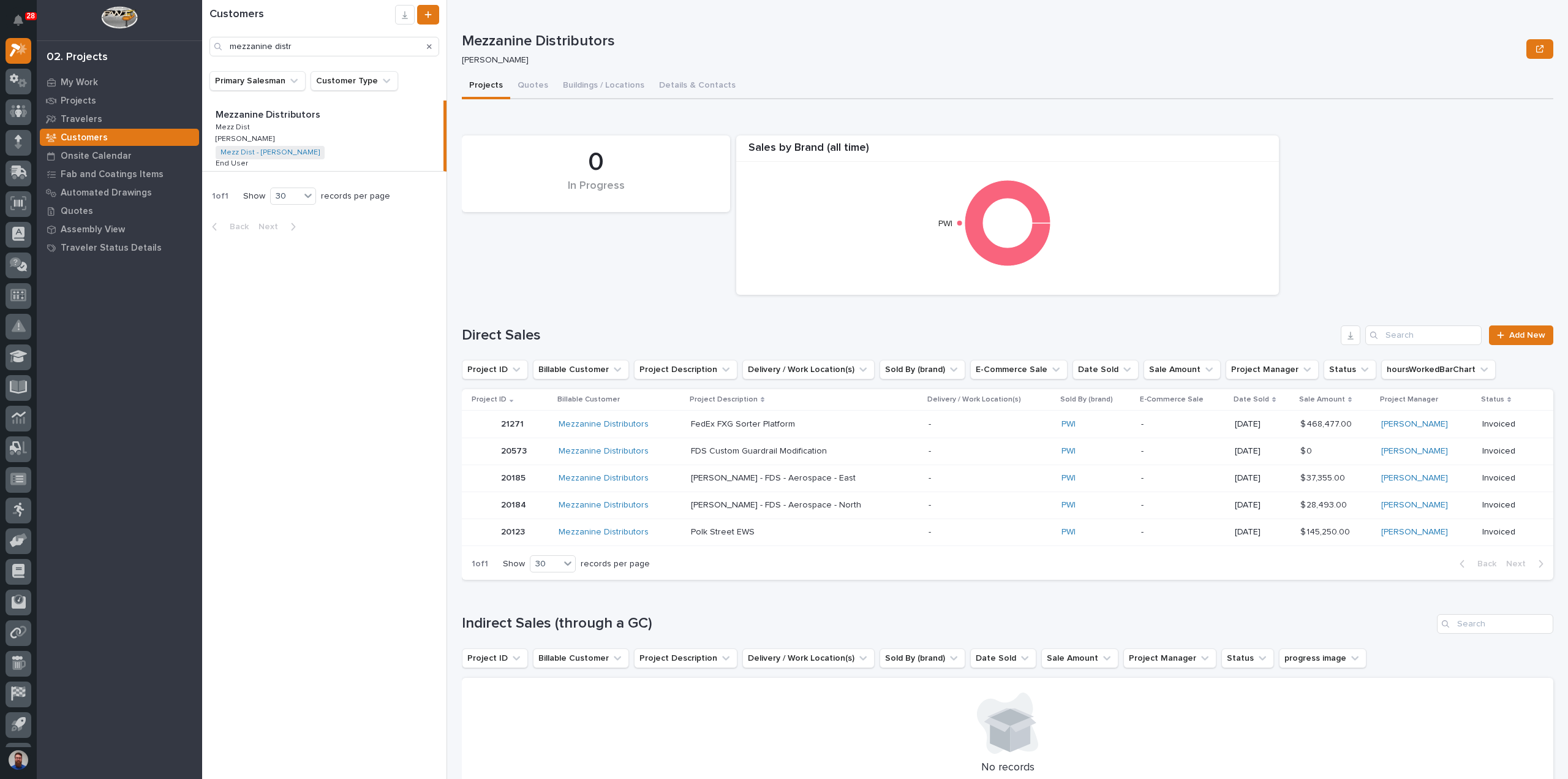
drag, startPoint x: 434, startPoint y: 612, endPoint x: 465, endPoint y: 612, distance: 31.0
click at [436, 612] on div "Customers mezzanine distr Primary Salesman Customer Type Mezzanine Distributors…" at bounding box center [325, 390] width 245 height 779
drag, startPoint x: 479, startPoint y: 613, endPoint x: 724, endPoint y: 620, distance: 245.1
click at [724, 620] on div "Indirect Sales (through a GC)" at bounding box center [1008, 623] width 1092 height 19
click at [724, 620] on h1 "Indirect Sales (through a GC)" at bounding box center [947, 623] width 970 height 18
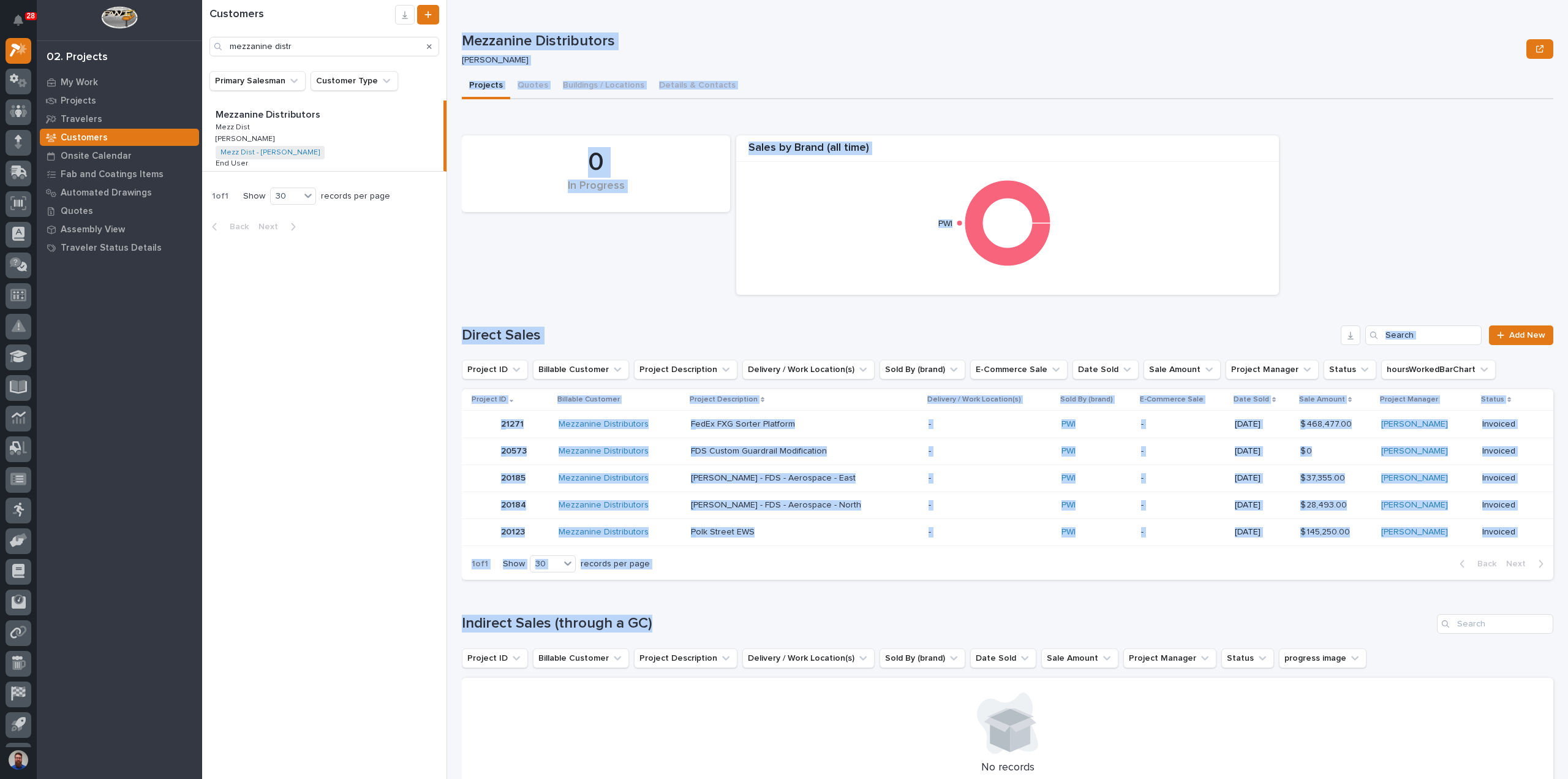
drag, startPoint x: 558, startPoint y: 620, endPoint x: 413, endPoint y: 624, distance: 145.1
click at [413, 624] on div "Customers mezzanine distr Primary Salesman Customer Type Mezzanine Distributors…" at bounding box center [885, 390] width 1366 height 779
click at [511, 621] on h1 "Indirect Sales (through a GC)" at bounding box center [947, 623] width 970 height 18
drag, startPoint x: 624, startPoint y: 621, endPoint x: 440, endPoint y: 620, distance: 184.0
click at [440, 620] on div "Customers mezzanine distr Primary Salesman Customer Type Mezzanine Distributors…" at bounding box center [885, 390] width 1366 height 779
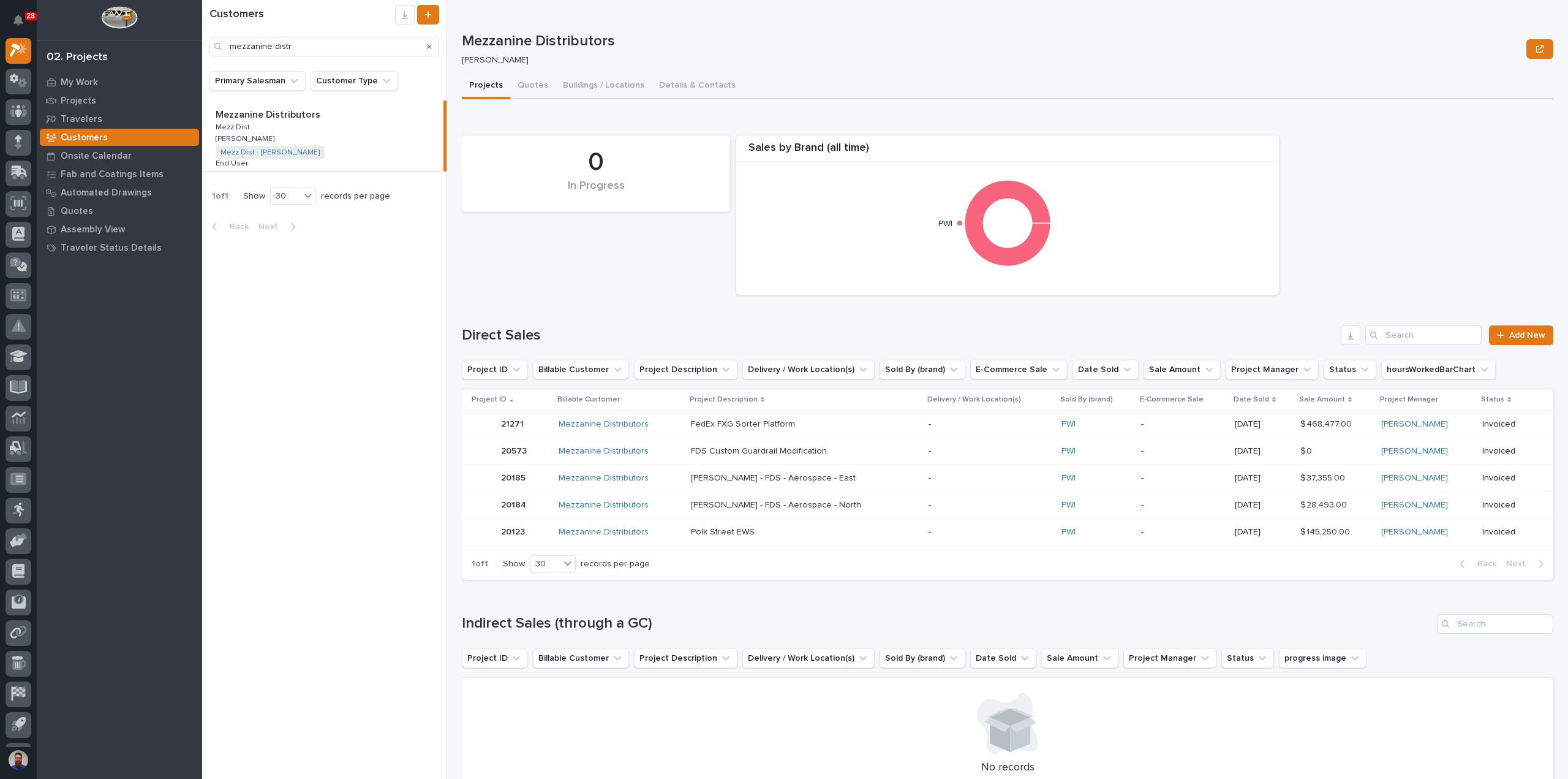
click at [440, 620] on div "Customers mezzanine distr Primary Salesman Customer Type Mezzanine Distributors…" at bounding box center [325, 390] width 245 height 779
drag, startPoint x: 479, startPoint y: 620, endPoint x: 667, endPoint y: 618, distance: 188.0
click at [662, 620] on h1 "Indirect Sales (through a GC)" at bounding box center [947, 623] width 970 height 18
click at [667, 618] on h1 "Indirect Sales (through a GC)" at bounding box center [947, 623] width 970 height 18
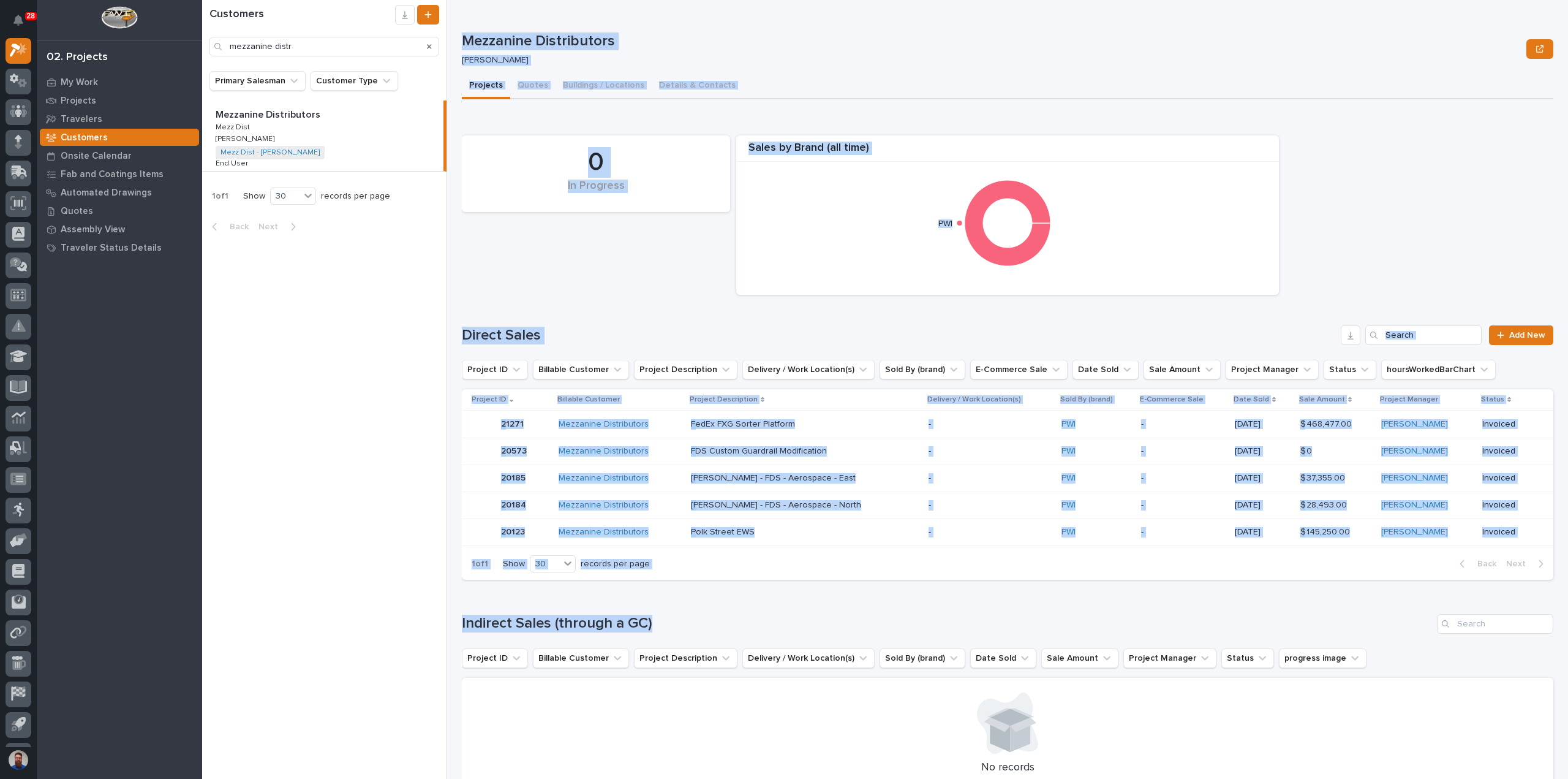
drag, startPoint x: 459, startPoint y: 629, endPoint x: 444, endPoint y: 630, distance: 15.0
click at [444, 630] on div "Customers mezzanine distr Primary Salesman Customer Type Mezzanine Distributors…" at bounding box center [885, 390] width 1366 height 779
click at [458, 624] on div "Customers mezzanine distr Primary Salesman Customer Type Mezzanine Distributors…" at bounding box center [885, 390] width 1366 height 779
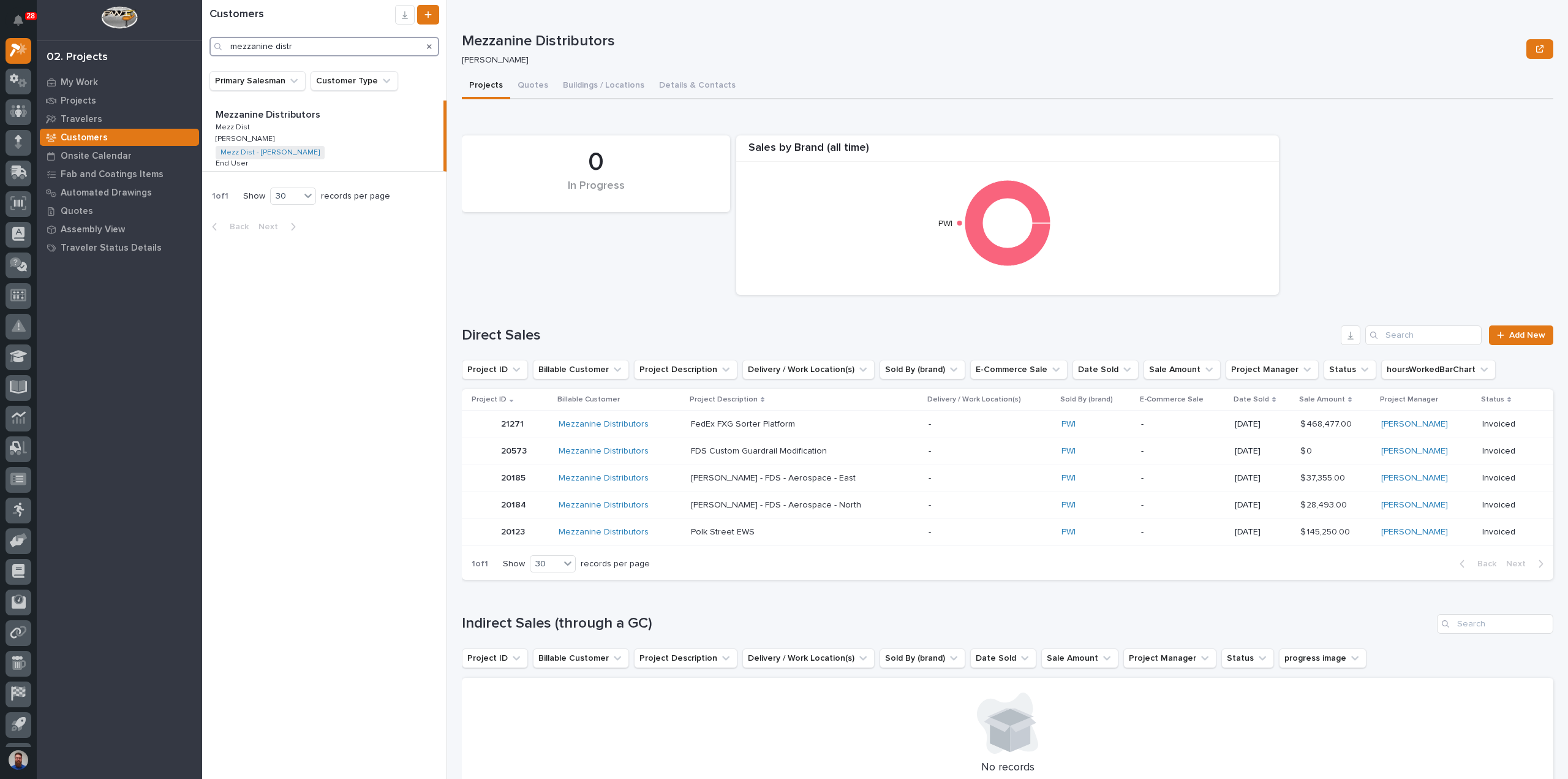
drag, startPoint x: 236, startPoint y: 50, endPoint x: 221, endPoint y: 51, distance: 15.0
click at [221, 51] on div "mezzanine distr" at bounding box center [324, 46] width 230 height 19
click at [326, 50] on input "mezzanine distr" at bounding box center [324, 46] width 230 height 19
drag, startPoint x: 313, startPoint y: 47, endPoint x: 190, endPoint y: 51, distance: 123.1
click at [202, 51] on div "28 My Settings Log Out 02. Projects My Work Projects Travelers Customers Onsite…" at bounding box center [885, 390] width 1366 height 779
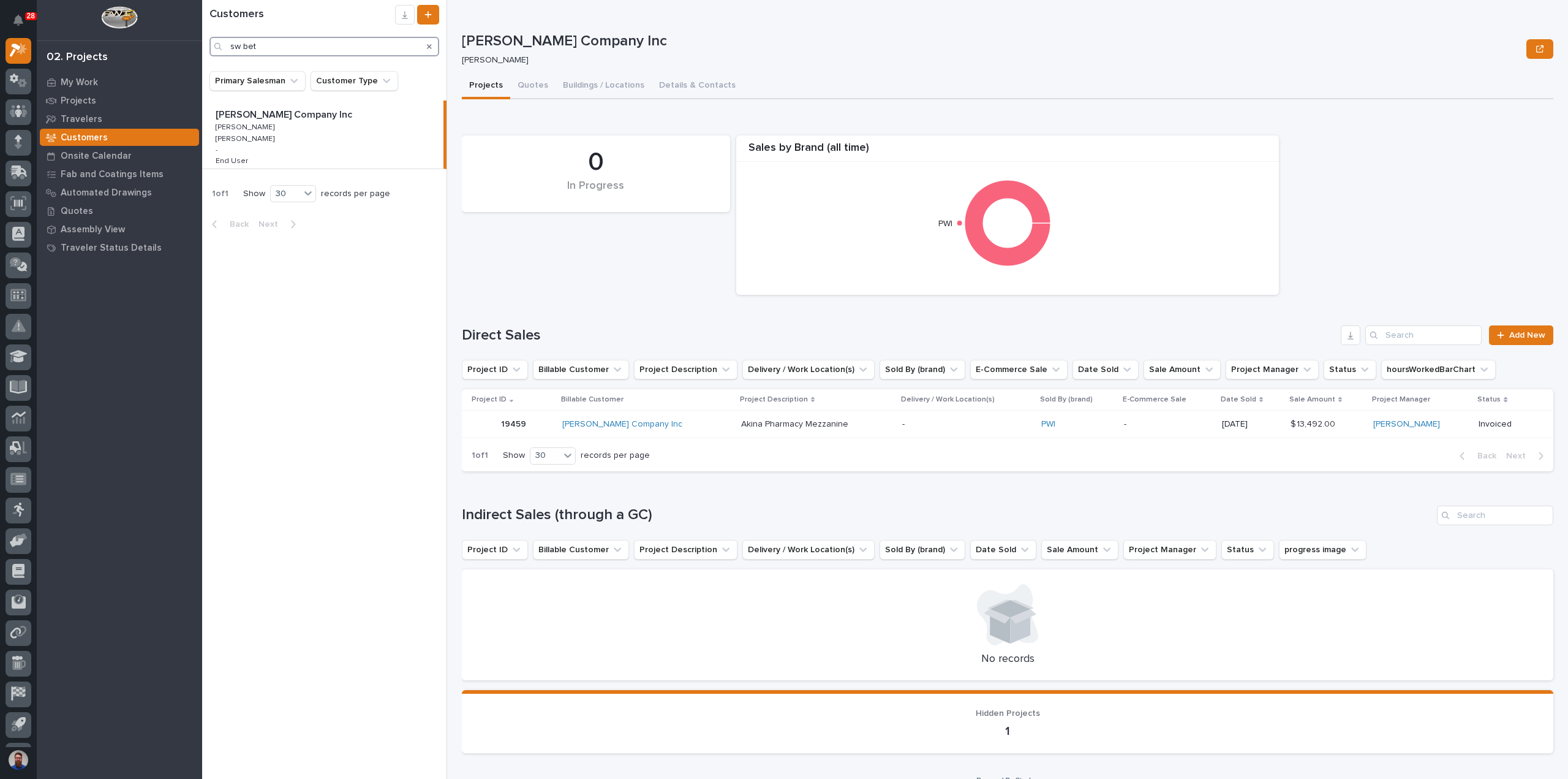
type input "sw bet"
click at [323, 127] on div "[PERSON_NAME] Company Inc [PERSON_NAME] Company Inc [PERSON_NAME] [PERSON_NAME]…" at bounding box center [323, 135] width 242 height 68
